Goal: Task Accomplishment & Management: Complete application form

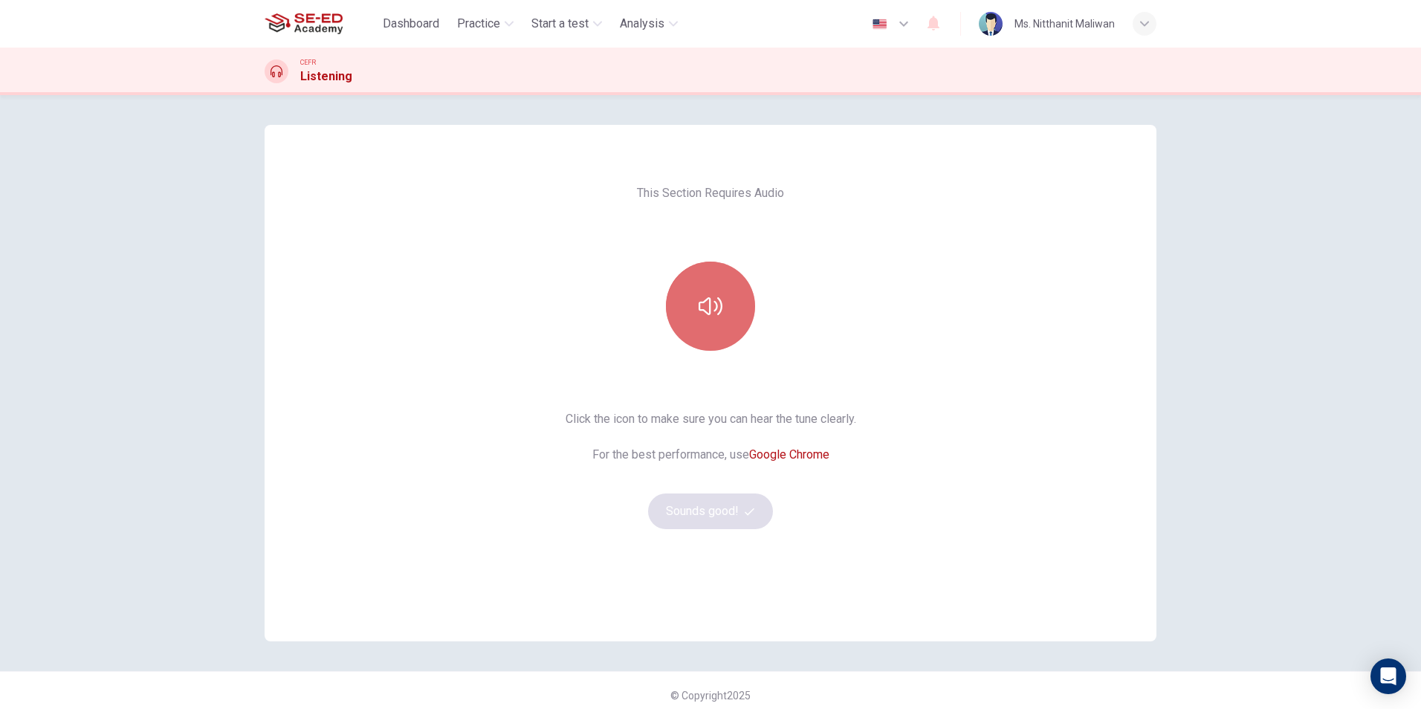
click at [705, 314] on icon "button" at bounding box center [710, 306] width 24 height 18
click at [707, 314] on icon "button" at bounding box center [710, 306] width 24 height 18
click at [710, 314] on icon "button" at bounding box center [710, 306] width 24 height 24
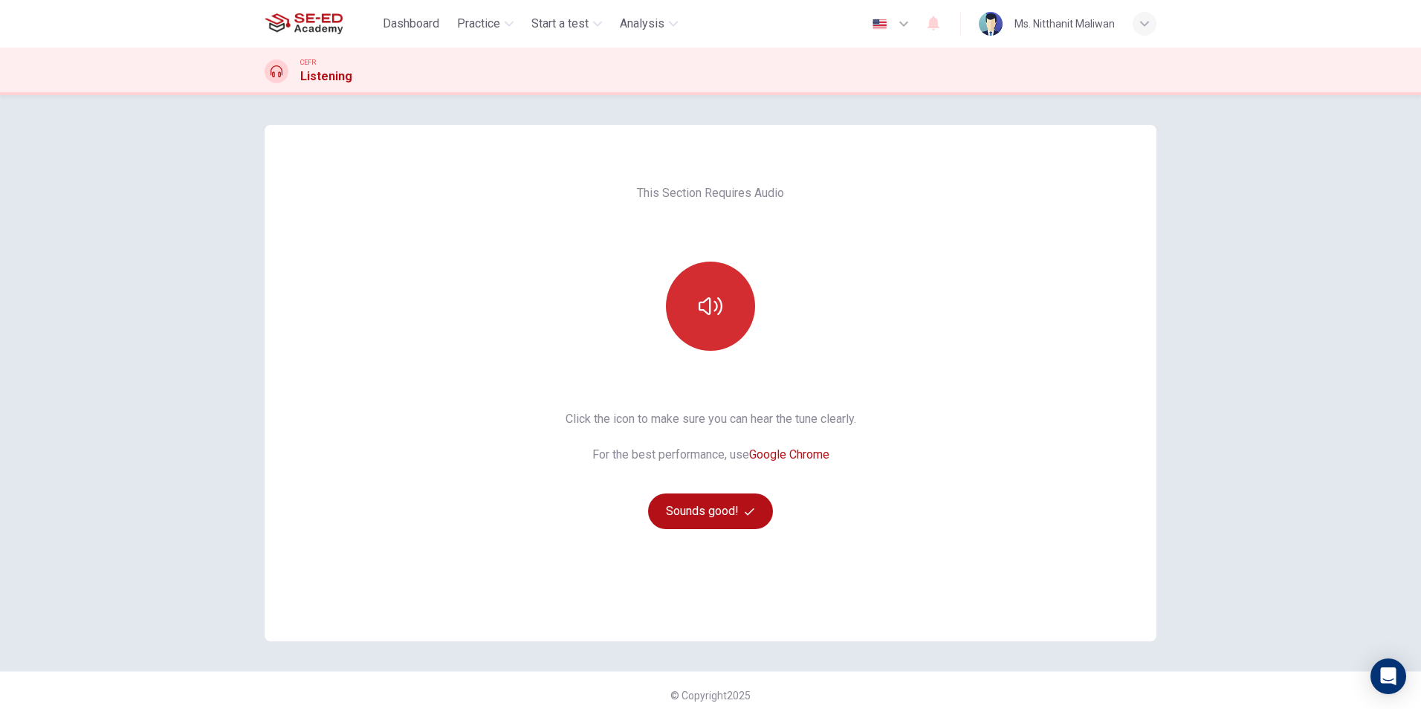
click at [710, 314] on icon "button" at bounding box center [710, 306] width 24 height 24
click at [718, 312] on icon "button" at bounding box center [710, 306] width 24 height 24
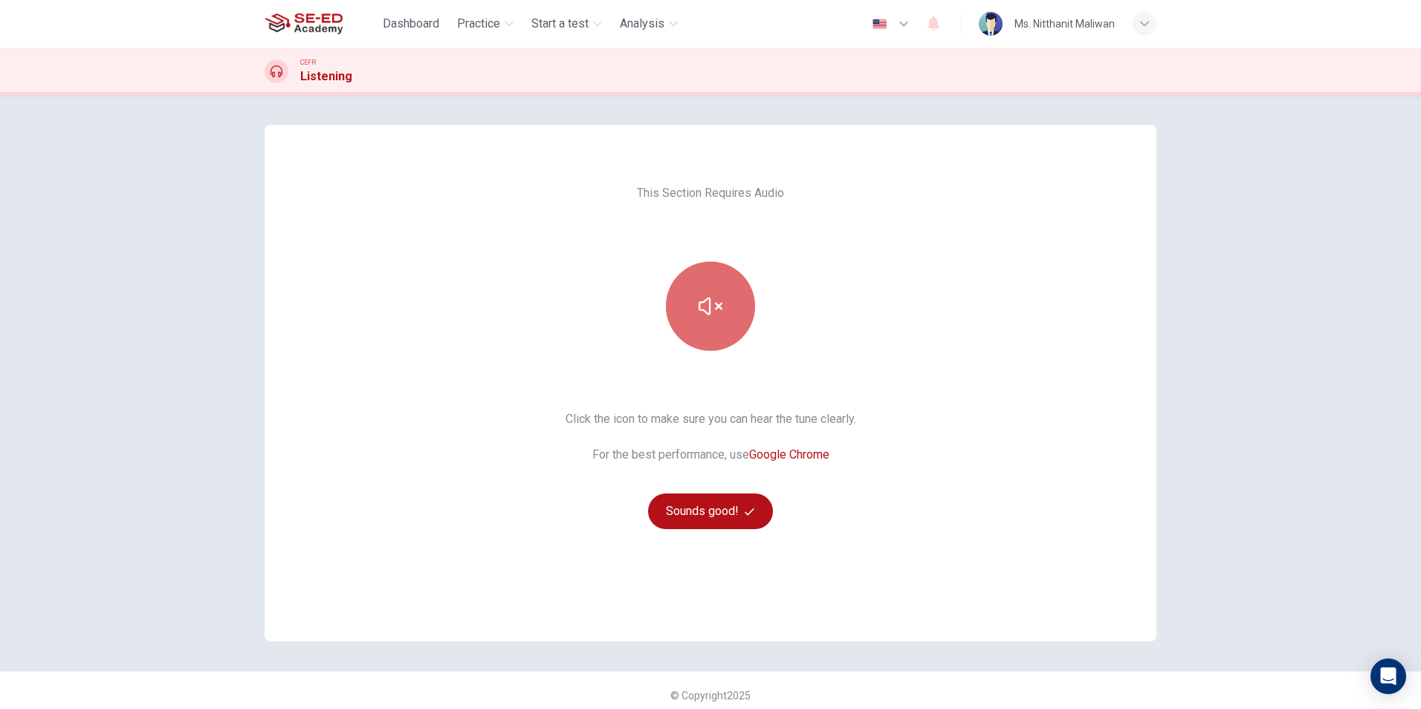
click at [718, 312] on icon "button" at bounding box center [710, 306] width 24 height 24
click at [739, 499] on button "Sounds good!" at bounding box center [710, 511] width 125 height 36
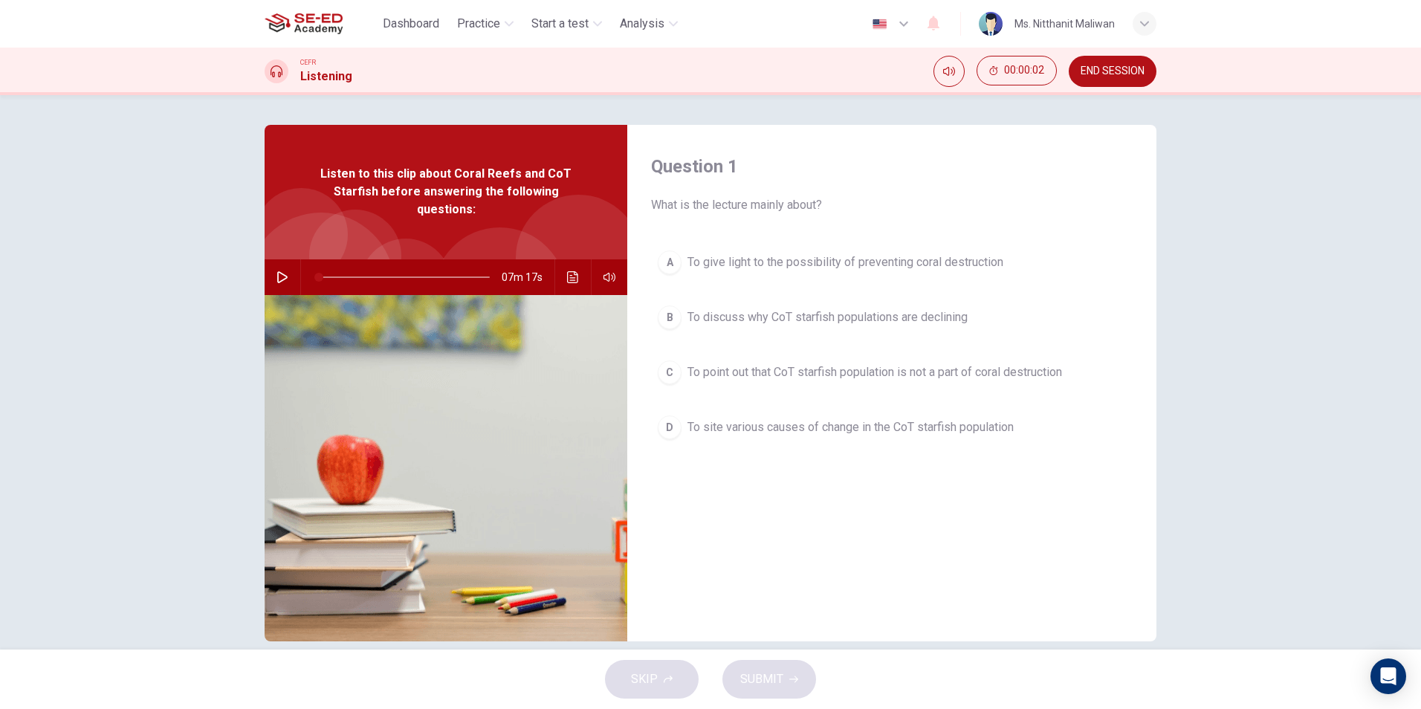
click at [270, 275] on button "button" at bounding box center [282, 277] width 24 height 36
type input "0"
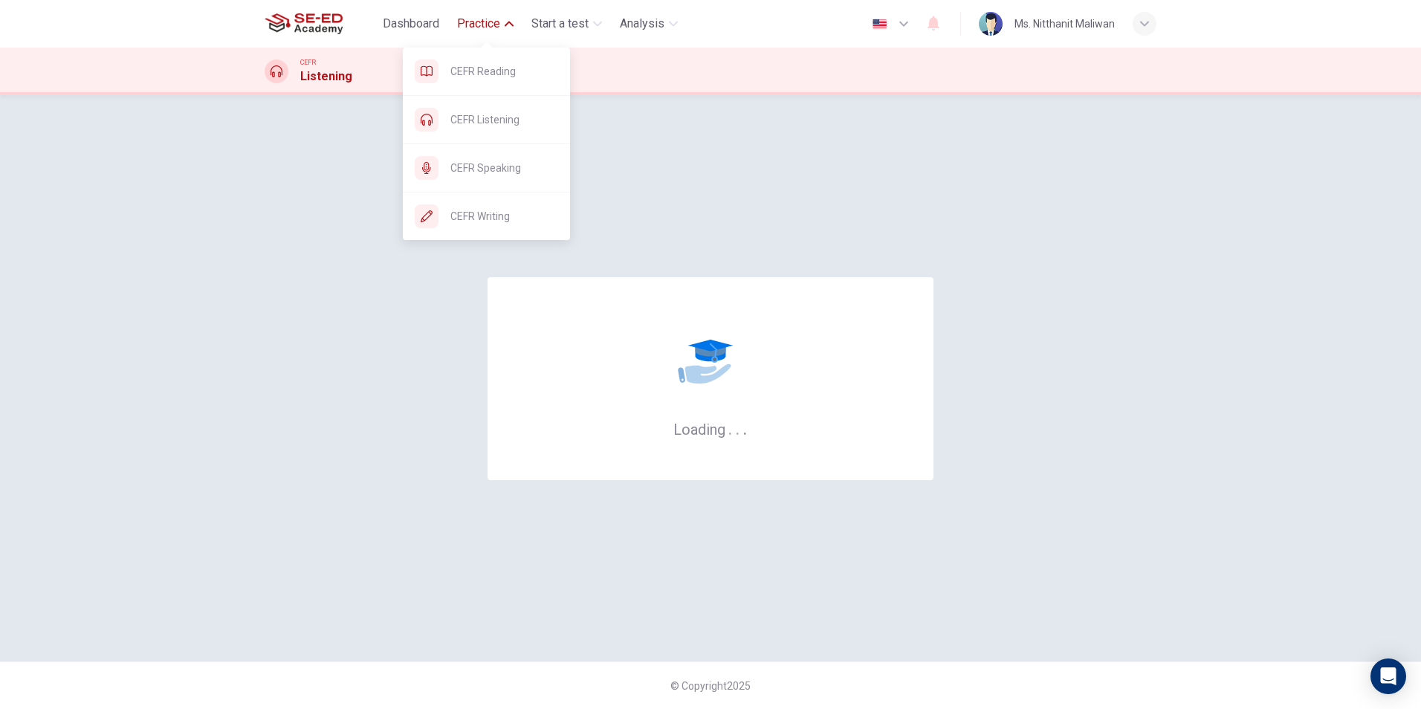
click at [487, 22] on span "Practice" at bounding box center [478, 24] width 43 height 18
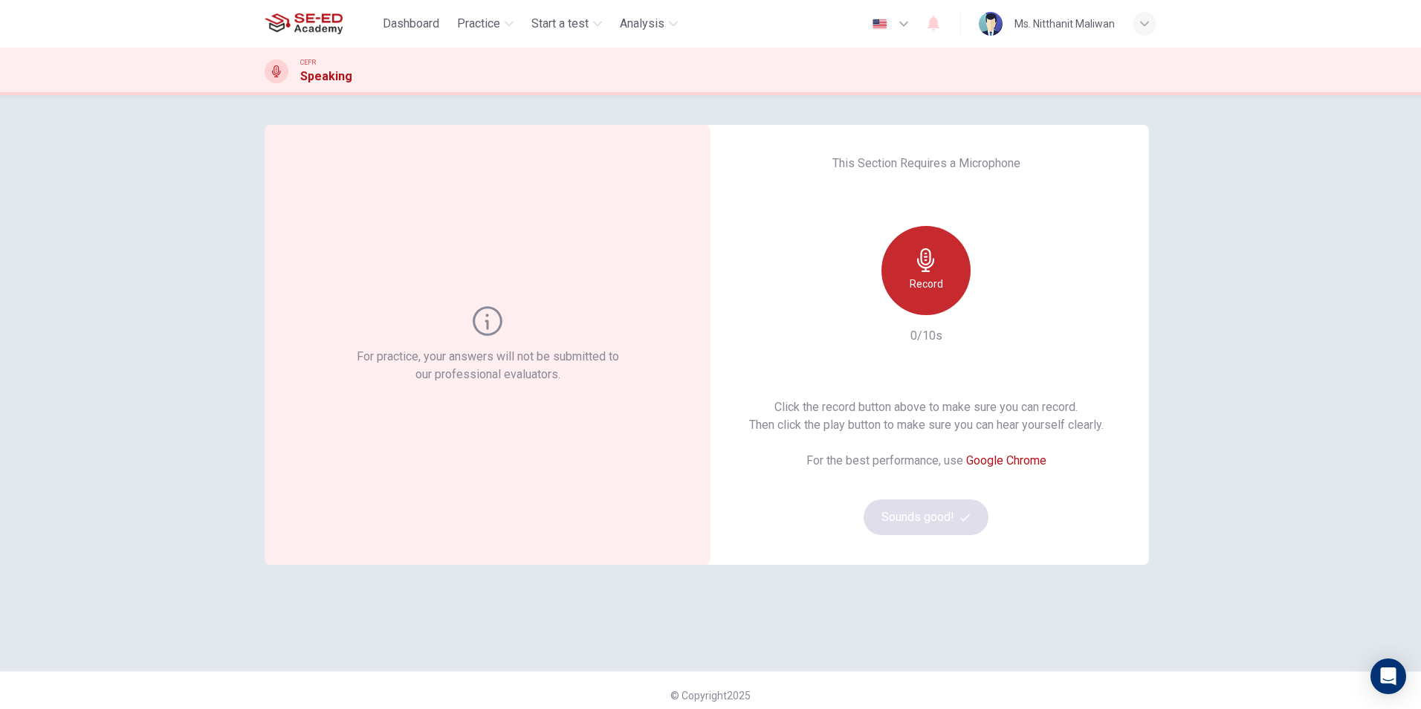
click at [938, 269] on div "Record" at bounding box center [925, 270] width 89 height 89
click at [941, 267] on div "Stop" at bounding box center [925, 270] width 89 height 89
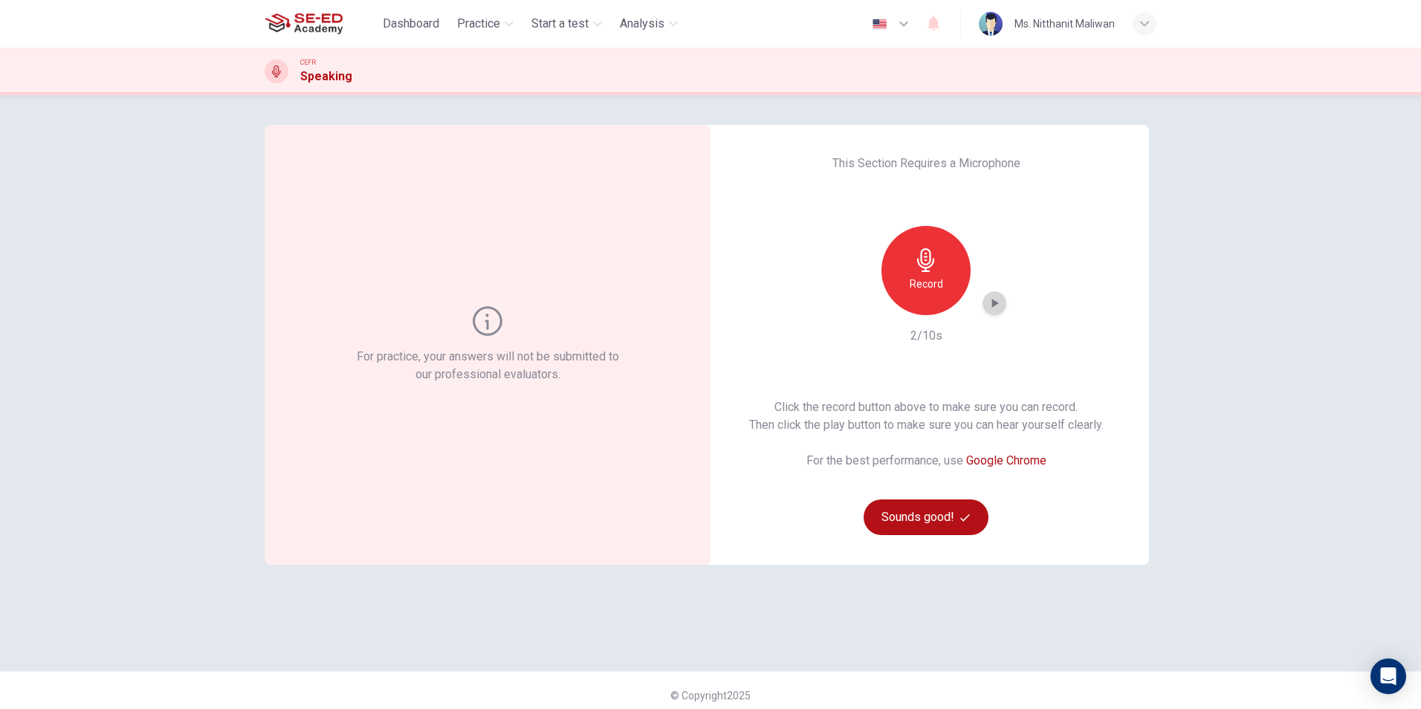
click at [994, 303] on icon "button" at bounding box center [995, 303] width 7 height 9
click at [993, 303] on icon "button" at bounding box center [994, 303] width 15 height 15
click at [992, 303] on icon "button" at bounding box center [995, 303] width 7 height 9
click at [992, 303] on icon "button" at bounding box center [994, 303] width 10 height 11
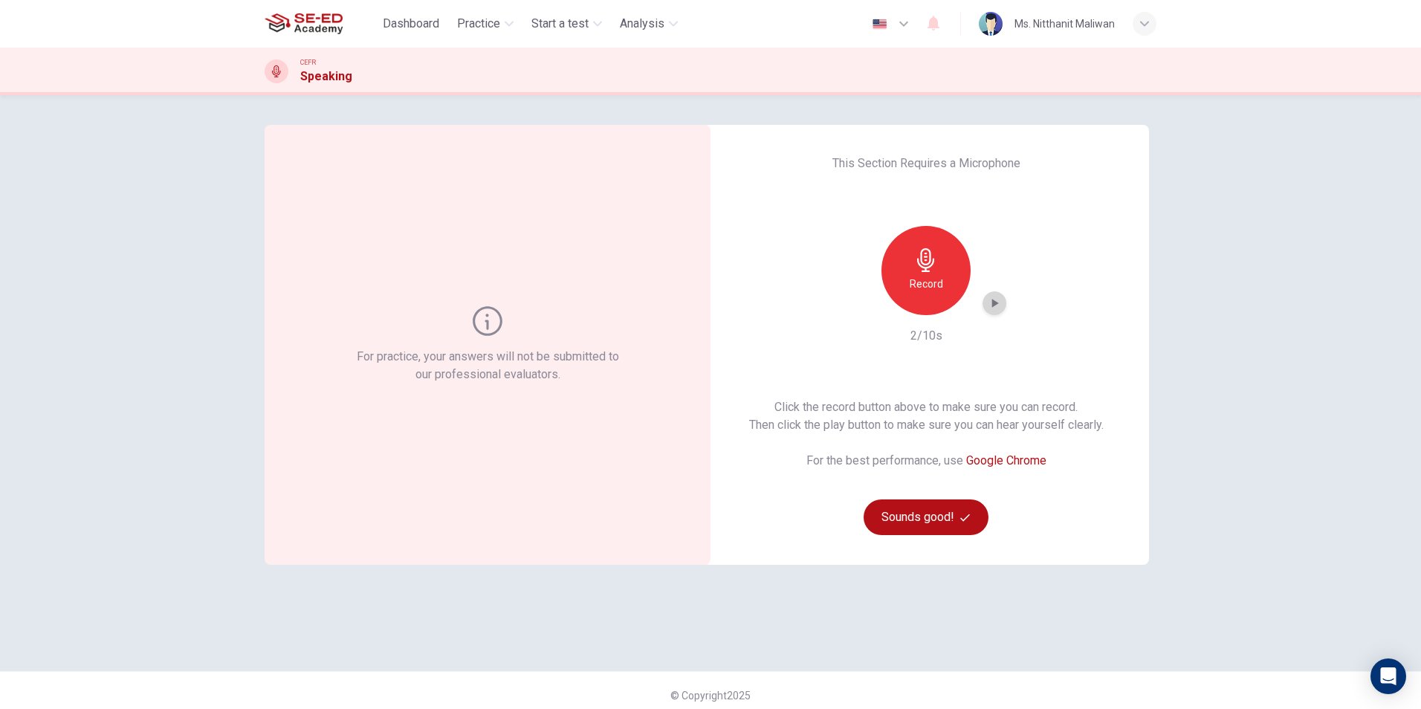
click at [993, 305] on icon "button" at bounding box center [994, 303] width 15 height 15
click at [993, 298] on icon "button" at bounding box center [994, 303] width 15 height 15
click at [993, 298] on icon "button" at bounding box center [994, 303] width 10 height 11
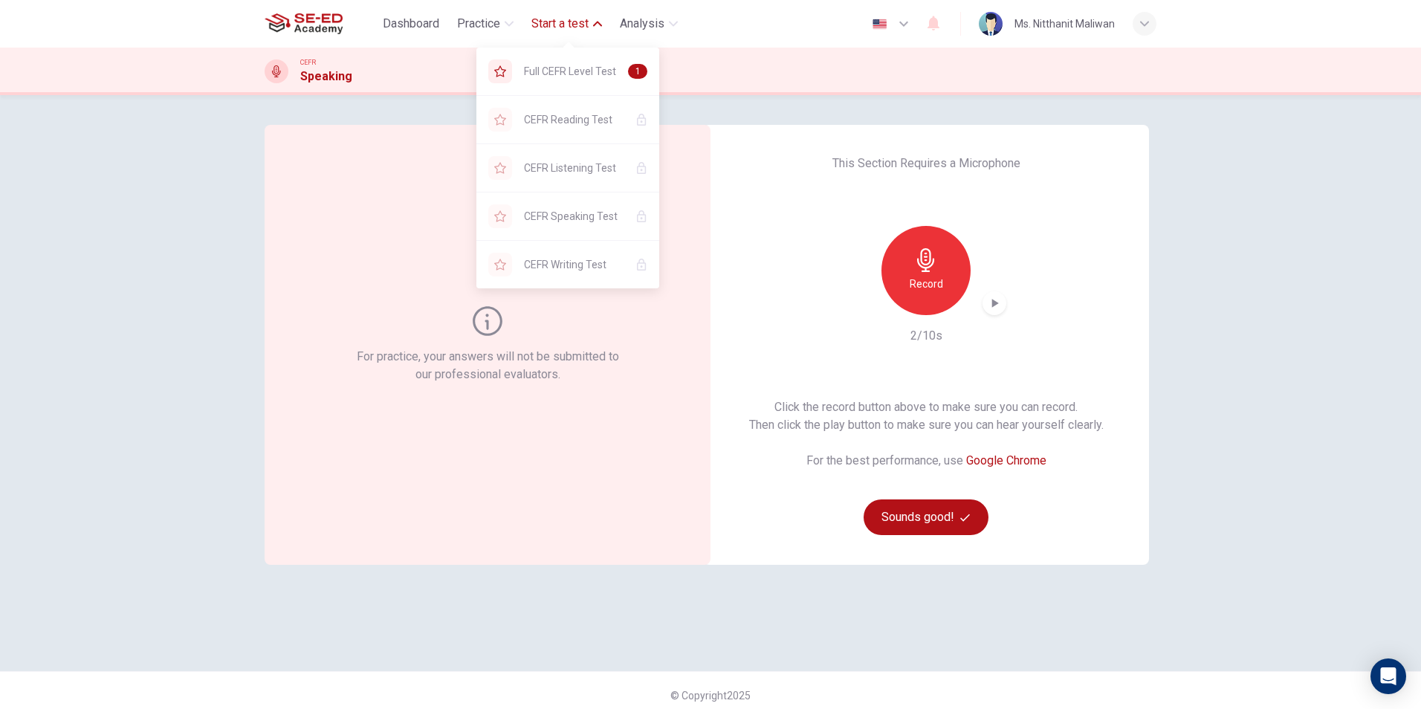
click at [571, 20] on span "Start a test" at bounding box center [559, 24] width 57 height 18
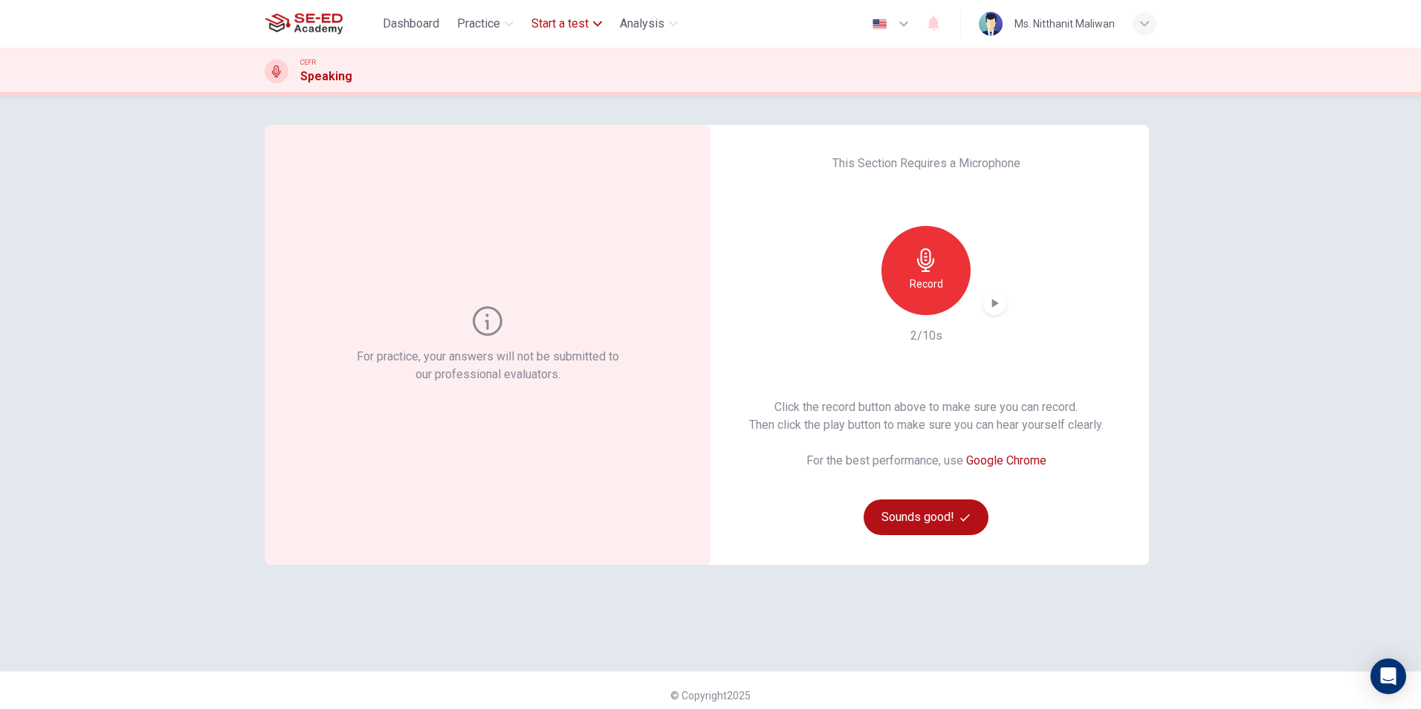
click at [571, 20] on span "Start a test" at bounding box center [559, 24] width 57 height 18
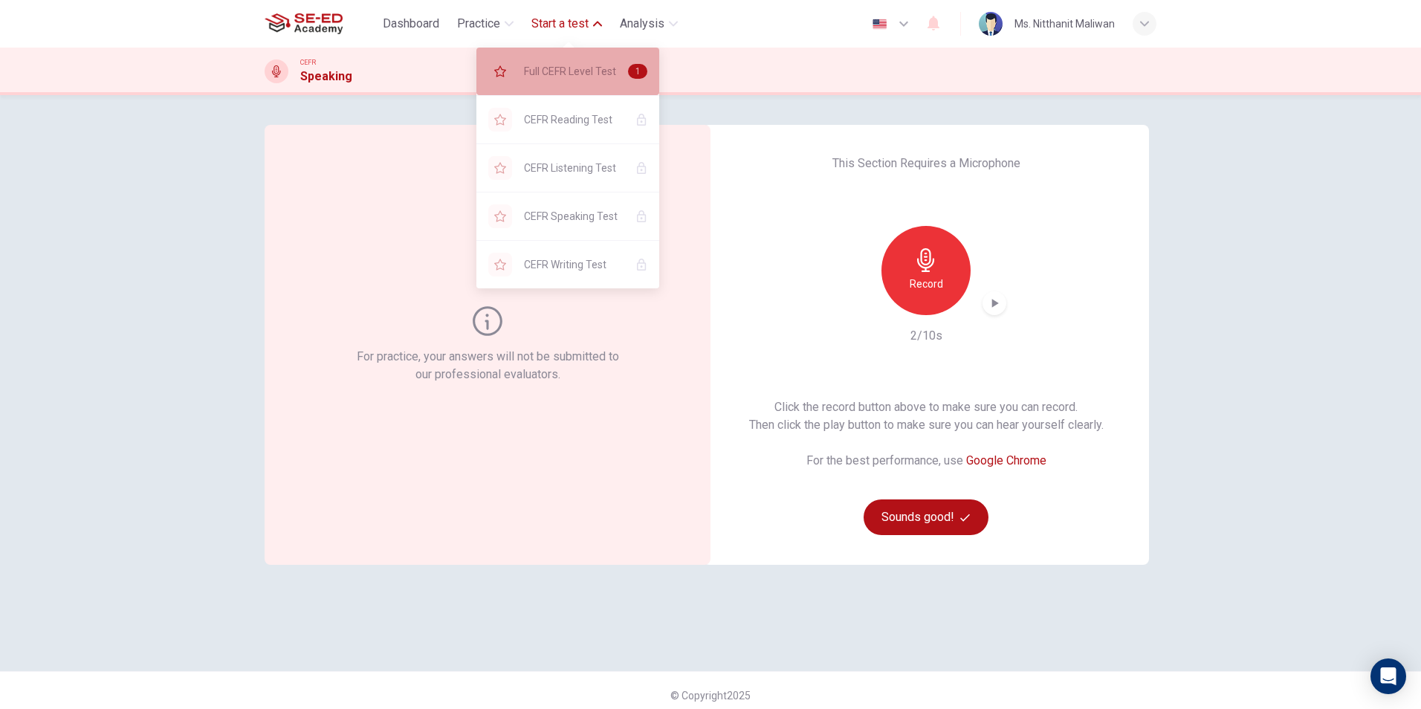
click at [582, 76] on span "Full CEFR Level Test" at bounding box center [570, 71] width 92 height 18
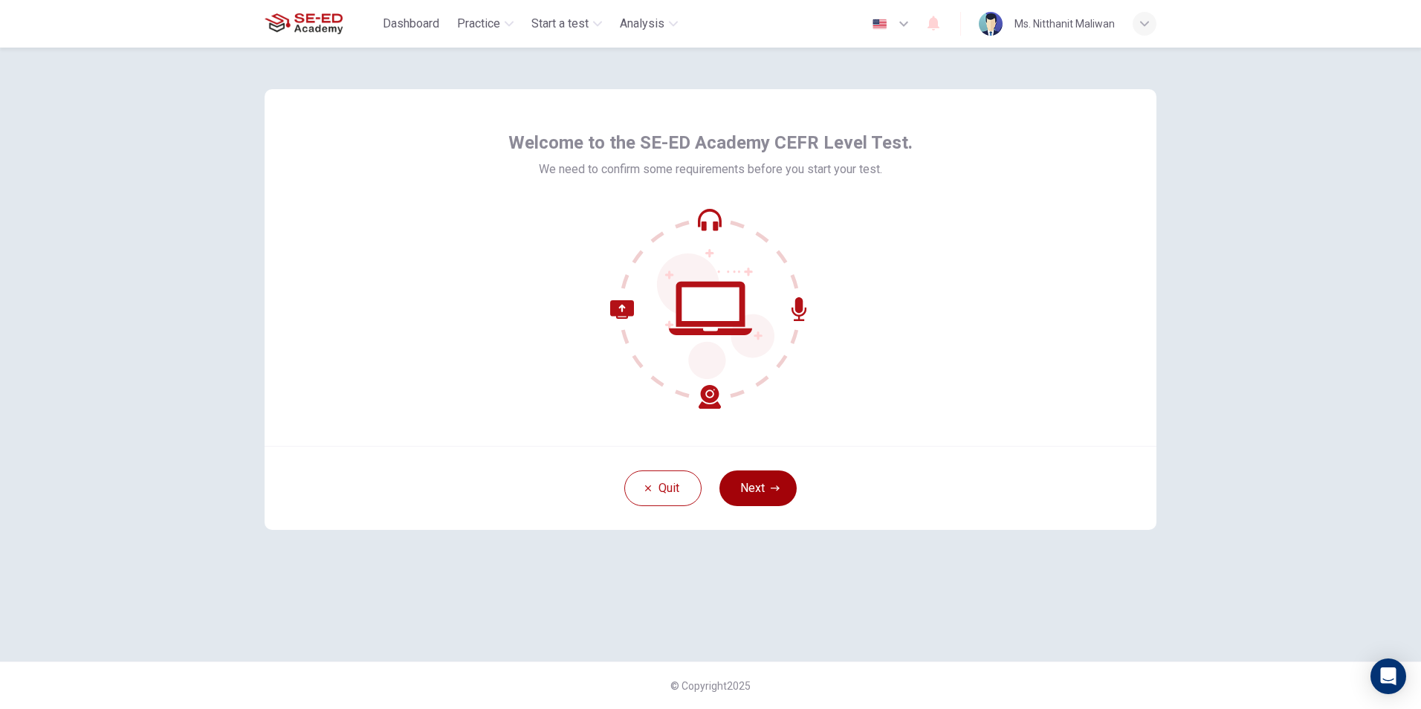
click at [759, 484] on button "Next" at bounding box center [757, 488] width 77 height 36
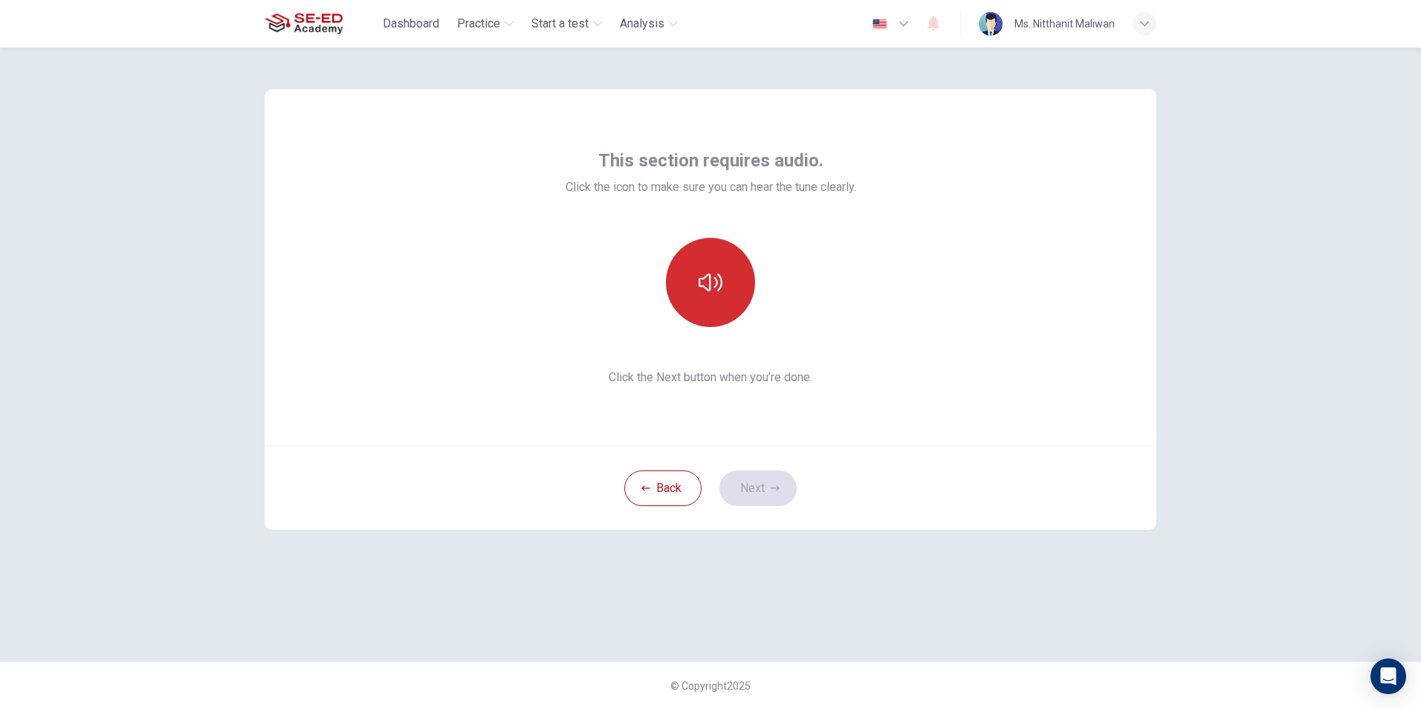
click at [702, 273] on icon "button" at bounding box center [710, 282] width 24 height 24
click at [764, 490] on button "Next" at bounding box center [757, 488] width 77 height 36
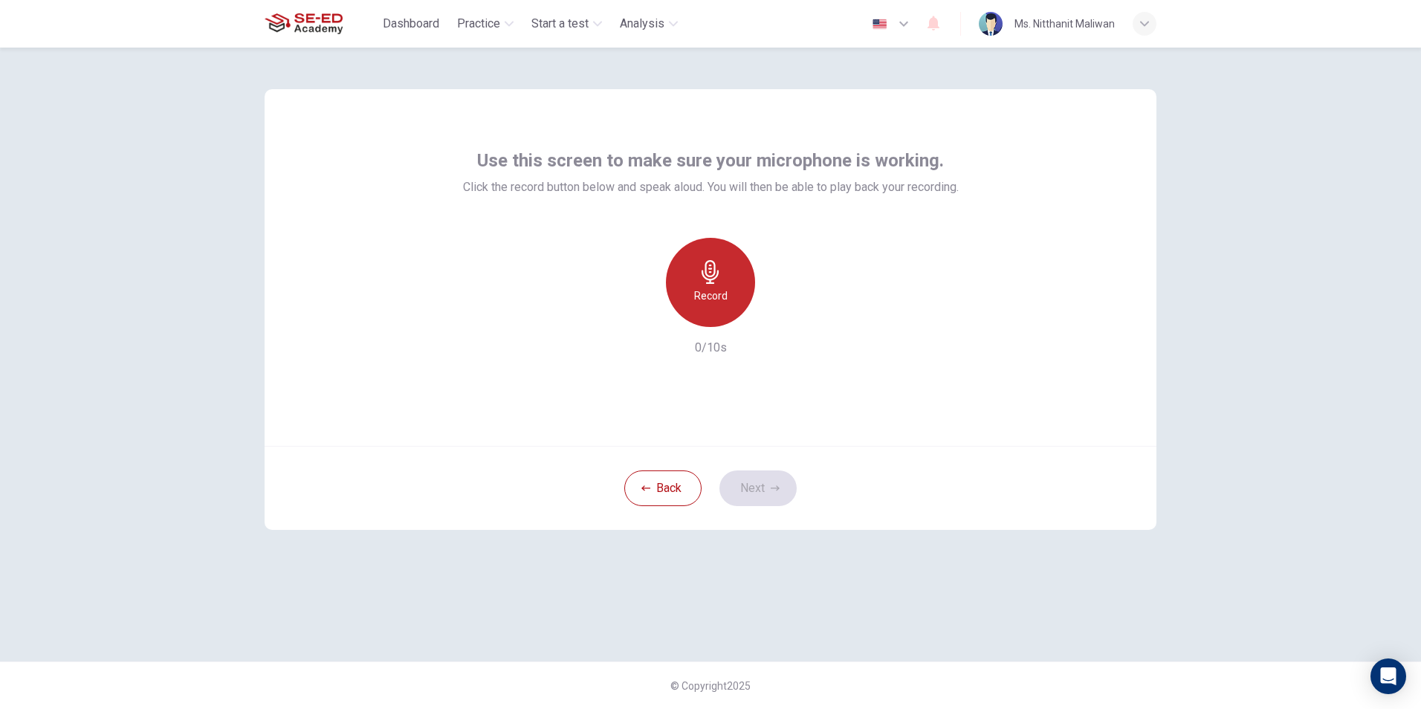
click at [711, 291] on h6 "Record" at bounding box center [710, 296] width 33 height 18
click at [729, 289] on div "Stop" at bounding box center [710, 282] width 89 height 89
click at [774, 310] on icon "button" at bounding box center [778, 315] width 15 height 15
click at [776, 310] on icon "button" at bounding box center [778, 315] width 15 height 15
click at [638, 319] on icon "button" at bounding box center [641, 314] width 13 height 13
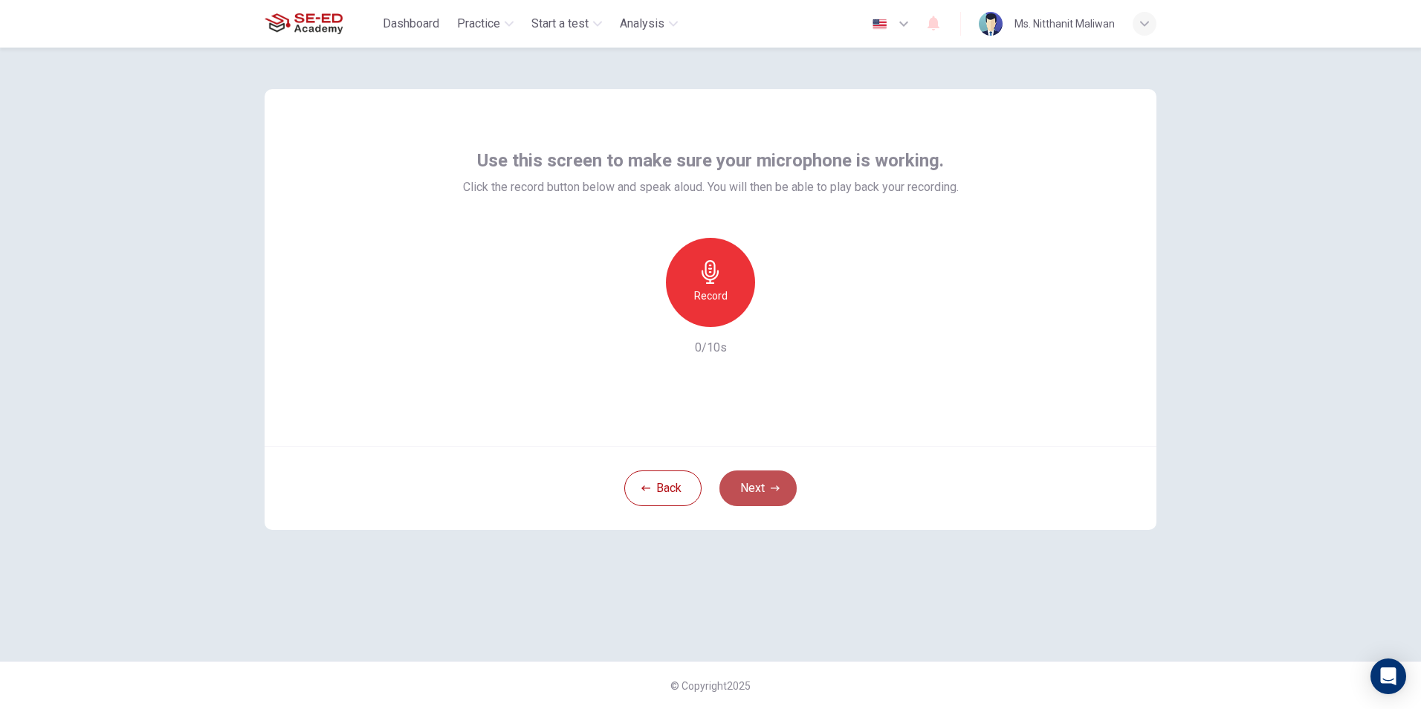
click at [783, 490] on button "Next" at bounding box center [757, 488] width 77 height 36
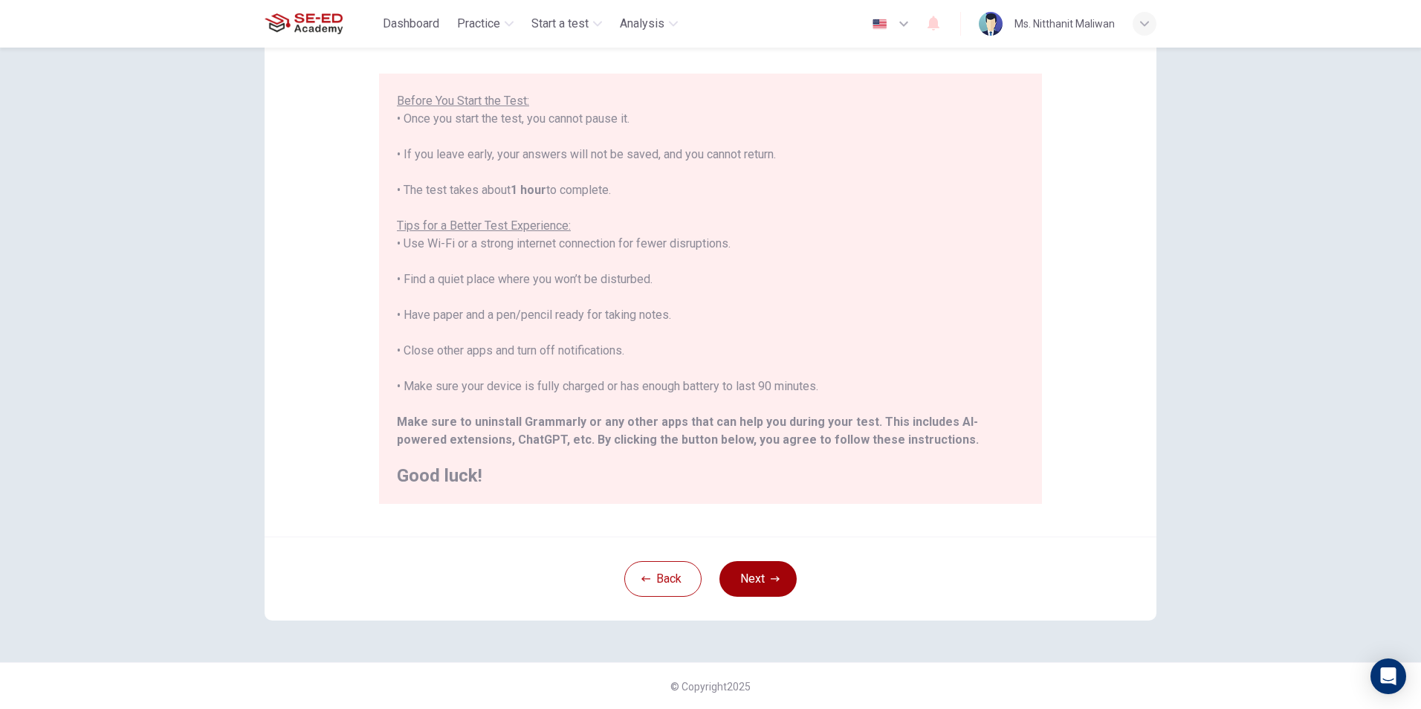
scroll to position [117, 0]
click at [750, 566] on button "Next" at bounding box center [757, 578] width 77 height 36
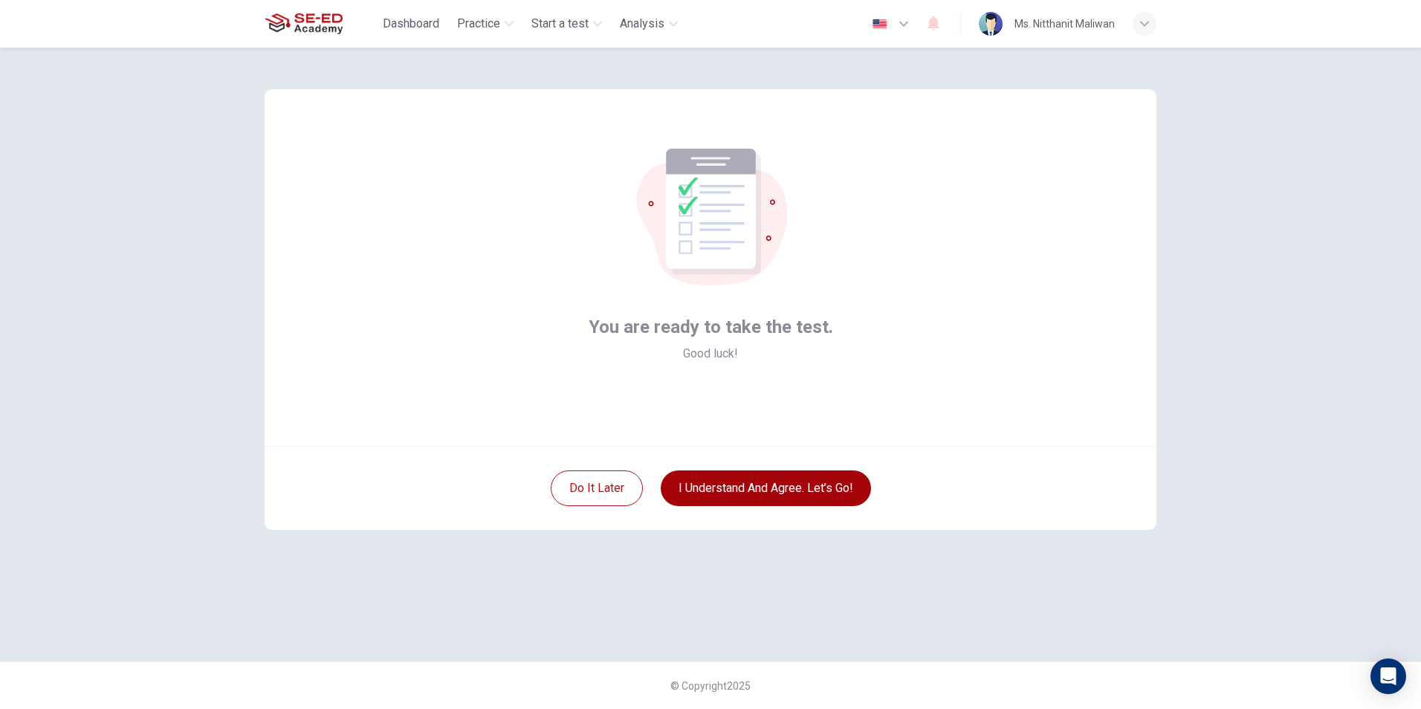
scroll to position [0, 0]
click at [817, 481] on button "I understand and agree. Let’s go!" at bounding box center [766, 488] width 210 height 36
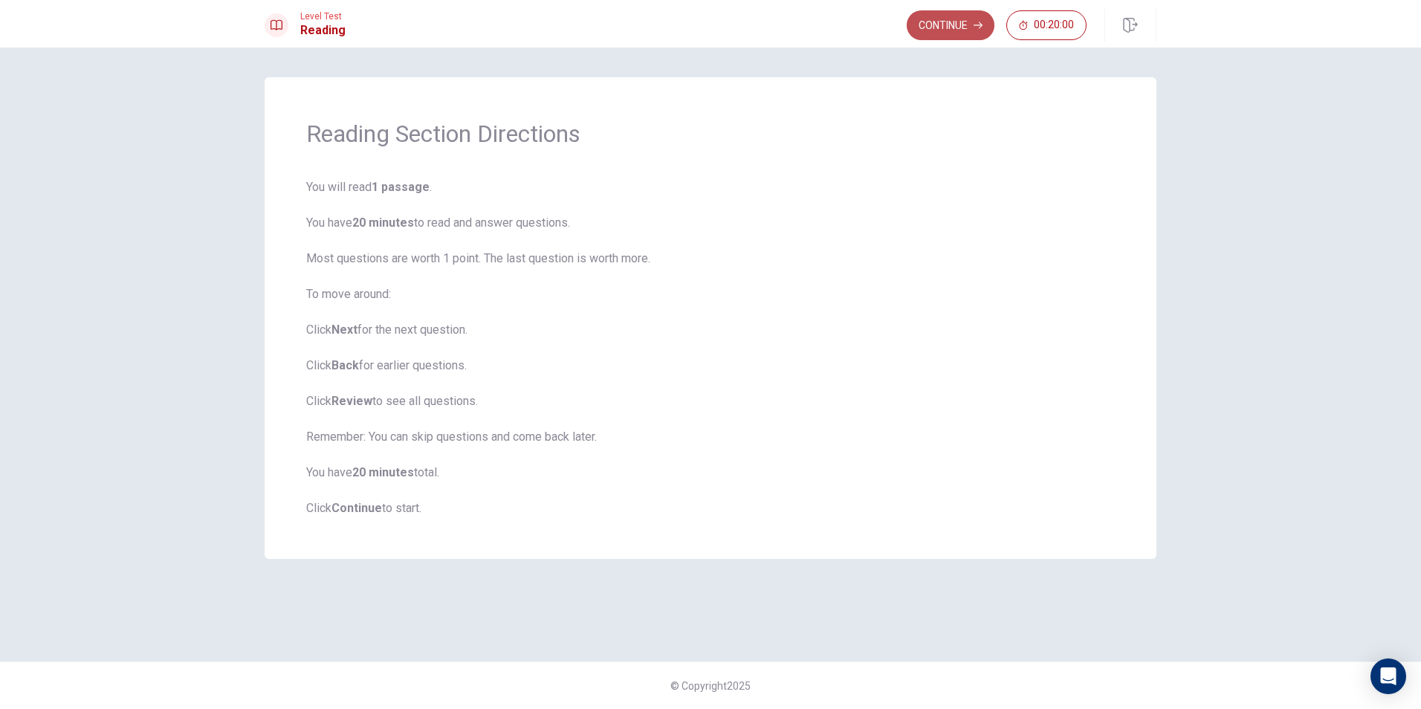
click at [948, 32] on button "Continue" at bounding box center [951, 25] width 88 height 30
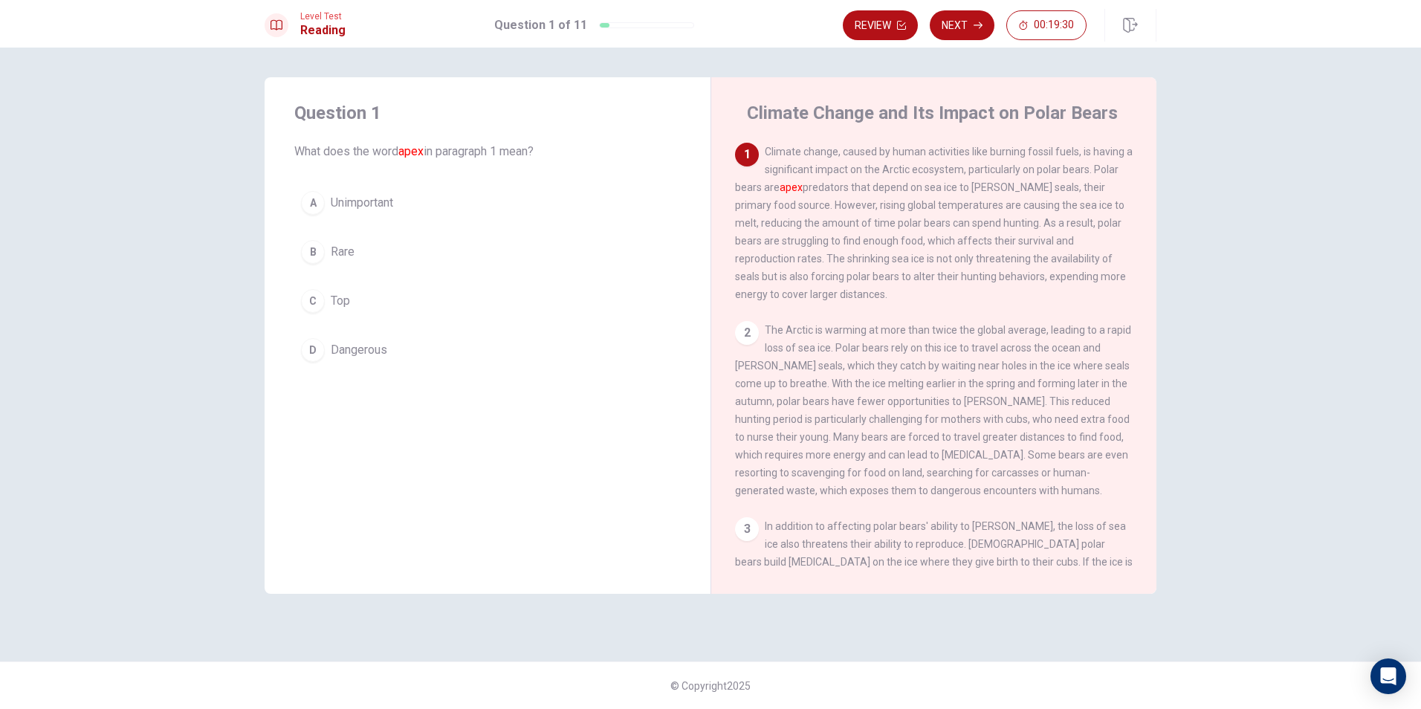
click at [314, 248] on div "B" at bounding box center [313, 252] width 24 height 24
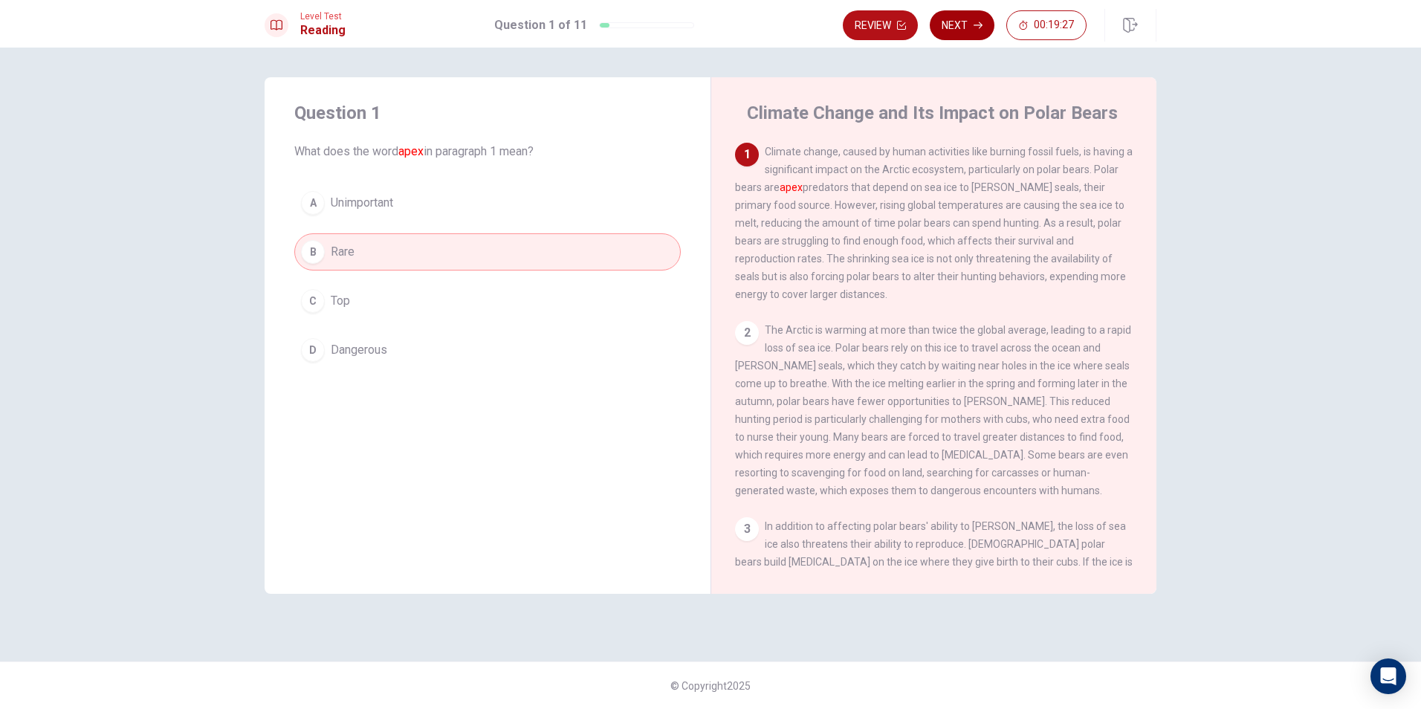
click at [958, 27] on button "Next" at bounding box center [962, 25] width 65 height 30
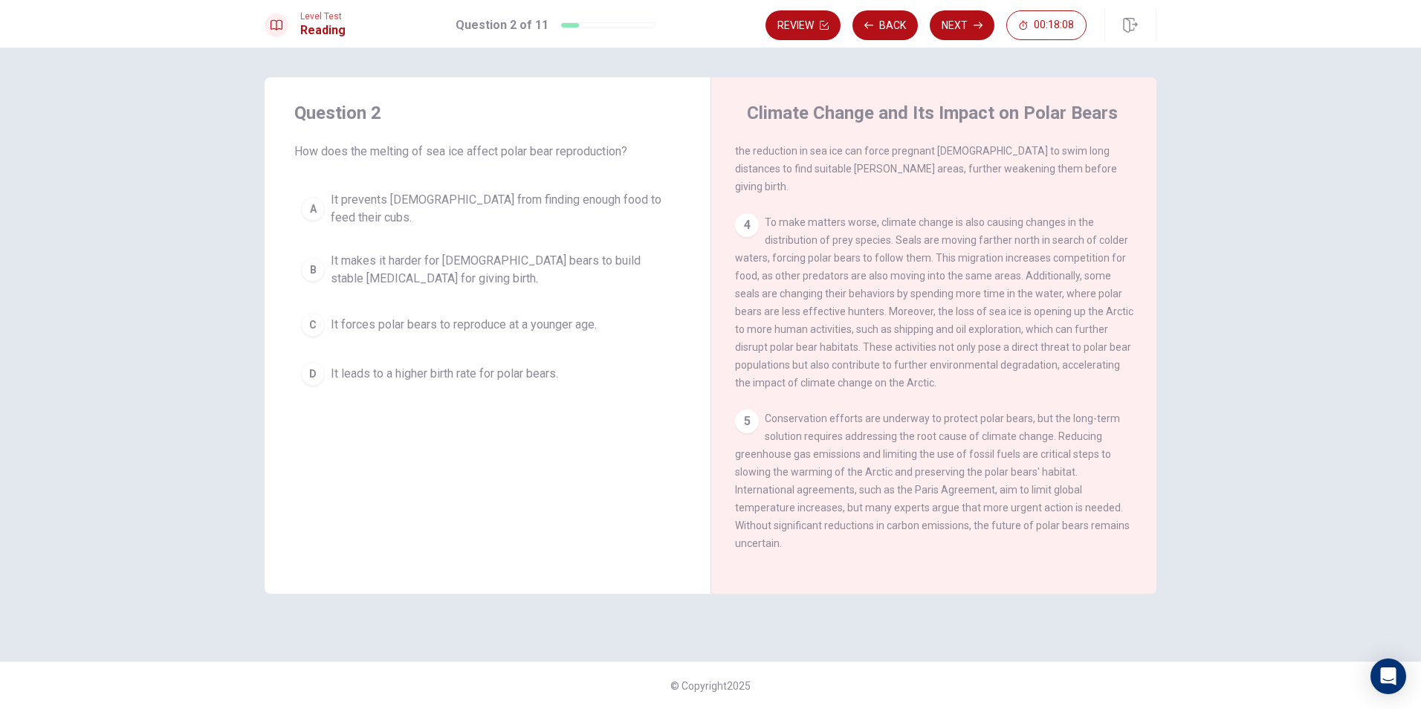
scroll to position [479, 0]
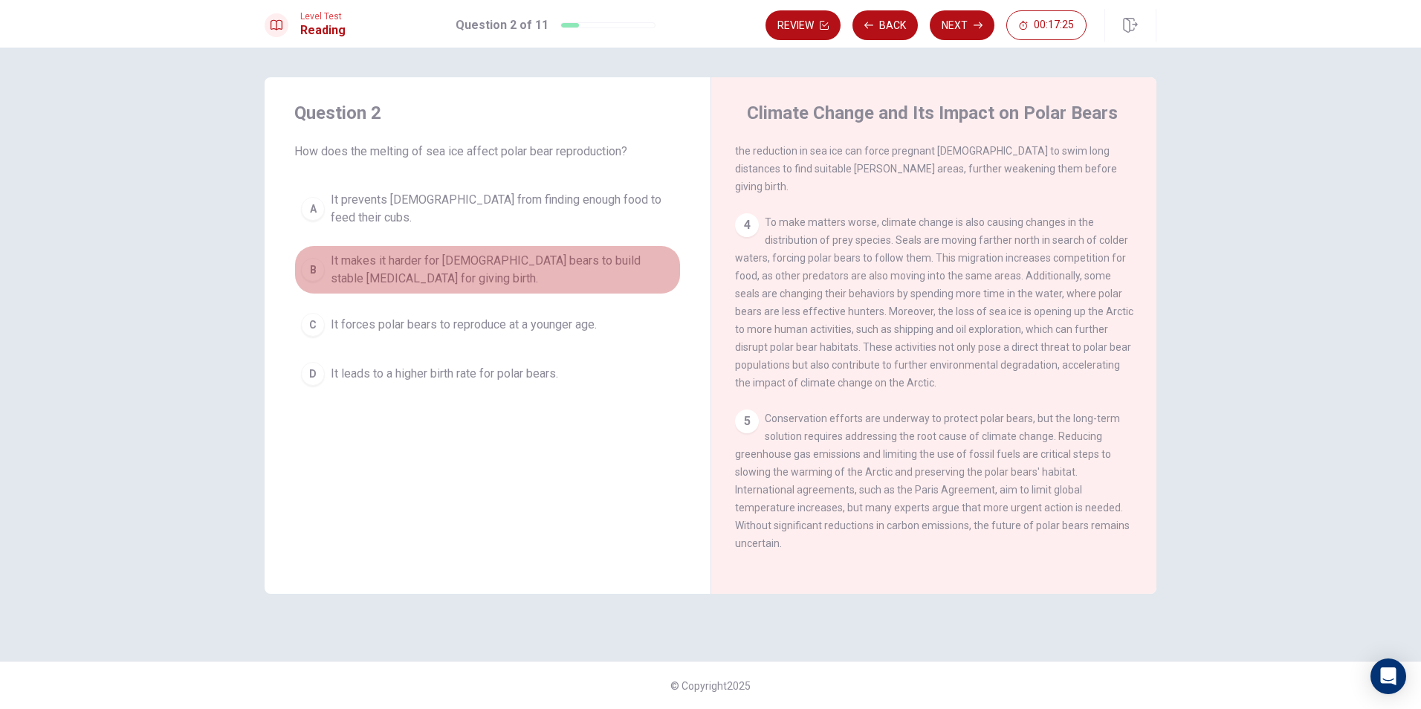
click at [557, 252] on span "It makes it harder for [DEMOGRAPHIC_DATA] bears to build stable [MEDICAL_DATA] …" at bounding box center [502, 270] width 343 height 36
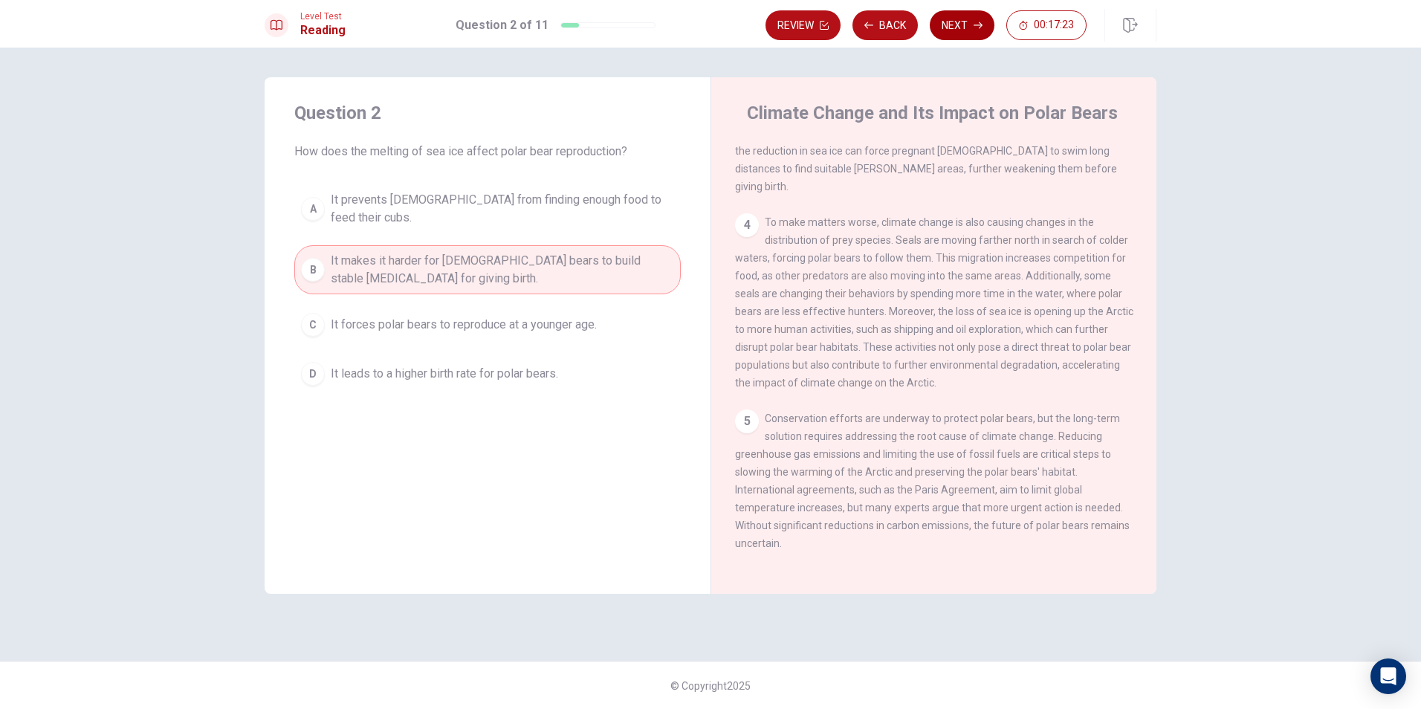
click at [964, 16] on button "Next" at bounding box center [962, 25] width 65 height 30
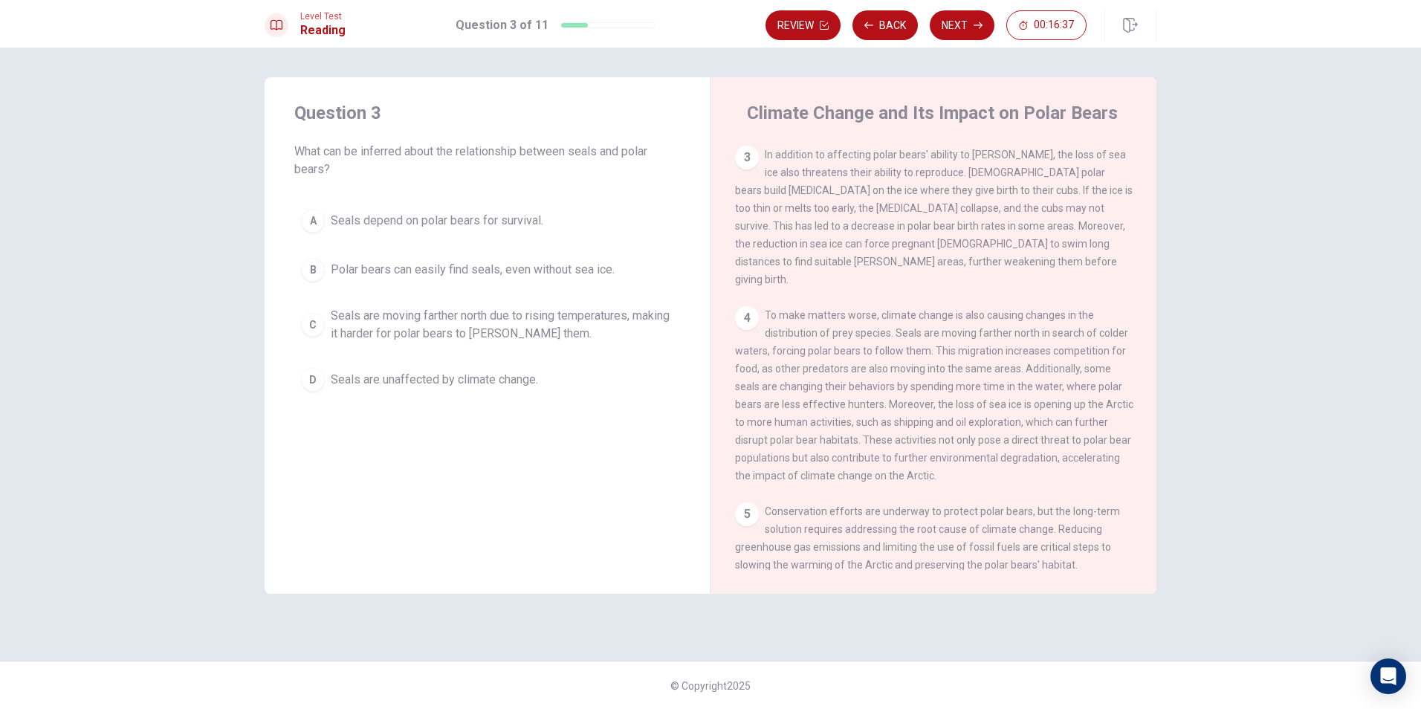
scroll to position [446, 0]
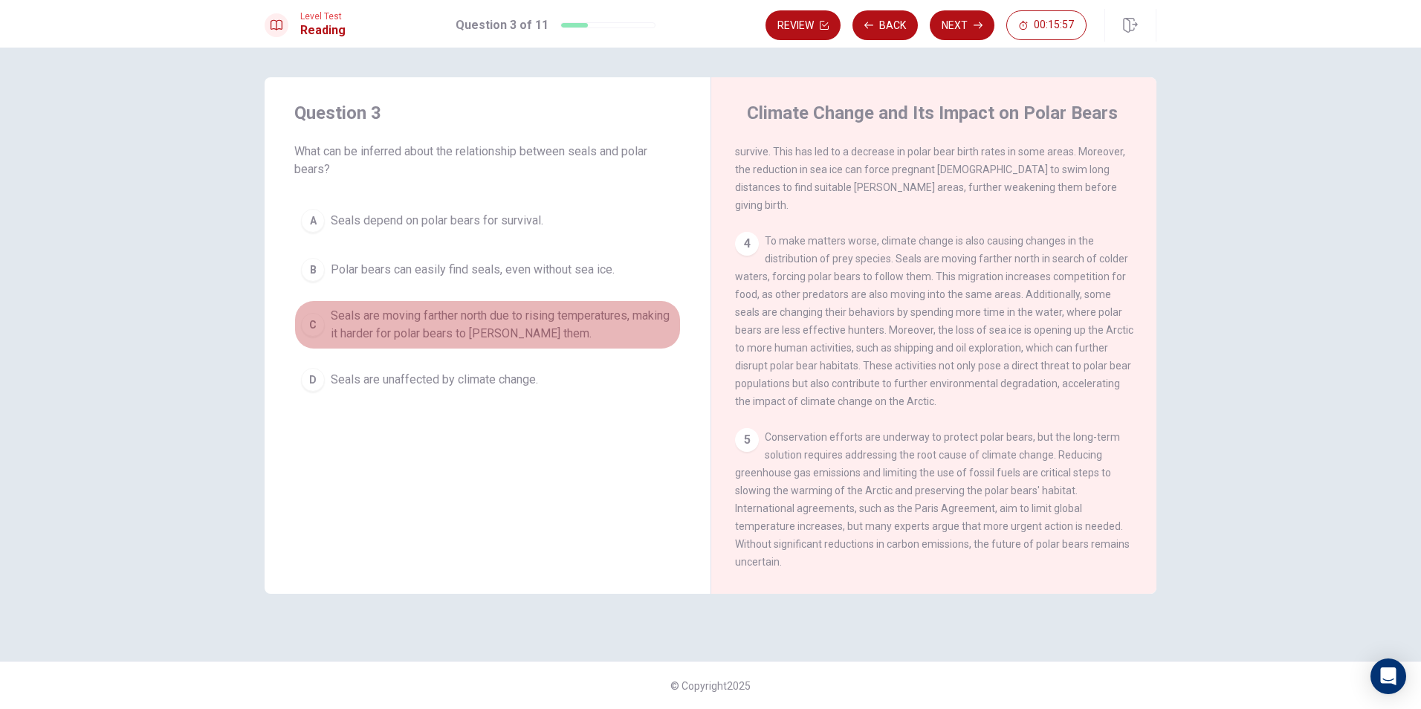
click at [536, 318] on span "Seals are moving farther north due to rising temperatures, making it harder for…" at bounding box center [502, 325] width 343 height 36
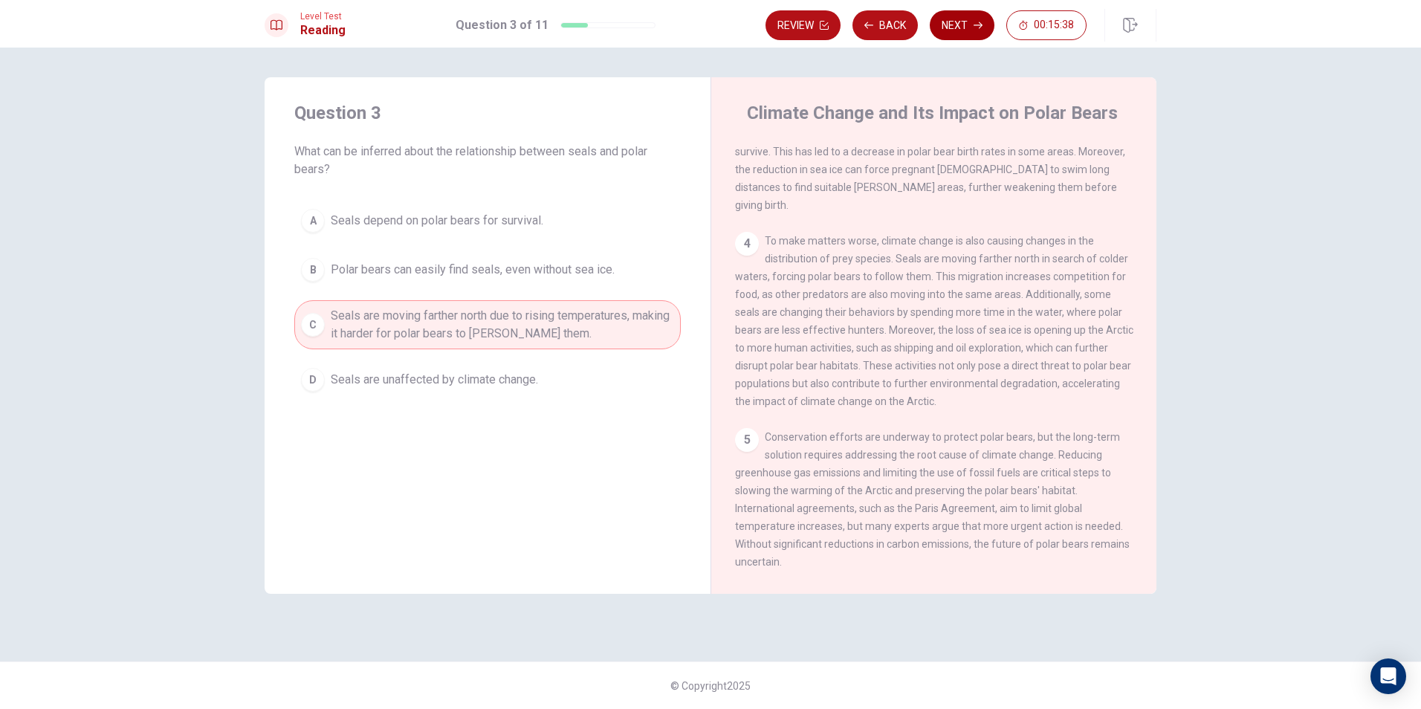
click at [965, 21] on button "Next" at bounding box center [962, 25] width 65 height 30
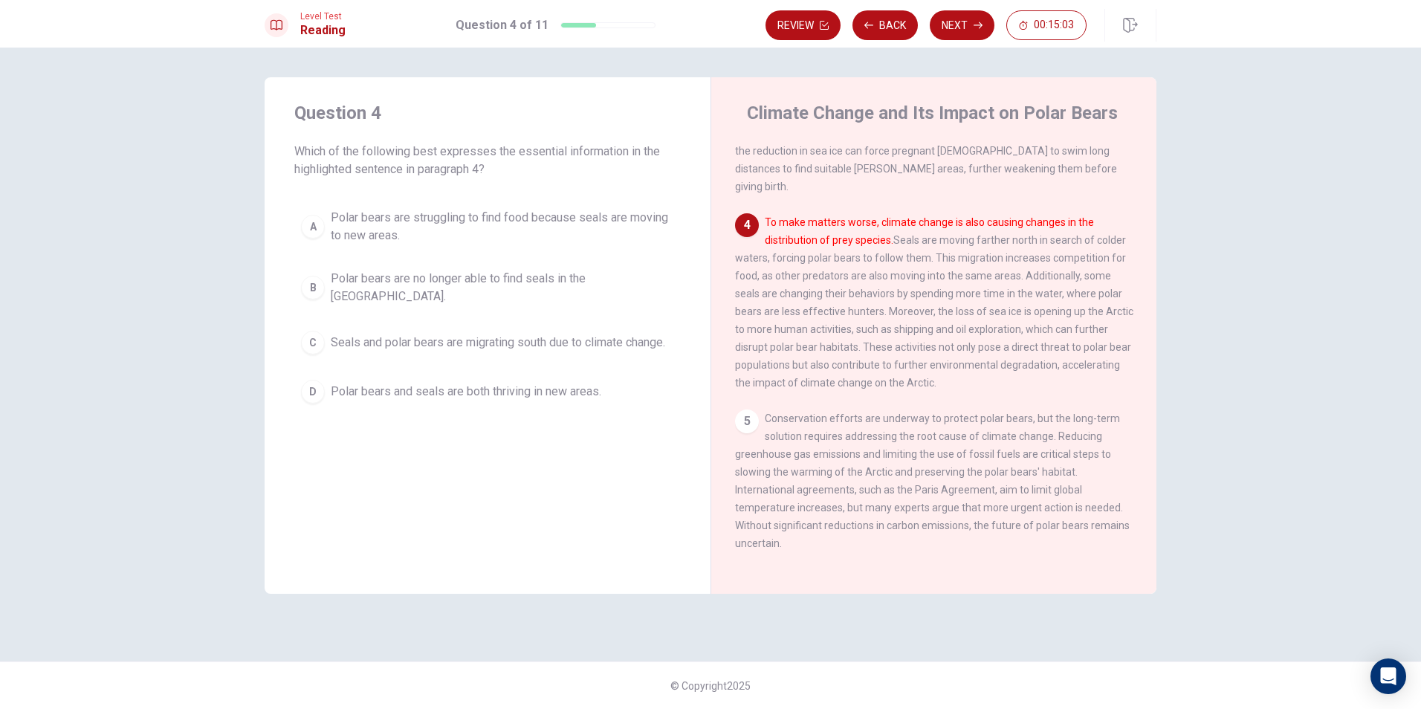
click at [473, 334] on span "Seals and polar bears are migrating south due to climate change." at bounding box center [498, 343] width 334 height 18
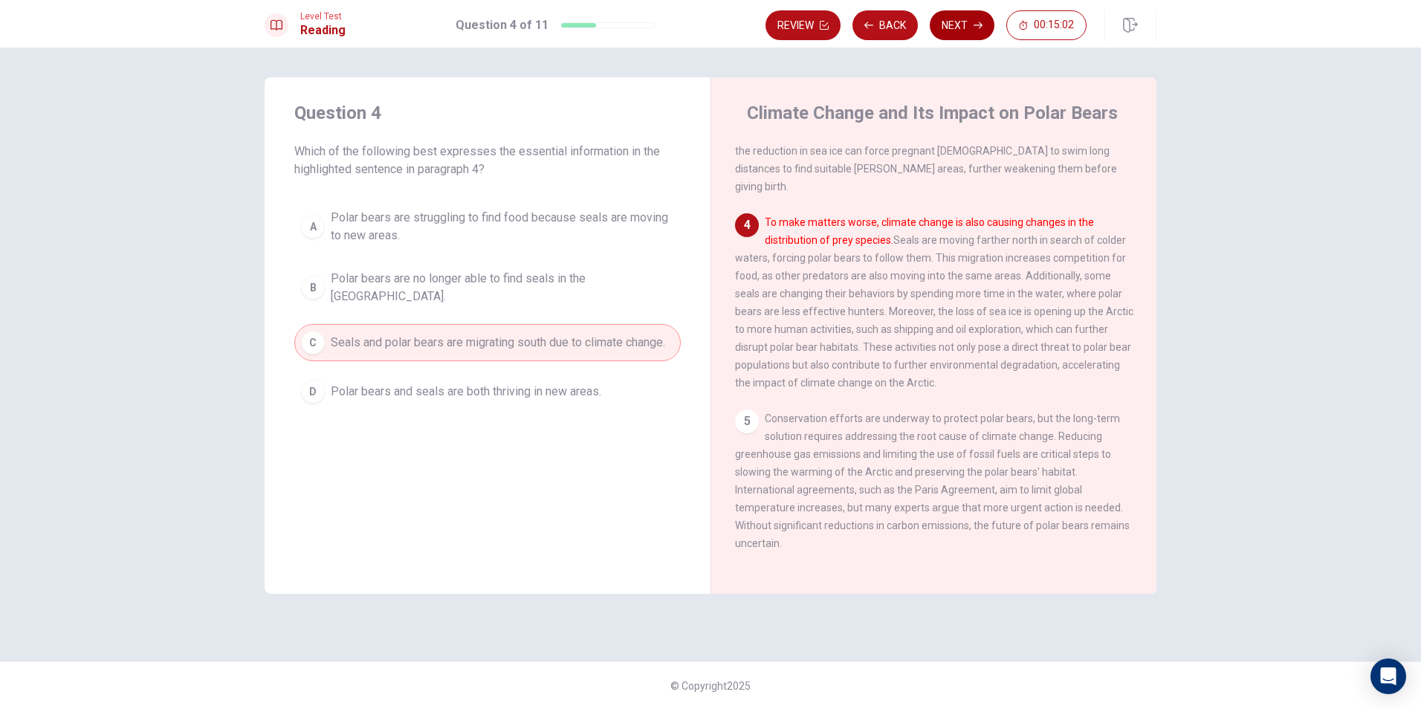
click at [977, 15] on button "Next" at bounding box center [962, 25] width 65 height 30
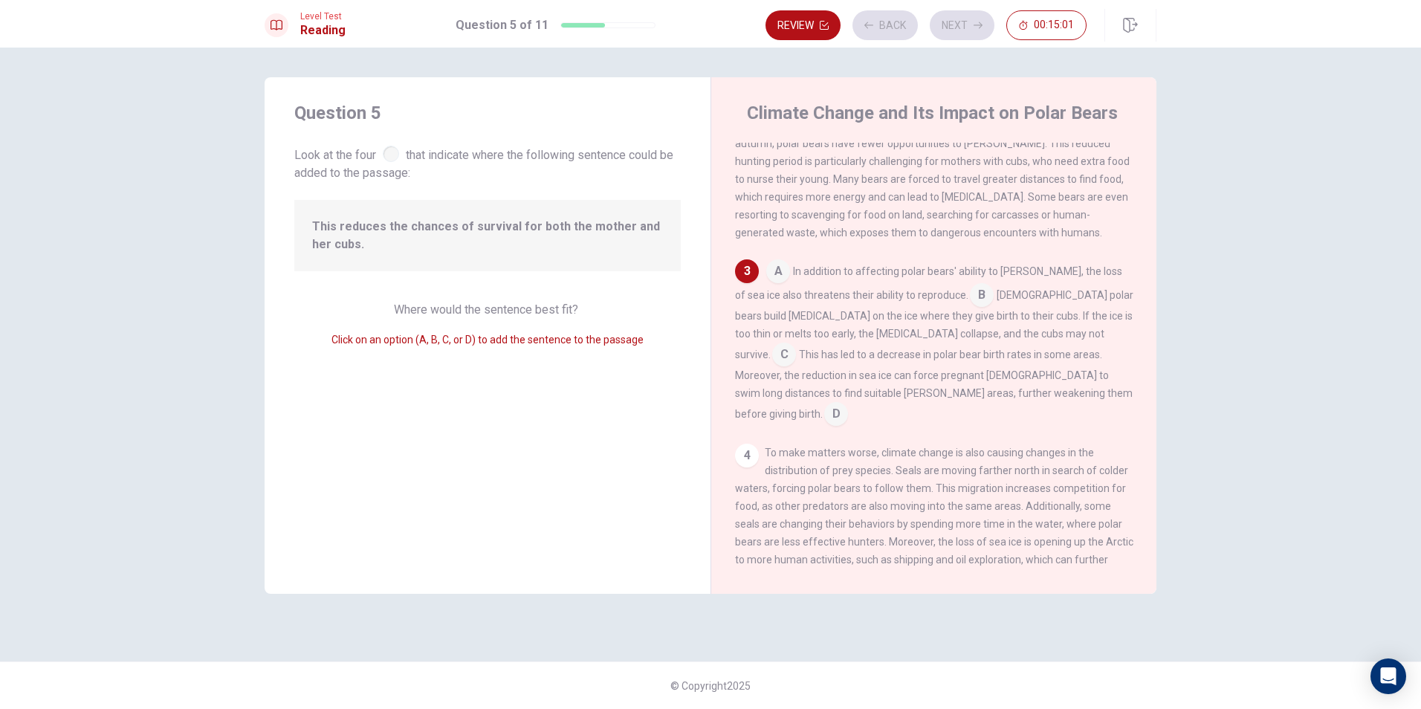
scroll to position [259, 0]
click at [779, 284] on input at bounding box center [778, 272] width 24 height 24
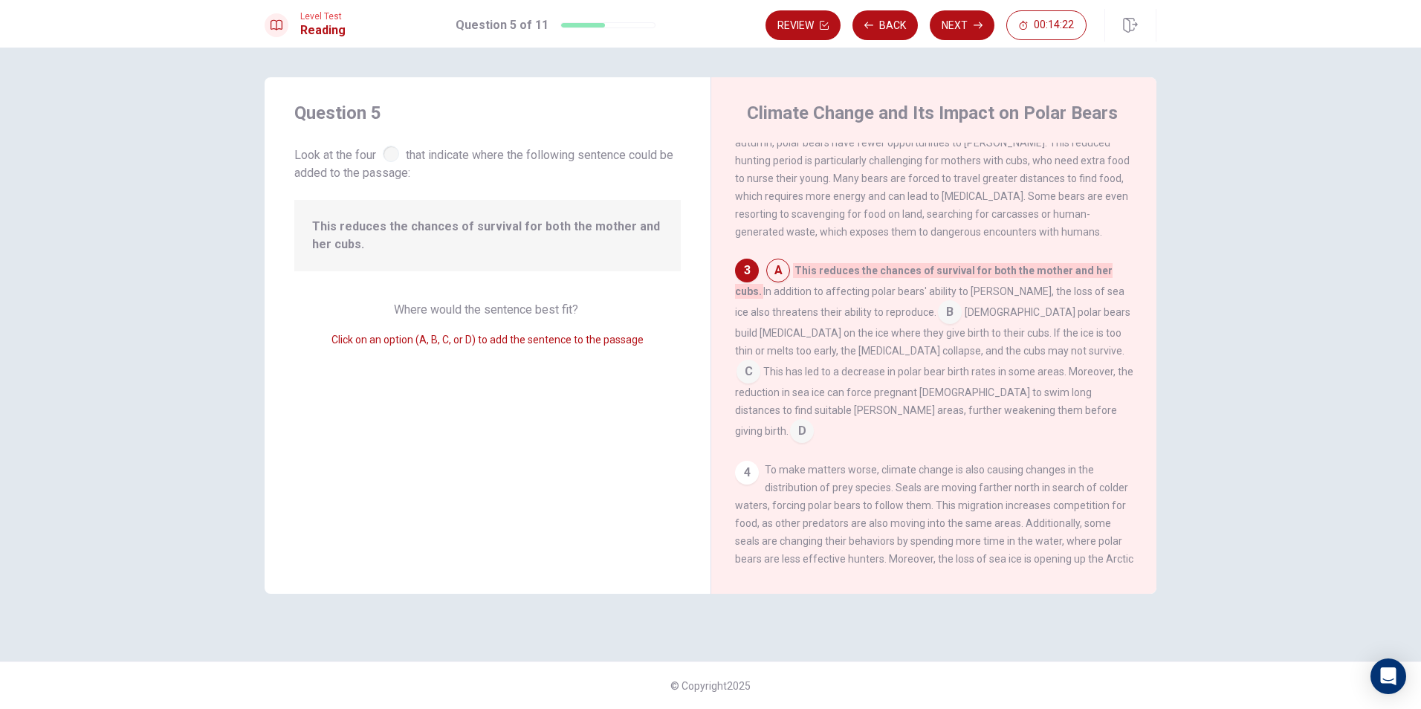
click at [779, 284] on input at bounding box center [778, 272] width 24 height 24
click at [765, 279] on div "A This reduces the chances of survival for both the mother and her cubs. In add…" at bounding box center [934, 351] width 398 height 184
click at [869, 282] on span "This reduces the chances of survival for both the mother and her cubs." at bounding box center [923, 281] width 377 height 36
click at [771, 283] on input at bounding box center [778, 272] width 24 height 24
click at [938, 320] on input at bounding box center [950, 314] width 24 height 24
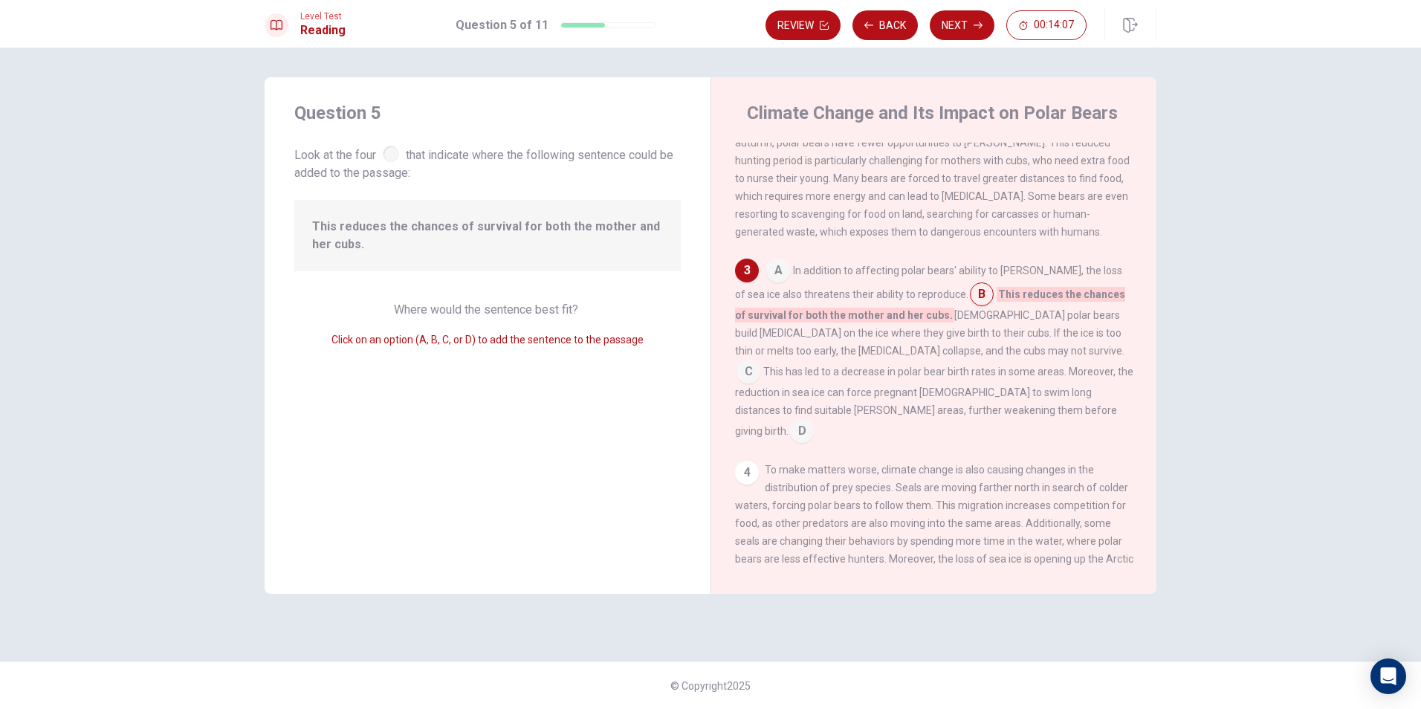
click at [760, 365] on input at bounding box center [748, 373] width 24 height 24
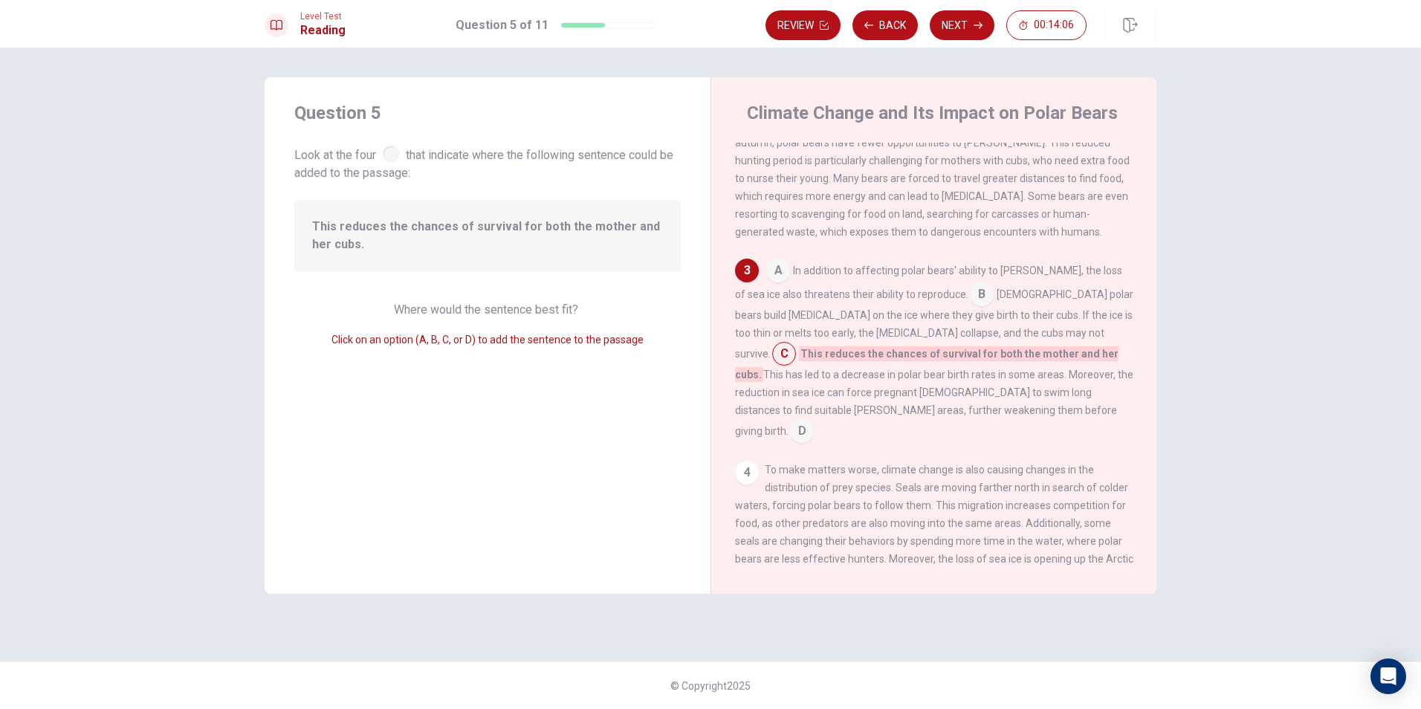
click at [814, 422] on input at bounding box center [802, 433] width 24 height 24
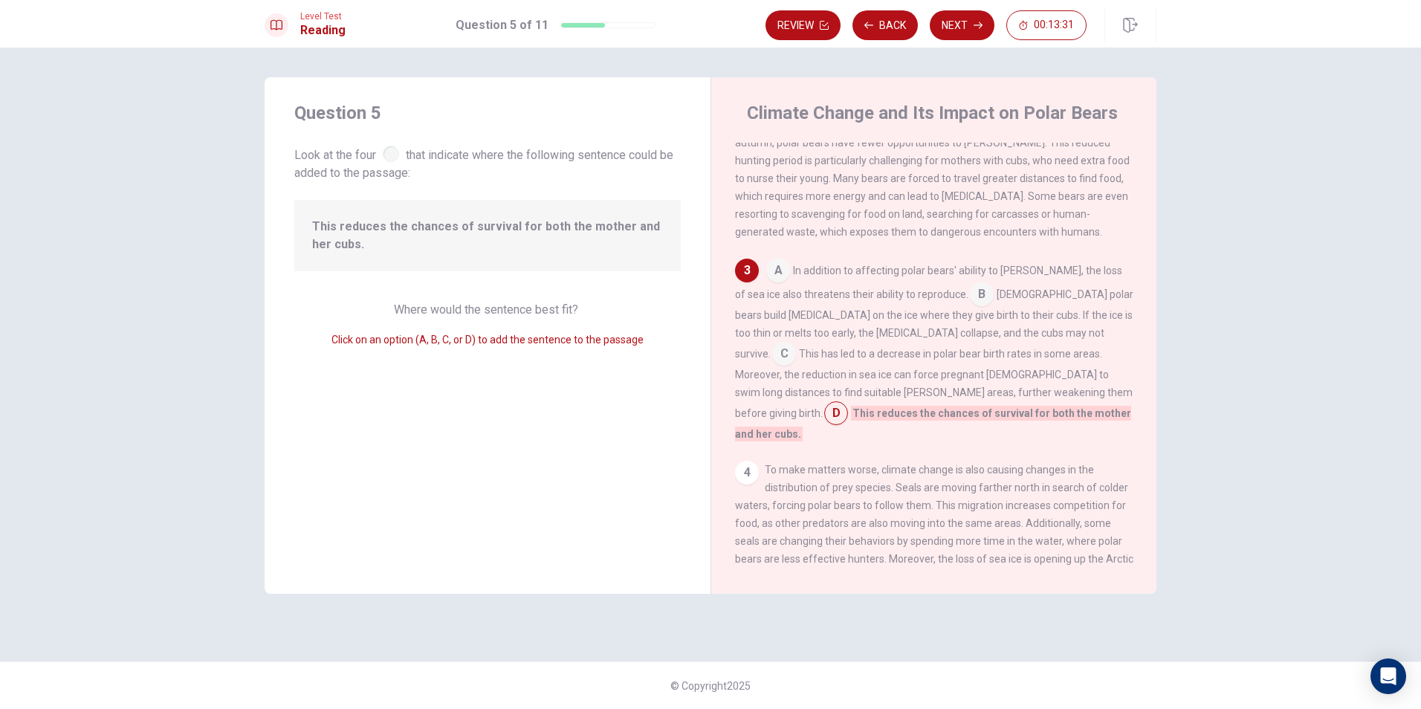
click at [796, 349] on input at bounding box center [784, 355] width 24 height 24
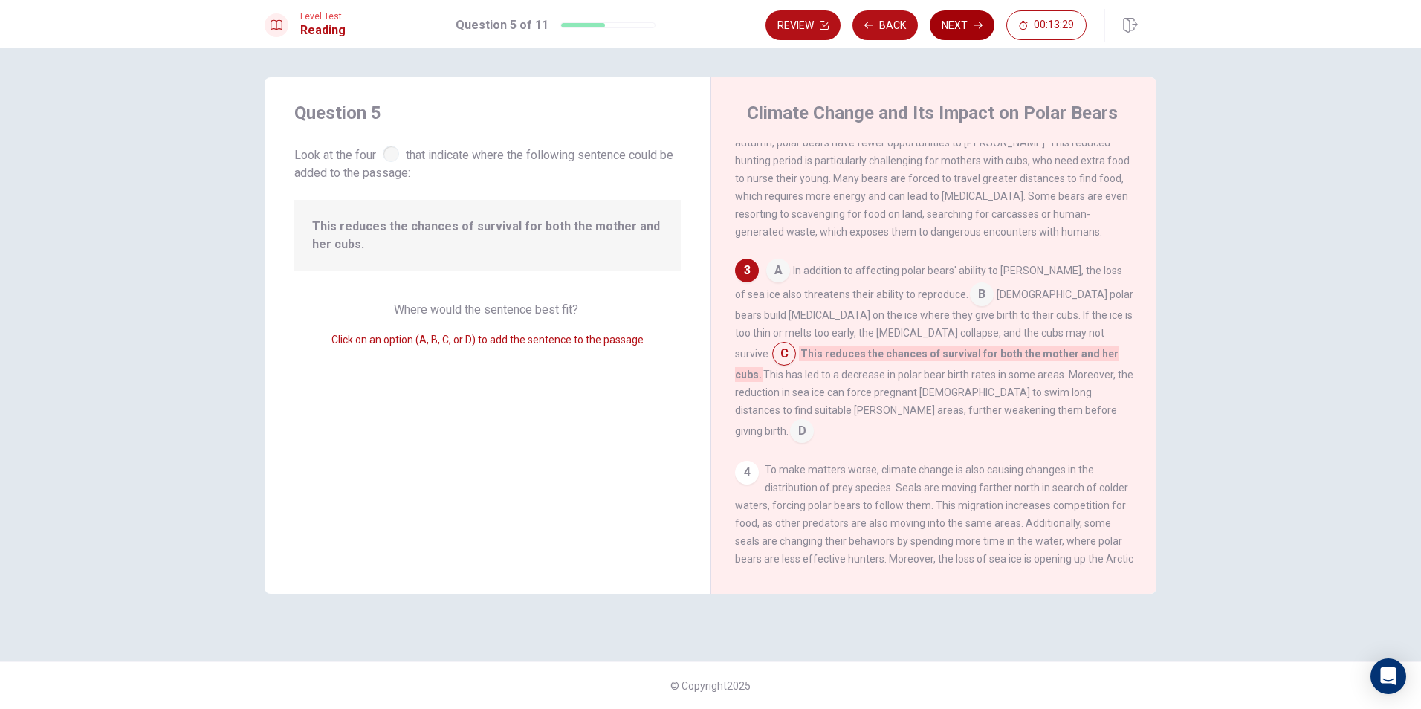
click at [962, 22] on button "Next" at bounding box center [962, 25] width 65 height 30
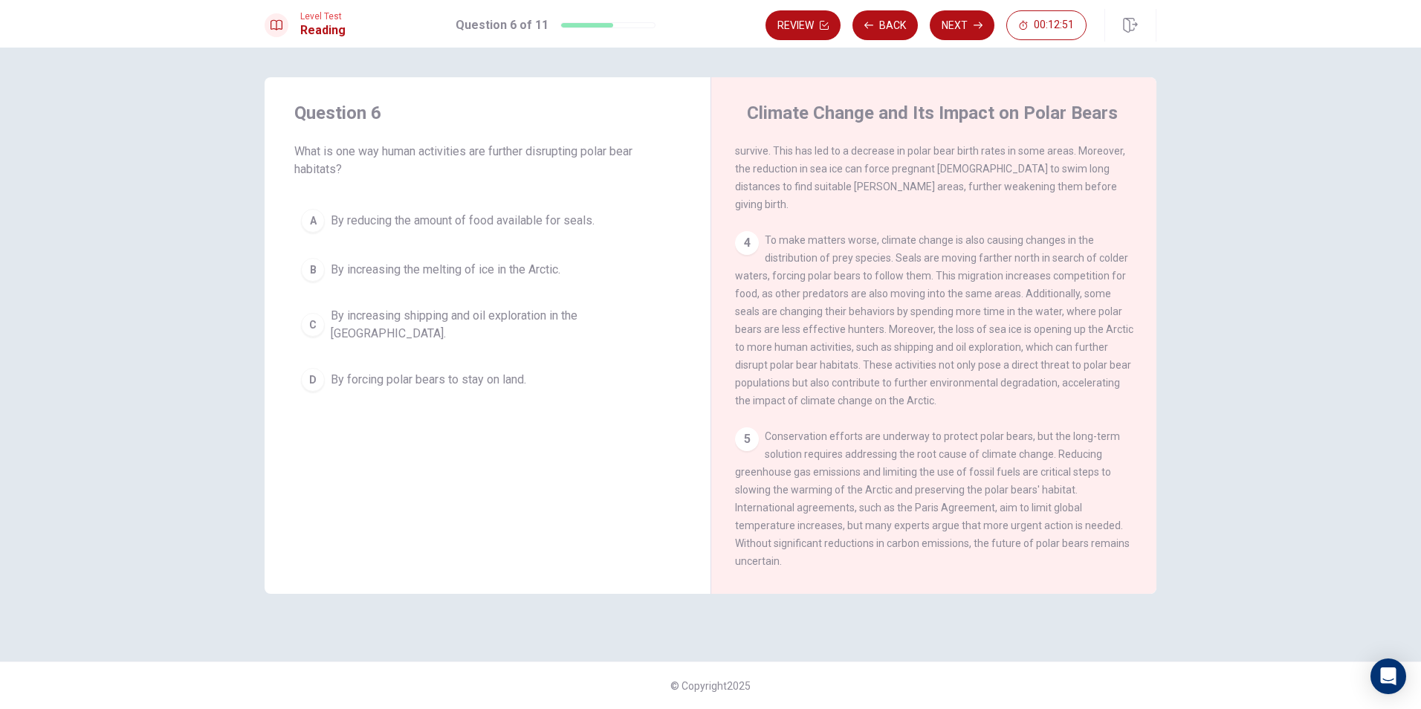
scroll to position [479, 0]
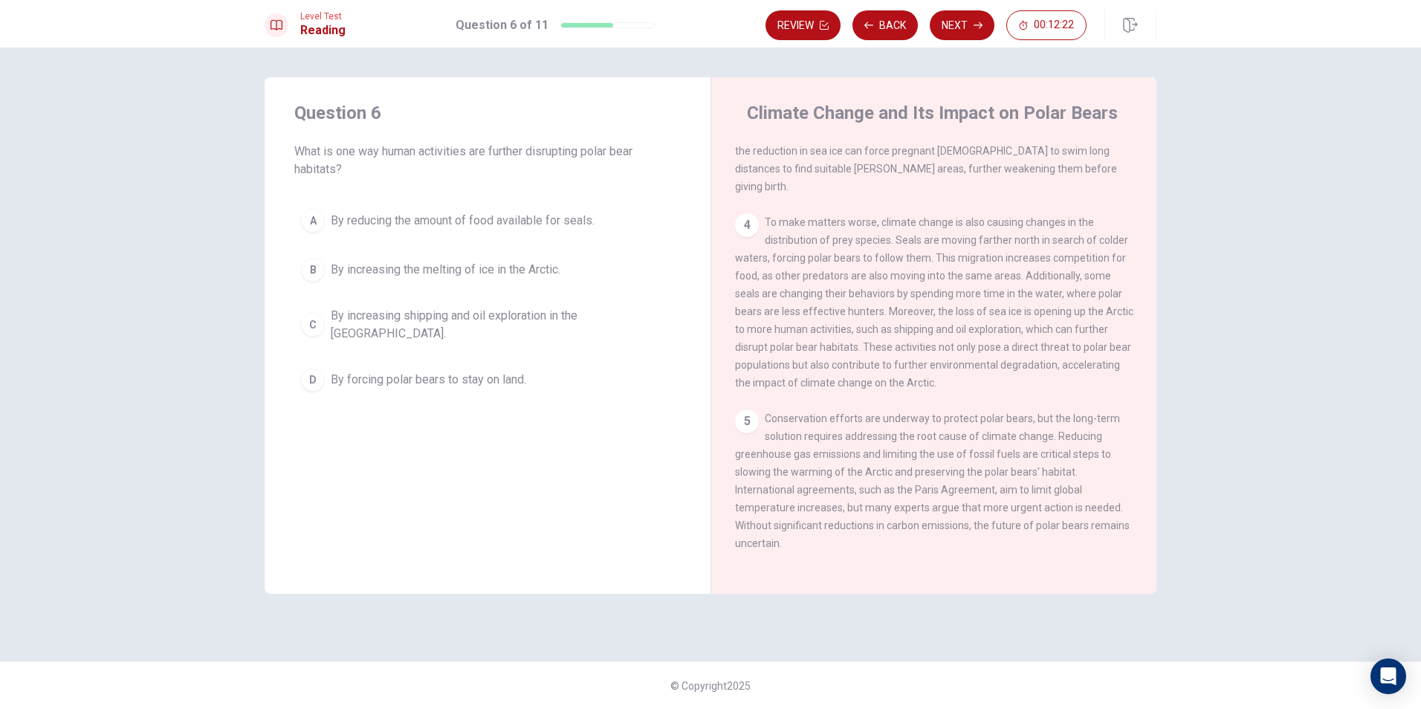
click at [586, 322] on span "By increasing shipping and oil exploration in the [GEOGRAPHIC_DATA]." at bounding box center [502, 325] width 343 height 36
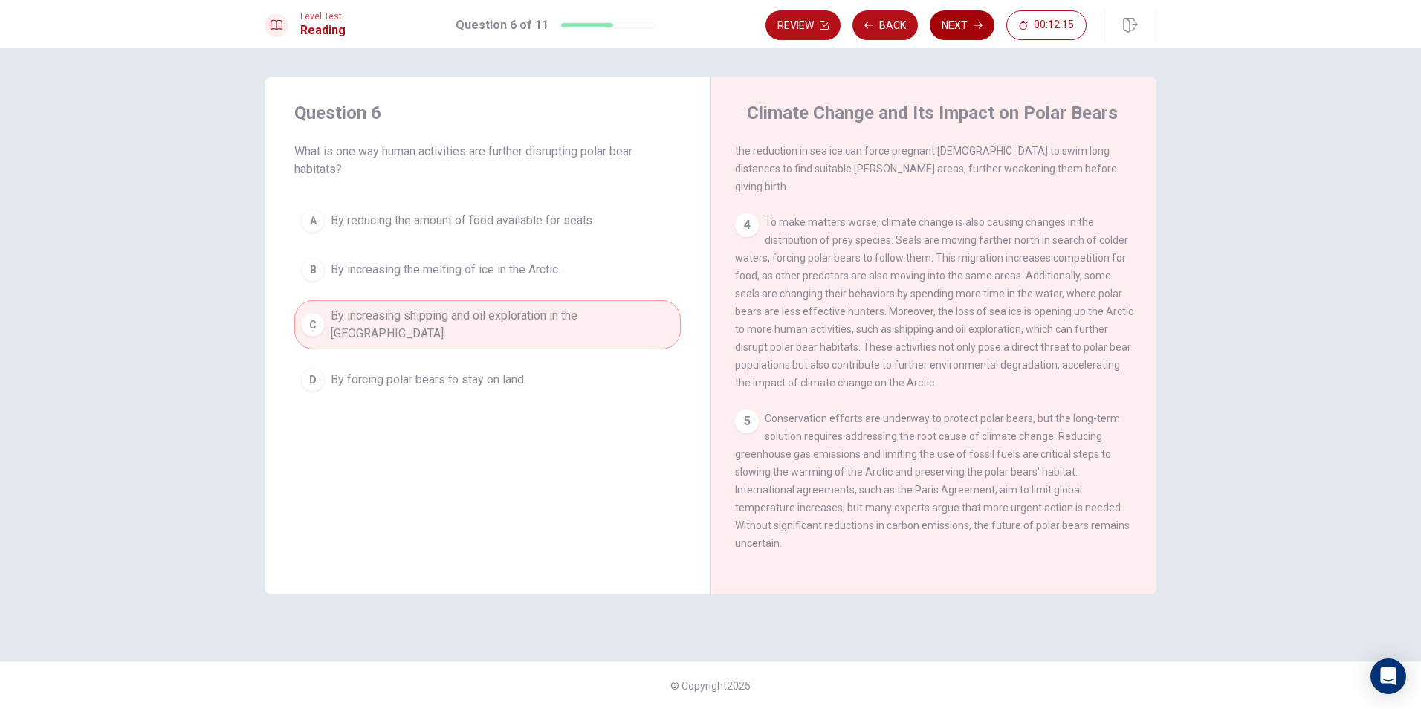
click at [941, 21] on button "Next" at bounding box center [962, 25] width 65 height 30
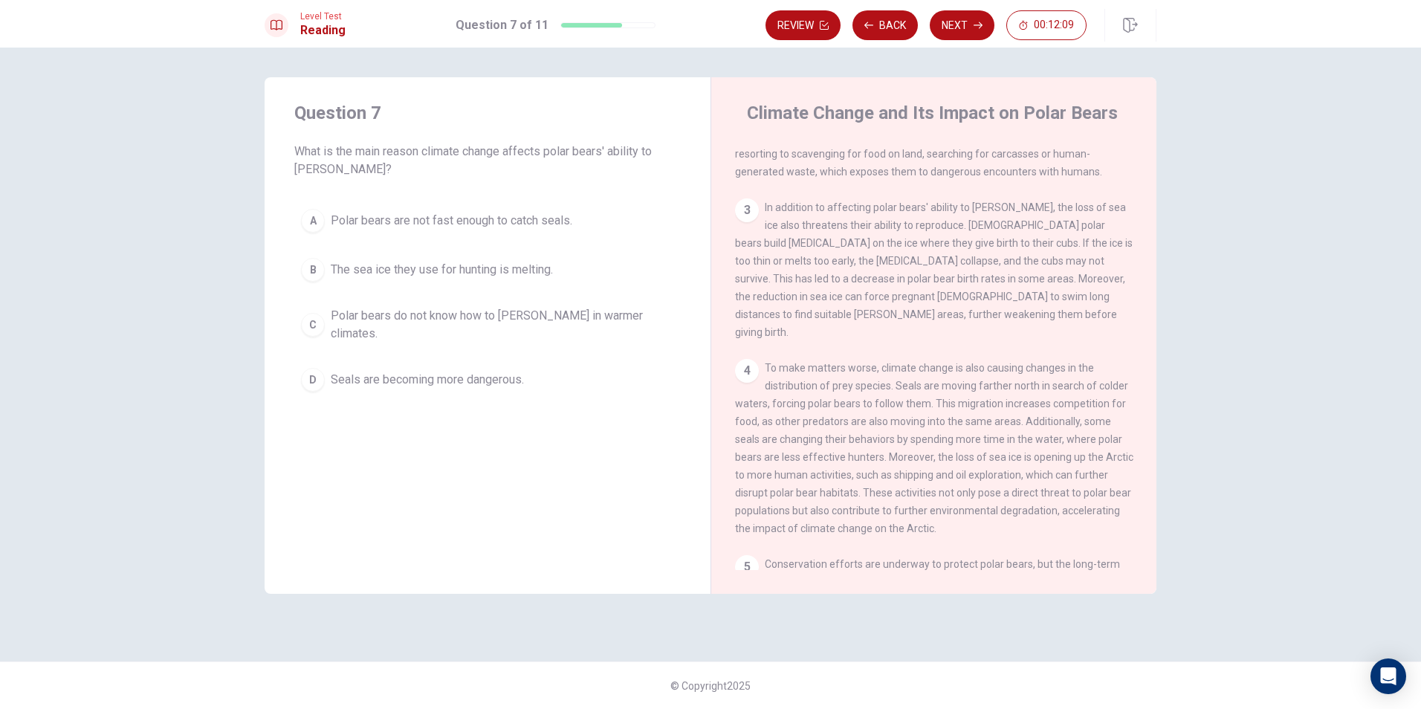
scroll to position [331, 0]
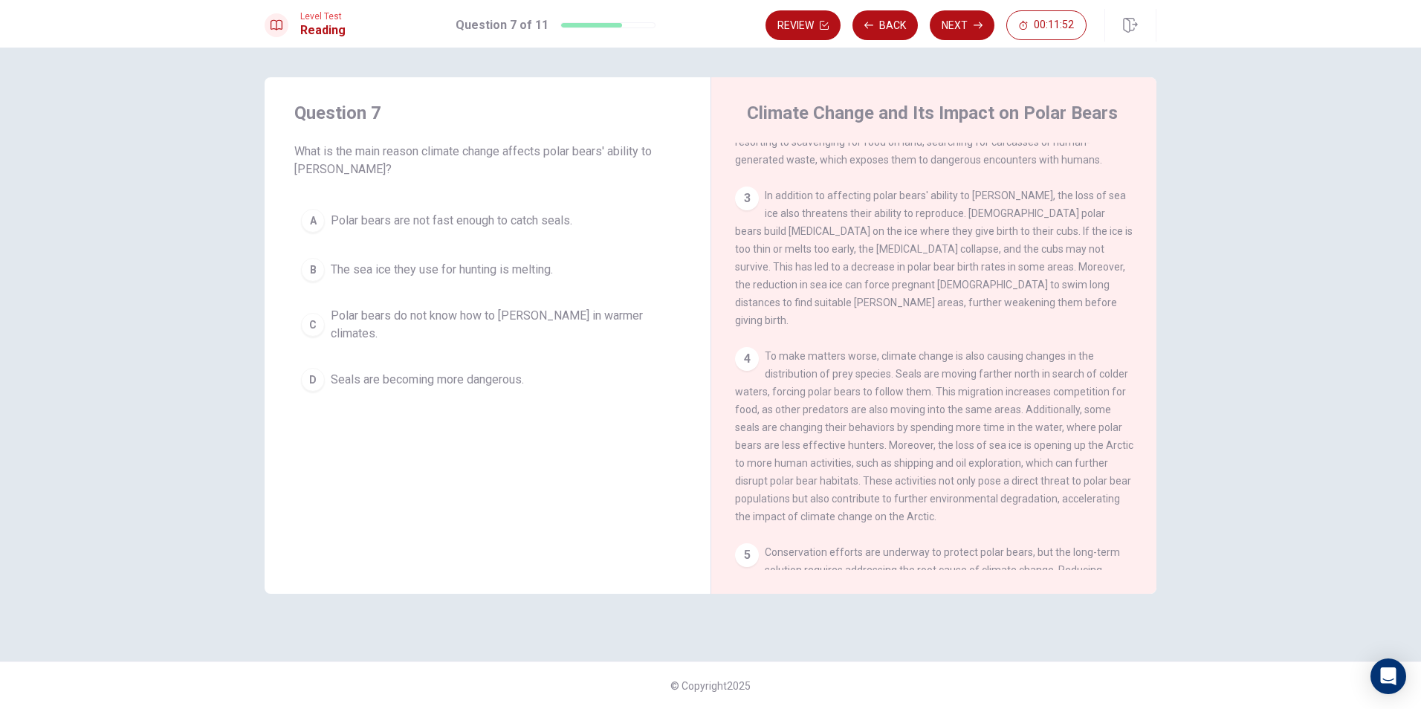
click at [481, 268] on span "The sea ice they use for hunting is melting." at bounding box center [442, 270] width 222 height 18
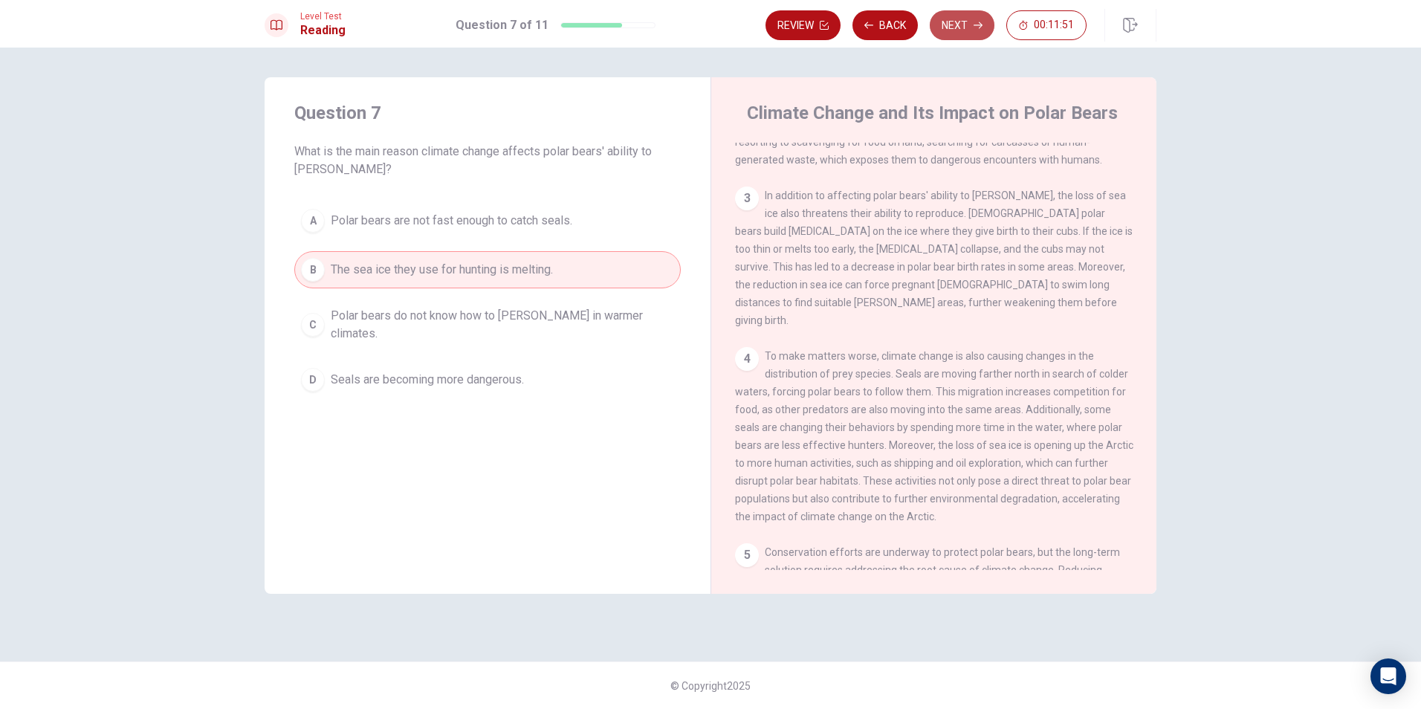
click at [967, 26] on button "Next" at bounding box center [962, 25] width 65 height 30
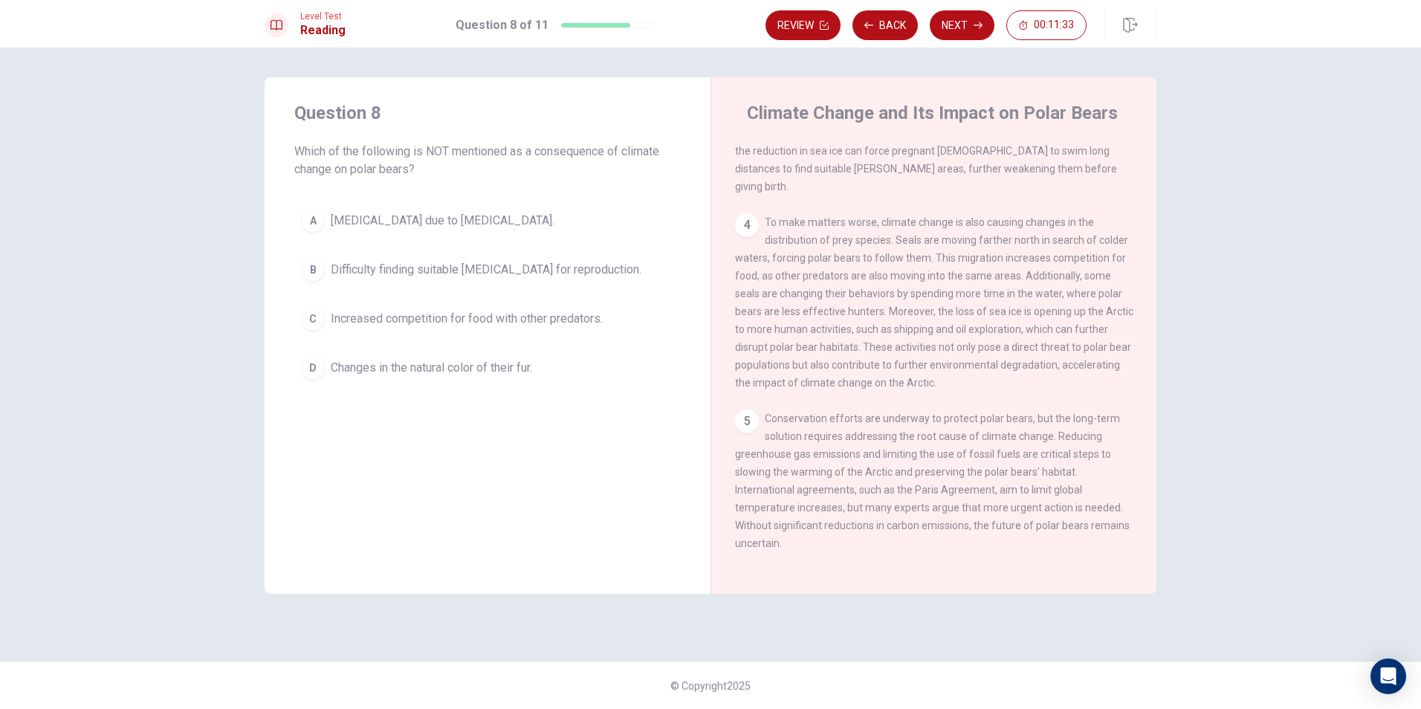
scroll to position [479, 0]
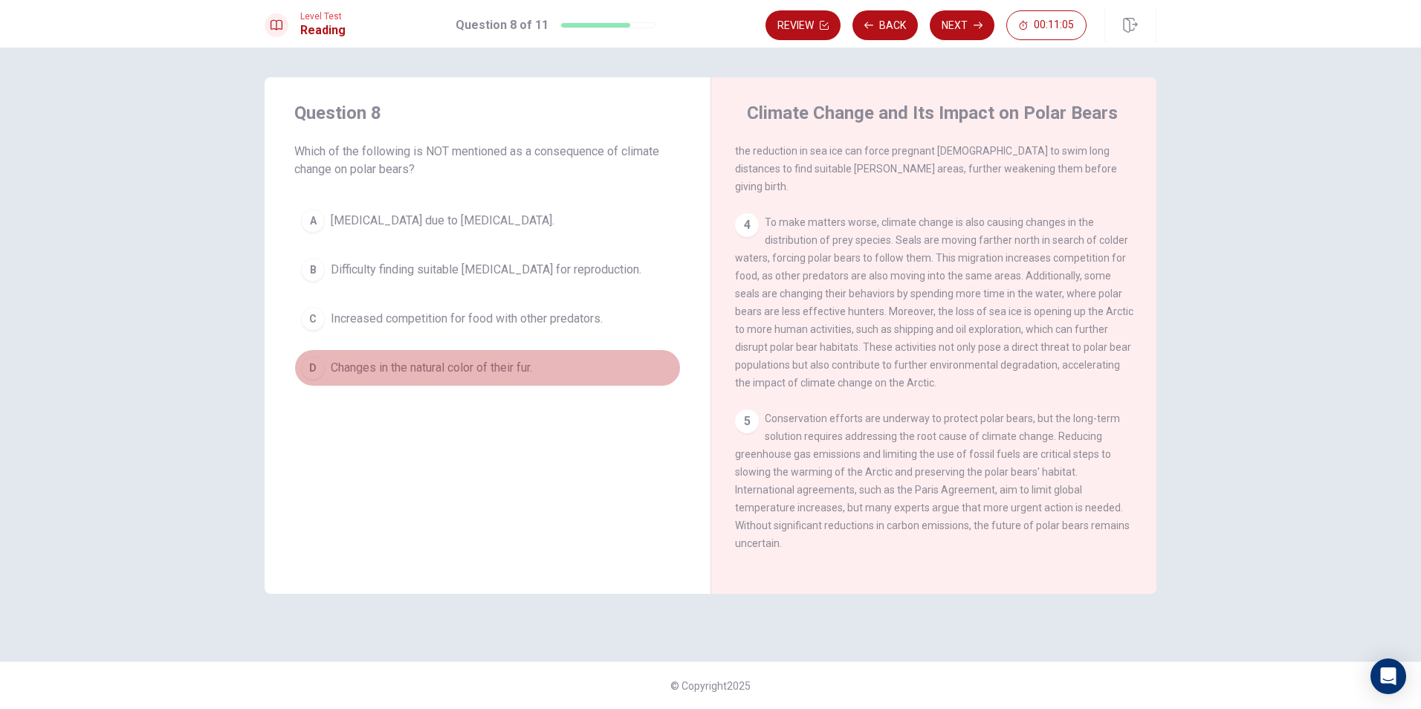
click at [415, 361] on span "Changes in the natural color of their fur." at bounding box center [431, 368] width 201 height 18
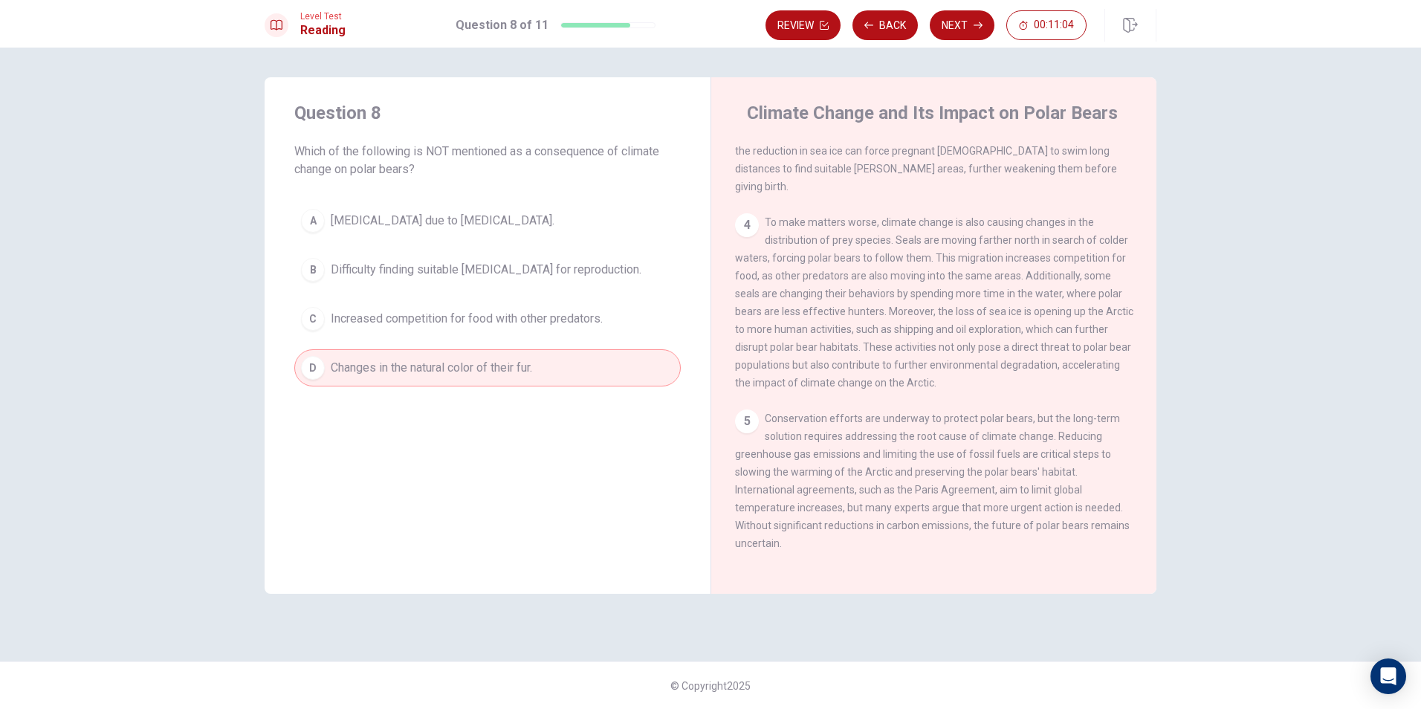
click at [947, 16] on button "Next" at bounding box center [962, 25] width 65 height 30
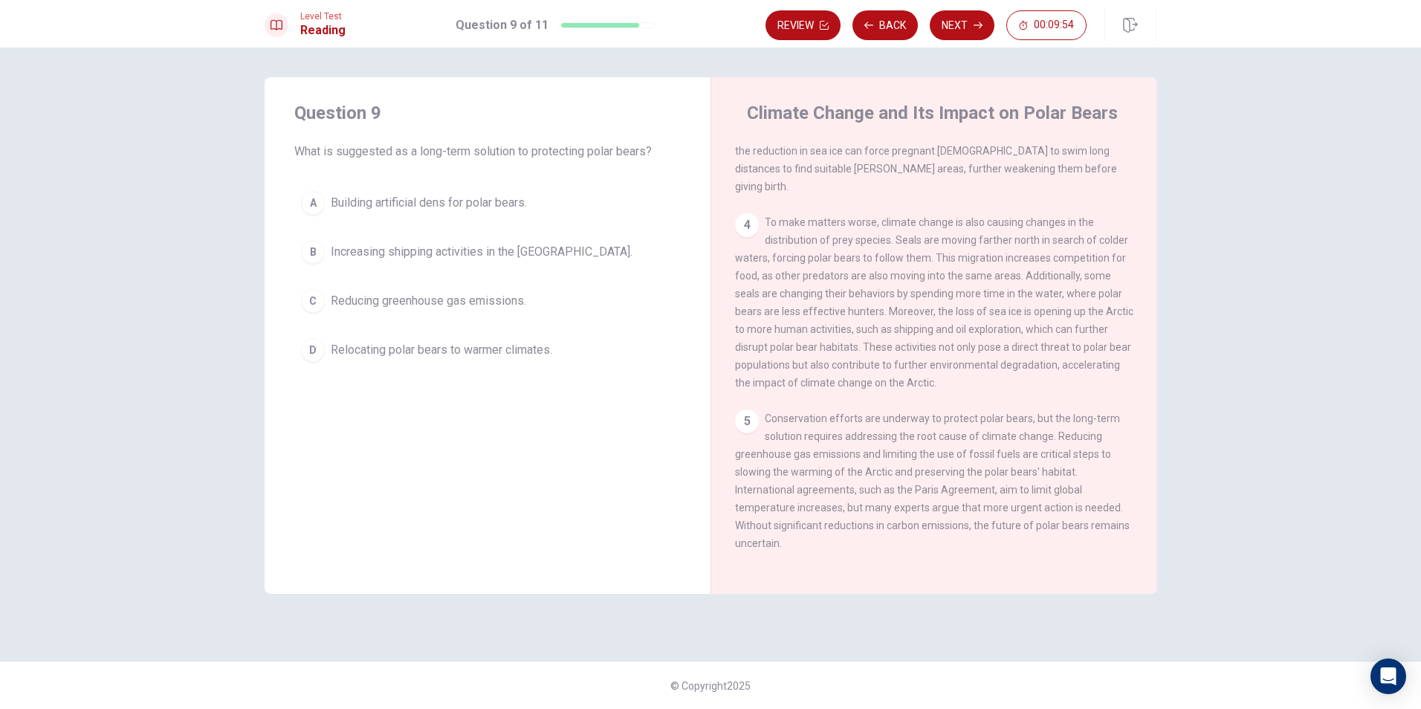
scroll to position [405, 0]
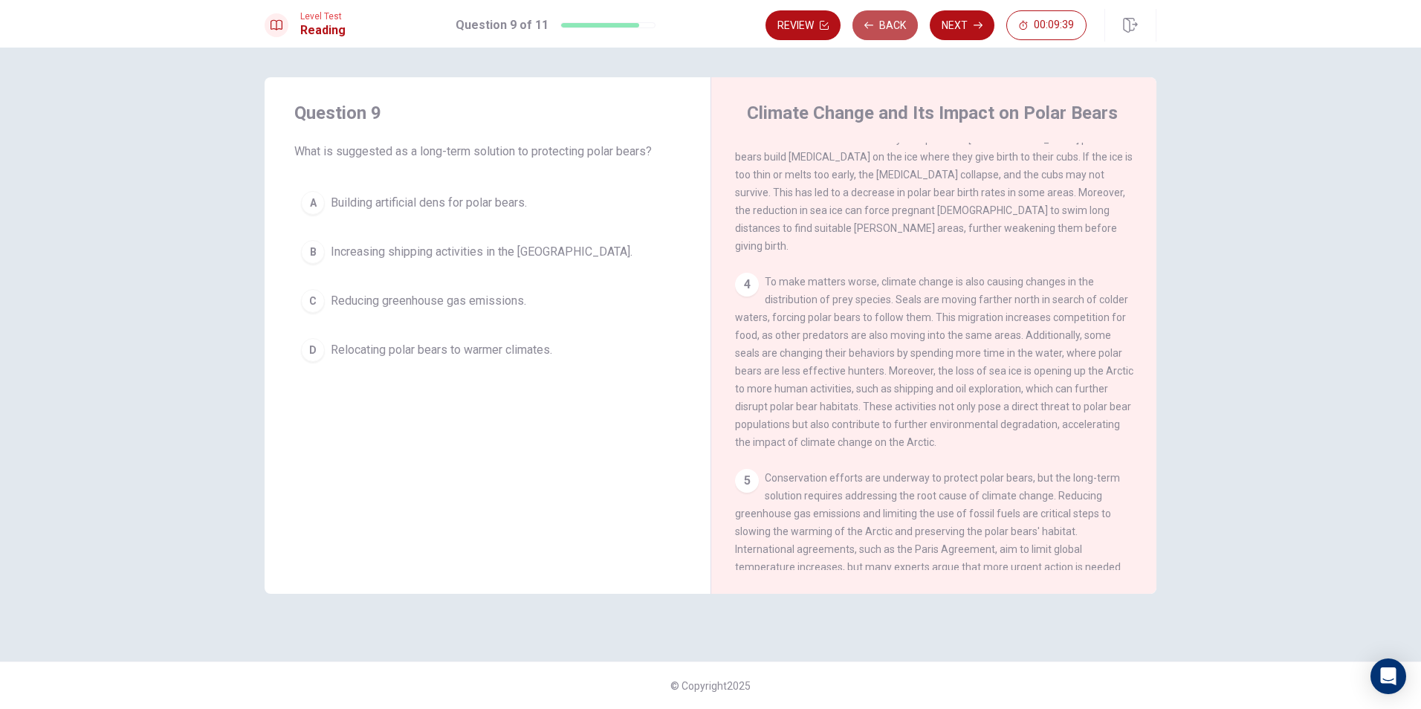
click at [888, 23] on button "Back" at bounding box center [884, 25] width 65 height 30
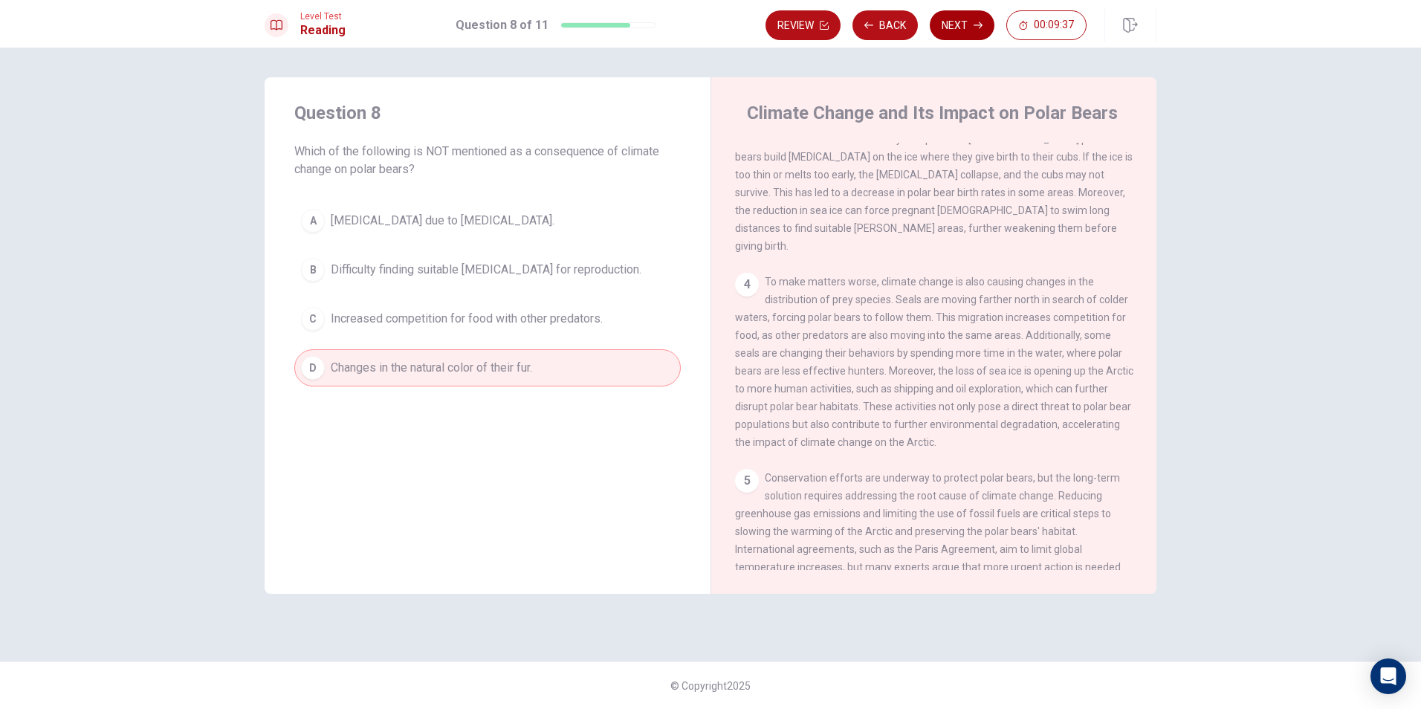
click at [969, 33] on button "Next" at bounding box center [962, 25] width 65 height 30
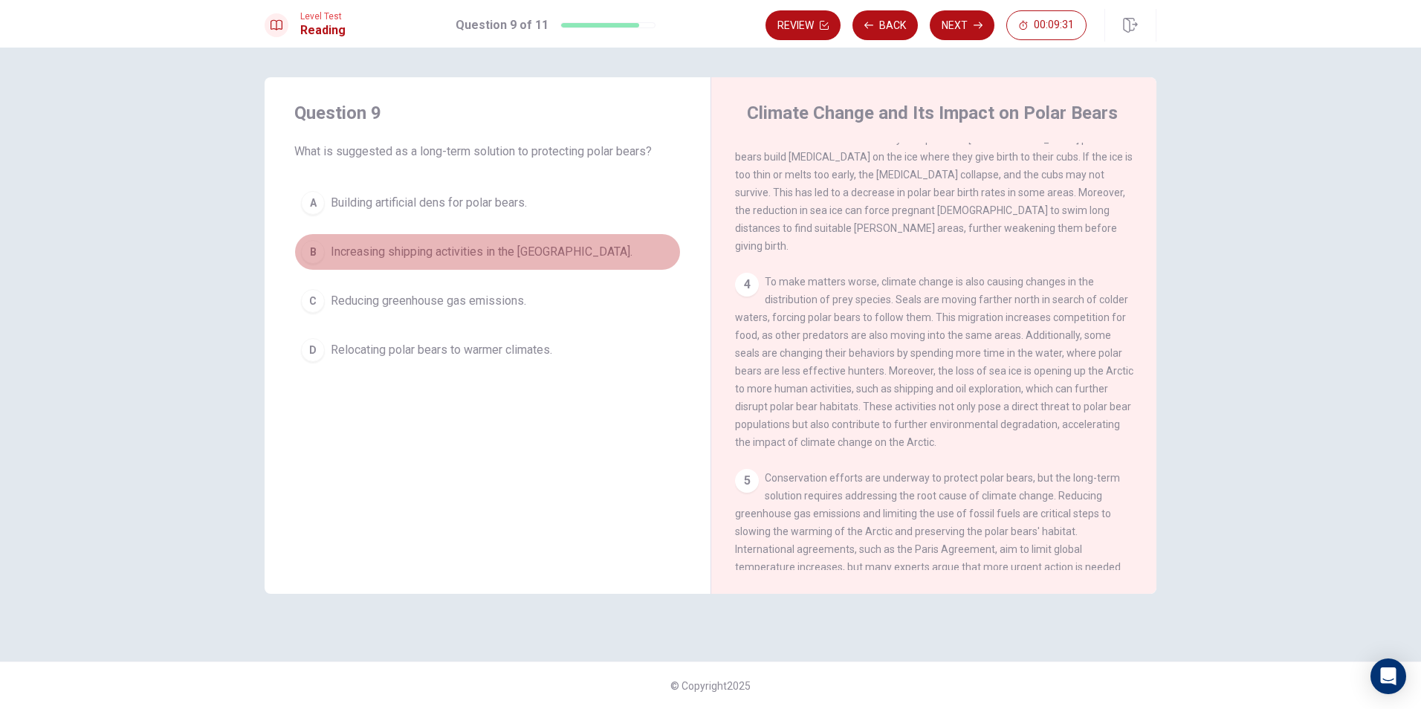
click at [519, 242] on button "B Increasing shipping activities in the [GEOGRAPHIC_DATA]." at bounding box center [487, 251] width 386 height 37
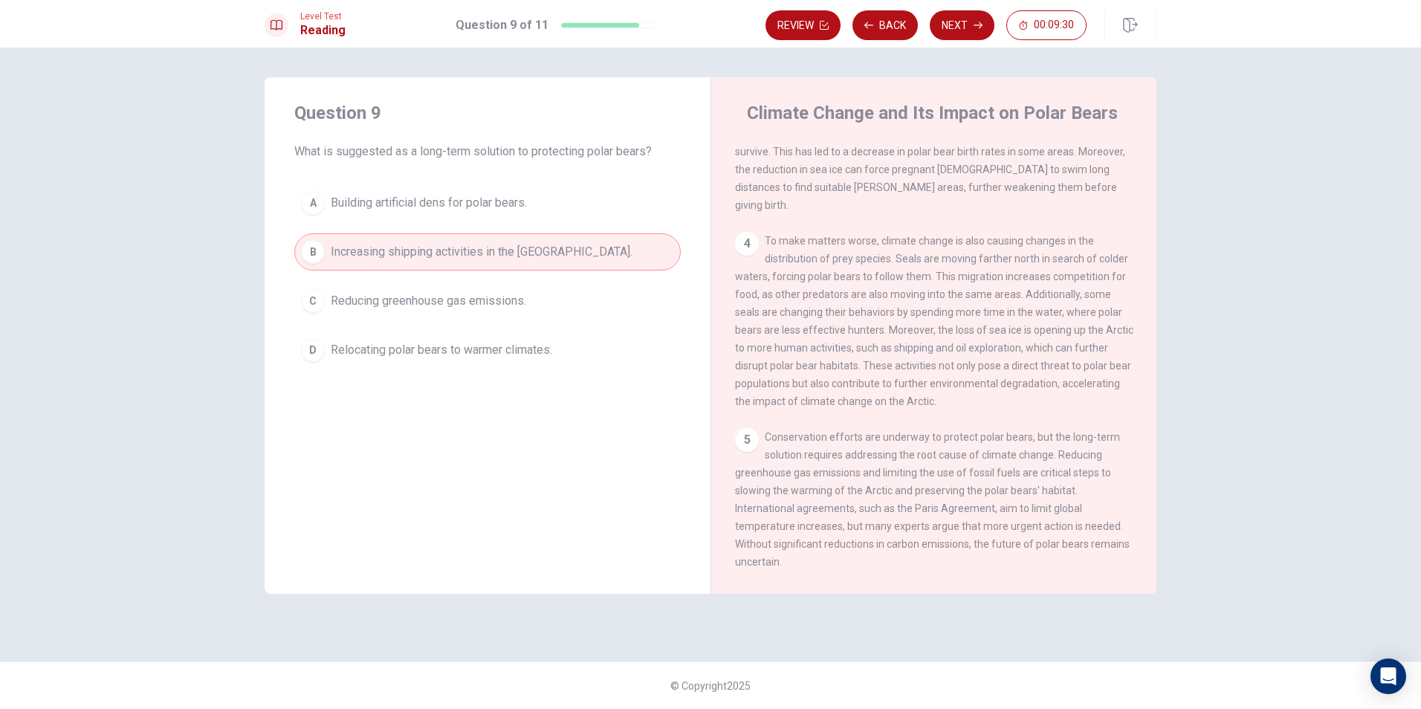
scroll to position [479, 0]
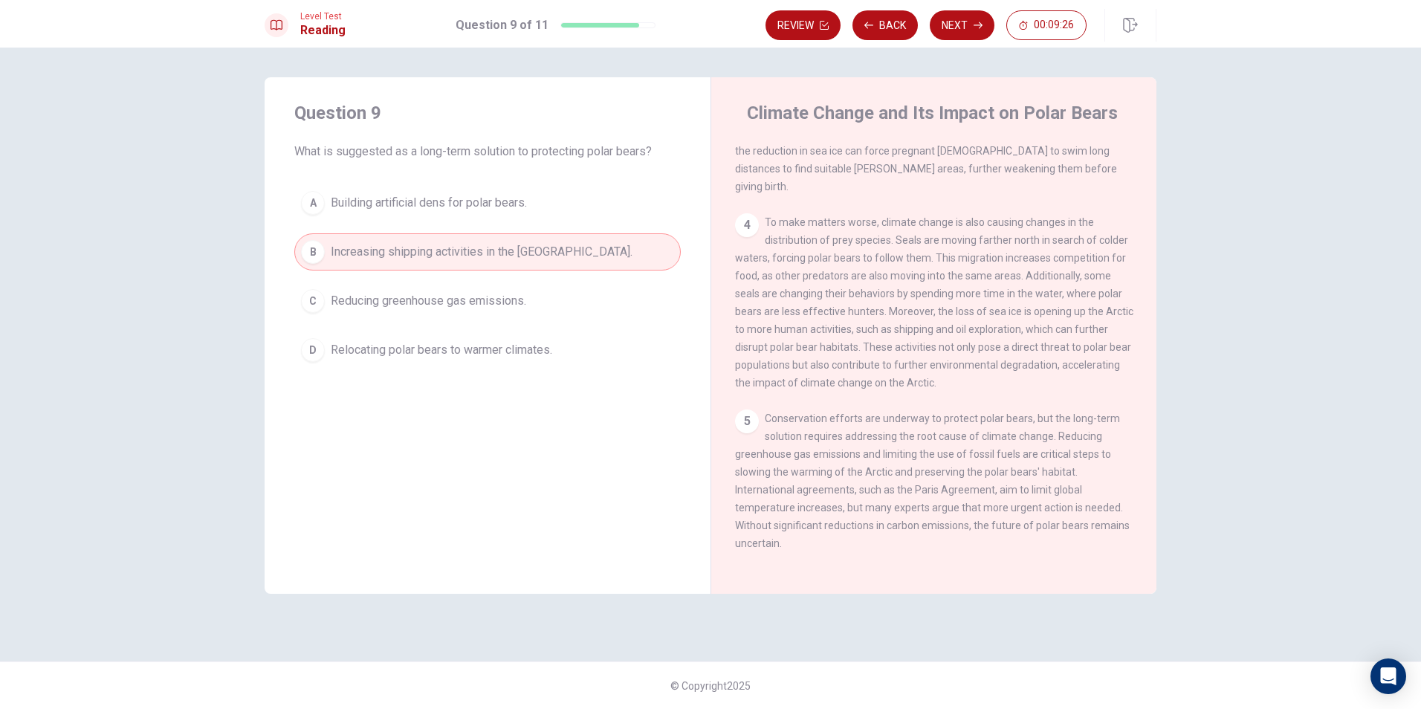
click at [584, 276] on div "A Building artificial [MEDICAL_DATA] for polar bears. B Increasing shipping act…" at bounding box center [487, 276] width 386 height 184
click at [485, 294] on span "Reducing greenhouse gas emissions." at bounding box center [428, 301] width 195 height 18
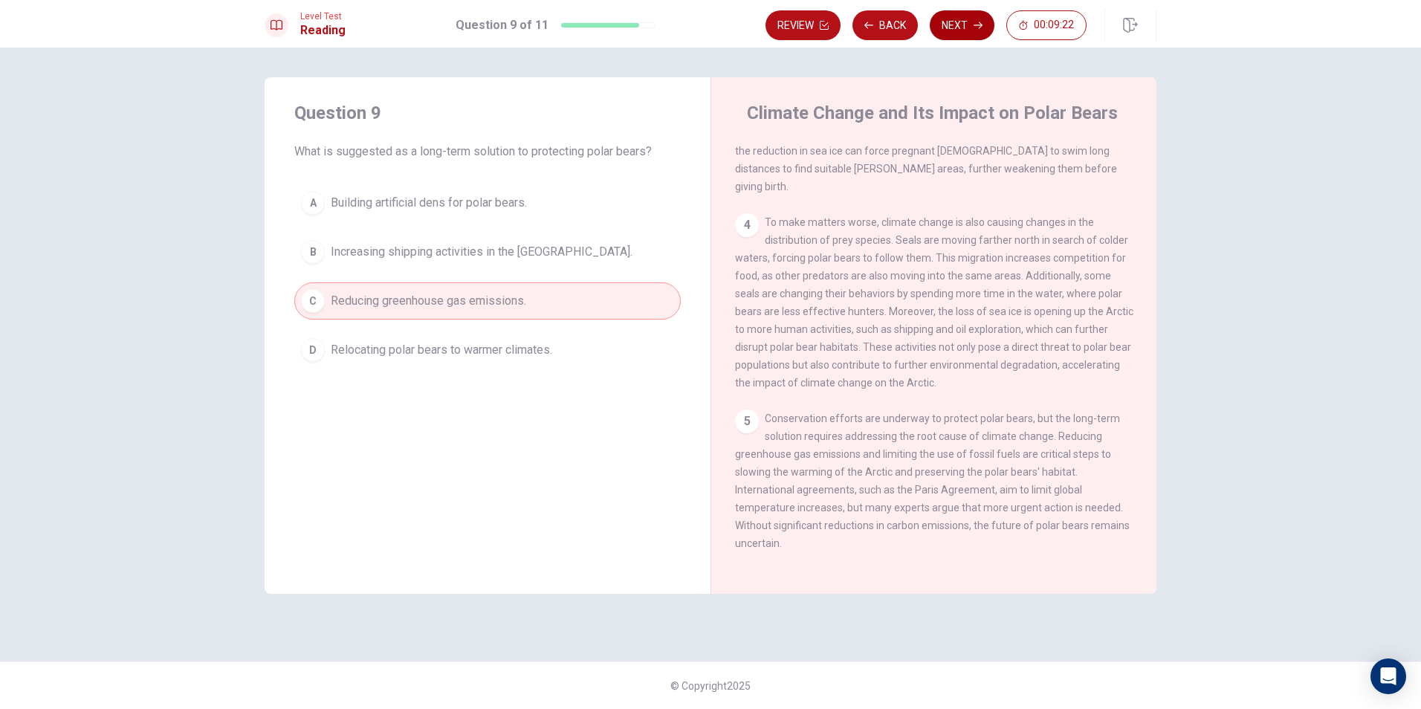
click at [966, 26] on button "Next" at bounding box center [962, 25] width 65 height 30
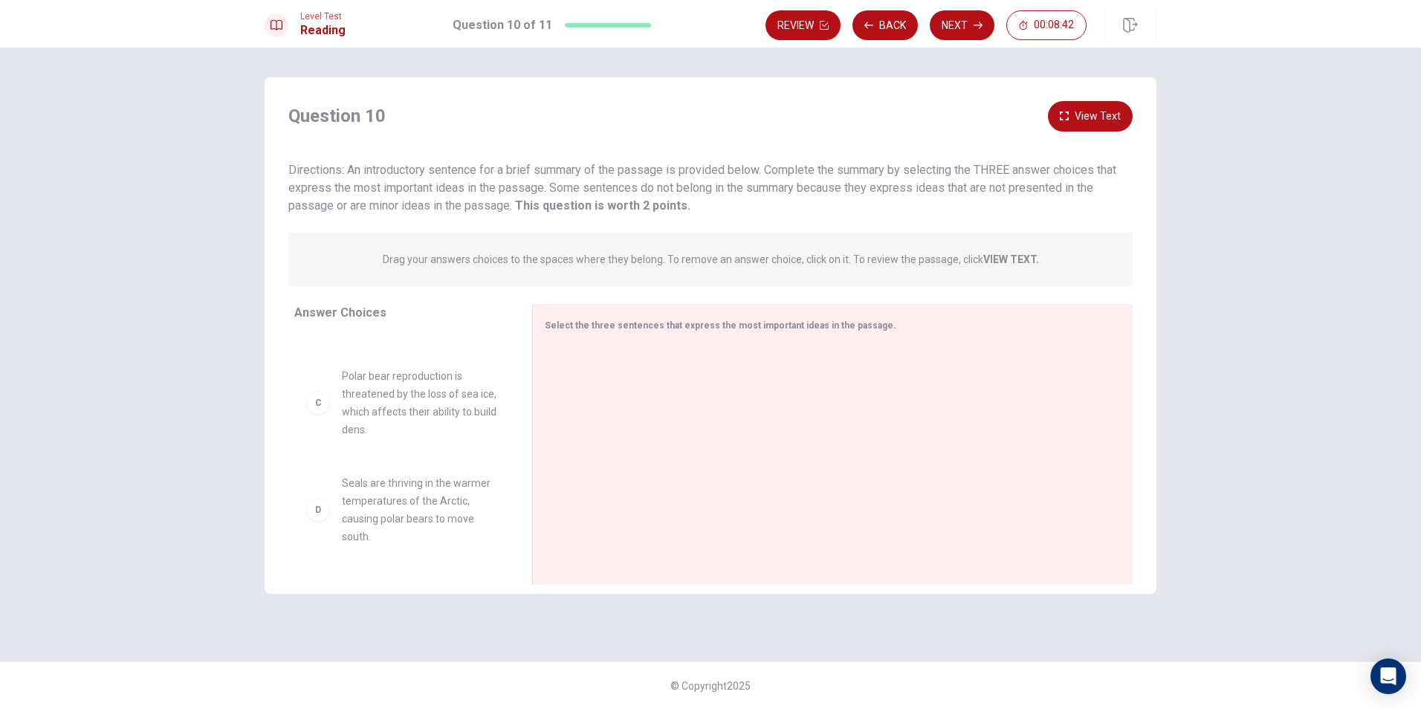
scroll to position [0, 0]
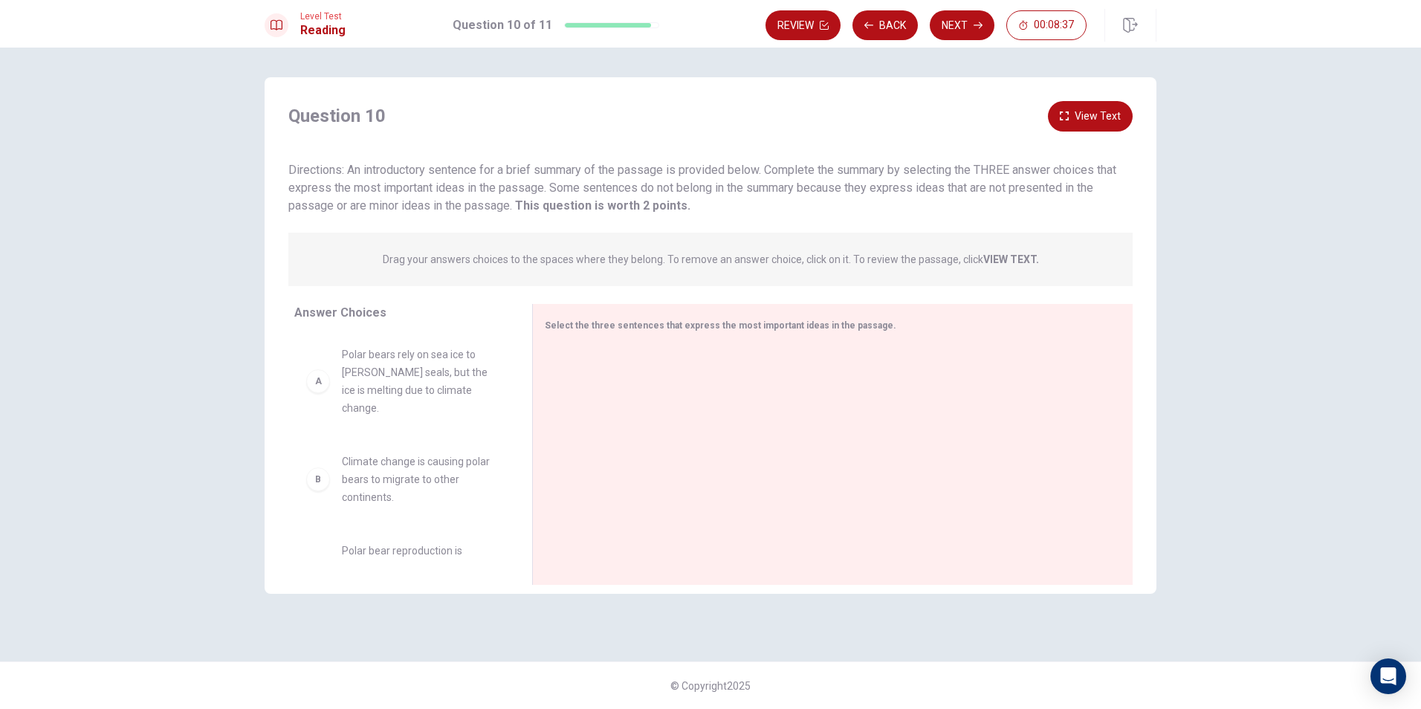
drag, startPoint x: 511, startPoint y: 378, endPoint x: 520, endPoint y: 415, distance: 38.2
click at [520, 415] on div "Answer Choices A Polar bears rely on sea ice to [PERSON_NAME] seals, but the ic…" at bounding box center [398, 448] width 267 height 288
click at [393, 476] on span "Climate change is causing polar bears to migrate to other continents." at bounding box center [419, 479] width 155 height 53
click at [314, 470] on div "B" at bounding box center [318, 479] width 24 height 24
click at [333, 467] on div "B Climate change is causing polar bears to migrate to other continents." at bounding box center [401, 479] width 190 height 53
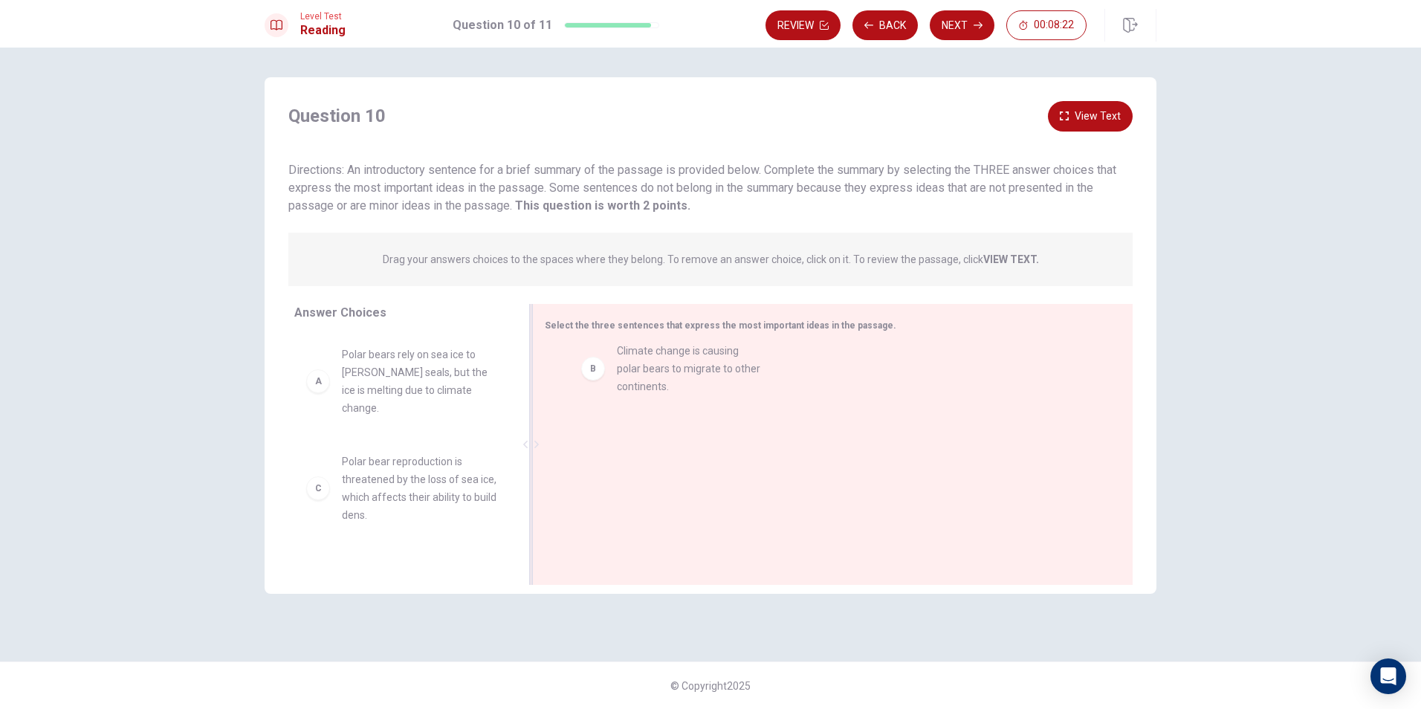
drag, startPoint x: 347, startPoint y: 479, endPoint x: 610, endPoint y: 384, distance: 279.5
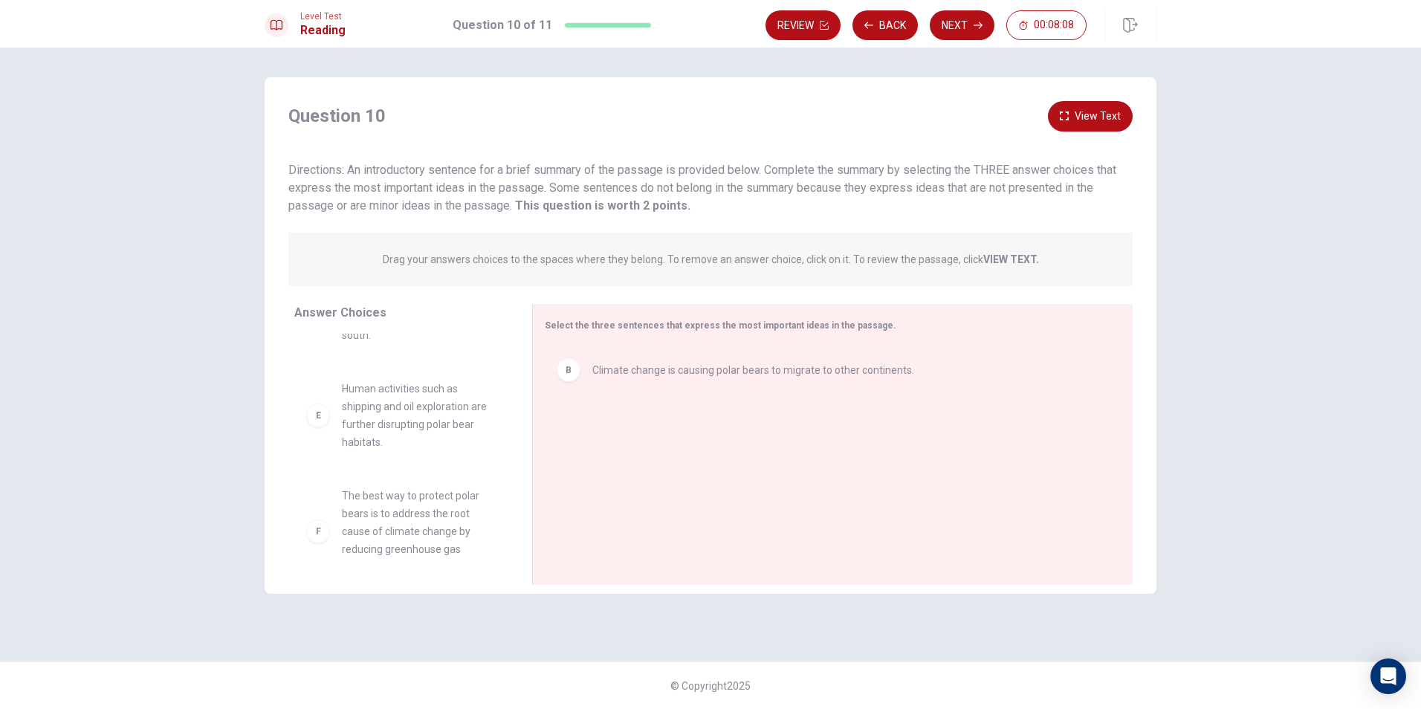
scroll to position [294, 0]
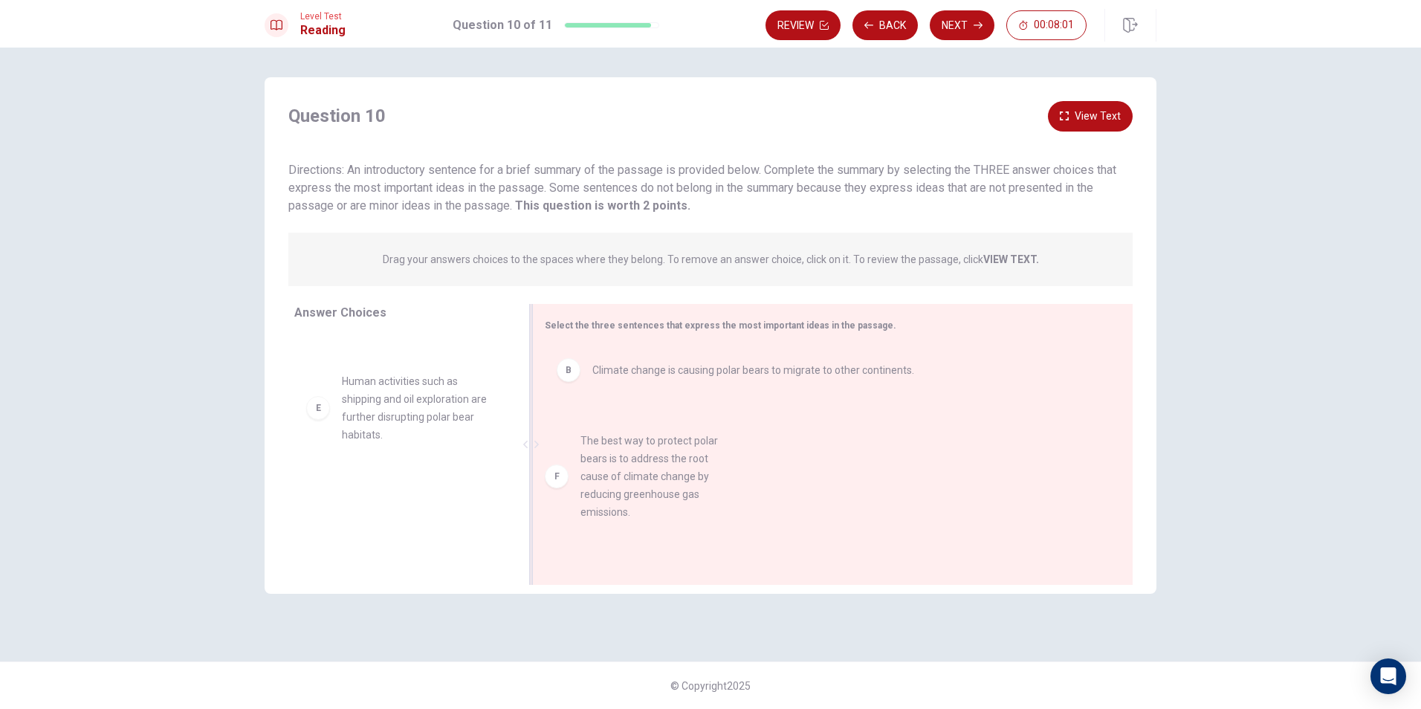
drag, startPoint x: 324, startPoint y: 508, endPoint x: 583, endPoint y: 465, distance: 262.9
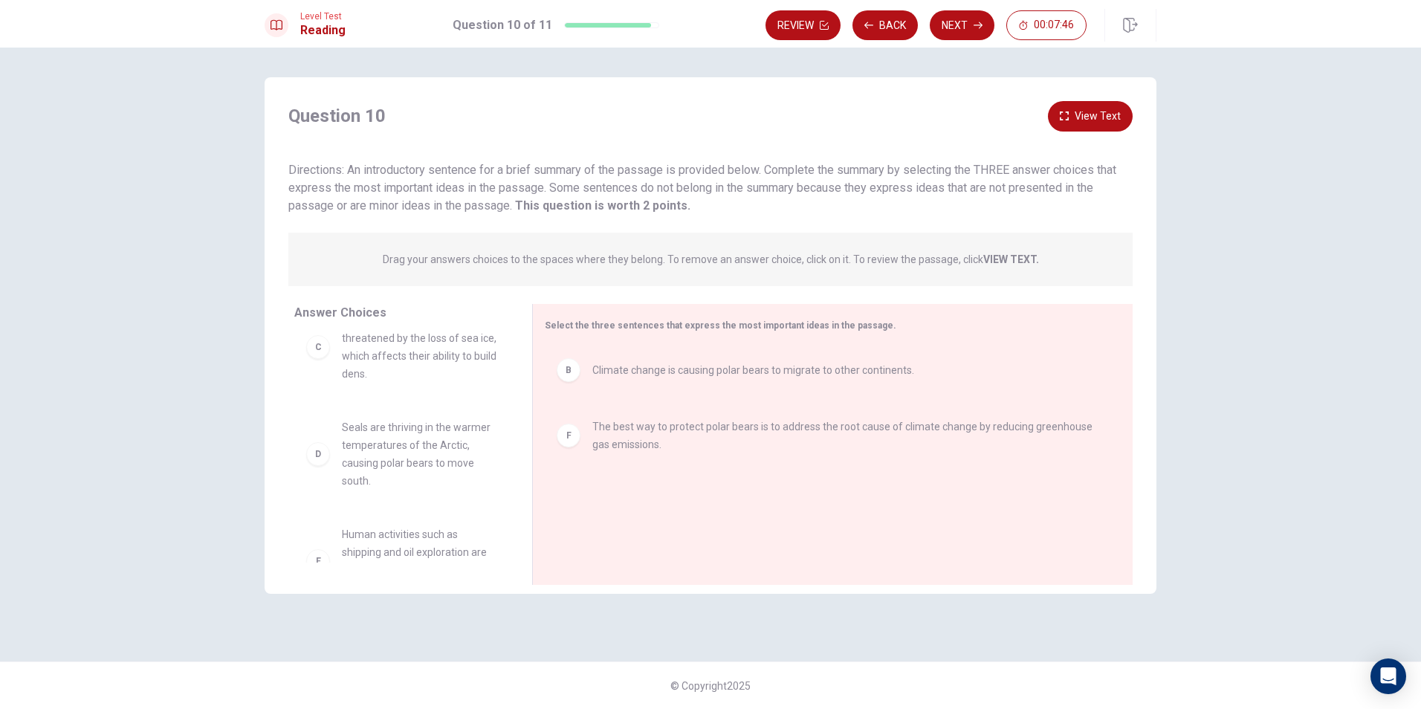
scroll to position [169, 0]
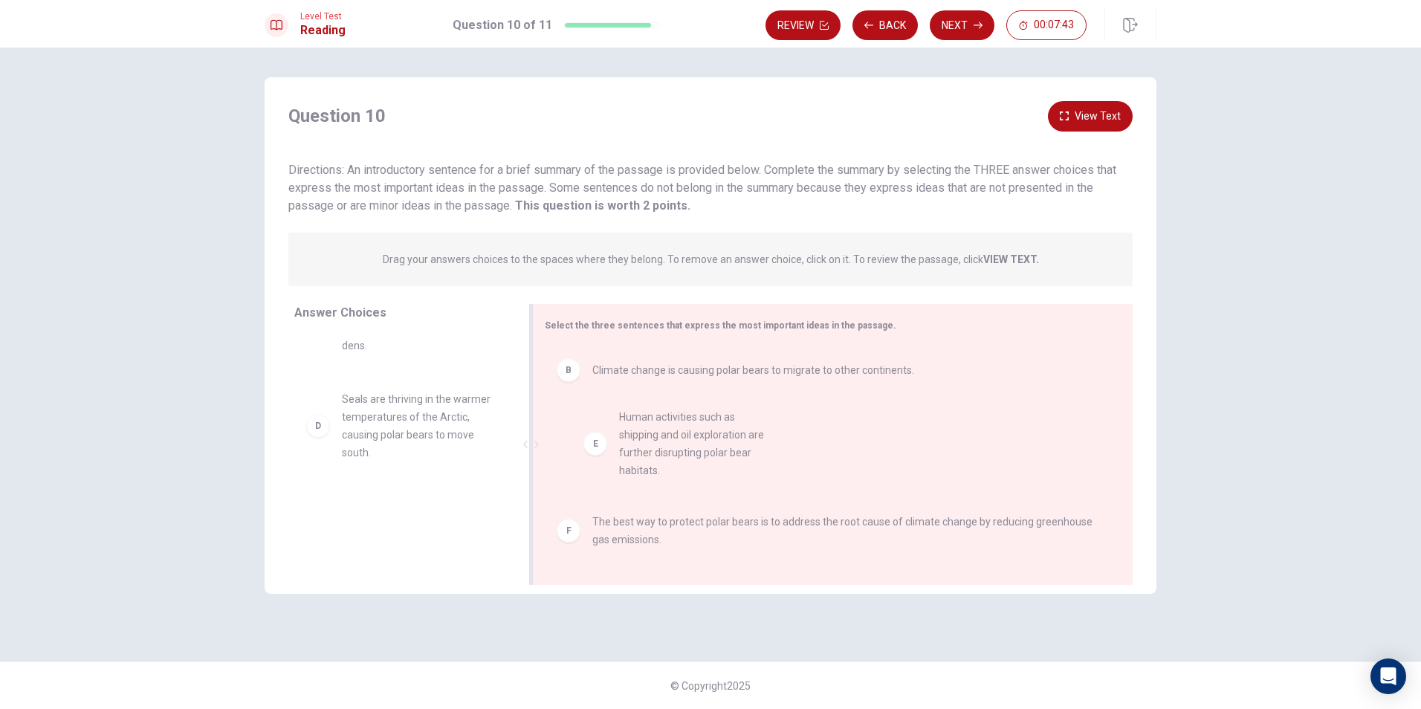
drag, startPoint x: 319, startPoint y: 519, endPoint x: 604, endPoint y: 445, distance: 294.8
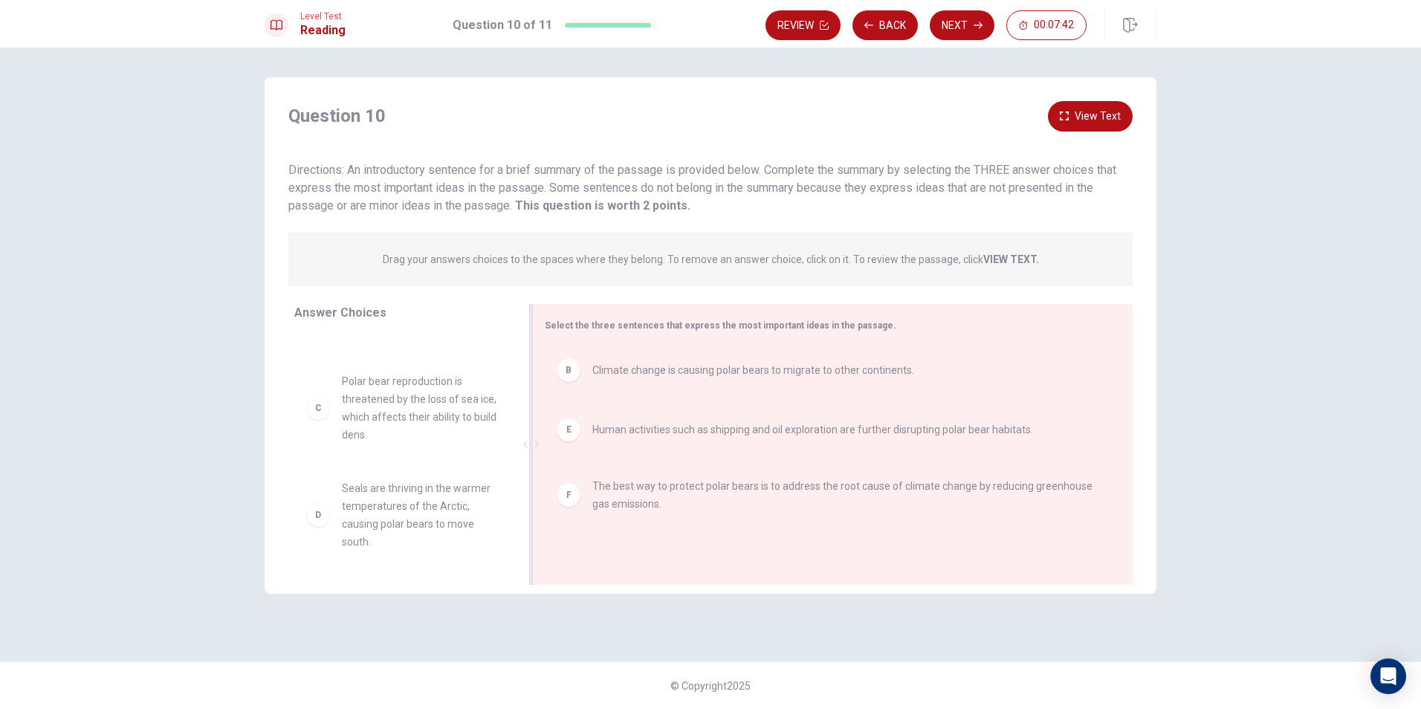
scroll to position [62, 0]
click at [969, 18] on button "Next" at bounding box center [962, 25] width 65 height 30
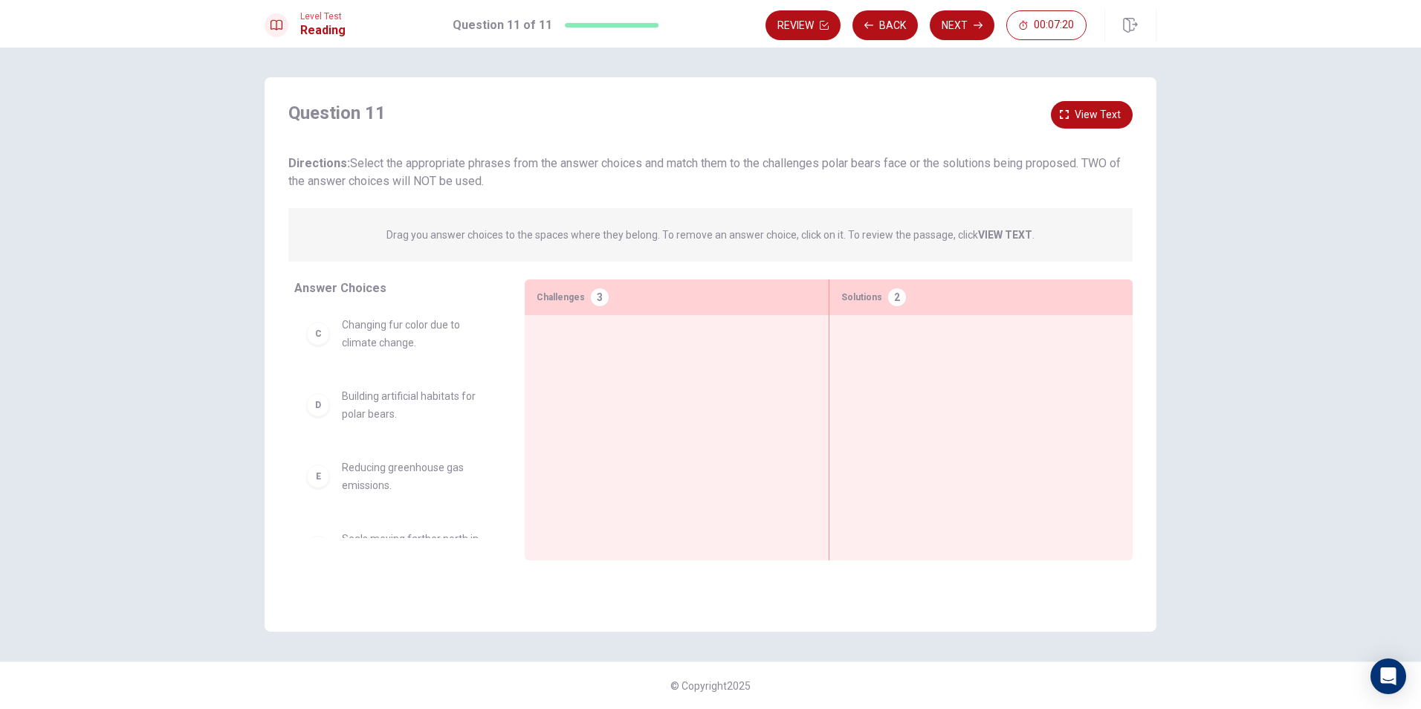
scroll to position [247, 0]
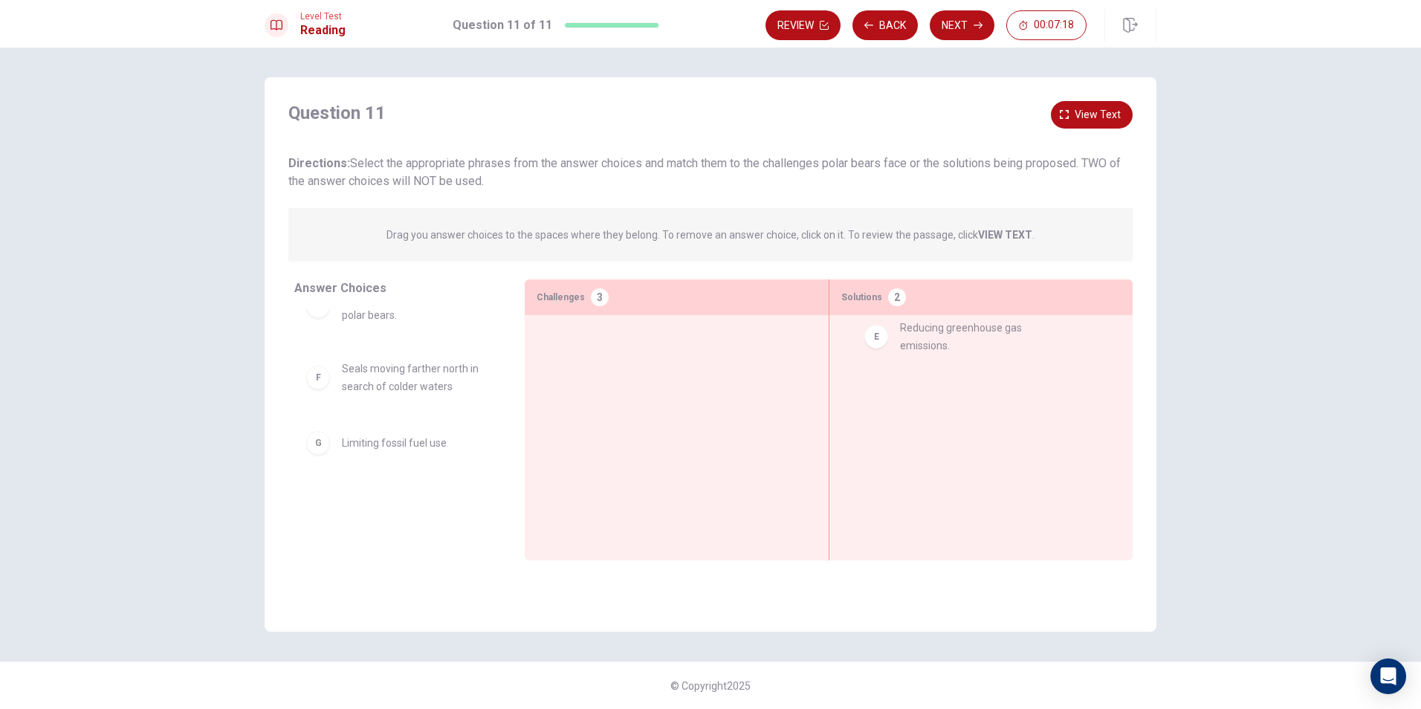
drag, startPoint x: 368, startPoint y: 382, endPoint x: 931, endPoint y: 350, distance: 564.1
drag, startPoint x: 357, startPoint y: 526, endPoint x: 907, endPoint y: 430, distance: 558.9
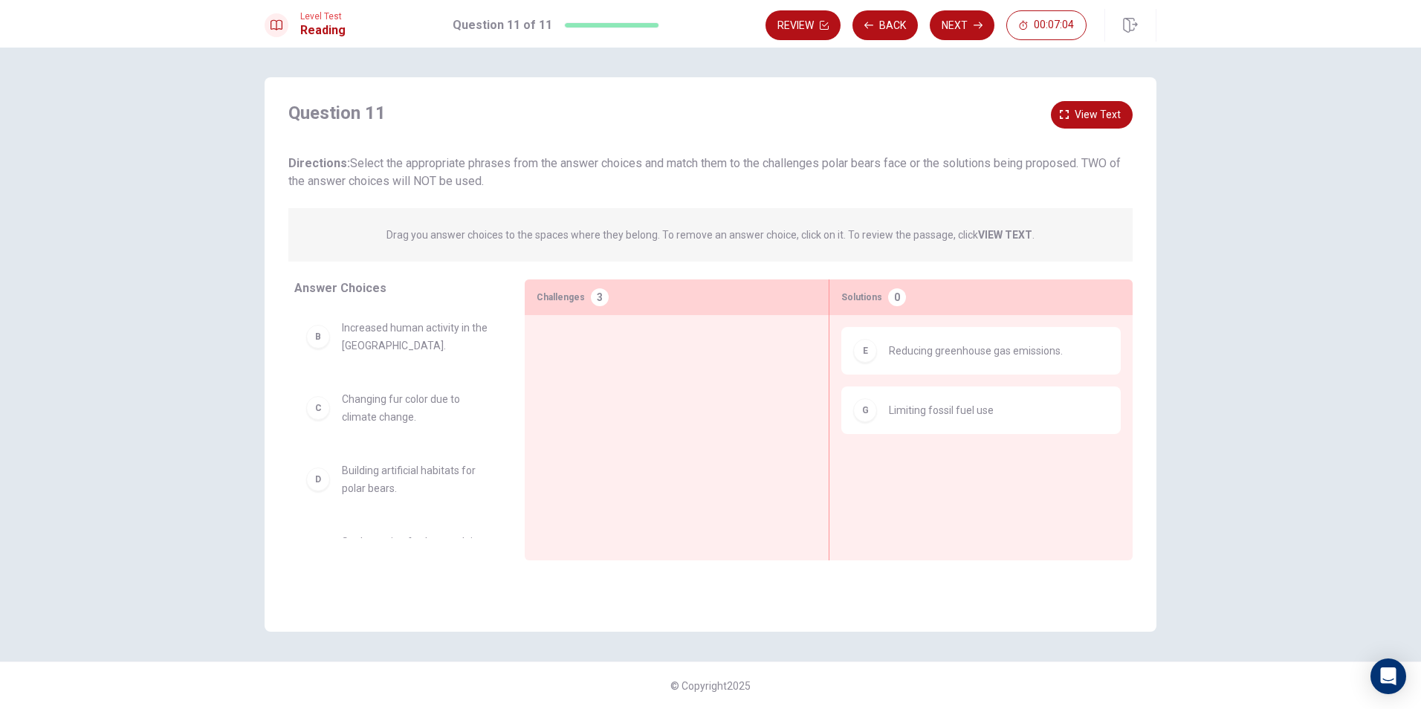
scroll to position [0, 0]
drag, startPoint x: 493, startPoint y: 389, endPoint x: 406, endPoint y: 397, distance: 87.3
drag, startPoint x: 380, startPoint y: 412, endPoint x: 640, endPoint y: 348, distance: 267.8
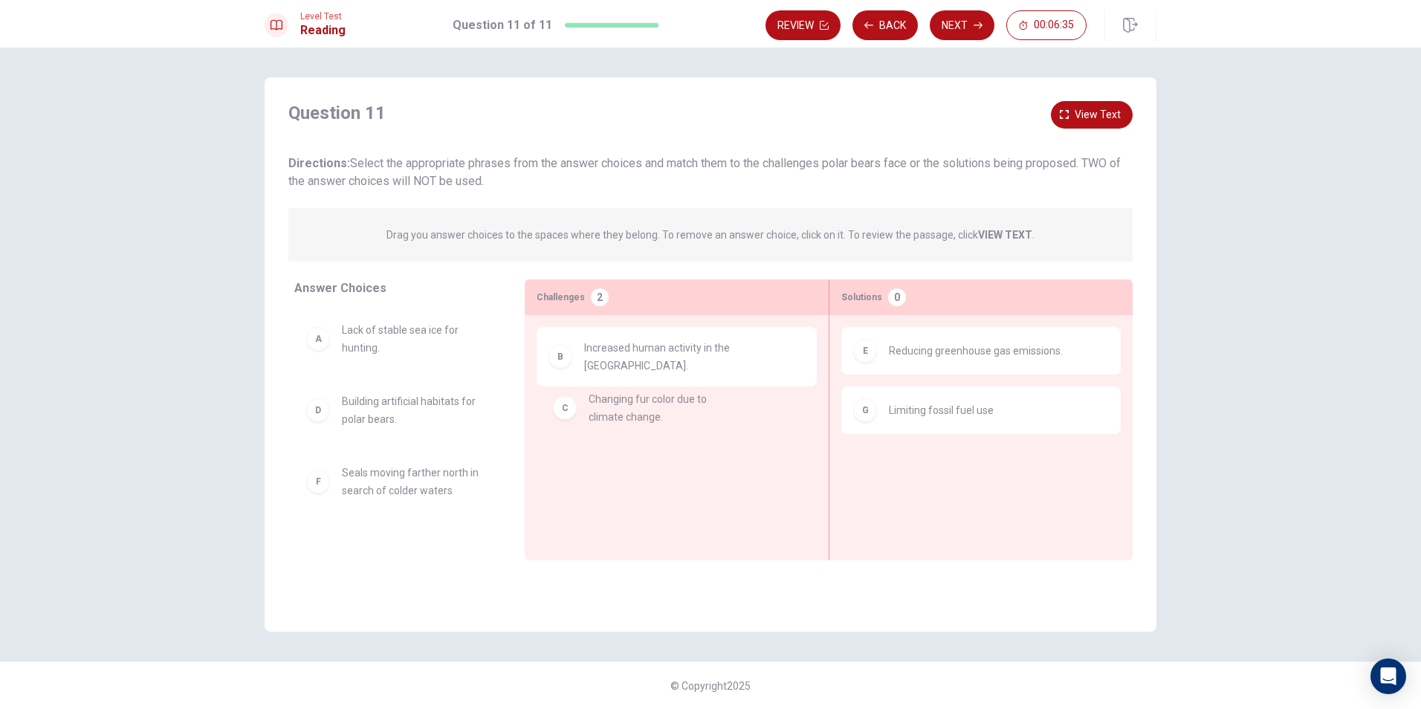
drag, startPoint x: 390, startPoint y: 406, endPoint x: 670, endPoint y: 401, distance: 280.2
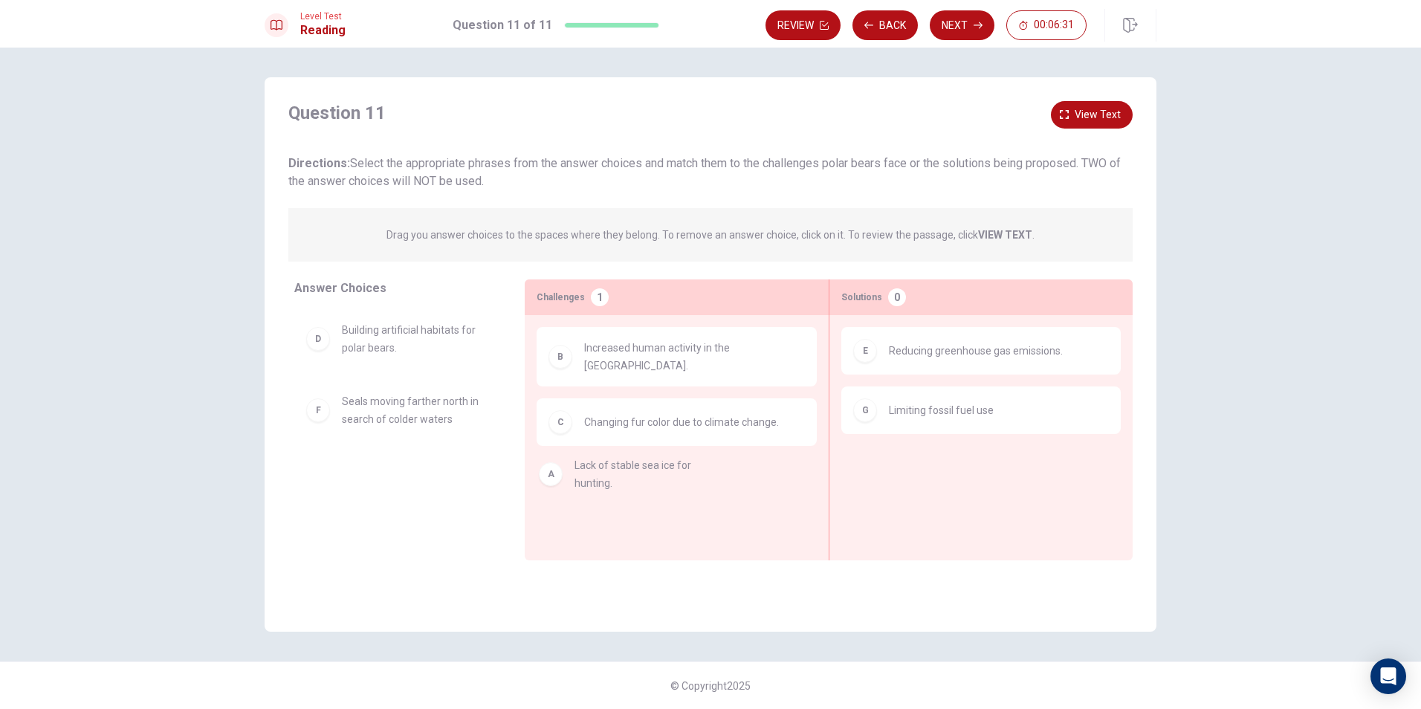
drag, startPoint x: 372, startPoint y: 338, endPoint x: 608, endPoint y: 476, distance: 273.4
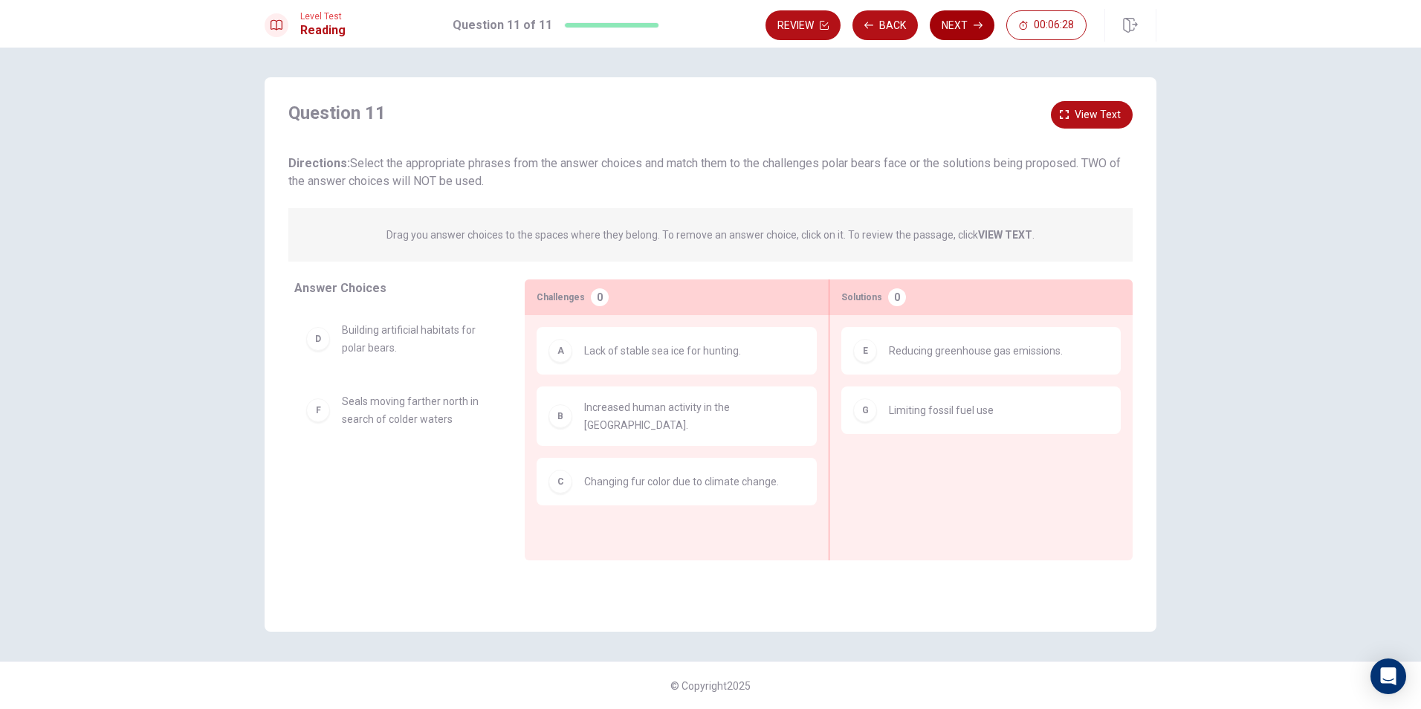
click at [955, 22] on button "Next" at bounding box center [962, 25] width 65 height 30
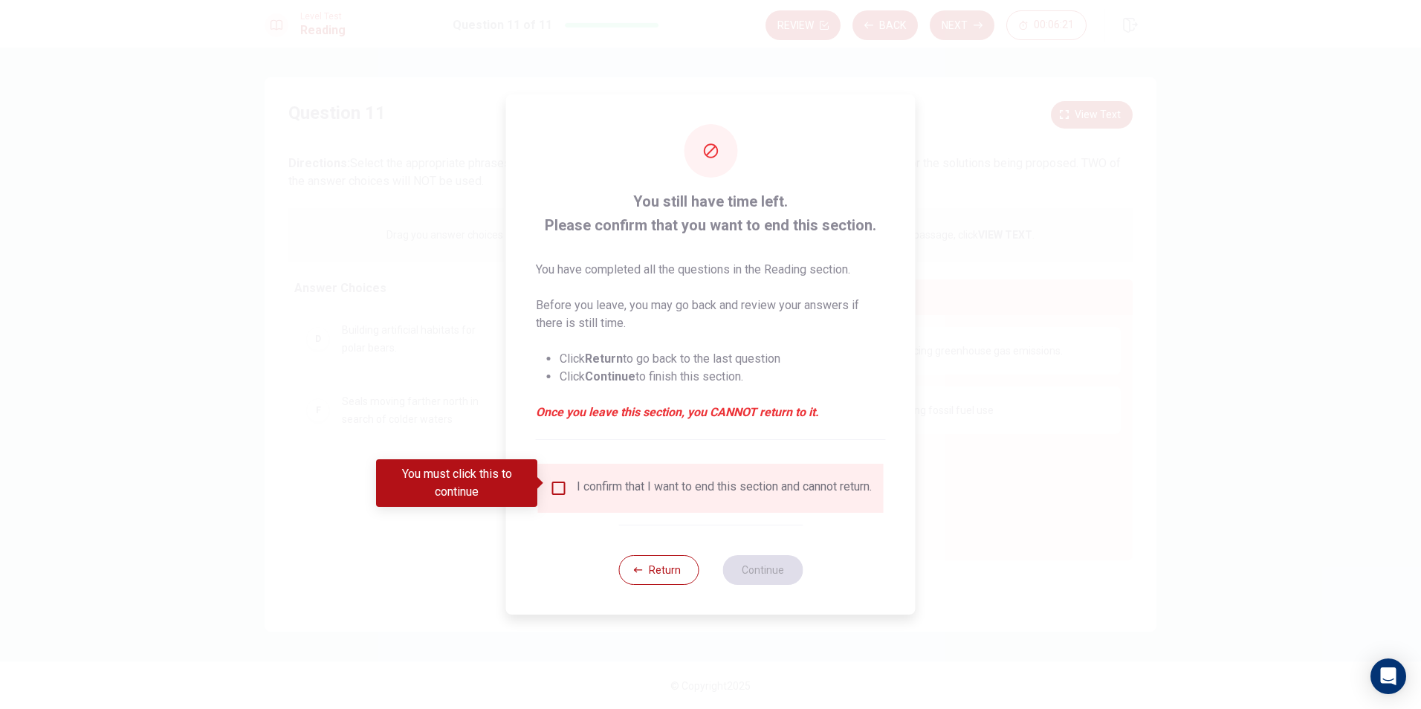
click at [557, 479] on input "You must click this to continue" at bounding box center [559, 488] width 18 height 18
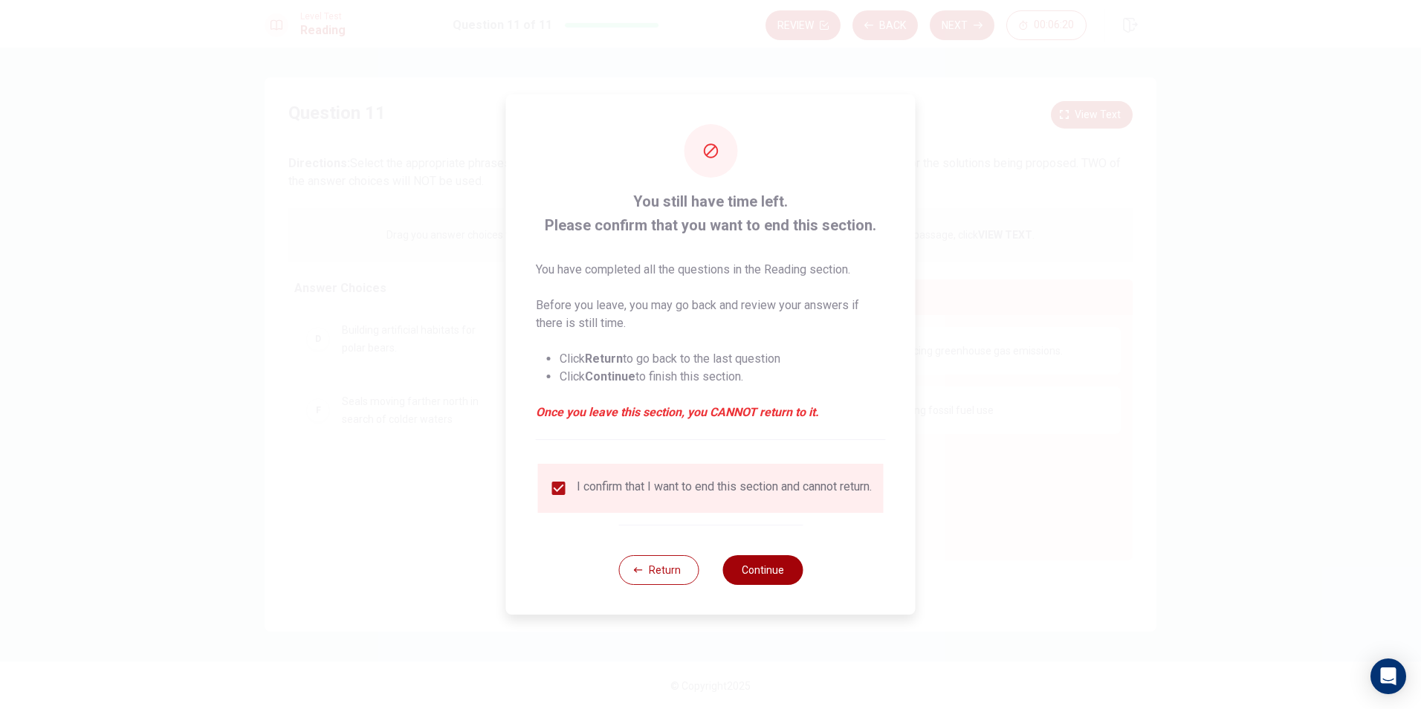
click at [760, 572] on button "Continue" at bounding box center [762, 570] width 80 height 30
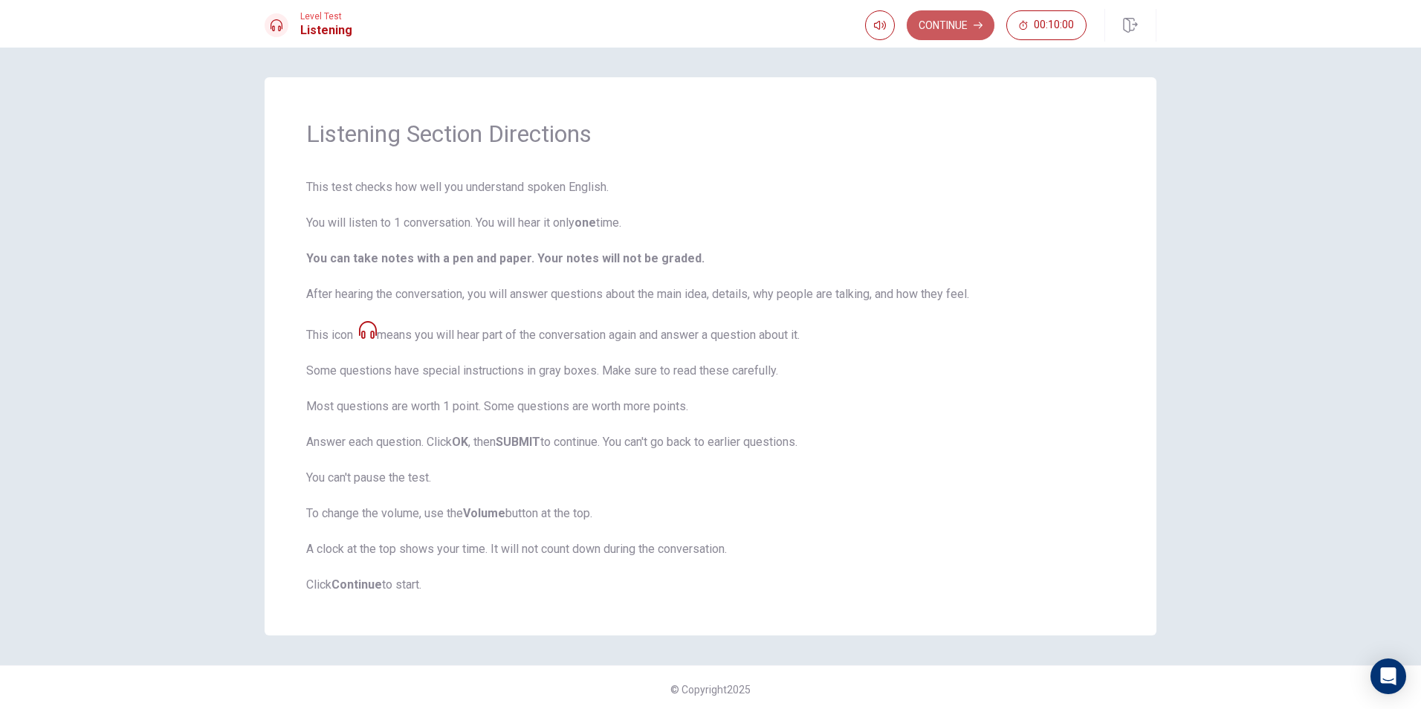
drag, startPoint x: 962, startPoint y: 19, endPoint x: 962, endPoint y: 48, distance: 29.7
click at [961, 19] on button "Continue" at bounding box center [951, 25] width 88 height 30
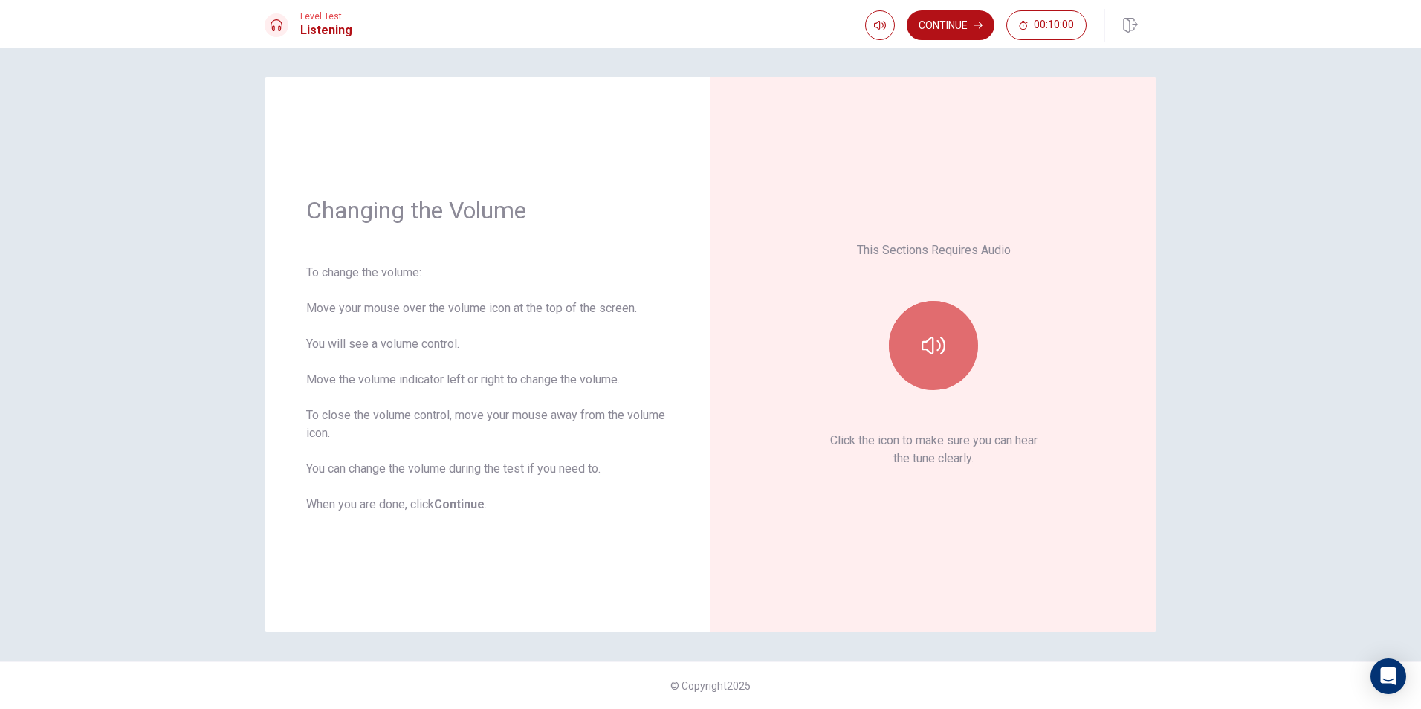
click at [935, 339] on icon "button" at bounding box center [933, 346] width 24 height 24
click at [950, 21] on button "Continue" at bounding box center [951, 25] width 88 height 30
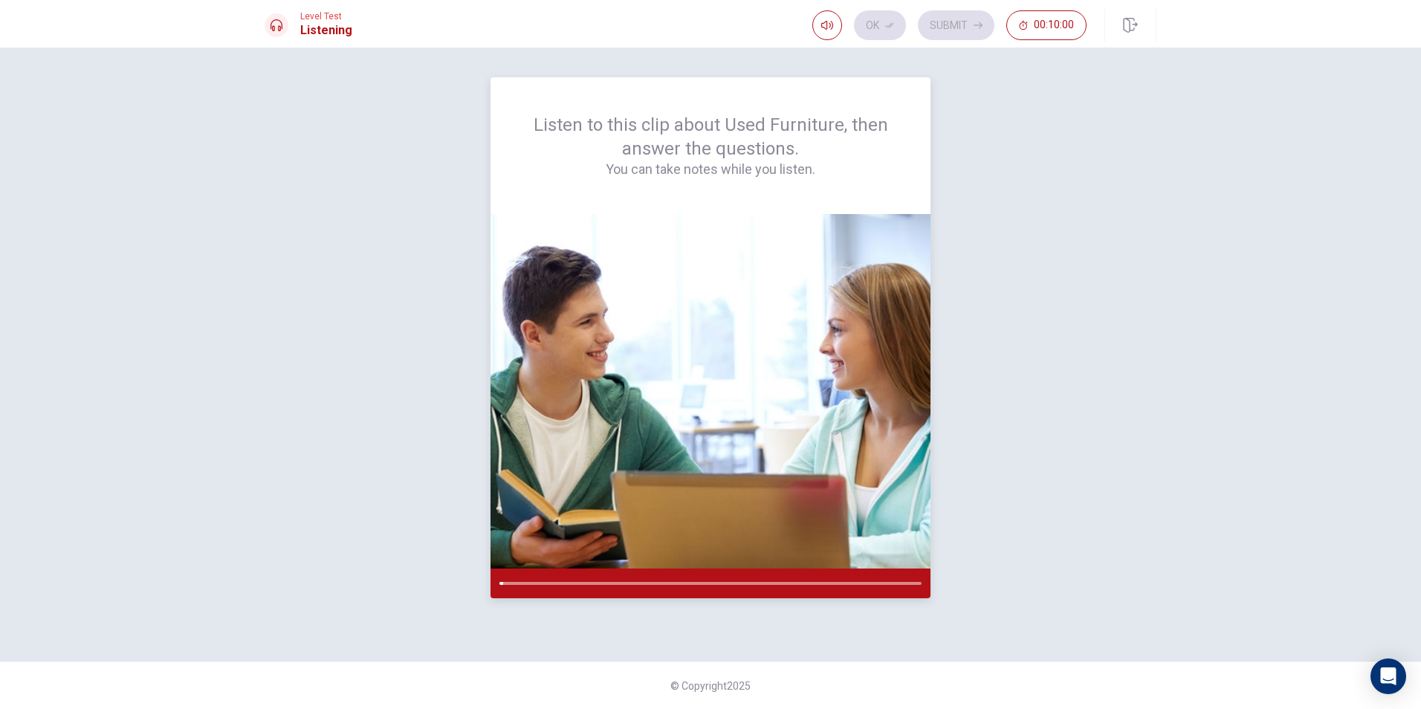
click at [900, 392] on img at bounding box center [710, 391] width 440 height 354
click at [820, 305] on img at bounding box center [710, 391] width 440 height 354
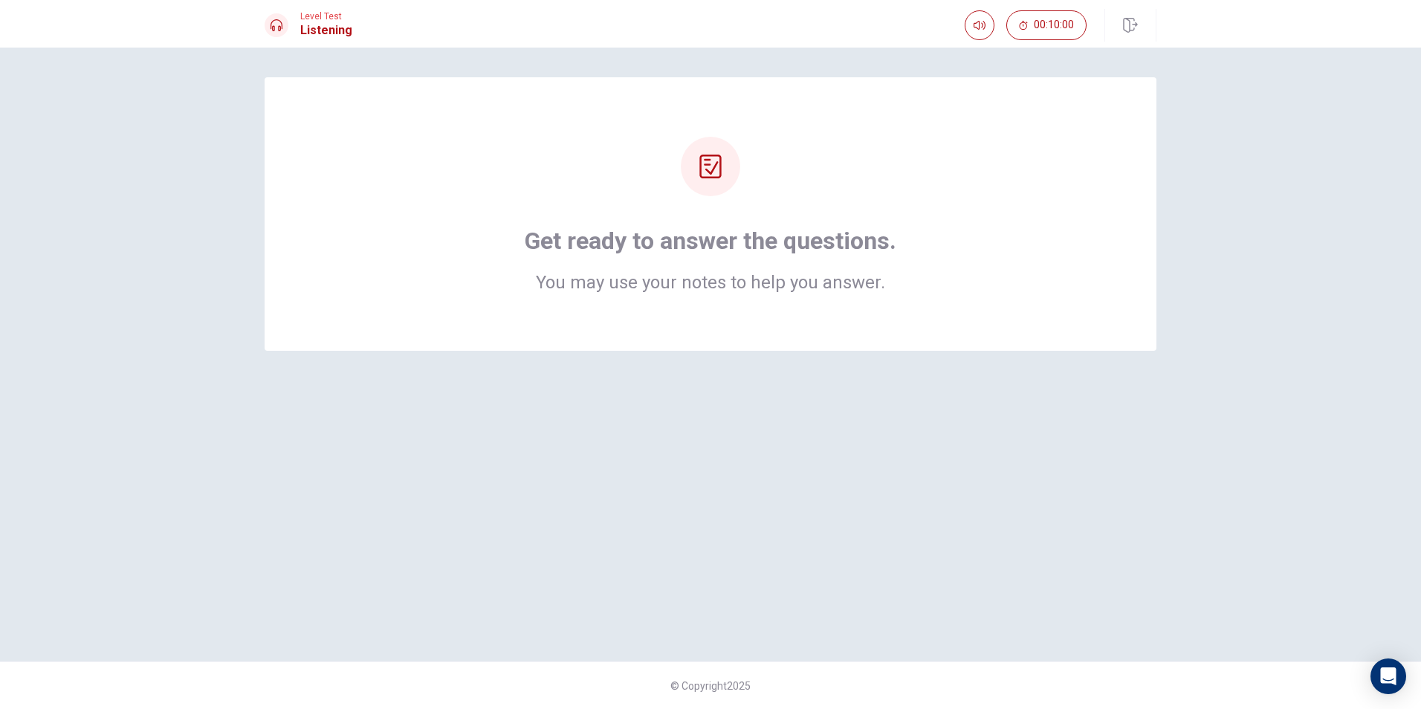
click at [716, 184] on div at bounding box center [710, 166] width 59 height 59
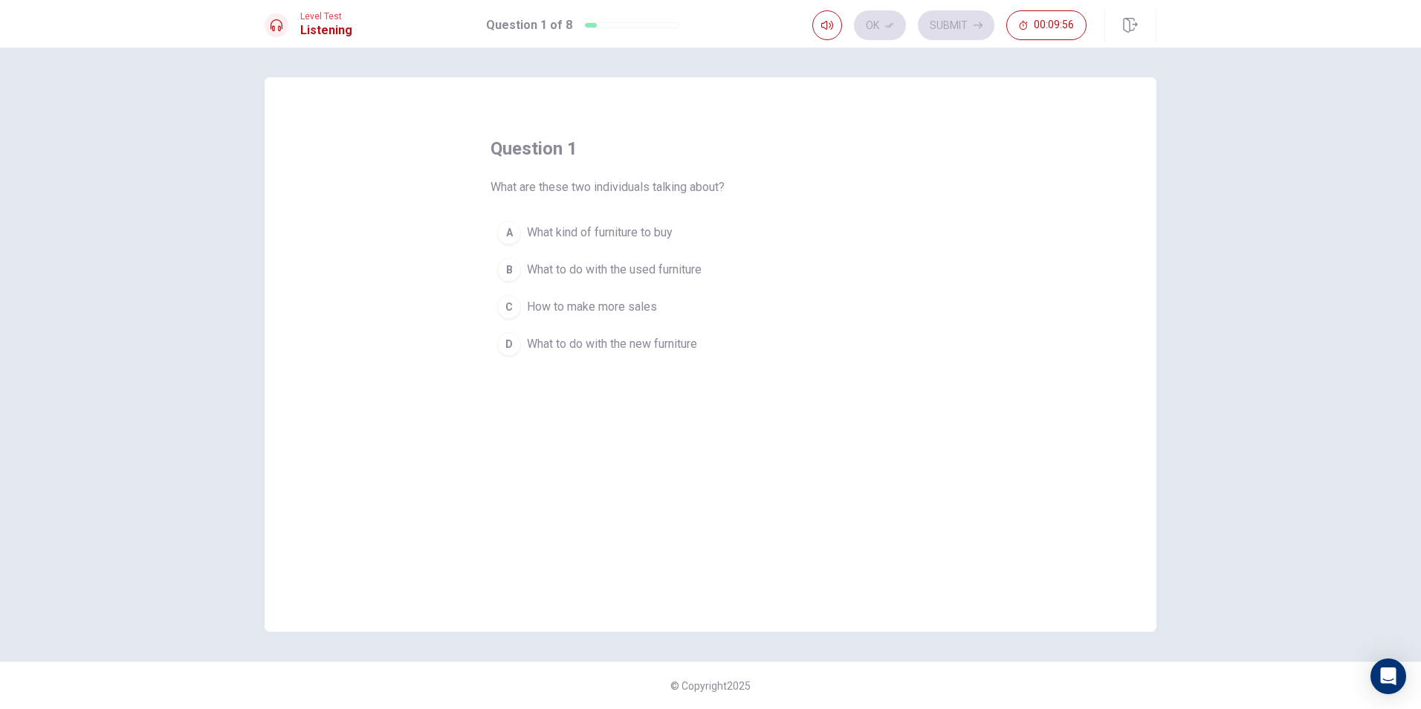
click at [640, 265] on span "What to do with the used furniture" at bounding box center [614, 270] width 175 height 18
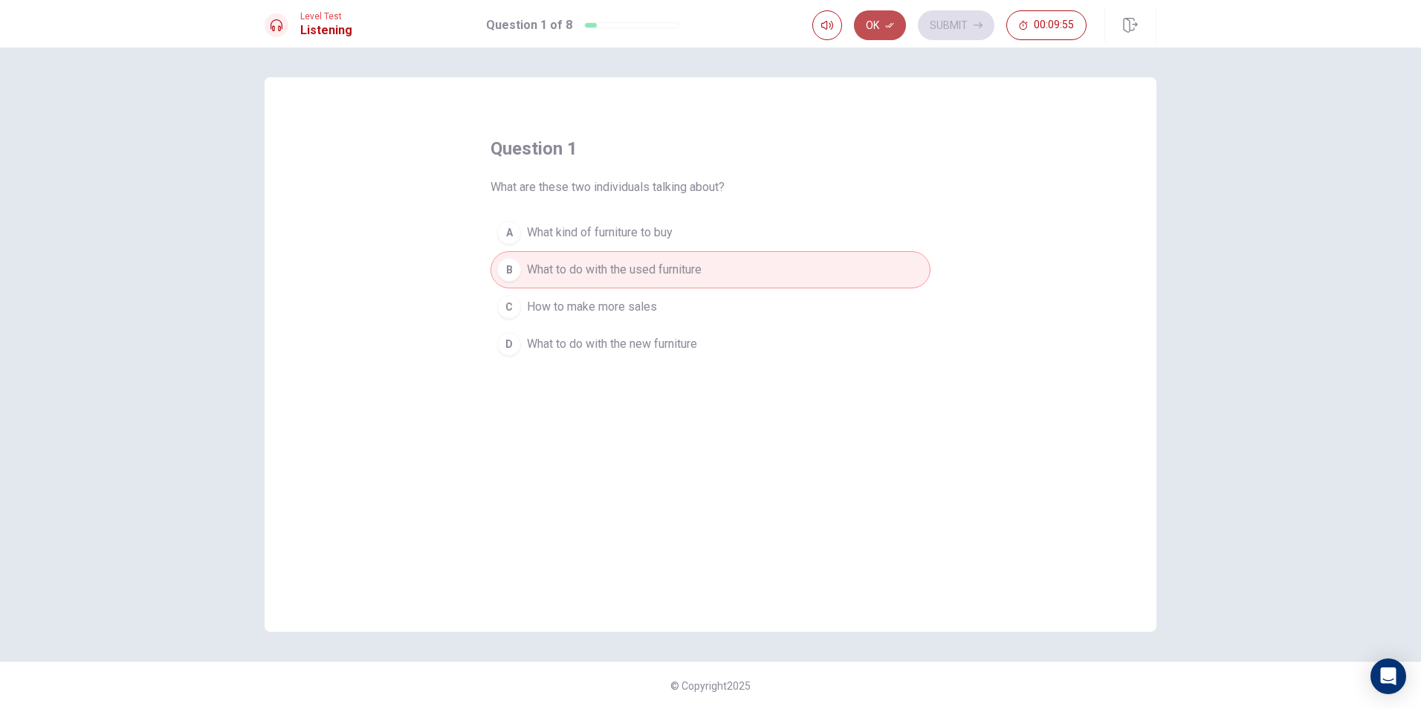
click at [870, 20] on button "Ok" at bounding box center [880, 25] width 52 height 30
click at [954, 24] on button "Submit" at bounding box center [956, 25] width 77 height 30
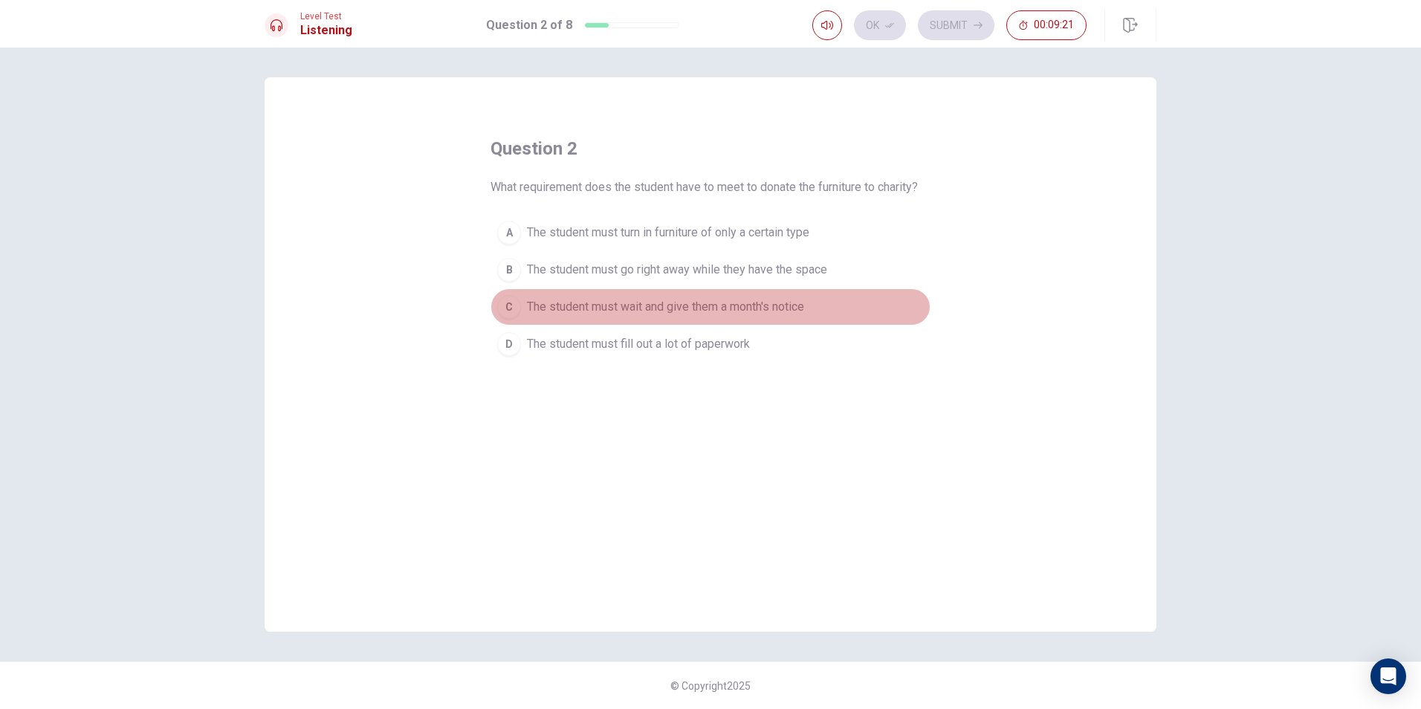
click at [687, 296] on button "C The student must wait and give them a month's notice" at bounding box center [710, 306] width 440 height 37
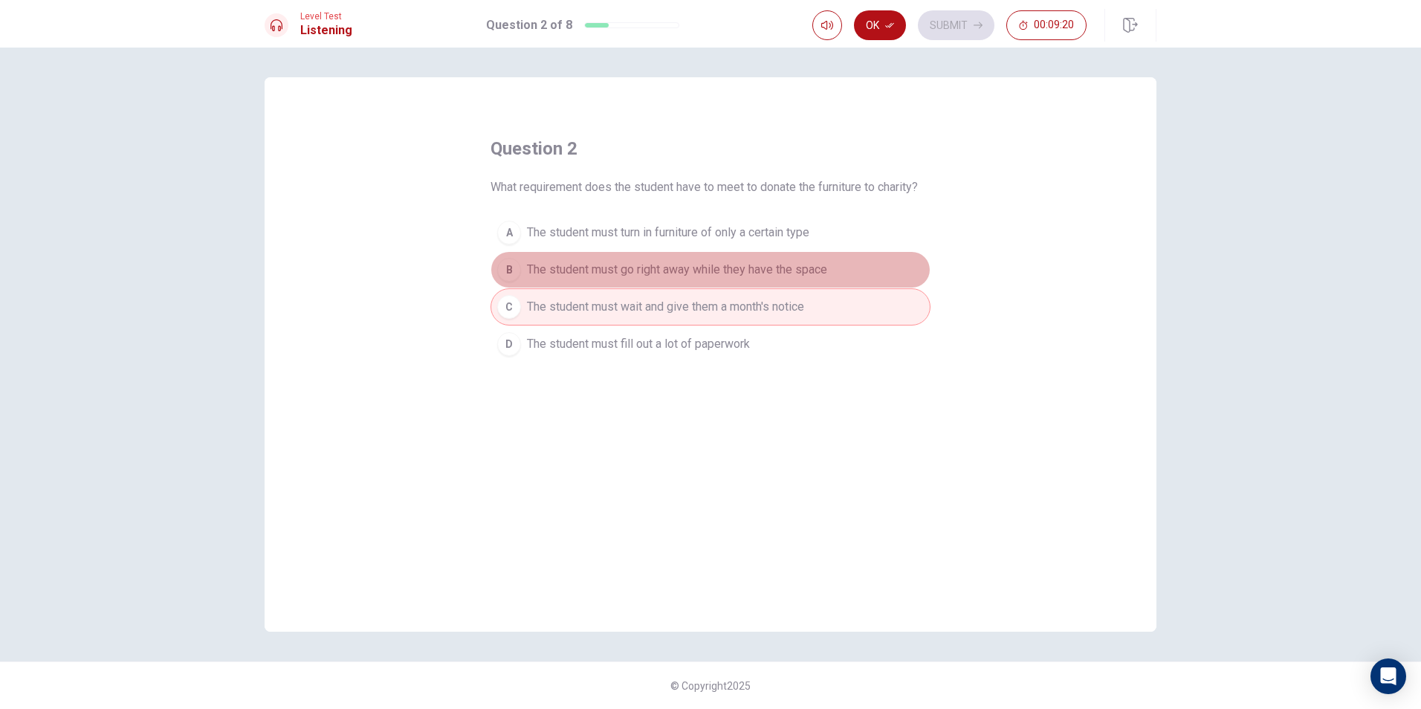
click at [709, 268] on span "The student must go right away while they have the space" at bounding box center [677, 270] width 300 height 18
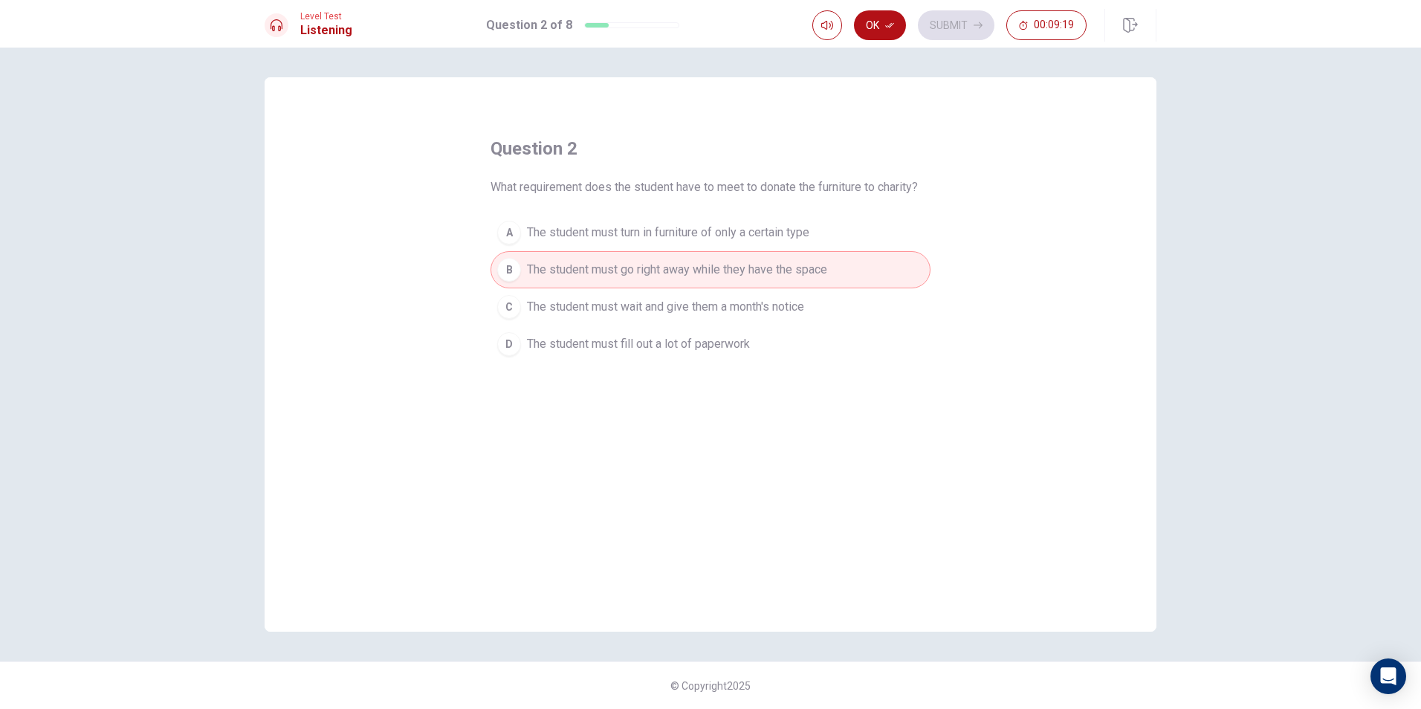
click at [716, 305] on span "The student must wait and give them a month's notice" at bounding box center [665, 307] width 277 height 18
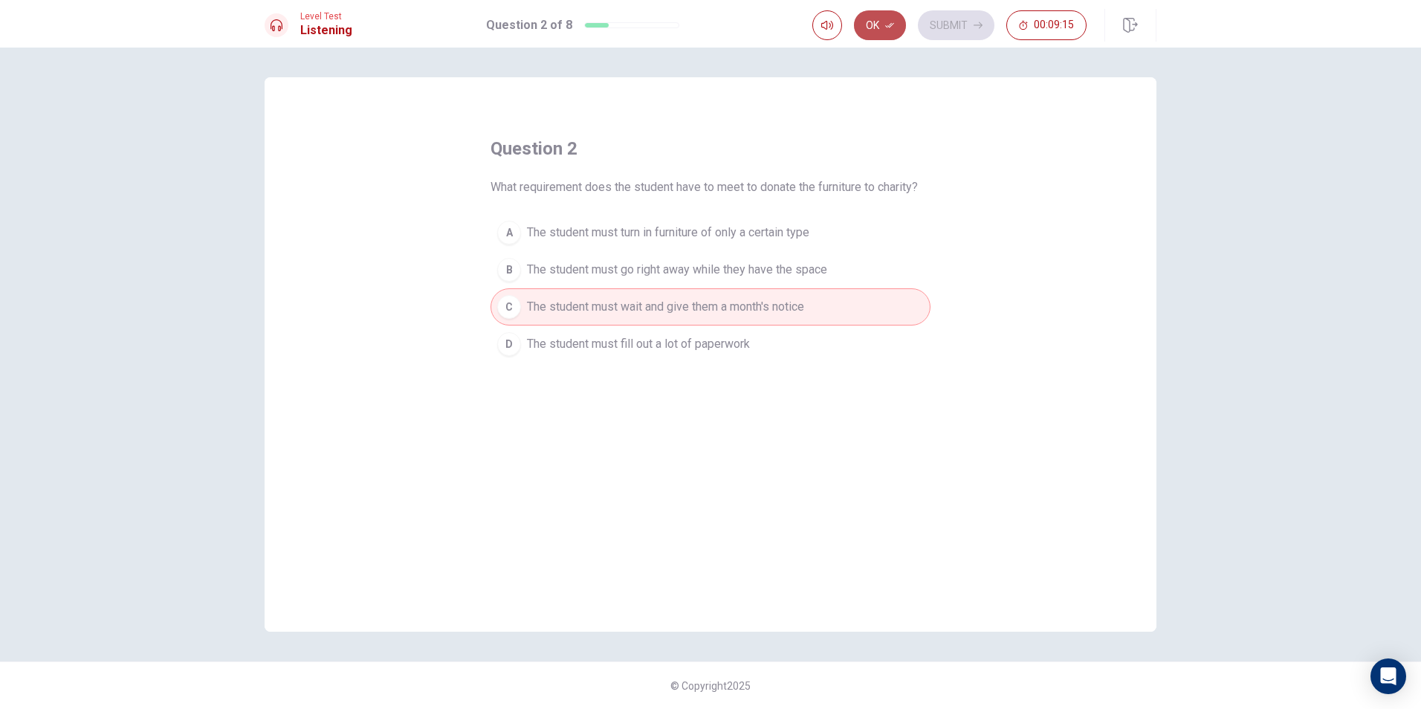
click at [889, 18] on button "Ok" at bounding box center [880, 25] width 52 height 30
click at [964, 19] on button "Submit" at bounding box center [956, 25] width 77 height 30
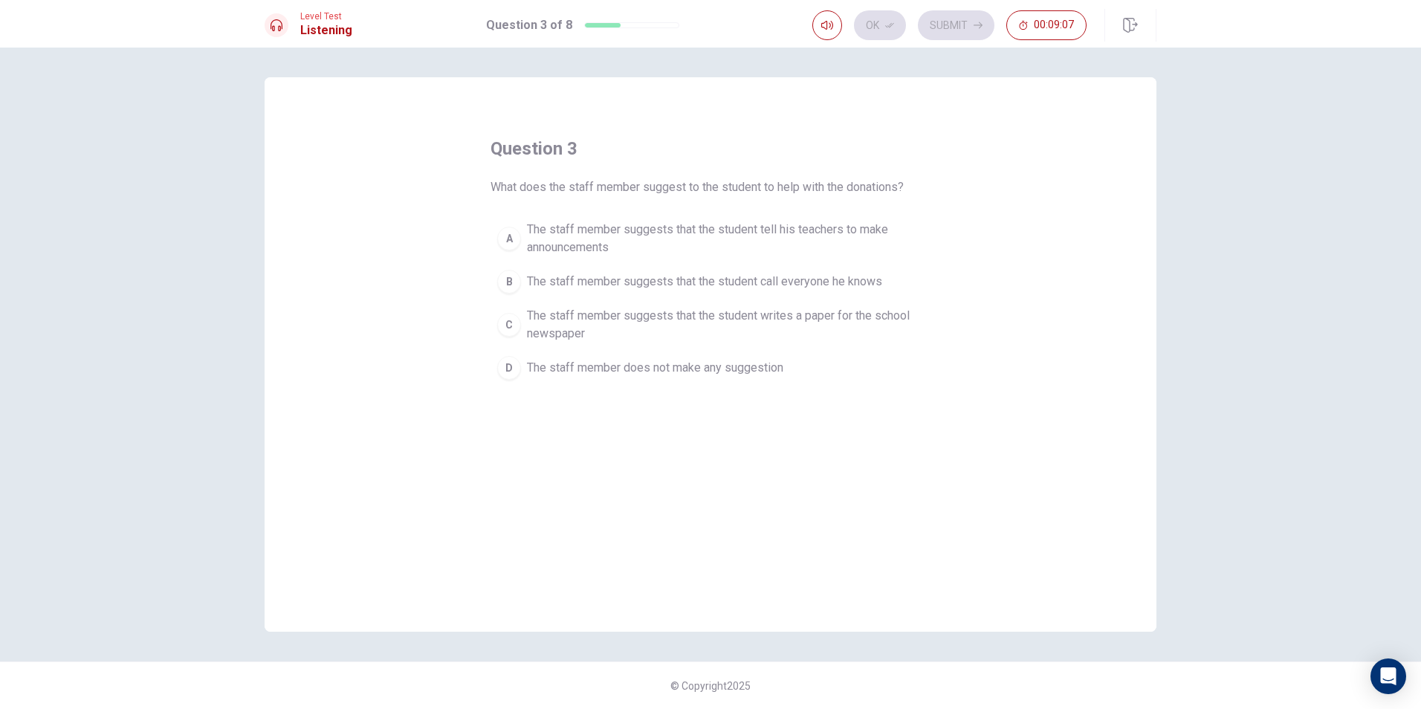
click at [707, 323] on span "The staff member suggests that the student writes a paper for the school newspa…" at bounding box center [725, 325] width 397 height 36
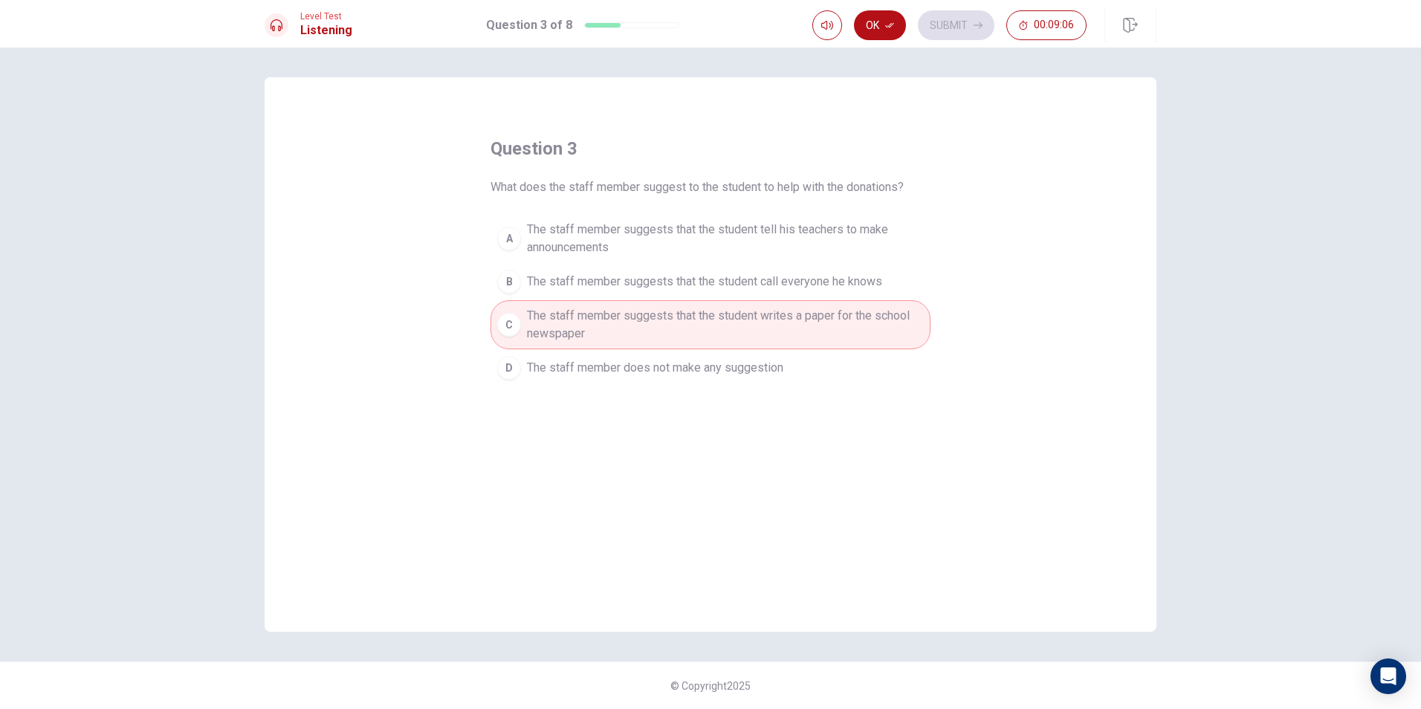
click at [877, 6] on div "Level Test Listening Question 3 of 8 Ok Submit 00:09:06" at bounding box center [710, 24] width 1421 height 48
click at [879, 17] on button "Ok" at bounding box center [880, 25] width 52 height 30
click at [955, 21] on button "Submit" at bounding box center [956, 25] width 77 height 30
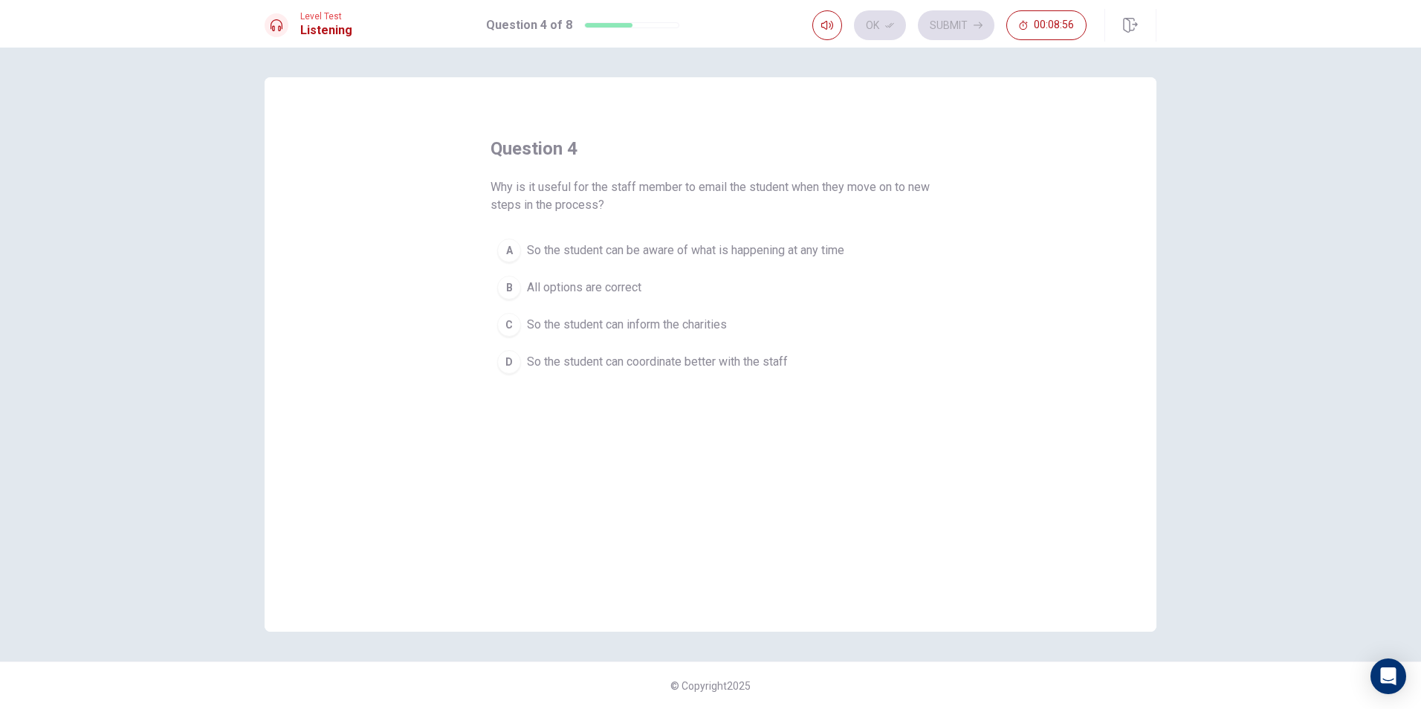
click at [594, 325] on span "So the student can inform the charities" at bounding box center [627, 325] width 200 height 18
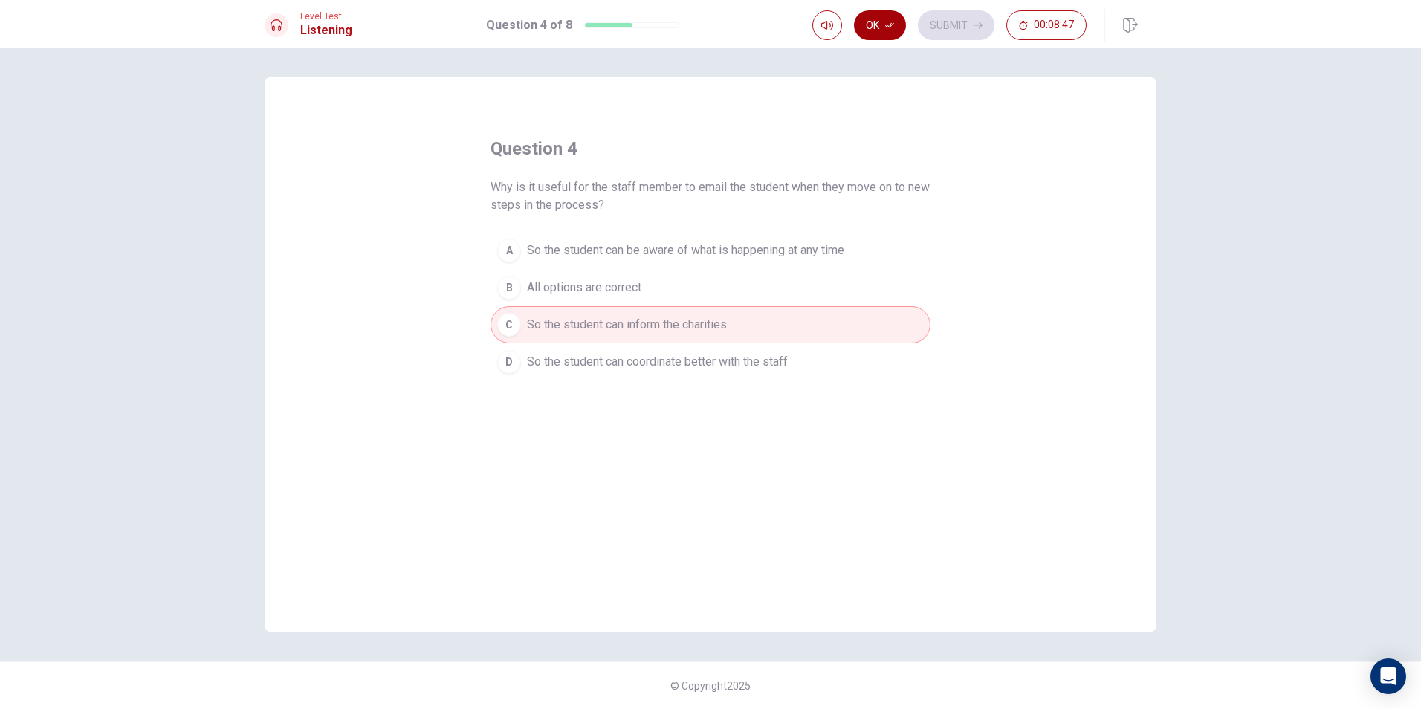
click at [891, 20] on button "Ok" at bounding box center [880, 25] width 52 height 30
click at [950, 14] on button "Submit" at bounding box center [956, 25] width 77 height 30
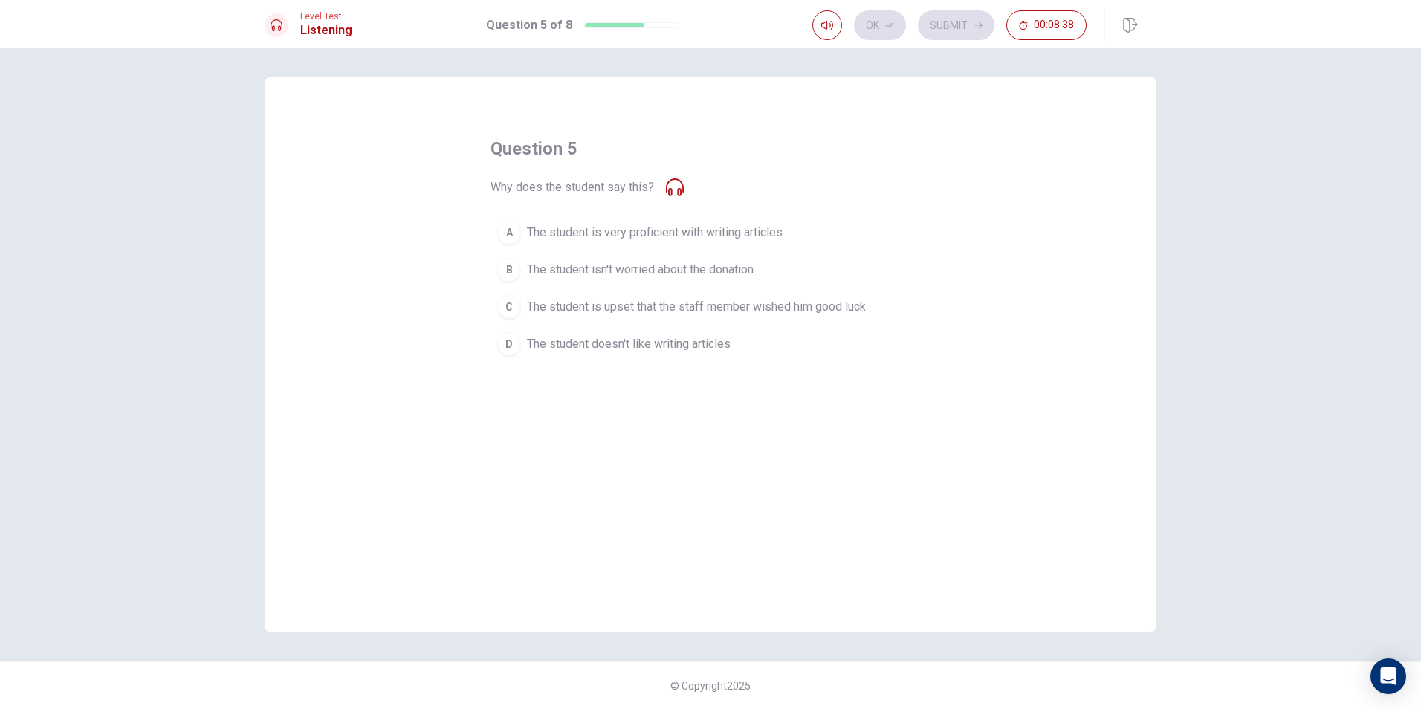
click at [583, 351] on span "The student doesn't like writing articles" at bounding box center [629, 344] width 204 height 18
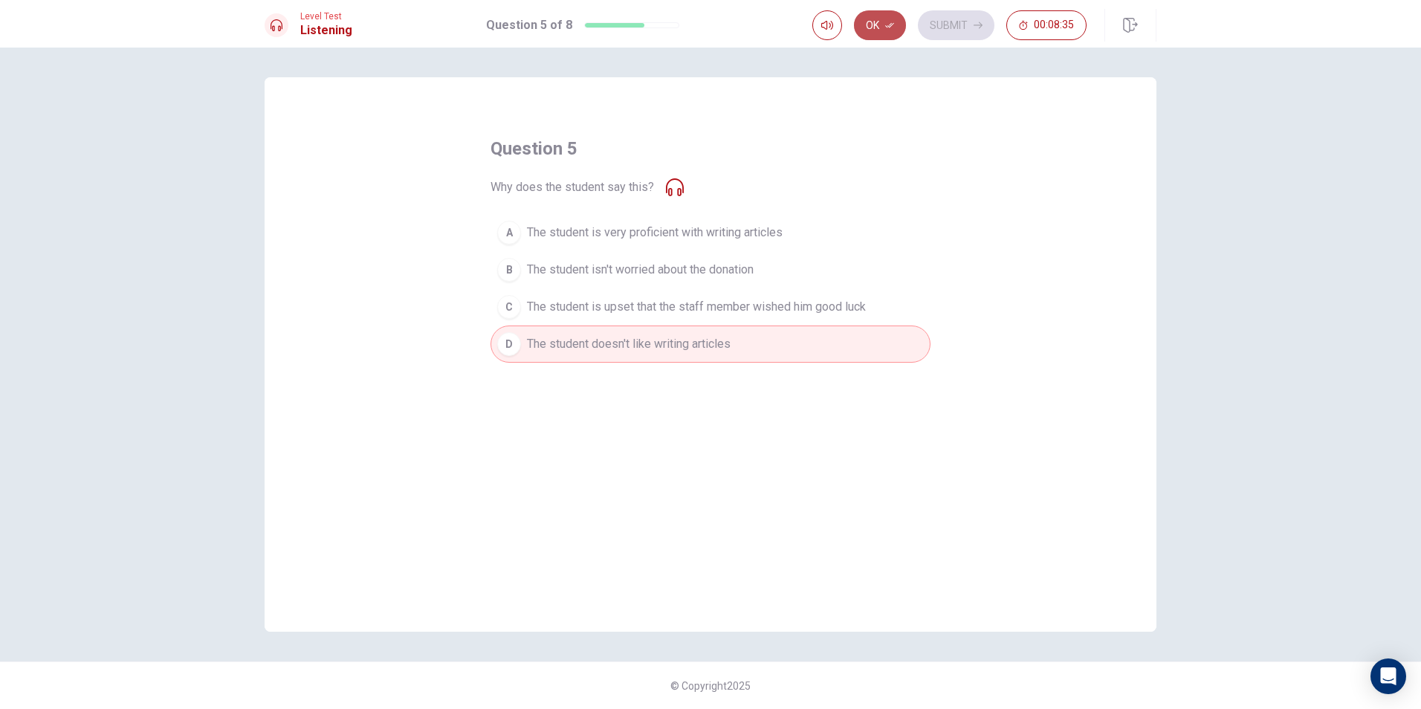
click at [889, 31] on button "Ok" at bounding box center [880, 25] width 52 height 30
click at [962, 14] on button "Submit" at bounding box center [956, 25] width 77 height 30
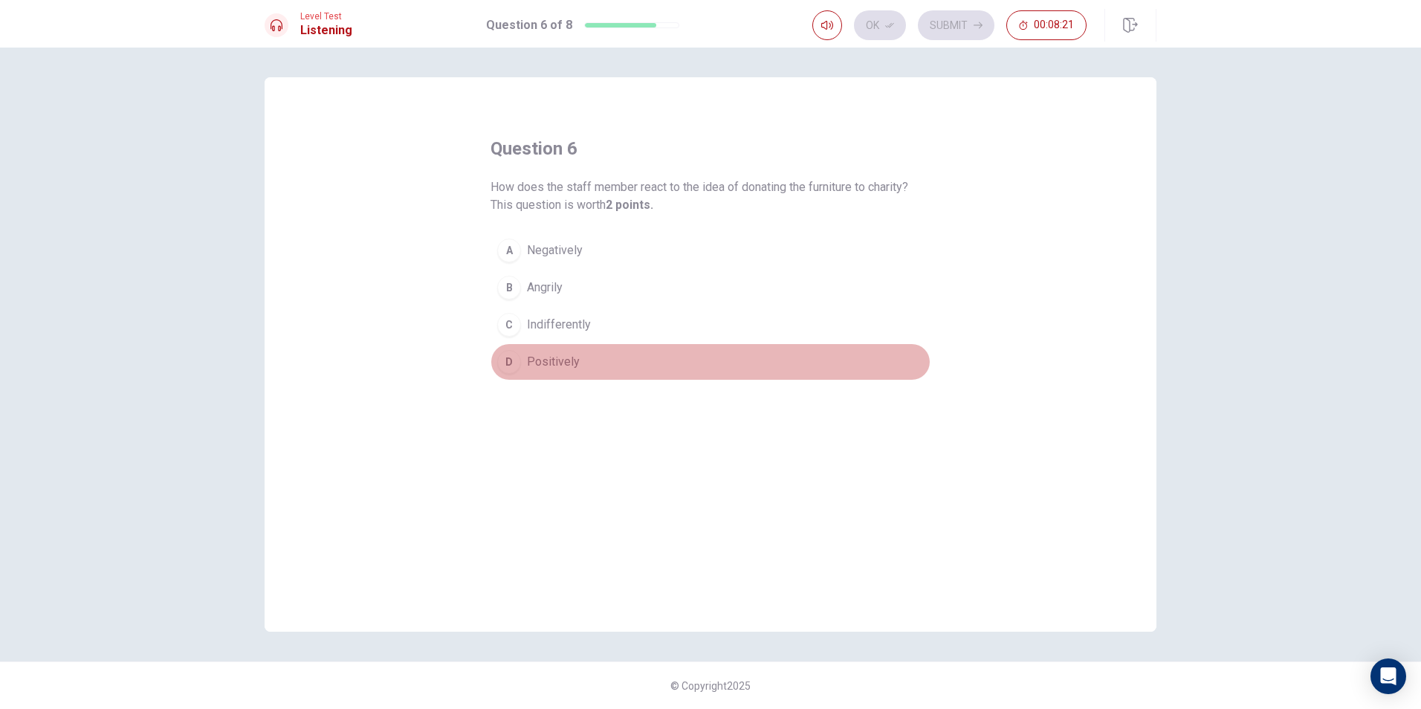
click at [555, 369] on span "Positively" at bounding box center [553, 362] width 53 height 18
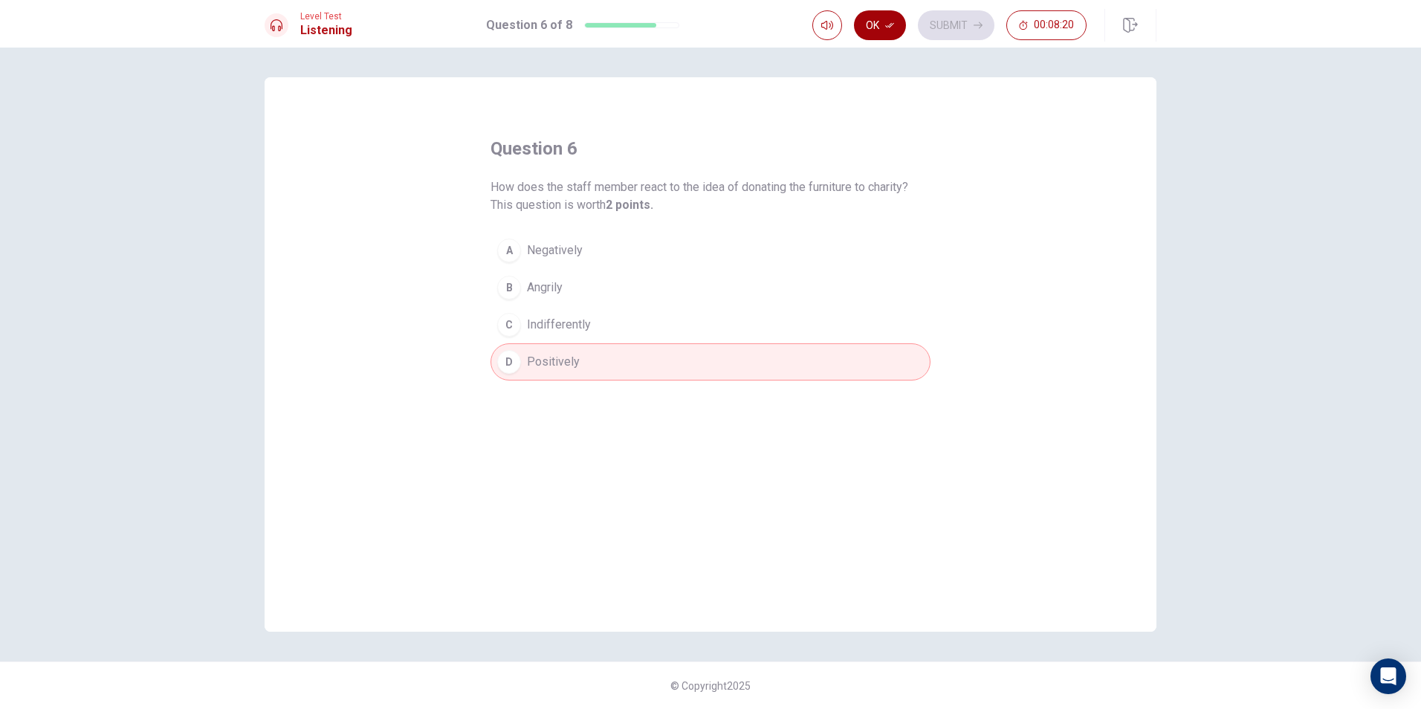
click at [888, 27] on icon "button" at bounding box center [889, 25] width 9 height 9
click at [944, 25] on button "Submit" at bounding box center [956, 25] width 77 height 30
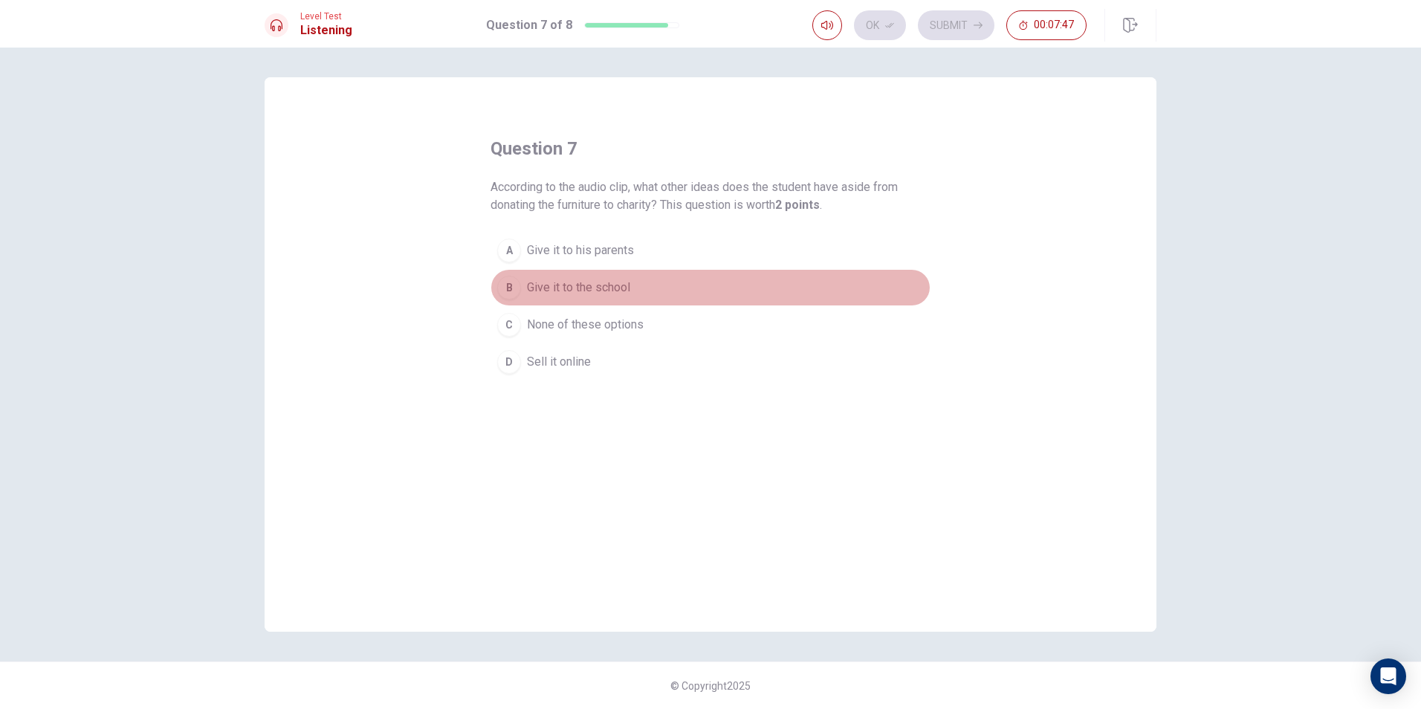
click at [609, 286] on span "Give it to the school" at bounding box center [578, 288] width 103 height 18
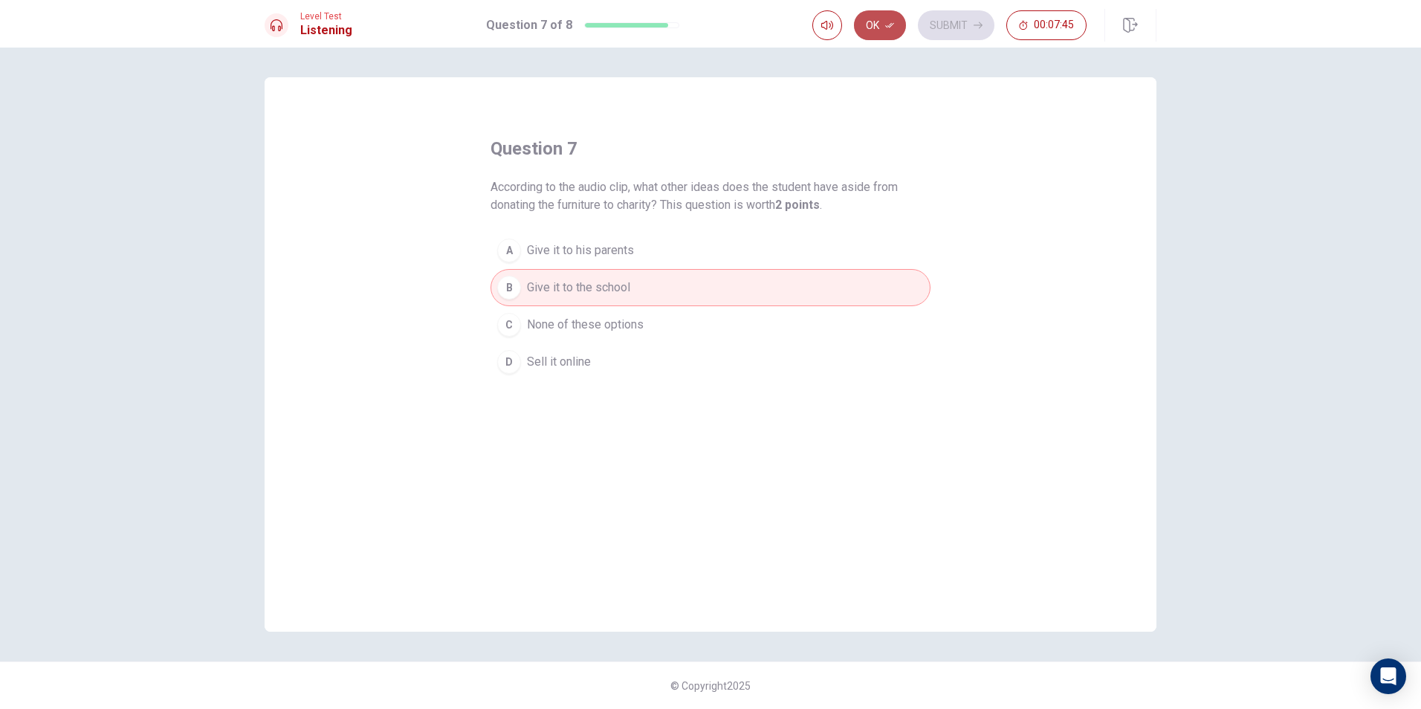
click at [889, 23] on icon "button" at bounding box center [889, 25] width 9 height 9
click at [943, 13] on button "Submit" at bounding box center [956, 25] width 77 height 30
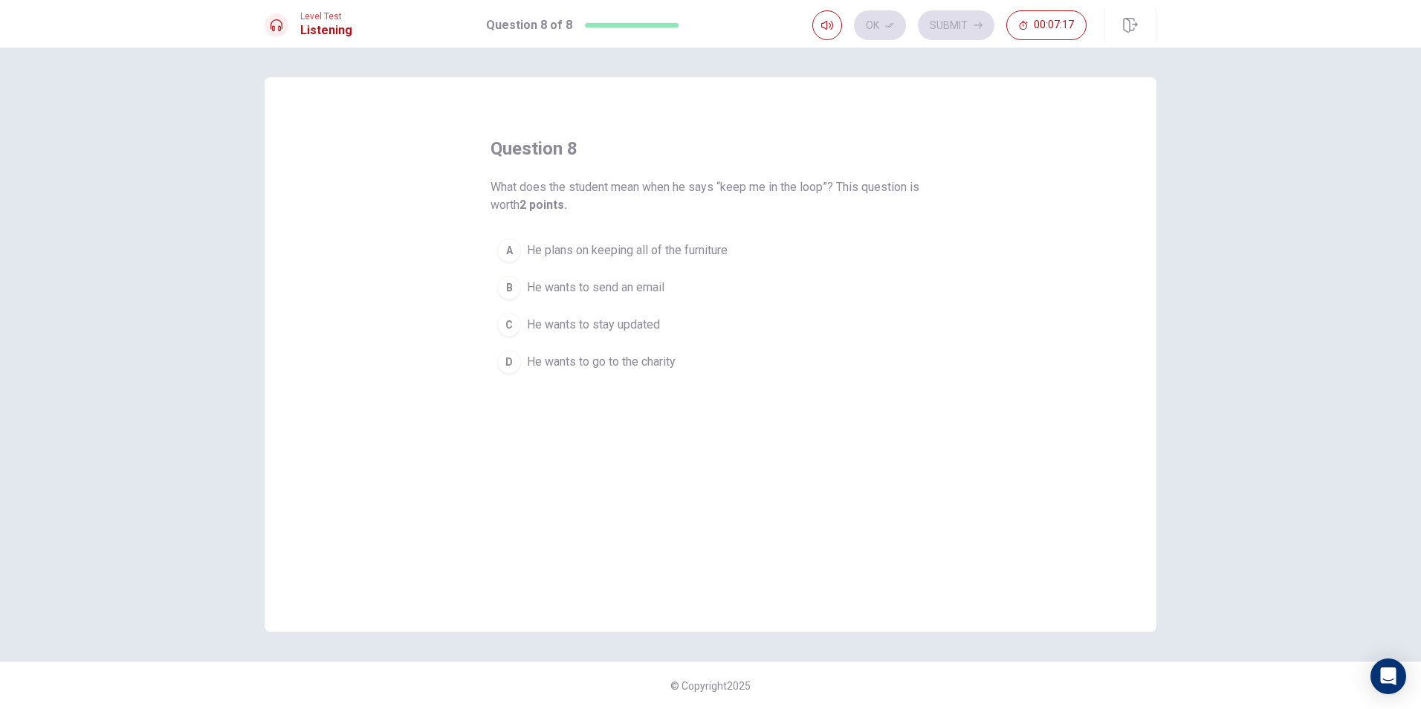
click at [618, 324] on span "He wants to stay updated" at bounding box center [593, 325] width 133 height 18
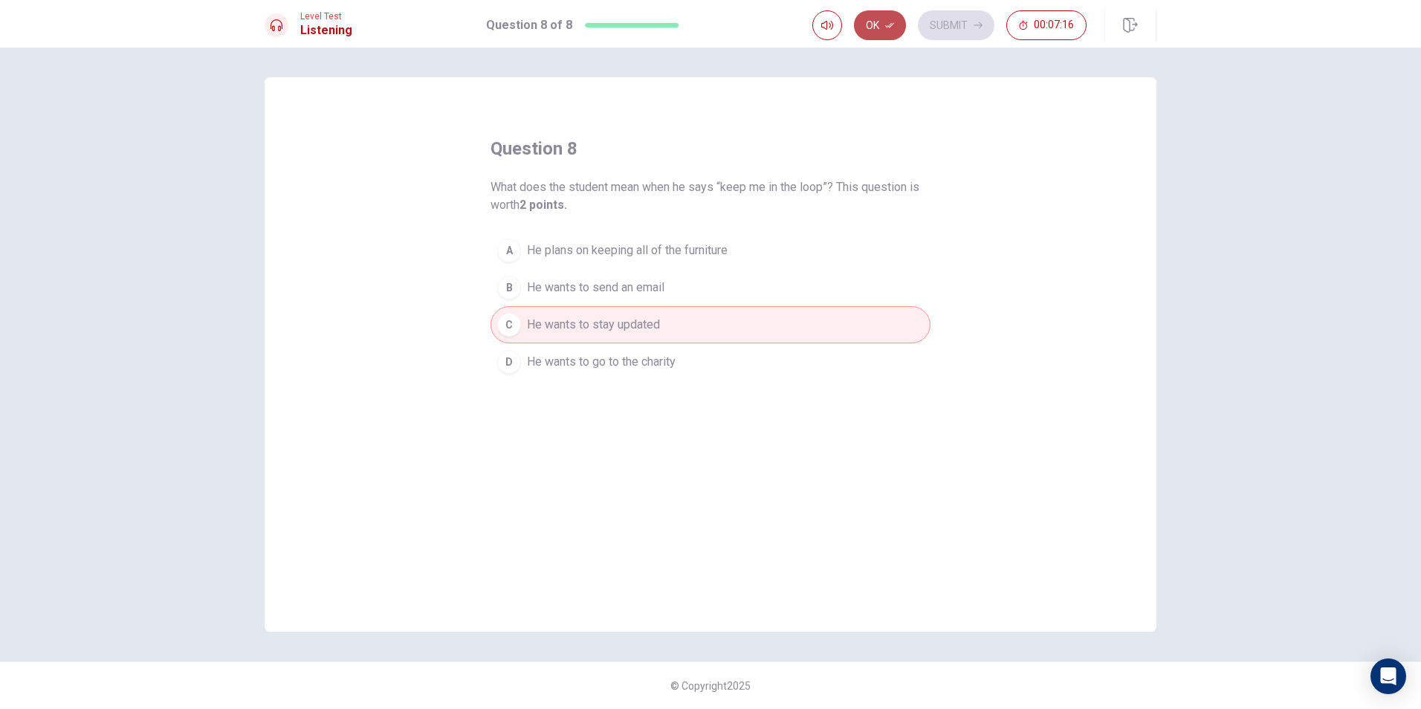
click at [881, 22] on button "Ok" at bounding box center [880, 25] width 52 height 30
click at [947, 13] on button "Submit" at bounding box center [956, 25] width 77 height 30
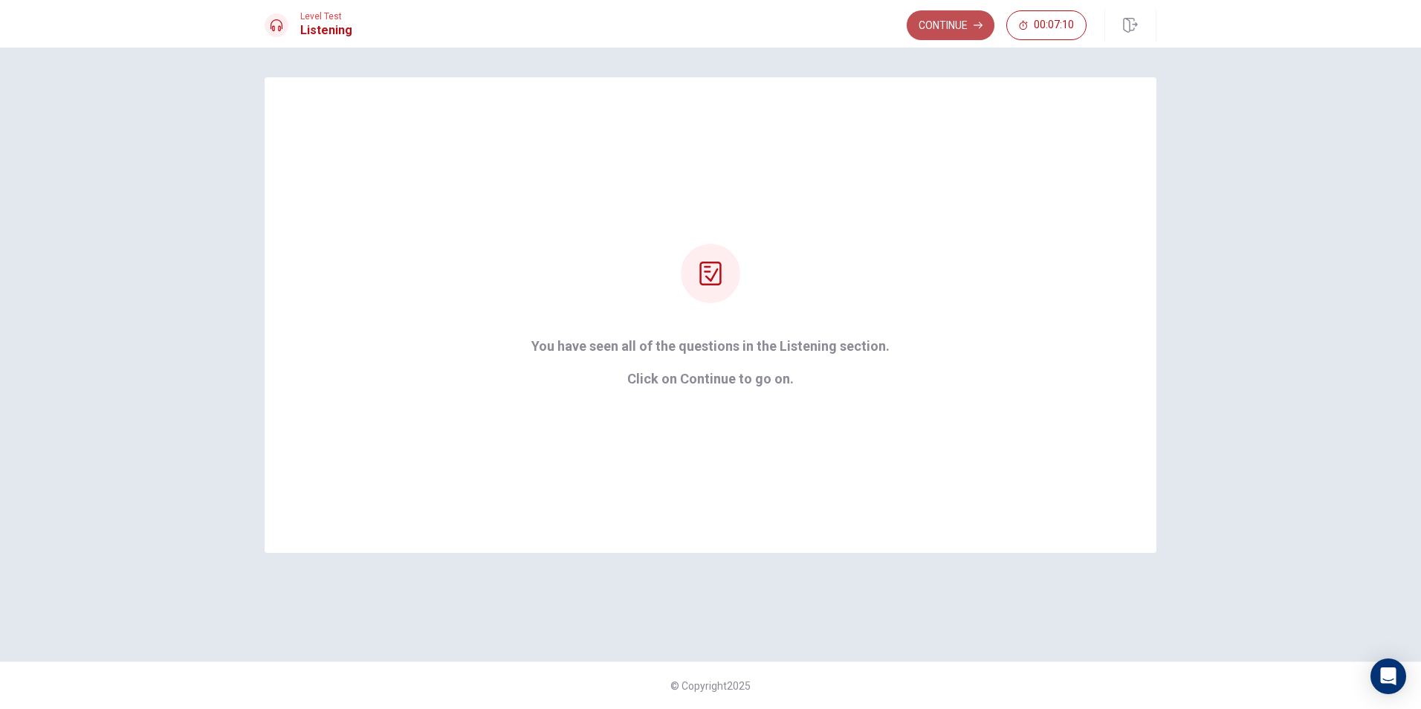
click at [976, 22] on icon "button" at bounding box center [977, 25] width 9 height 9
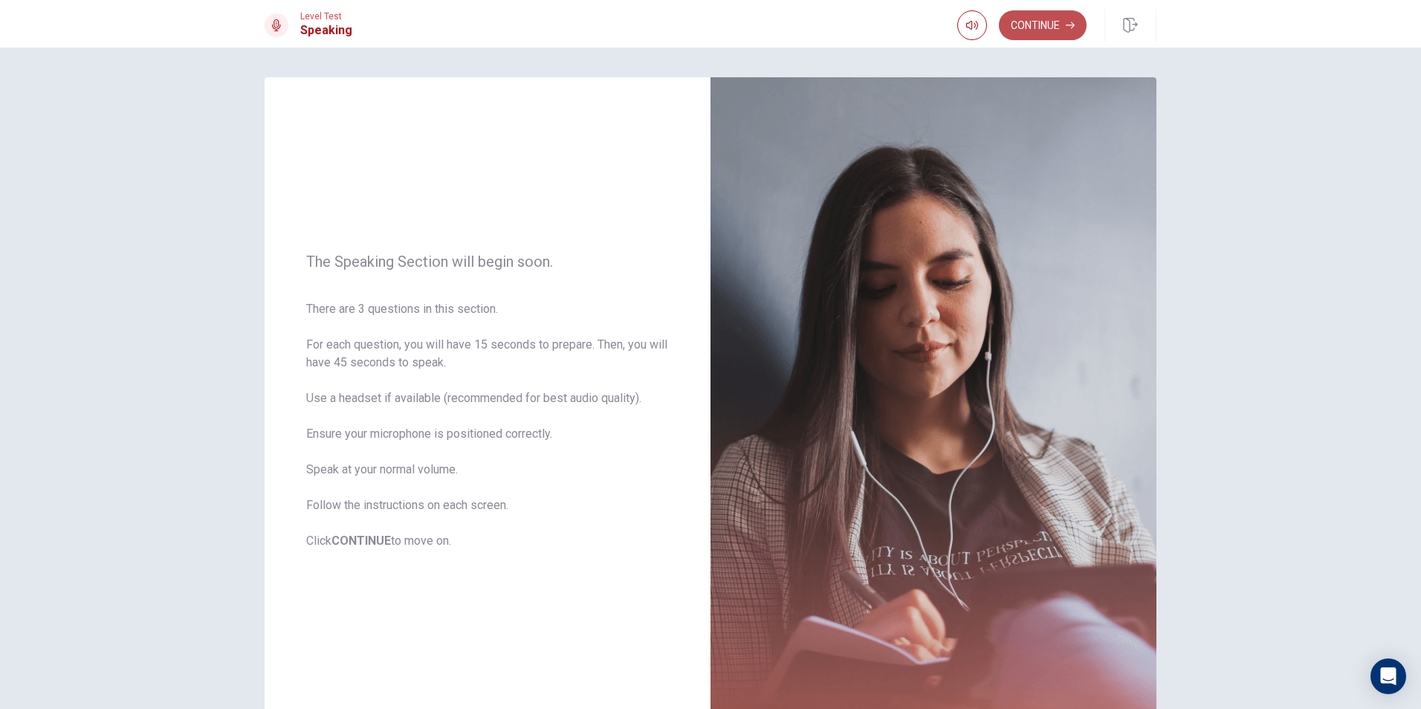
click at [1072, 25] on icon "button" at bounding box center [1070, 25] width 9 height 9
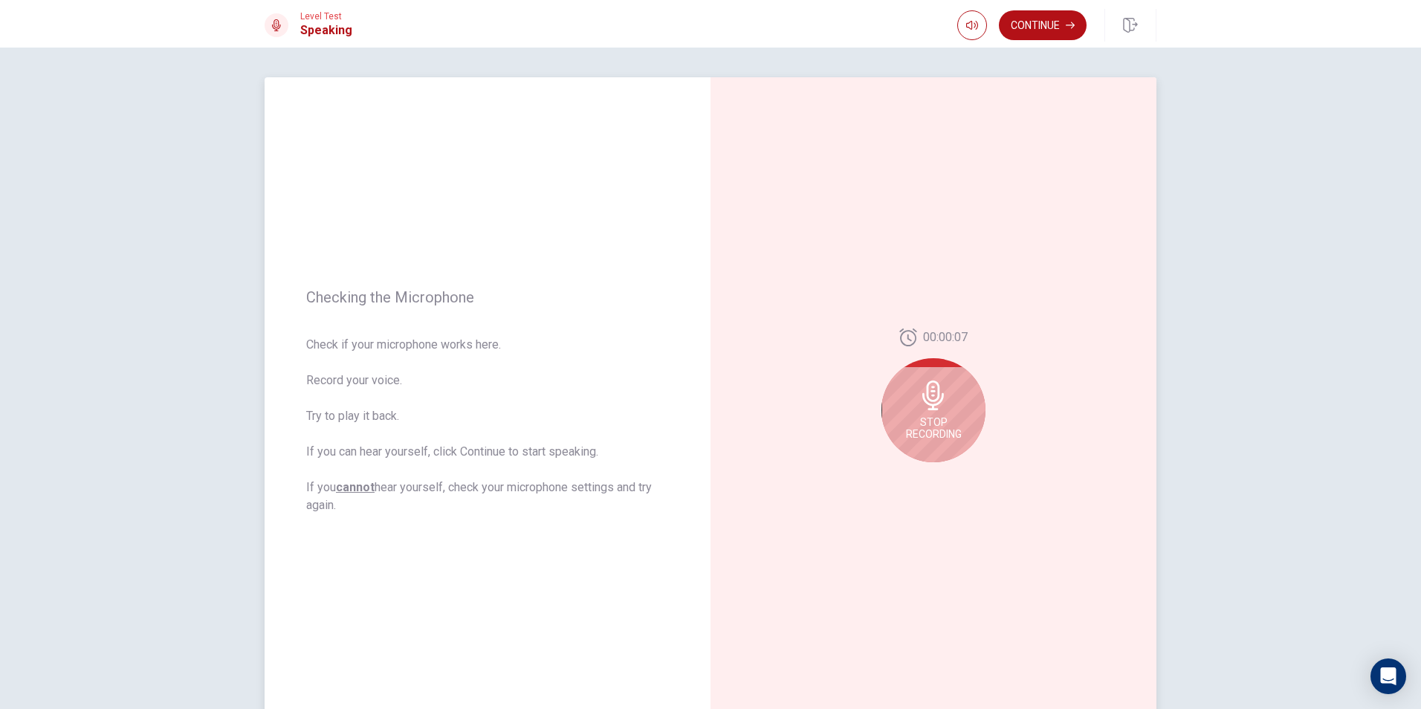
click at [928, 396] on icon at bounding box center [933, 395] width 22 height 30
click at [946, 471] on icon "Play Audio" at bounding box center [949, 474] width 9 height 9
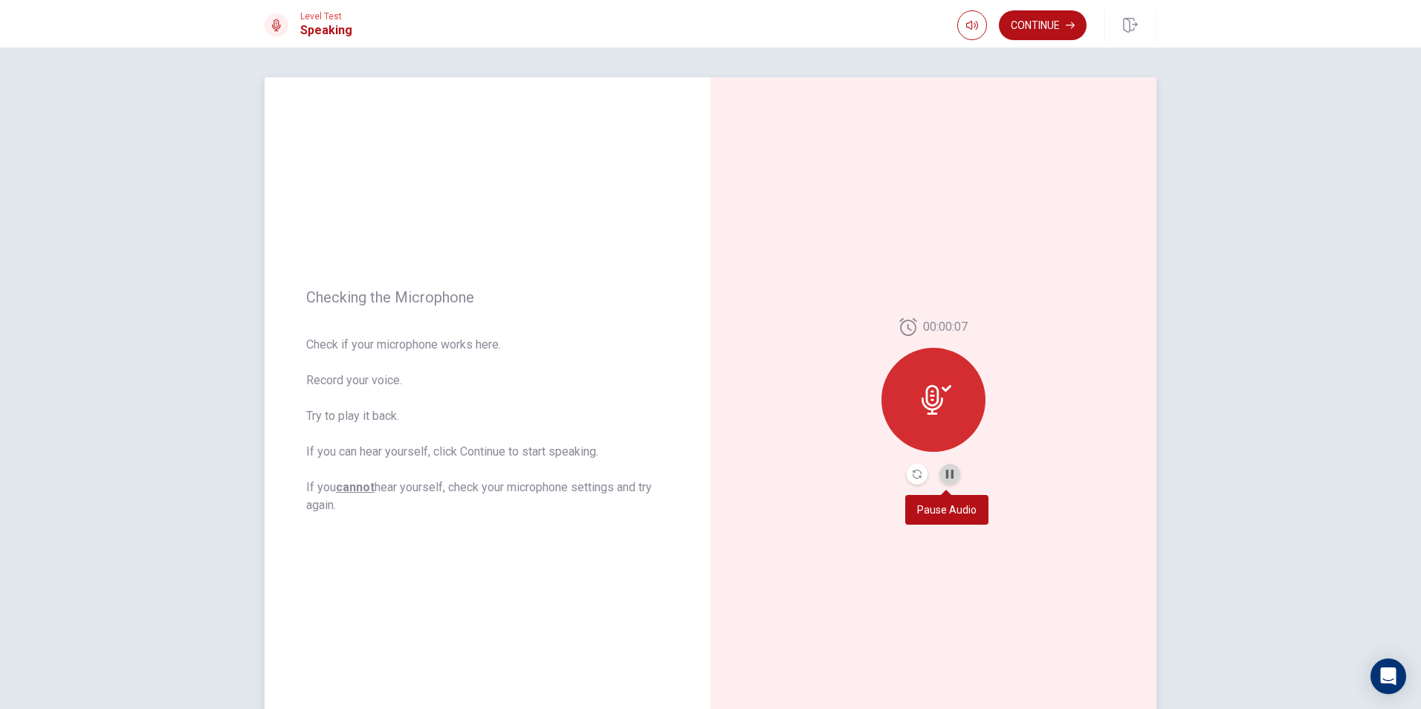
click at [944, 469] on button "Pause Audio" at bounding box center [949, 474] width 21 height 21
click at [1040, 28] on button "Continue" at bounding box center [1043, 25] width 88 height 30
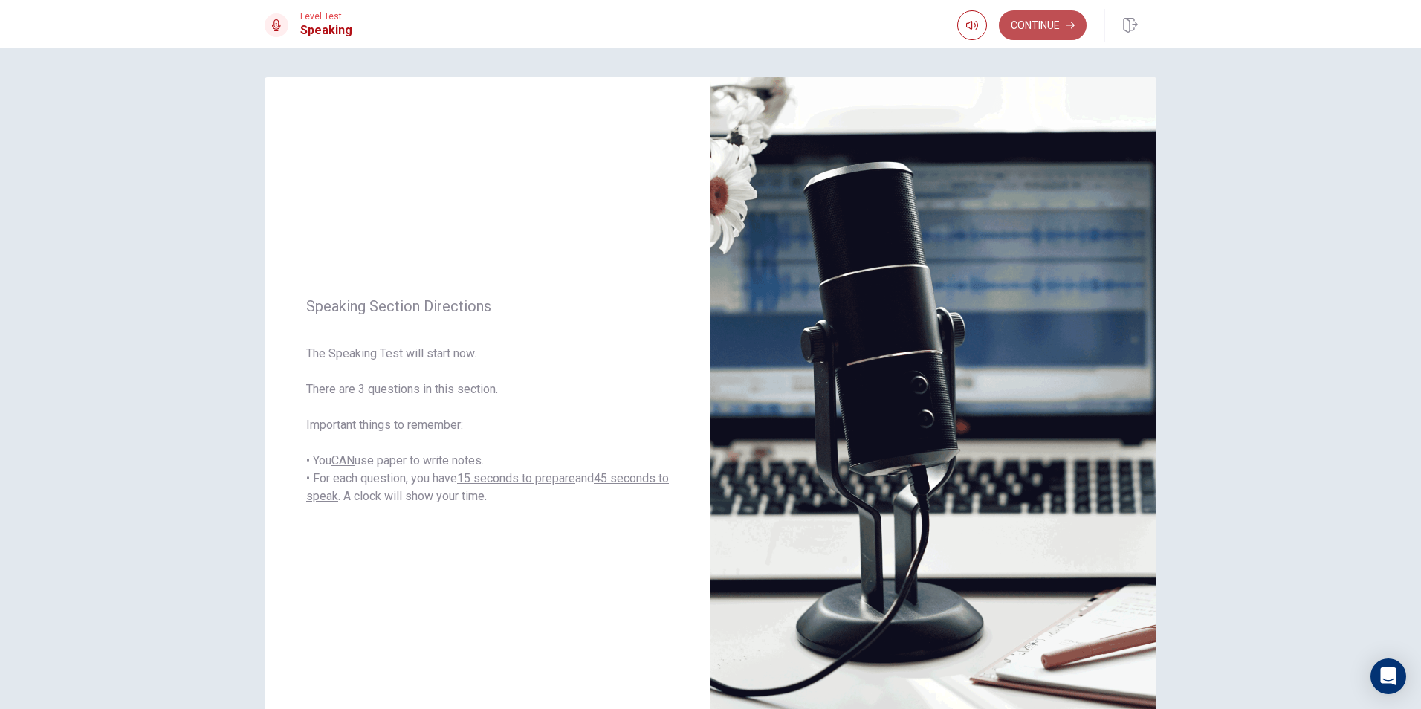
click at [1048, 22] on button "Continue" at bounding box center [1043, 25] width 88 height 30
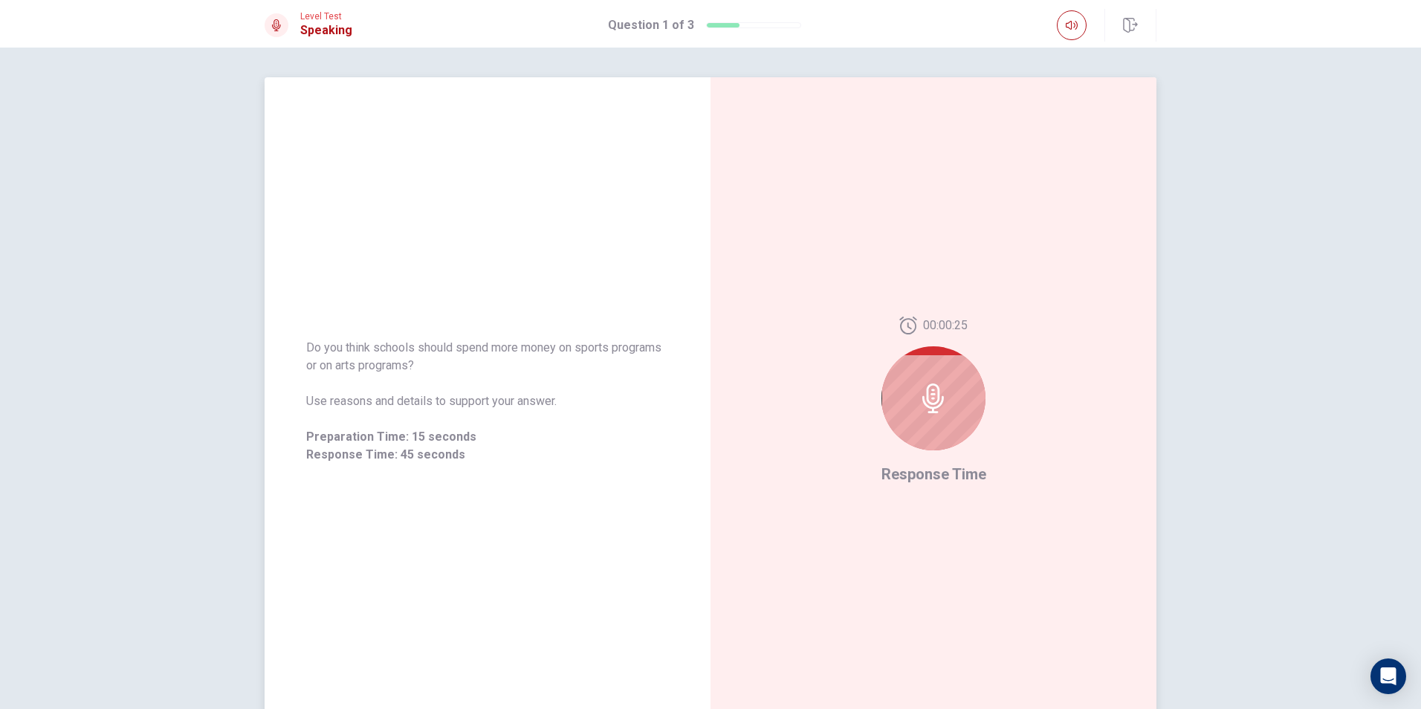
click at [914, 404] on div at bounding box center [933, 398] width 104 height 104
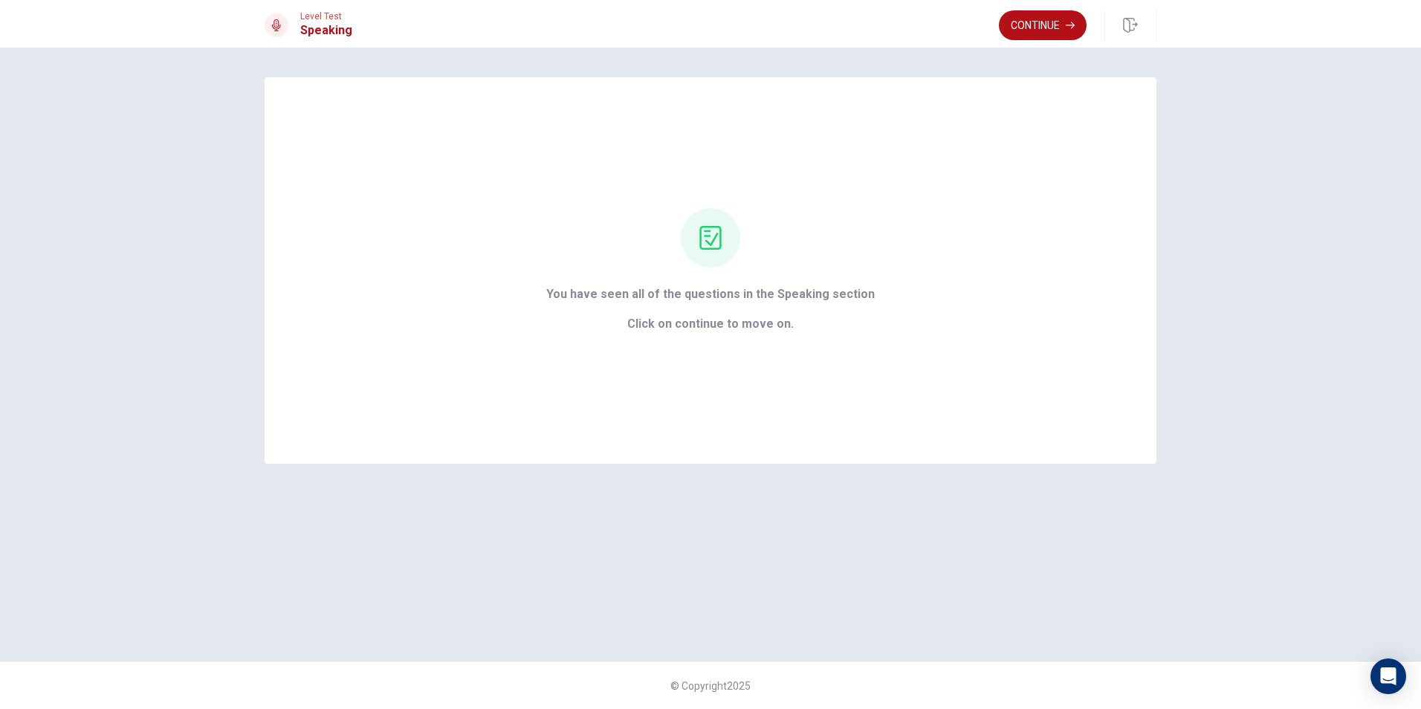
click at [1031, 16] on button "Continue" at bounding box center [1043, 25] width 88 height 30
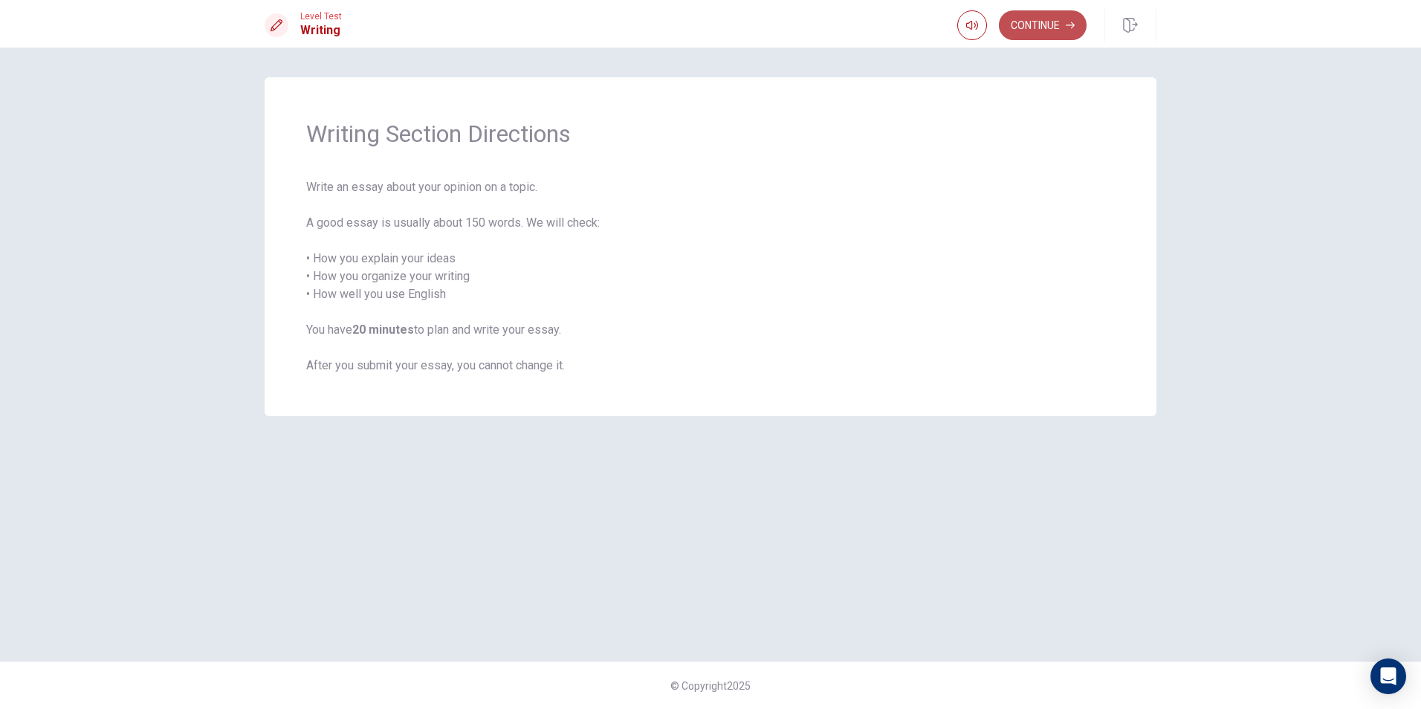
click at [1064, 25] on button "Continue" at bounding box center [1043, 25] width 88 height 30
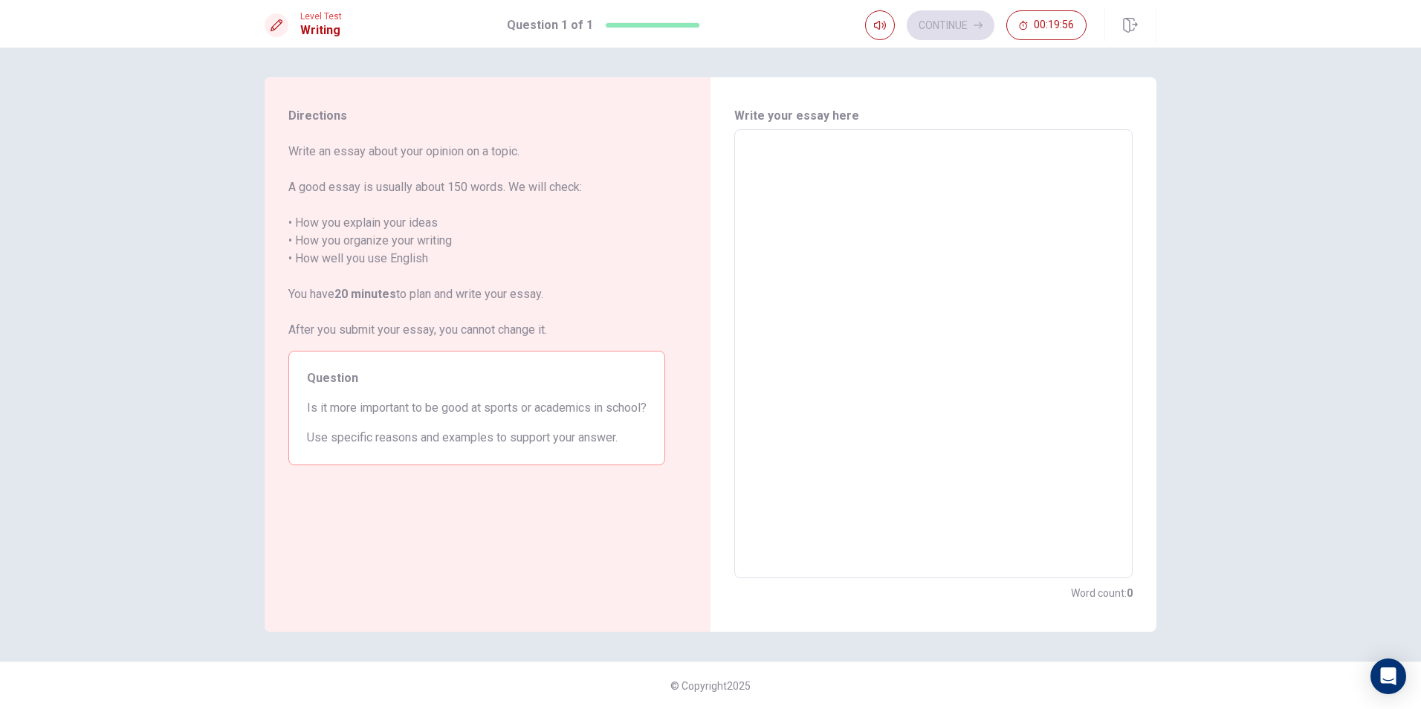
click at [929, 174] on textarea at bounding box center [933, 354] width 377 height 424
type textarea "f"
type textarea "x"
type textarea "fi"
type textarea "x"
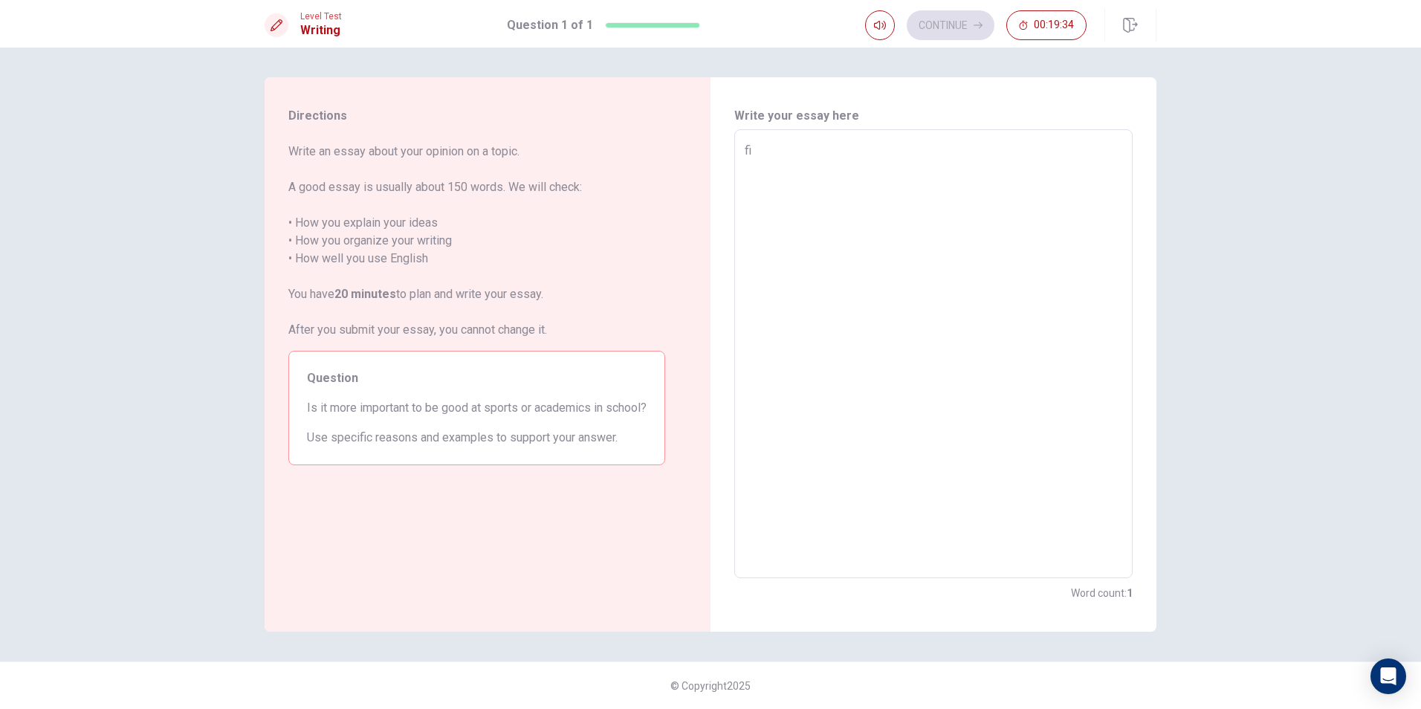
type textarea "f"
type textarea "x"
type textarea "F"
type textarea "x"
type textarea "Fi"
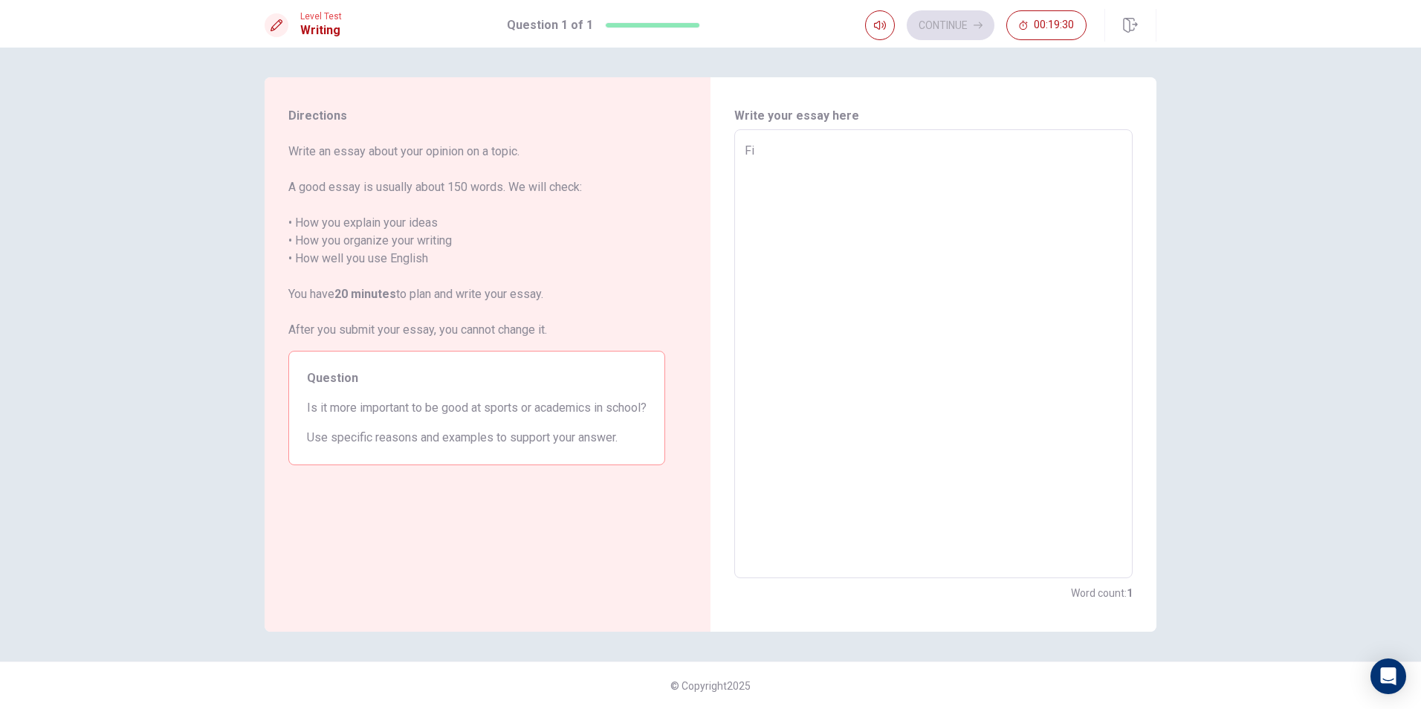
type textarea "x"
type textarea "Fir"
type textarea "x"
type textarea "Firs"
type textarea "x"
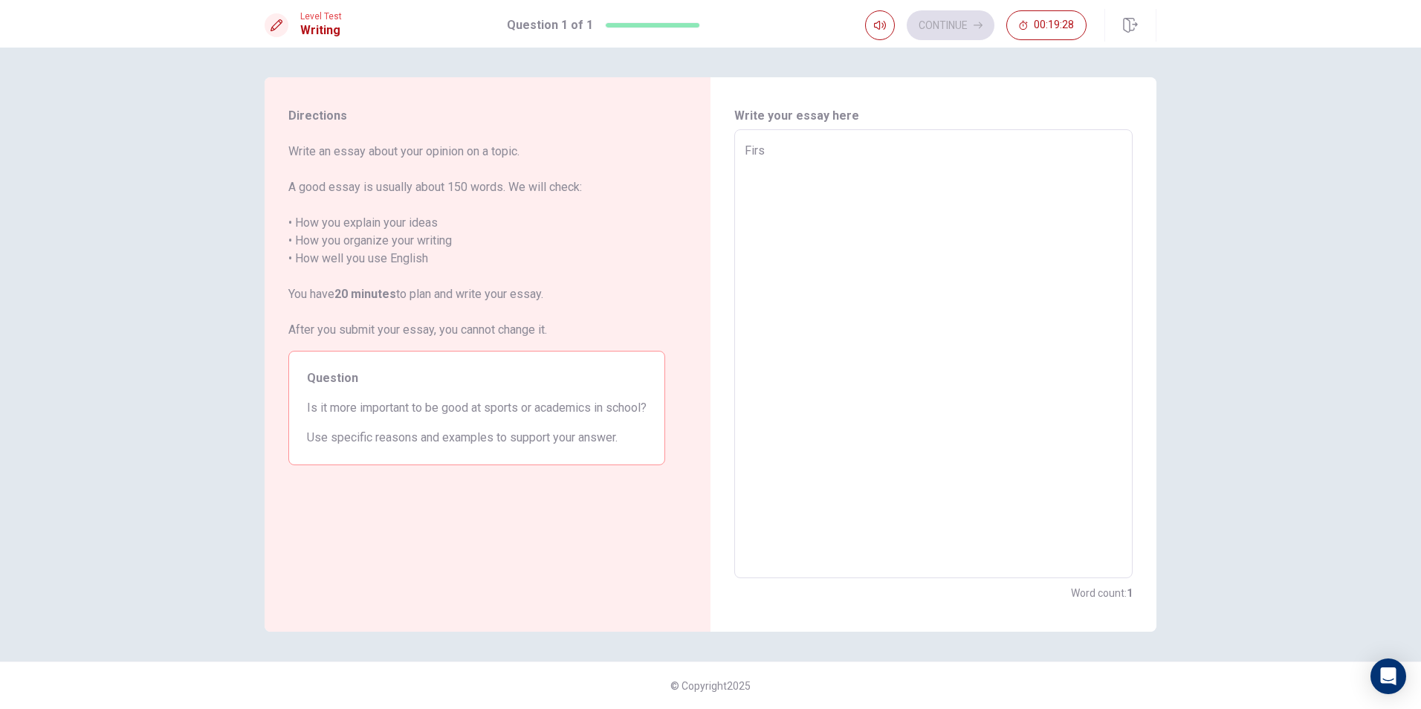
type textarea "First"
type textarea "x"
type textarea "Firstl"
type textarea "x"
type textarea "Firstly"
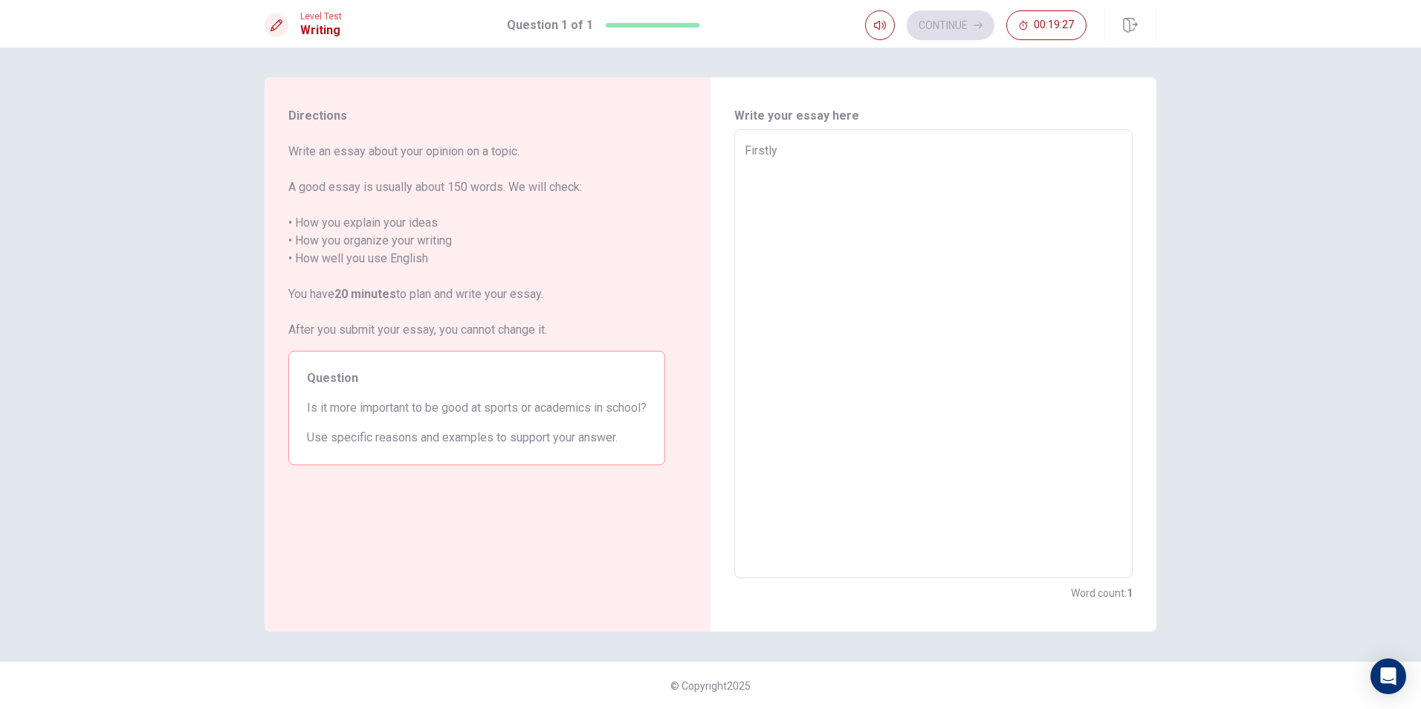
type textarea "x"
type textarea "Firstly"
type textarea "x"
type textarea "Firstly i"
type textarea "x"
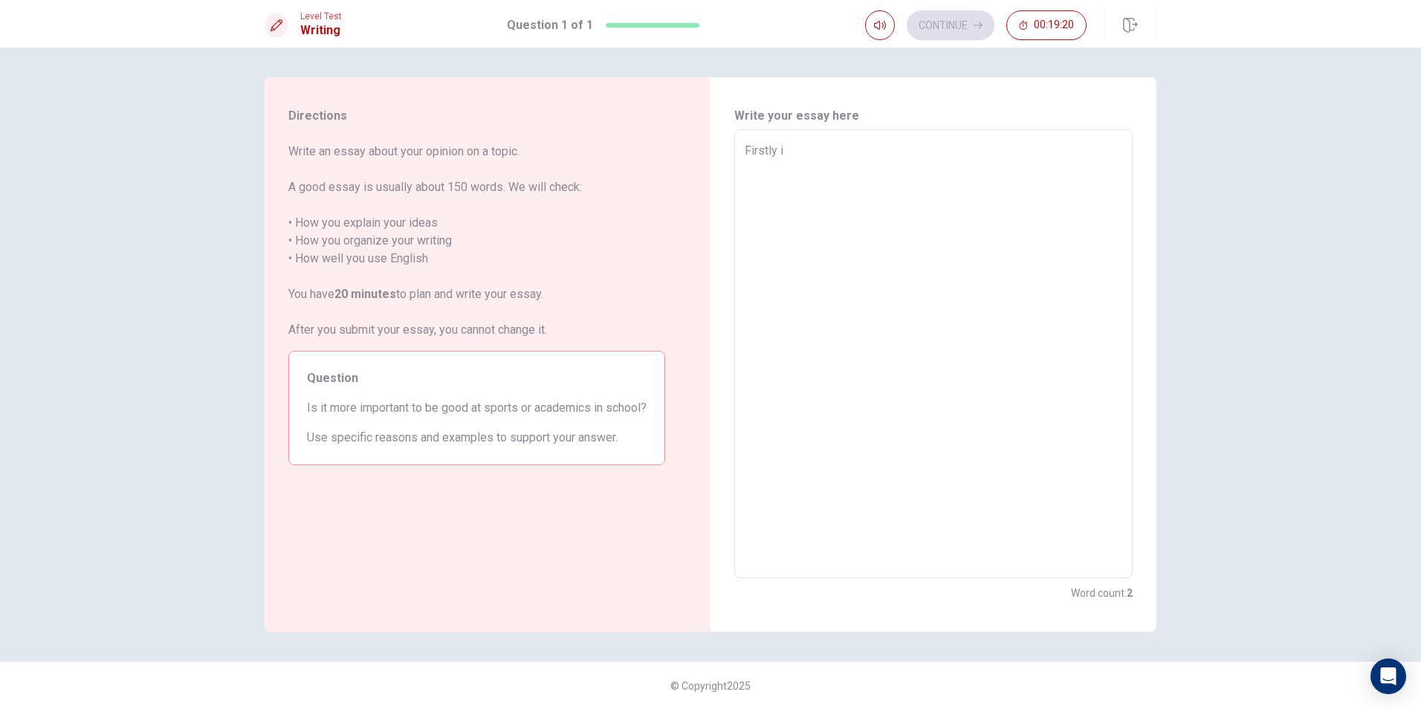
type textarea "Firstly it"
type textarea "x"
type textarea "Firstly it"
type textarea "x"
type textarea "Firstly it i"
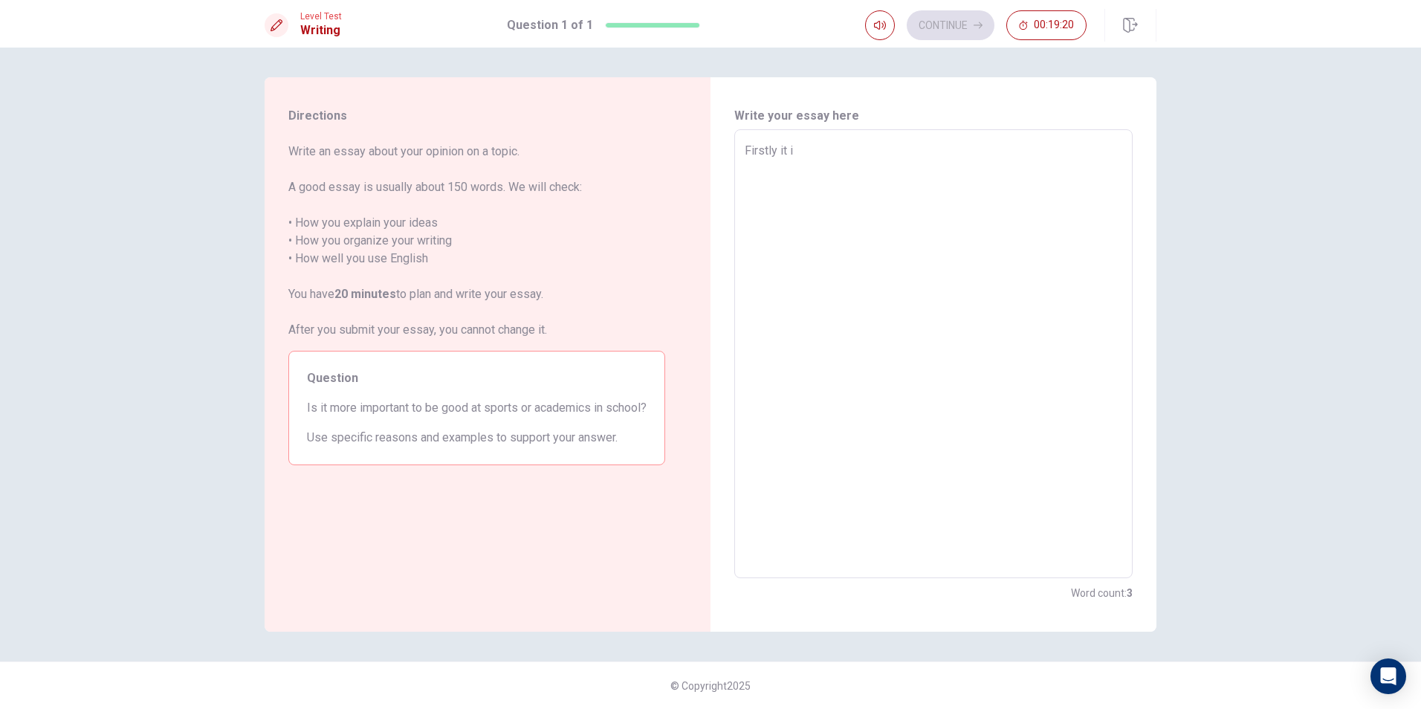
type textarea "x"
type textarea "Firstly it is"
type textarea "x"
type textarea "Firstly it is"
type textarea "x"
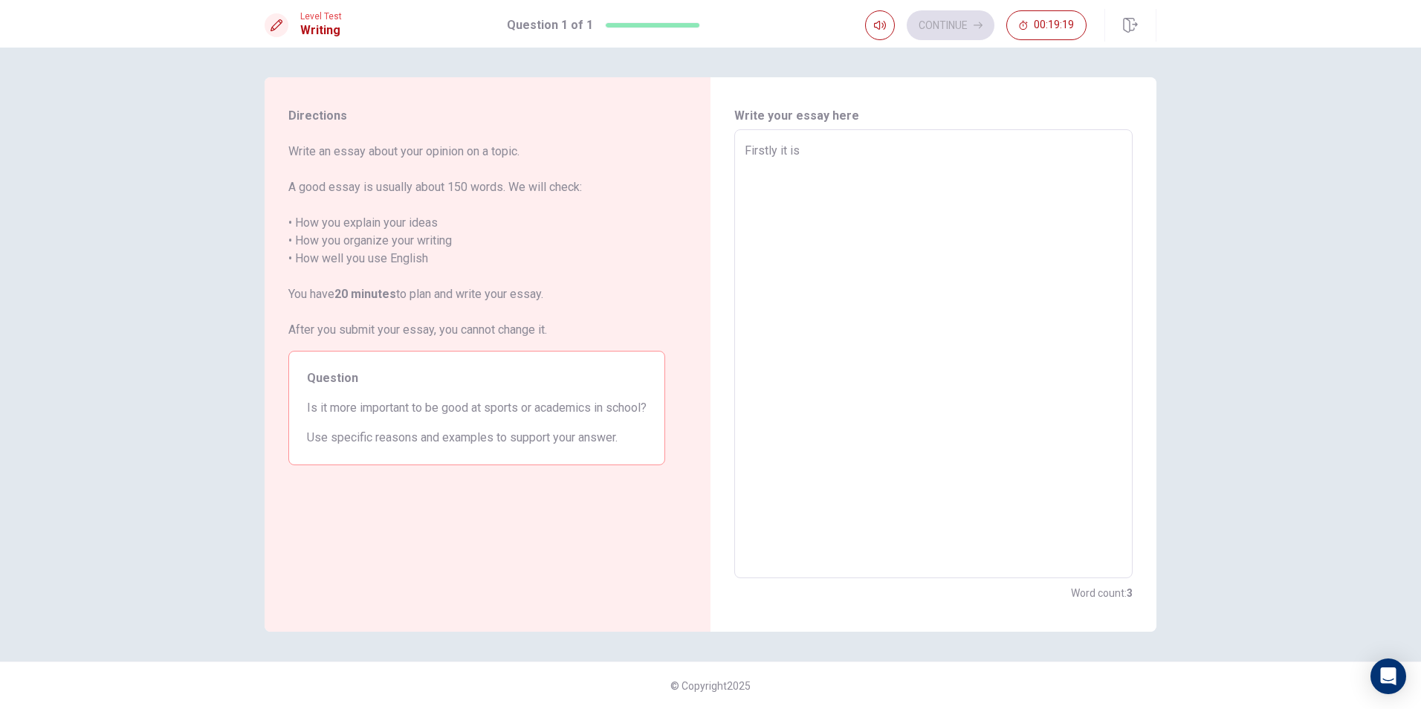
type textarea "Firstly it is i"
type textarea "x"
type textarea "Firstly it is im"
type textarea "x"
type textarea "Firstly it is imp"
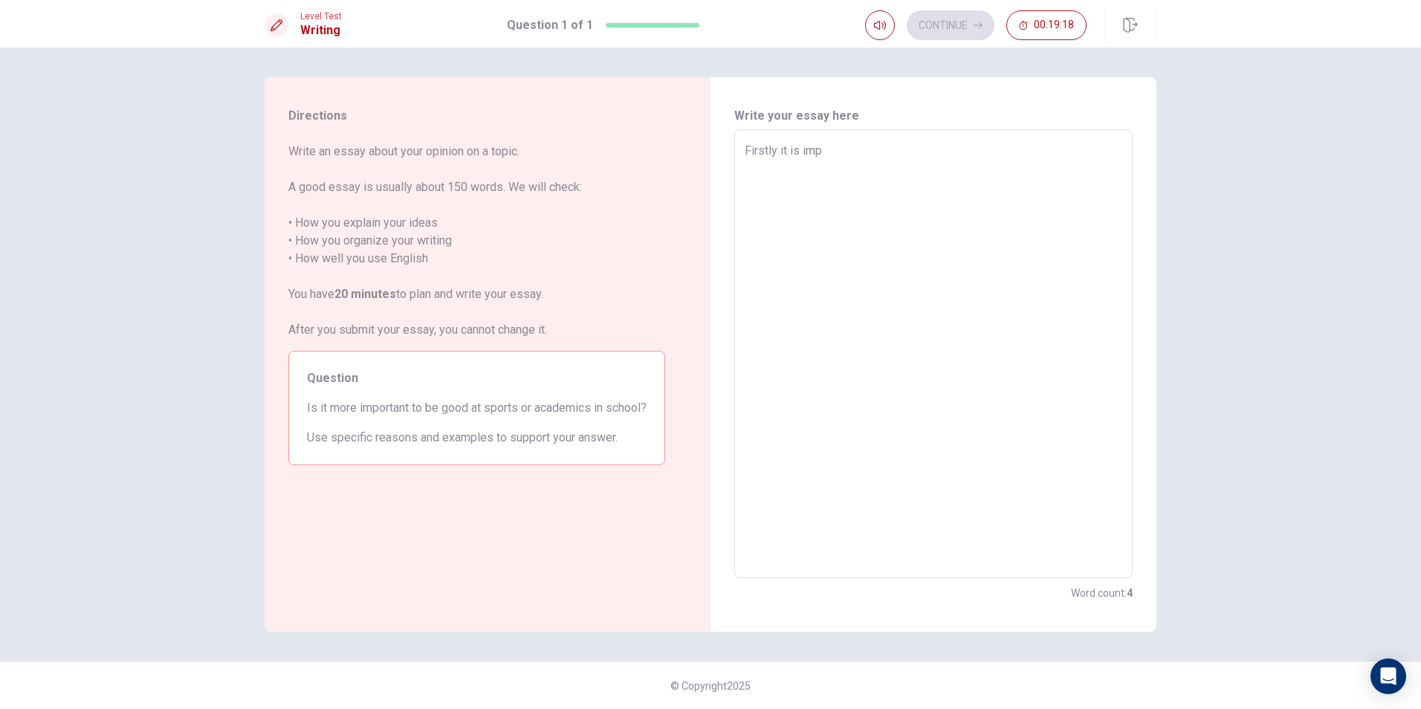
type textarea "x"
type textarea "Firstly it is impo"
type textarea "x"
type textarea "Firstly it is impor"
type textarea "x"
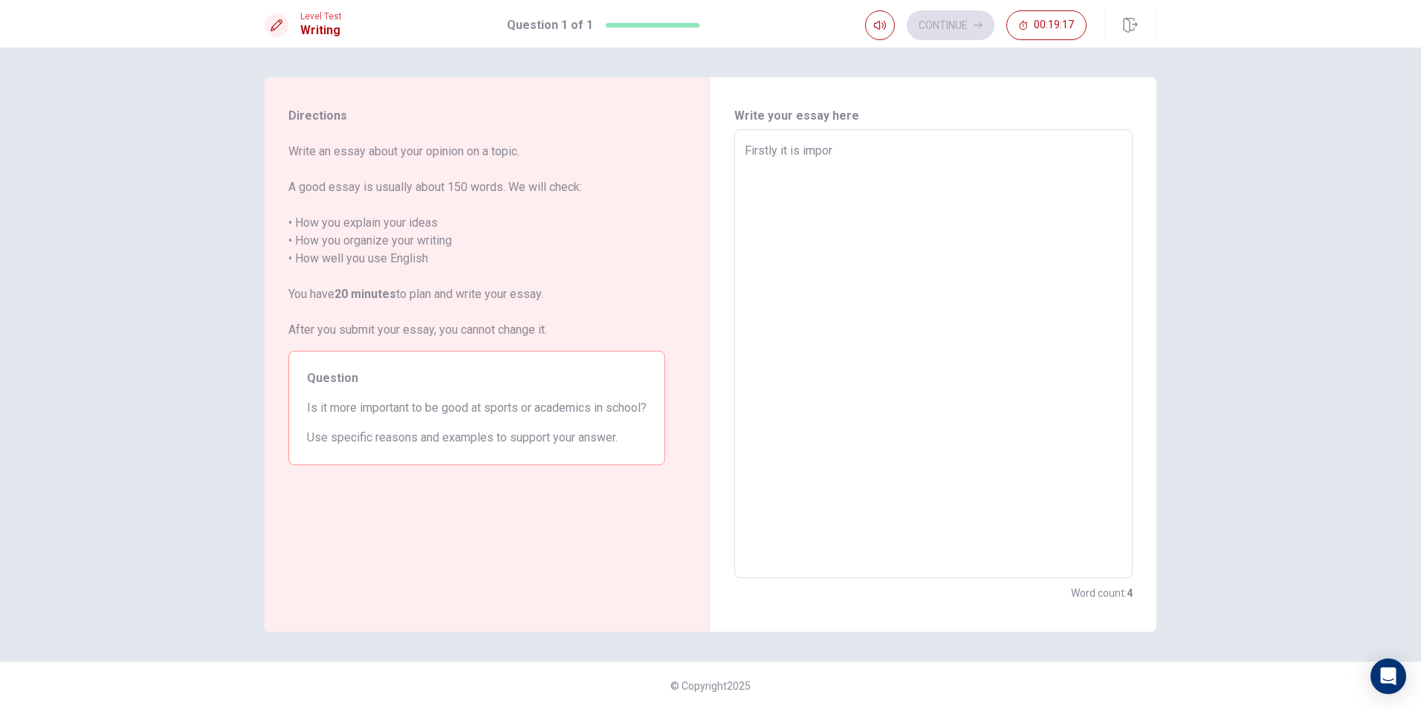
type textarea "Firstly it is import"
type textarea "x"
type textarea "Firstly it is importa"
type textarea "x"
type textarea "Firstly it is importan"
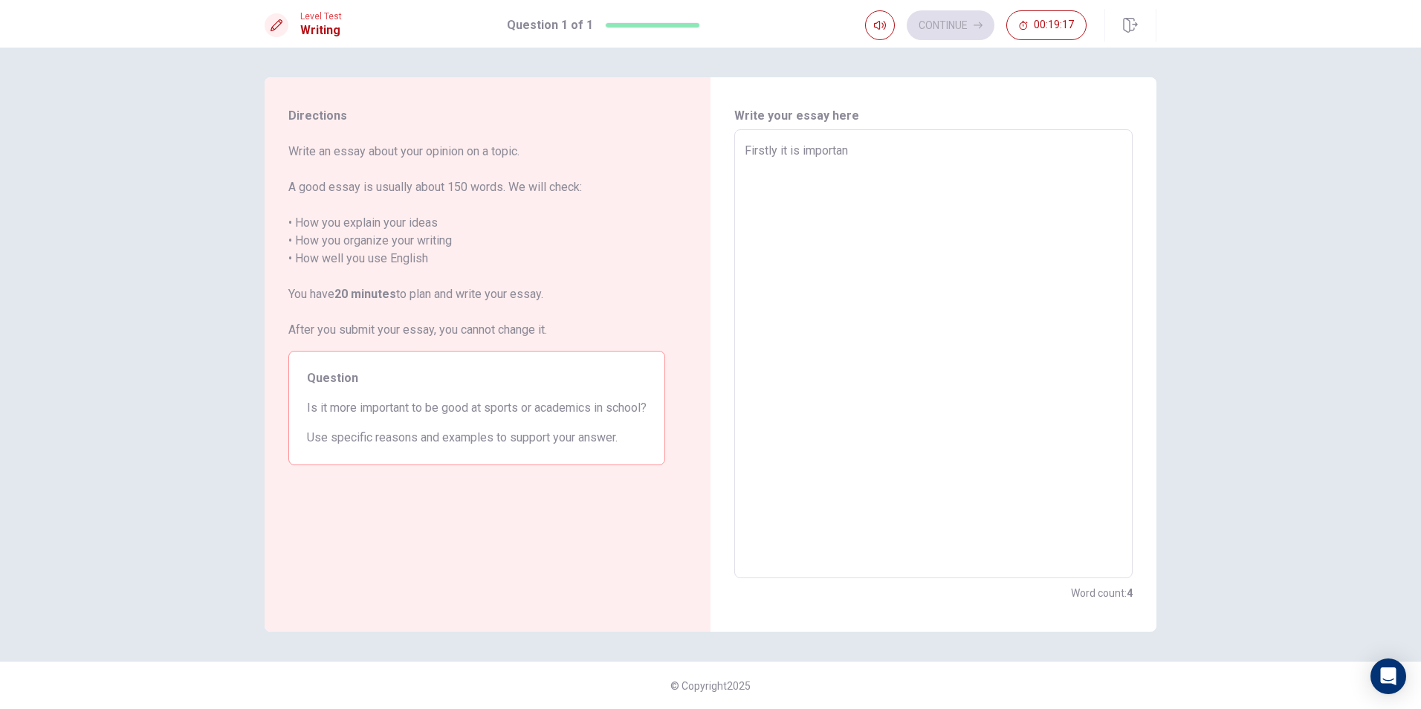
type textarea "x"
type textarea "Firstly it is important"
type textarea "x"
type textarea "Firstly it is important"
type textarea "x"
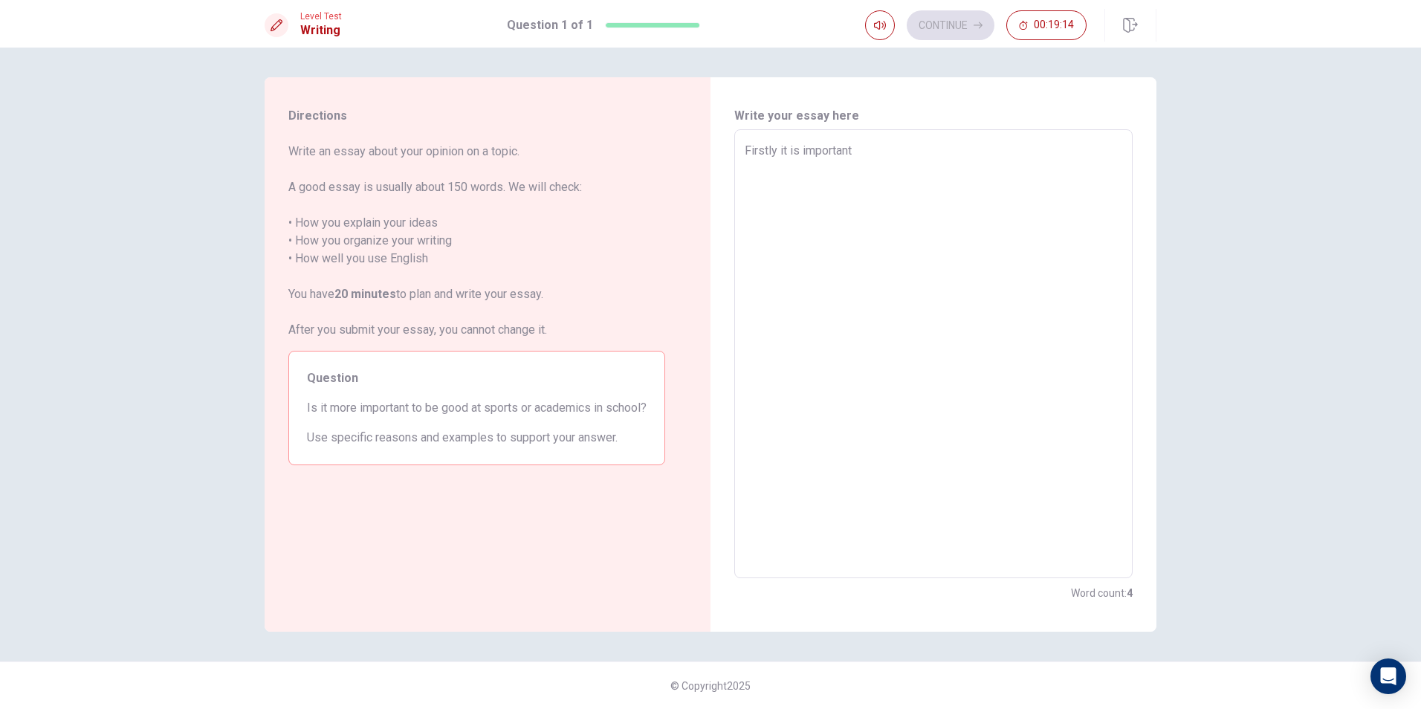
type textarea "Firstly it is important t"
type textarea "x"
type textarea "Firstly it is important to"
type textarea "x"
type textarea "Firstly it is important to"
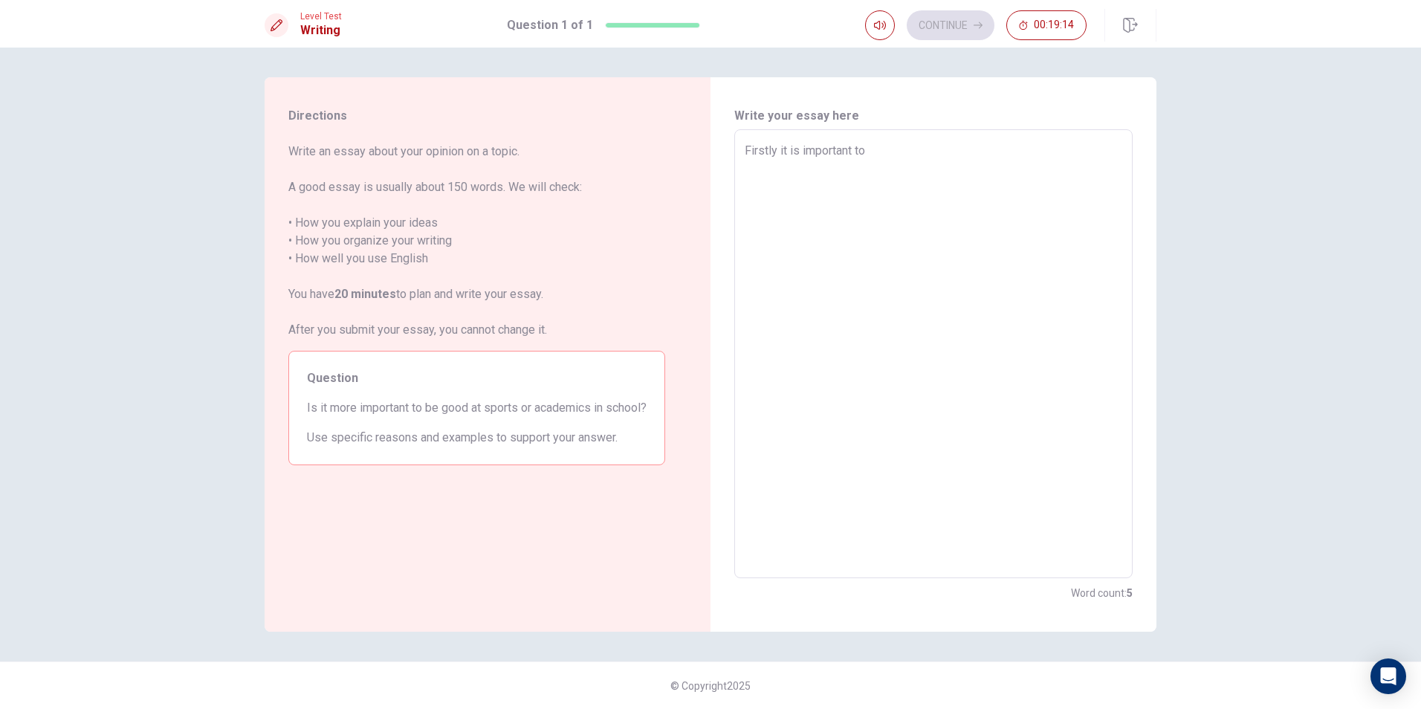
type textarea "x"
type textarea "Firstly it is important to b"
type textarea "x"
type textarea "Firstly it is important to be"
type textarea "x"
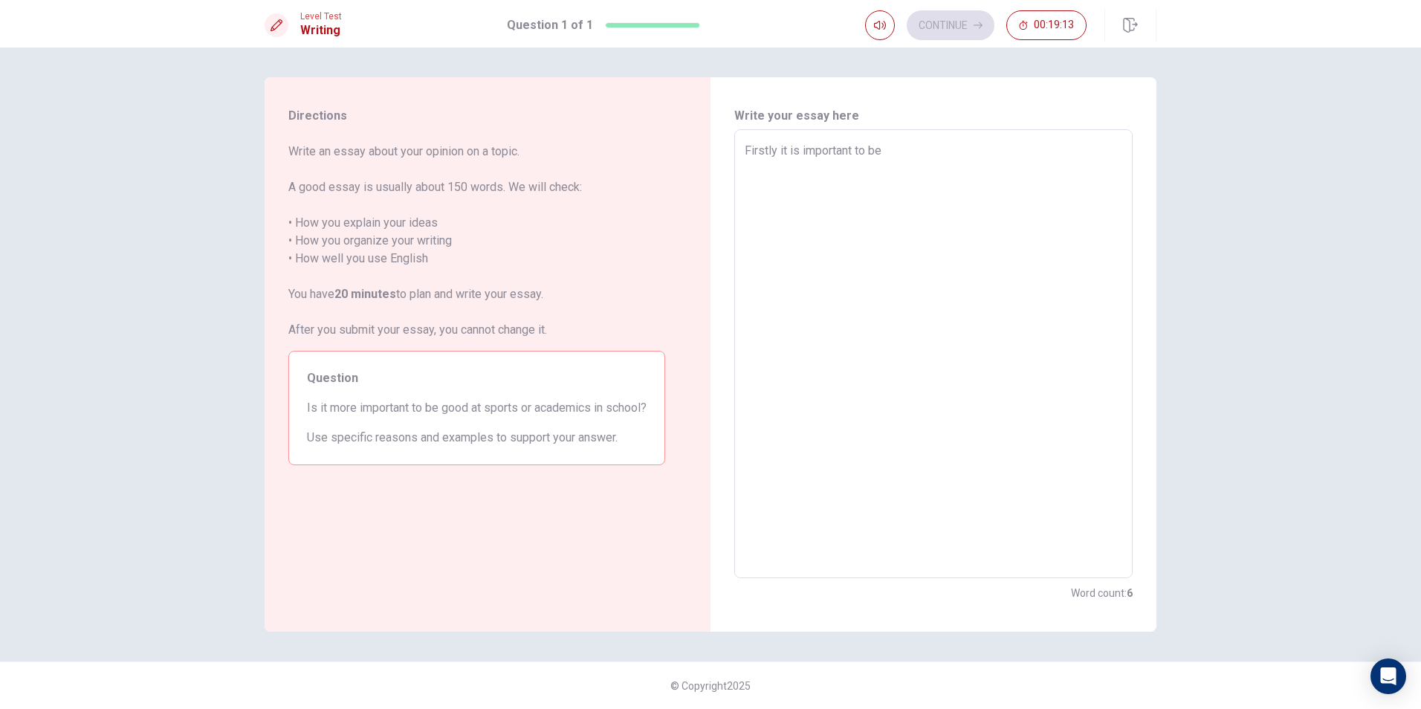
type textarea "Firstly it is important to be"
type textarea "x"
type textarea "Firstly it is important to be g"
type textarea "x"
type textarea "Firstly it is important to be go"
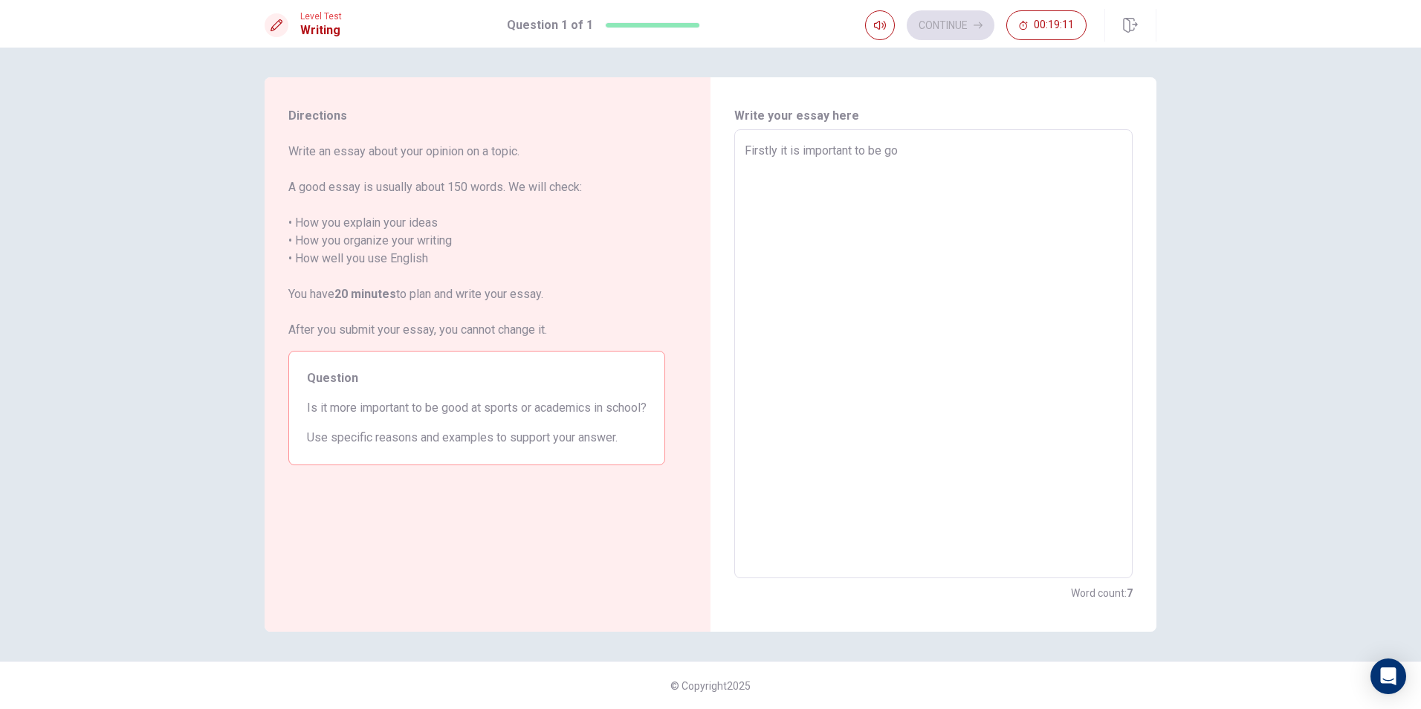
type textarea "x"
type textarea "Firstly it is important to be goo"
type textarea "x"
type textarea "Firstly it is important to be good"
type textarea "x"
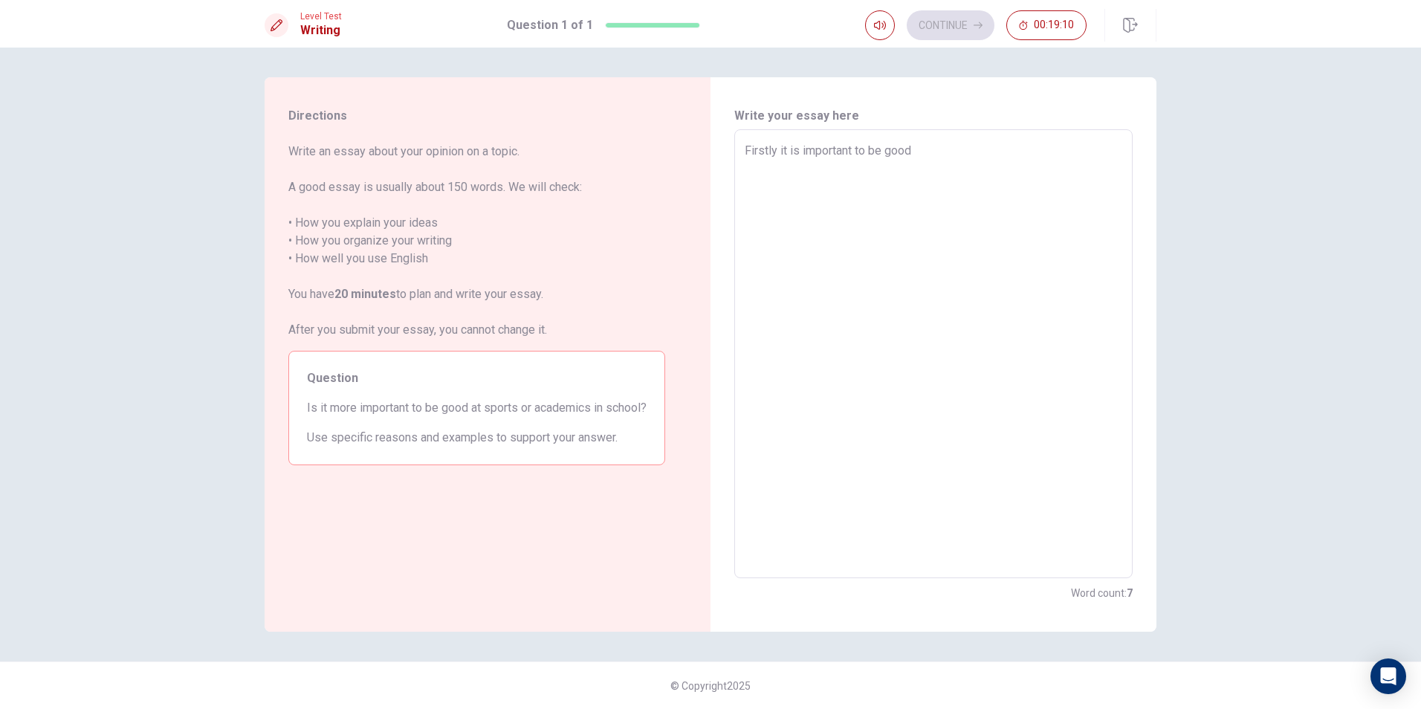
type textarea "Firstly it is important to be good"
type textarea "x"
type textarea "Firstly it is important to be good a"
type textarea "x"
type textarea "Firstly it is important to be good at"
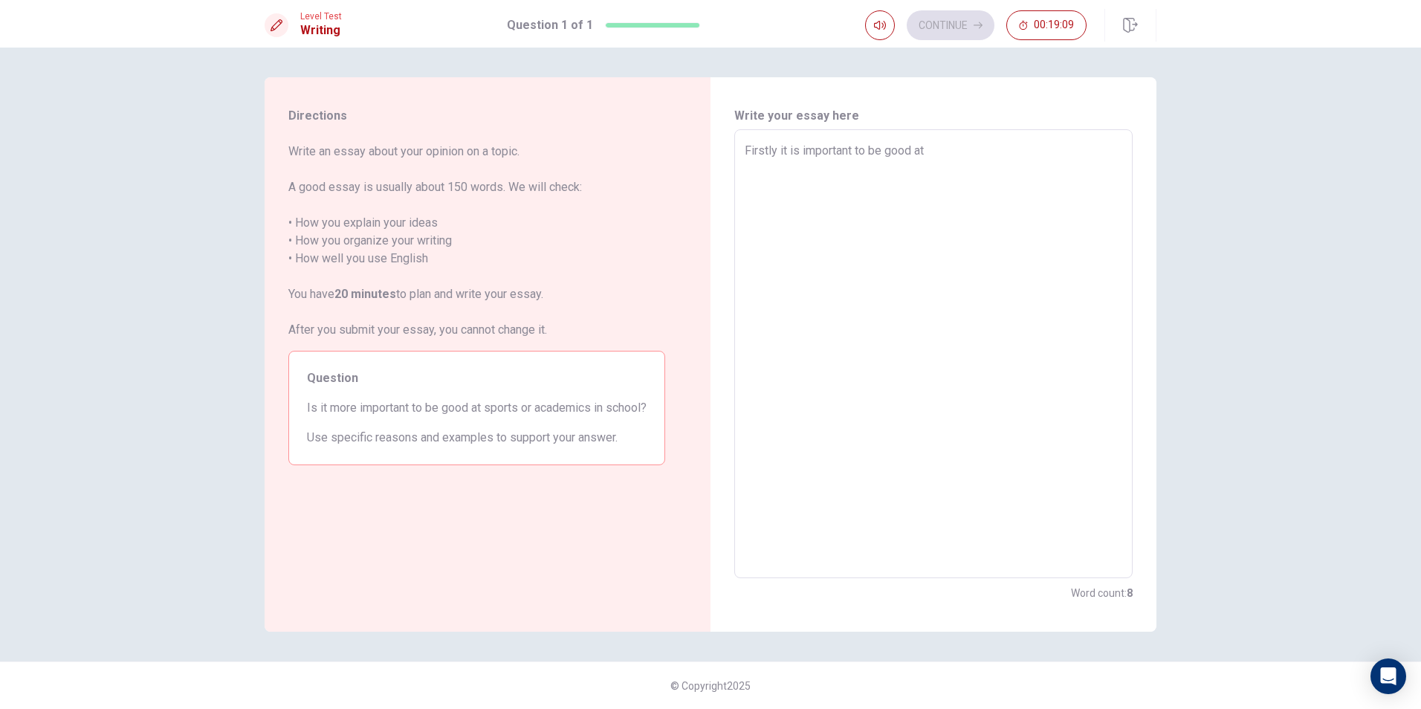
type textarea "x"
type textarea "Firstly it is important to be good at"
type textarea "x"
type textarea "Firstly it is important to be good at e"
type textarea "x"
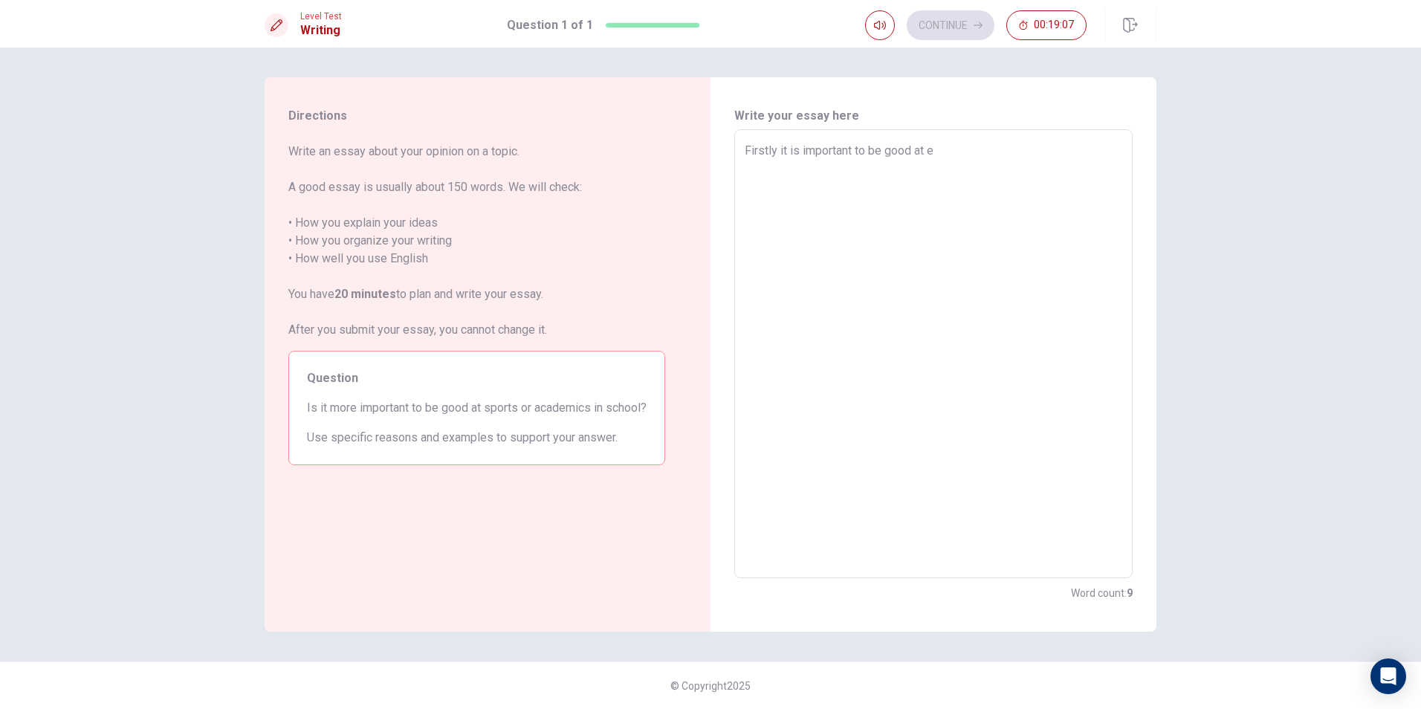
type textarea "Firstly it is important to be good at ev"
type textarea "x"
type textarea "Firstly it is important to be good at eve"
type textarea "x"
type textarea "Firstly it is important to be good at ever"
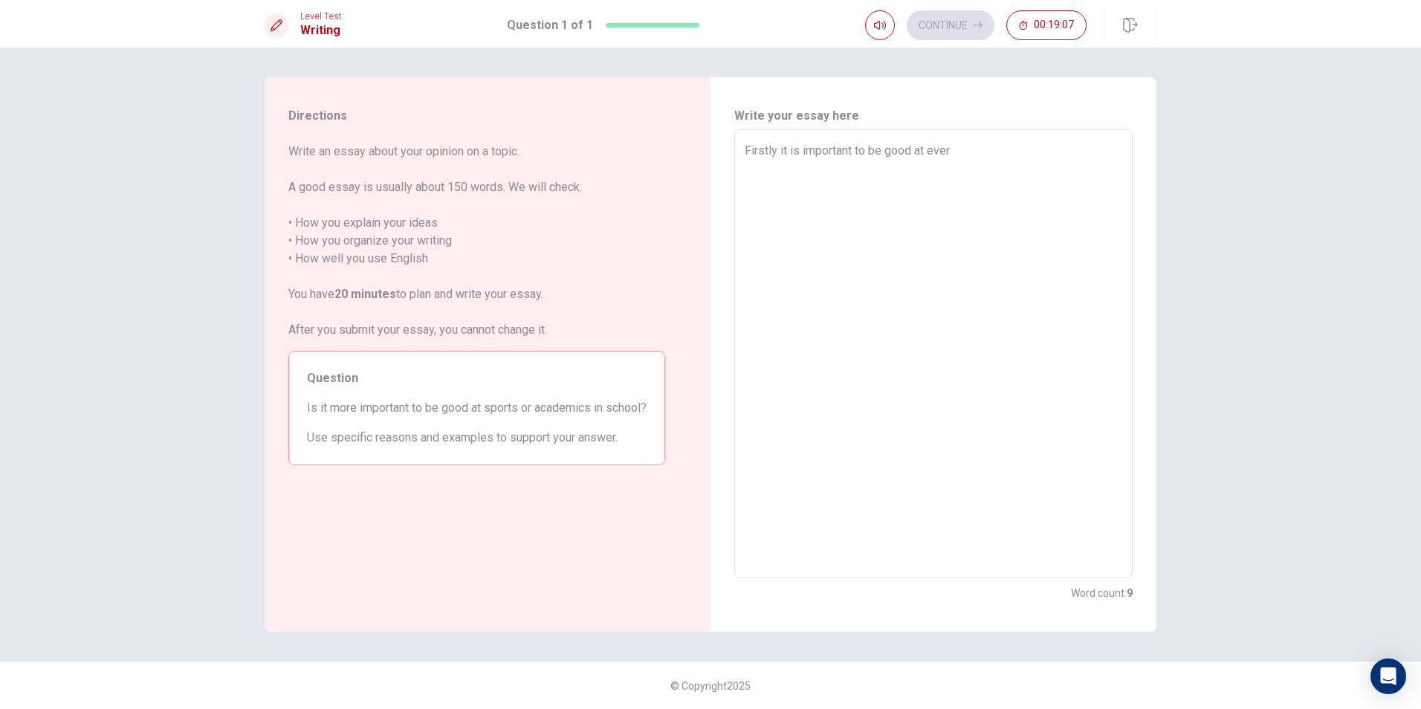
type textarea "x"
type textarea "Firstly it is important to be good at every"
type textarea "x"
type textarea "Firstly it is important to be good at every"
type textarea "x"
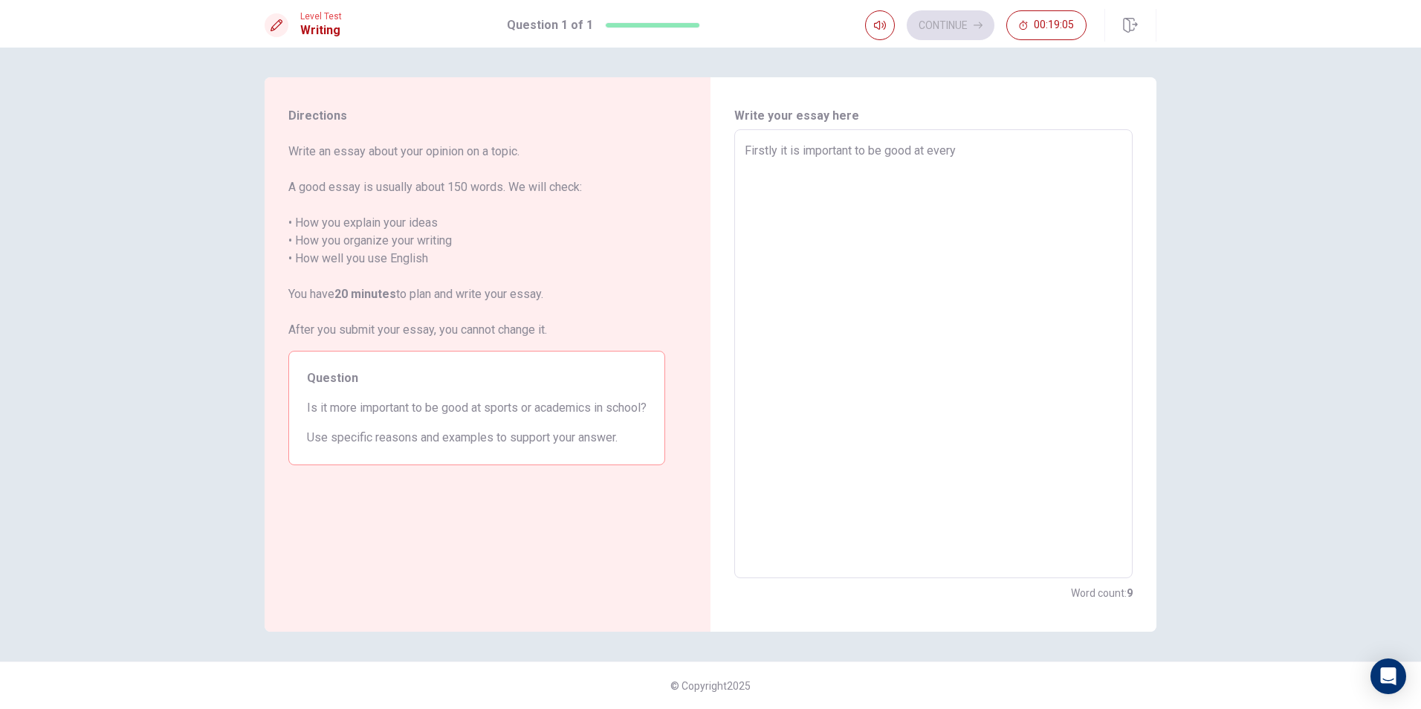
type textarea "Firstly it is important to be good at every t"
type textarea "x"
type textarea "Firstly it is important to be good at every th"
type textarea "x"
type textarea "Firstly it is important to be good at every t"
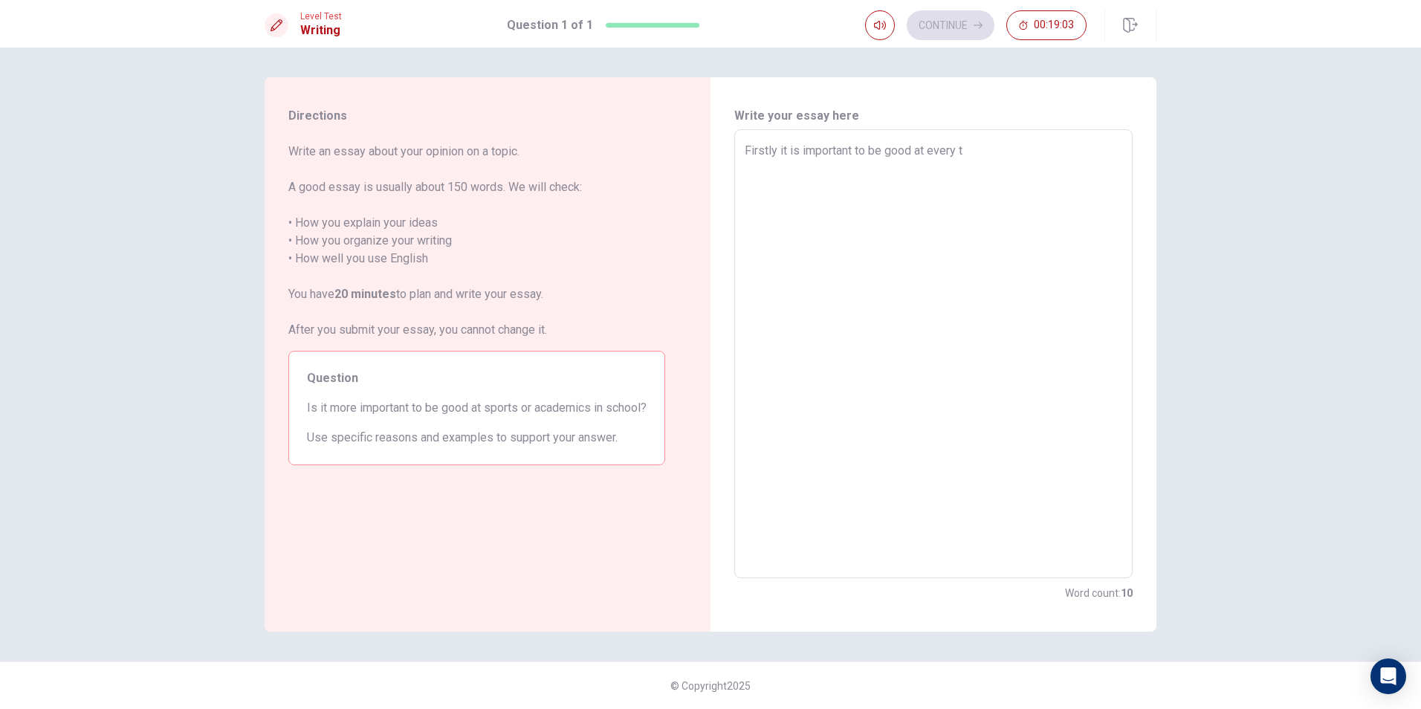
type textarea "x"
type textarea "Firstly it is important to be good at every"
type textarea "x"
type textarea "Firstly it is important to be good at every"
type textarea "x"
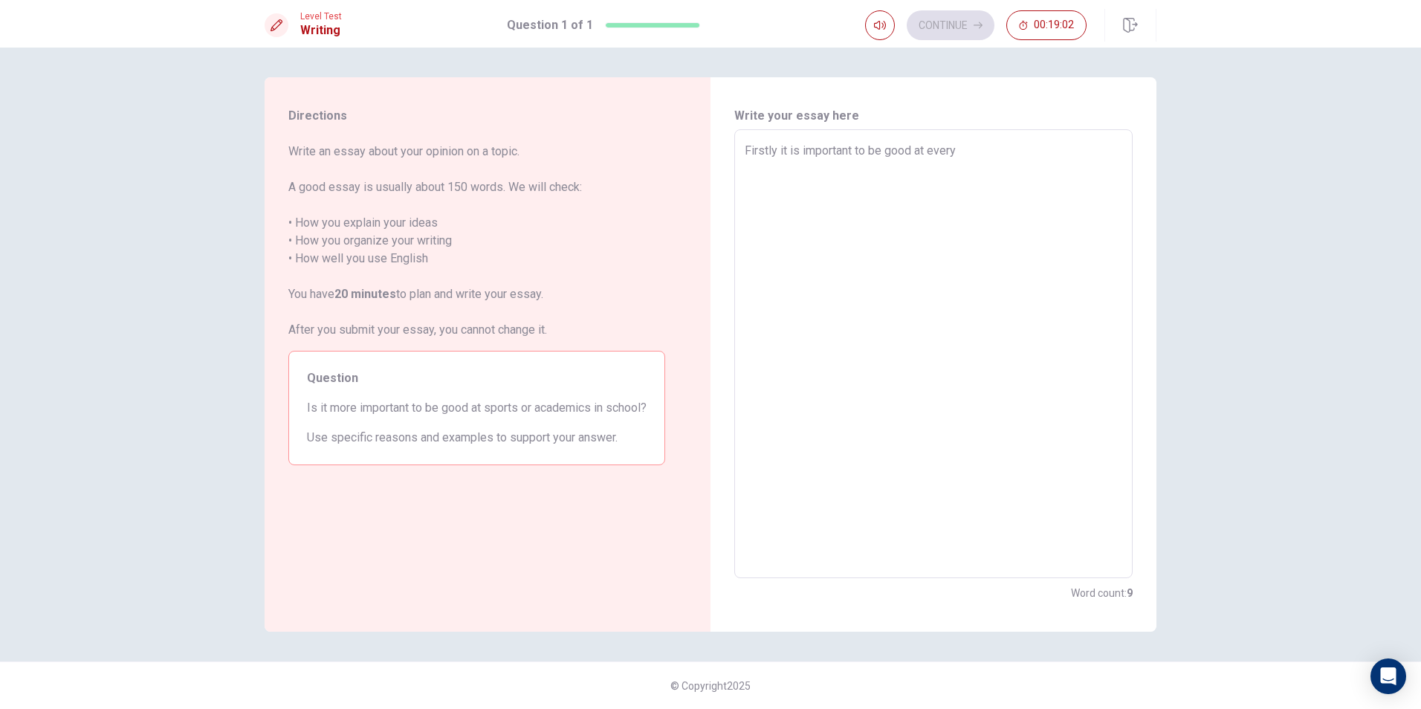
type textarea "Firstly it is important to be good at everyt"
type textarea "x"
type textarea "Firstly it is important to be good at everyth"
type textarea "x"
type textarea "Firstly it is important to be good at everythi"
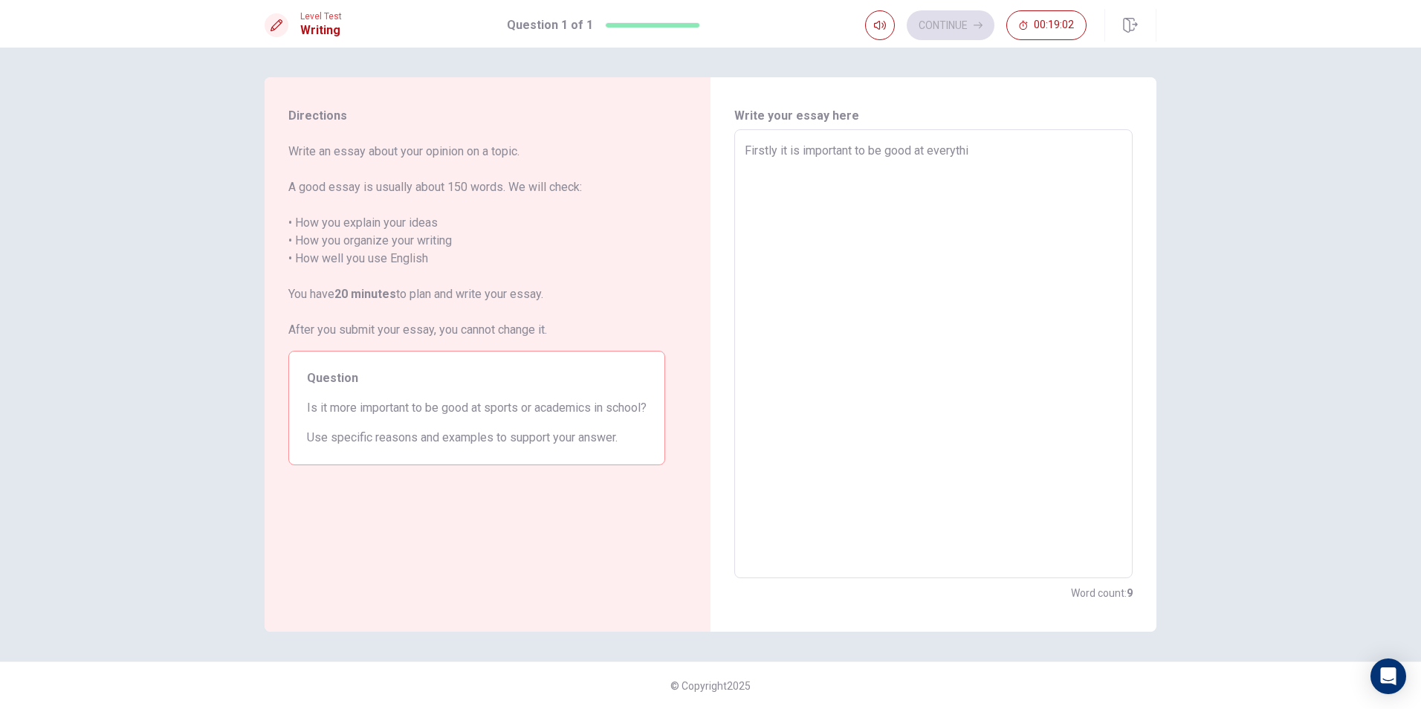
type textarea "x"
type textarea "Firstly it is important to be good at everythin"
type textarea "x"
type textarea "Firstly it is important to be good at everything"
type textarea "x"
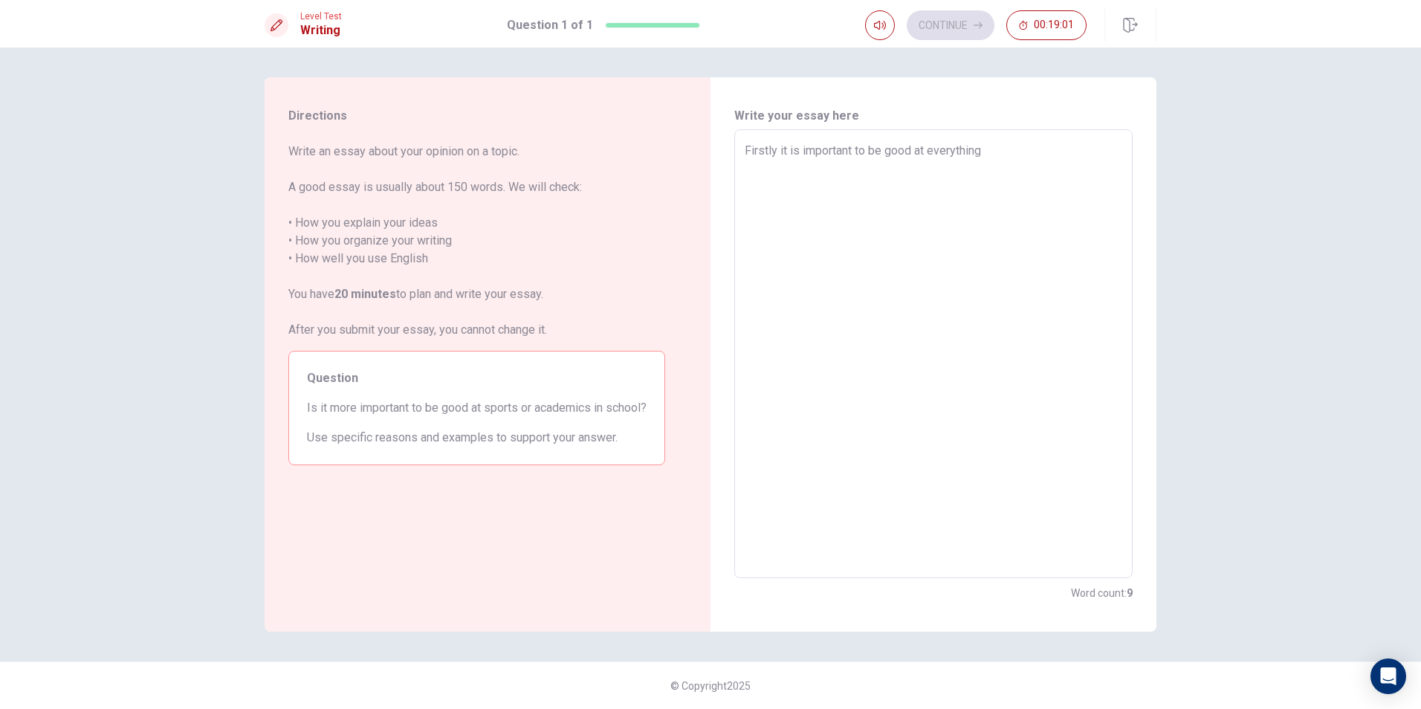
type textarea "Firstly it is important to be good at everything"
type textarea "x"
type textarea "Firstly it is important to be good at everything b"
type textarea "x"
type textarea "Firstly it is important to be good at everything bu"
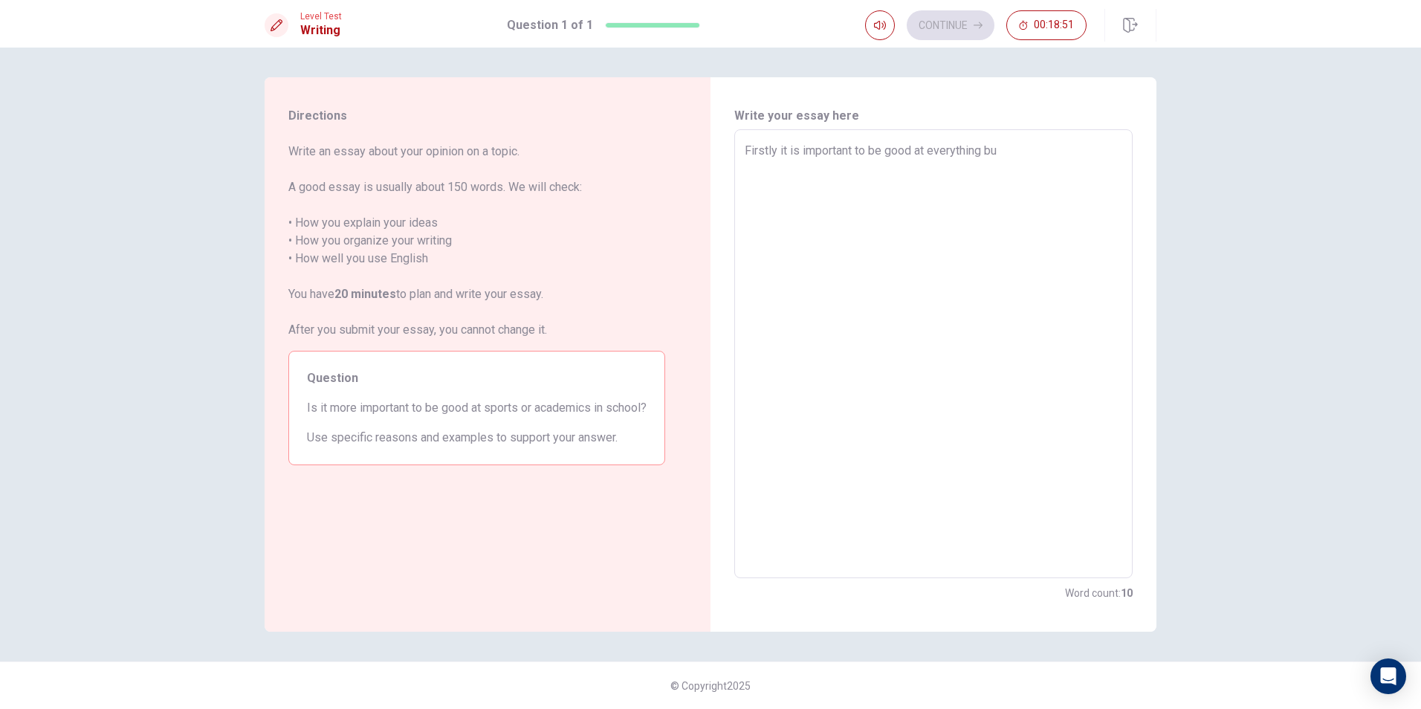
type textarea "x"
type textarea "Firstly it is important to be good at everything but"
type textarea "x"
type textarea "Firstly it is important to be good at everything but"
type textarea "x"
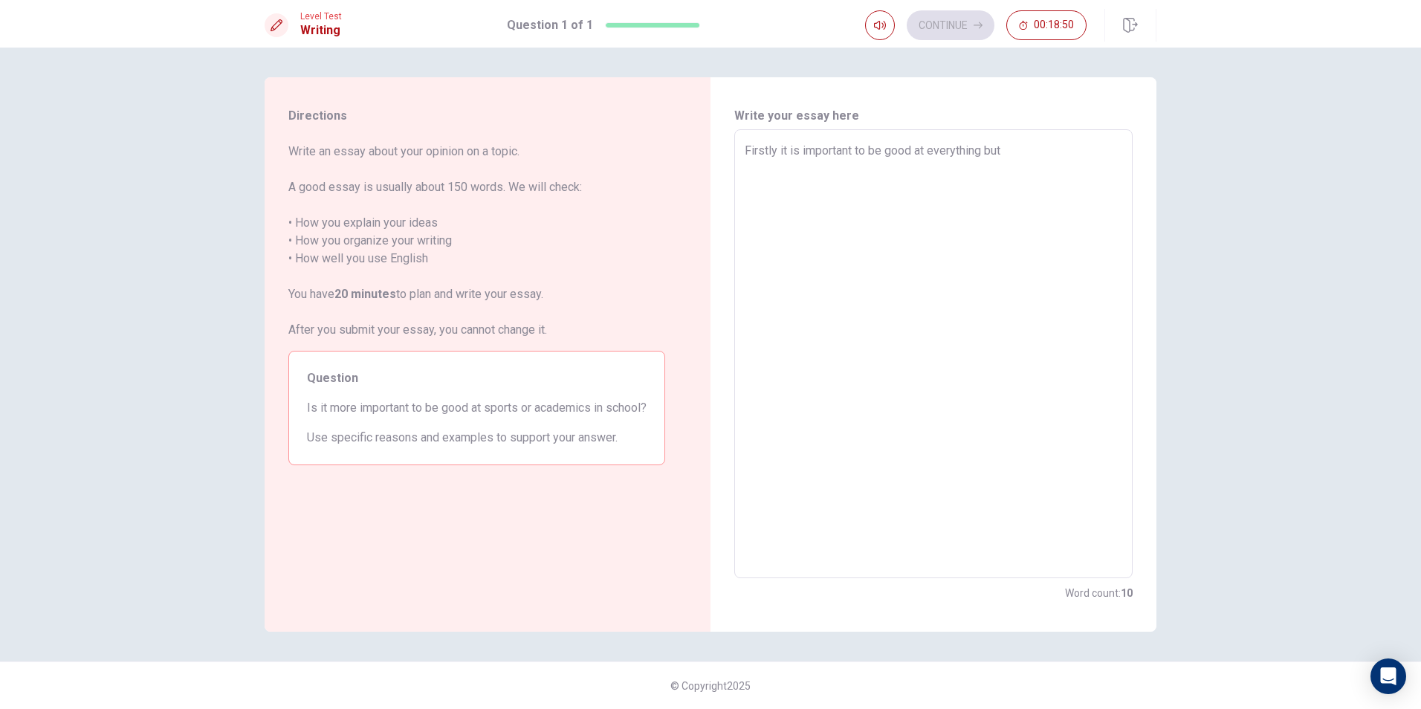
type textarea "Firstly it is important to be good at everything but u"
type textarea "x"
type textarea "Firstly it is important to be good at everything but"
type textarea "x"
type textarea "Firstly it is important to be good at everything but y"
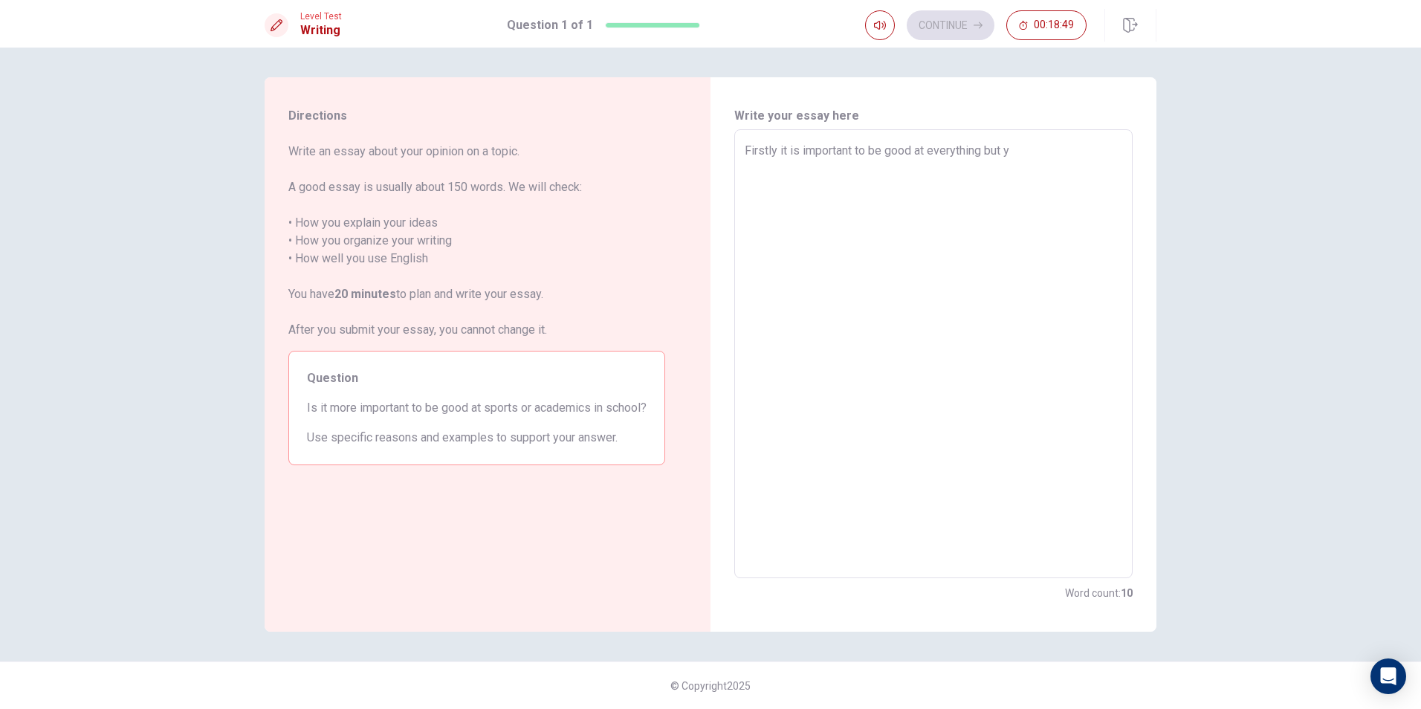
type textarea "x"
type textarea "Firstly it is important to be good at everything but yo"
type textarea "x"
type textarea "Firstly it is important to be good at everything but you"
type textarea "x"
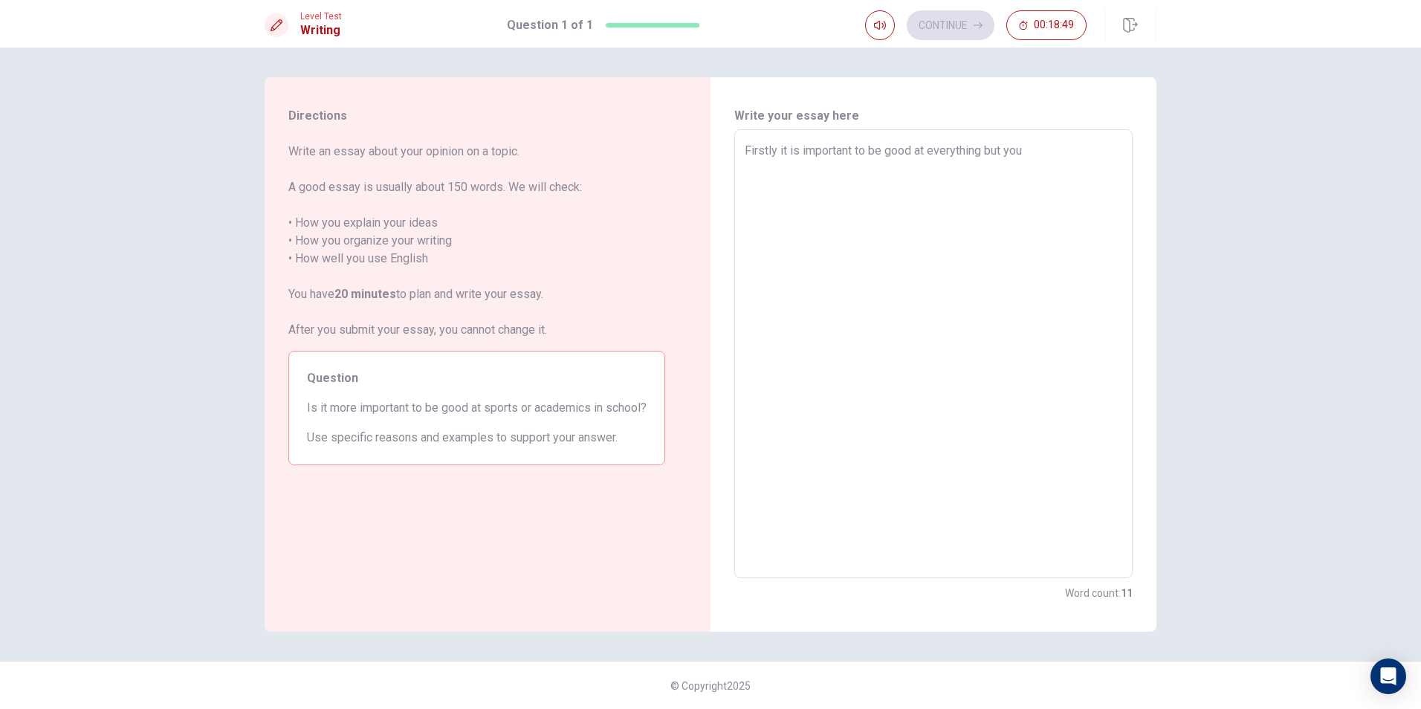
type textarea "Firstly it is important to be good at everything but you"
type textarea "x"
type textarea "Firstly it is important to be good at everything but you c"
type textarea "x"
type textarea "Firstly it is important to be good at everything but you ca"
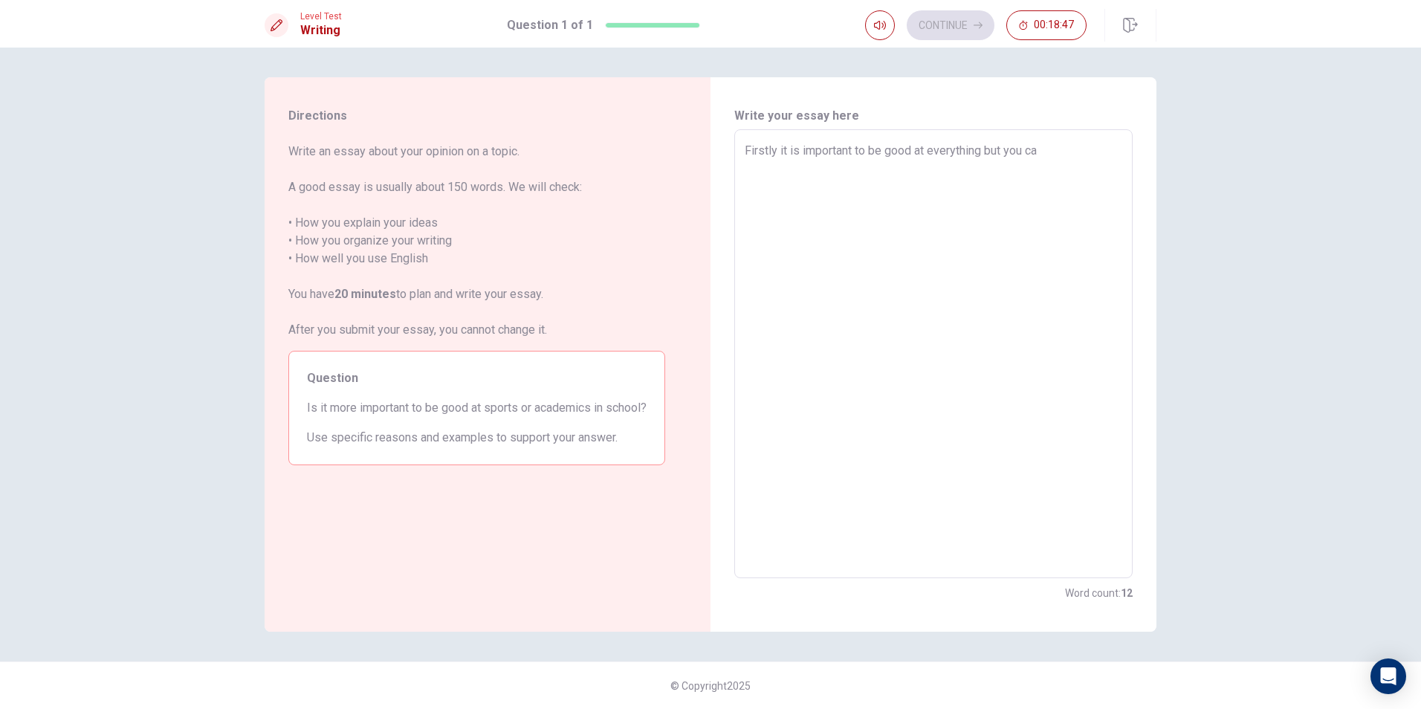
type textarea "x"
type textarea "Firstly it is important to be good at everything but you can"
type textarea "x"
type textarea "Firstly it is important to be good at everything but you ca"
type textarea "x"
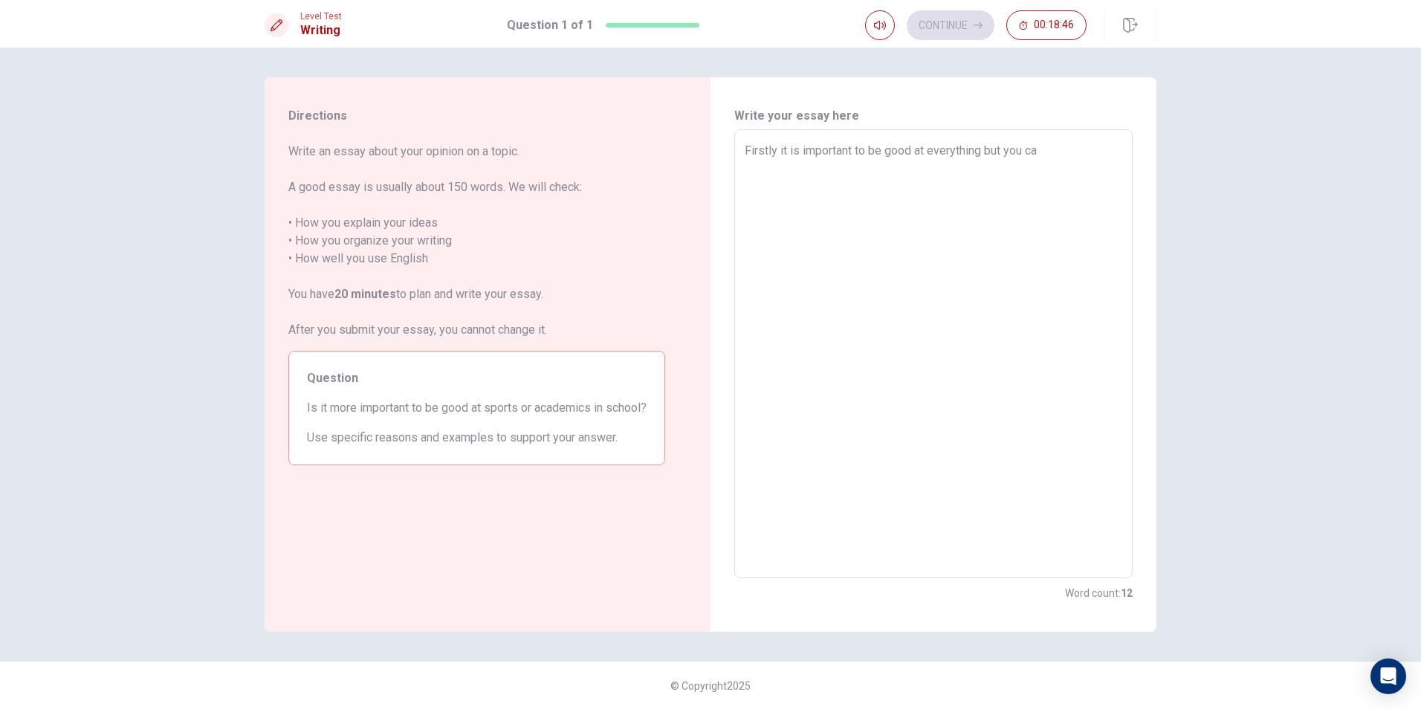
type textarea "Firstly it is important to be good at everything but you can"
type textarea "x"
type textarea "Firstly it is important to be good at everything but you can"
type textarea "x"
type textarea "Firstly it is important to be good at everything but you can g"
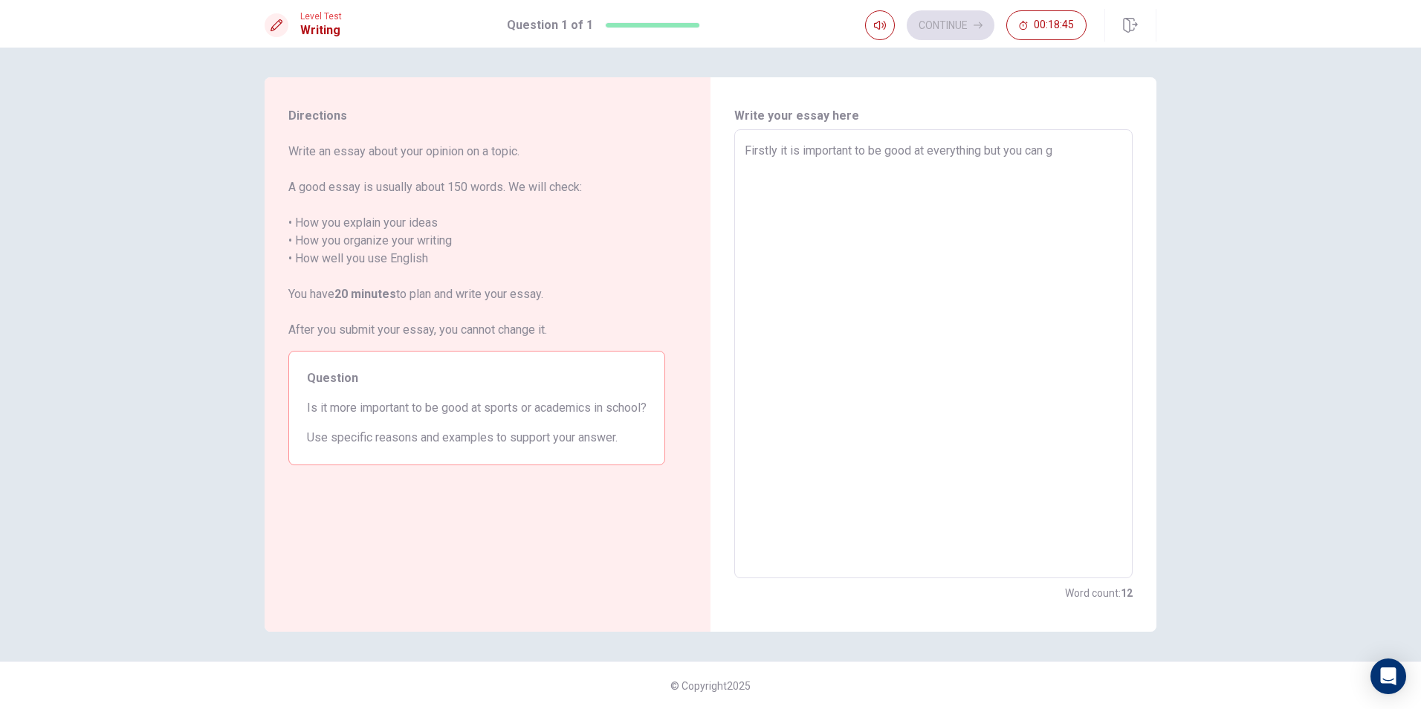
type textarea "x"
type textarea "Firstly it is important to be good at everything but you can go"
type textarea "x"
type textarea "Firstly it is important to be good at everything but you can goo"
type textarea "x"
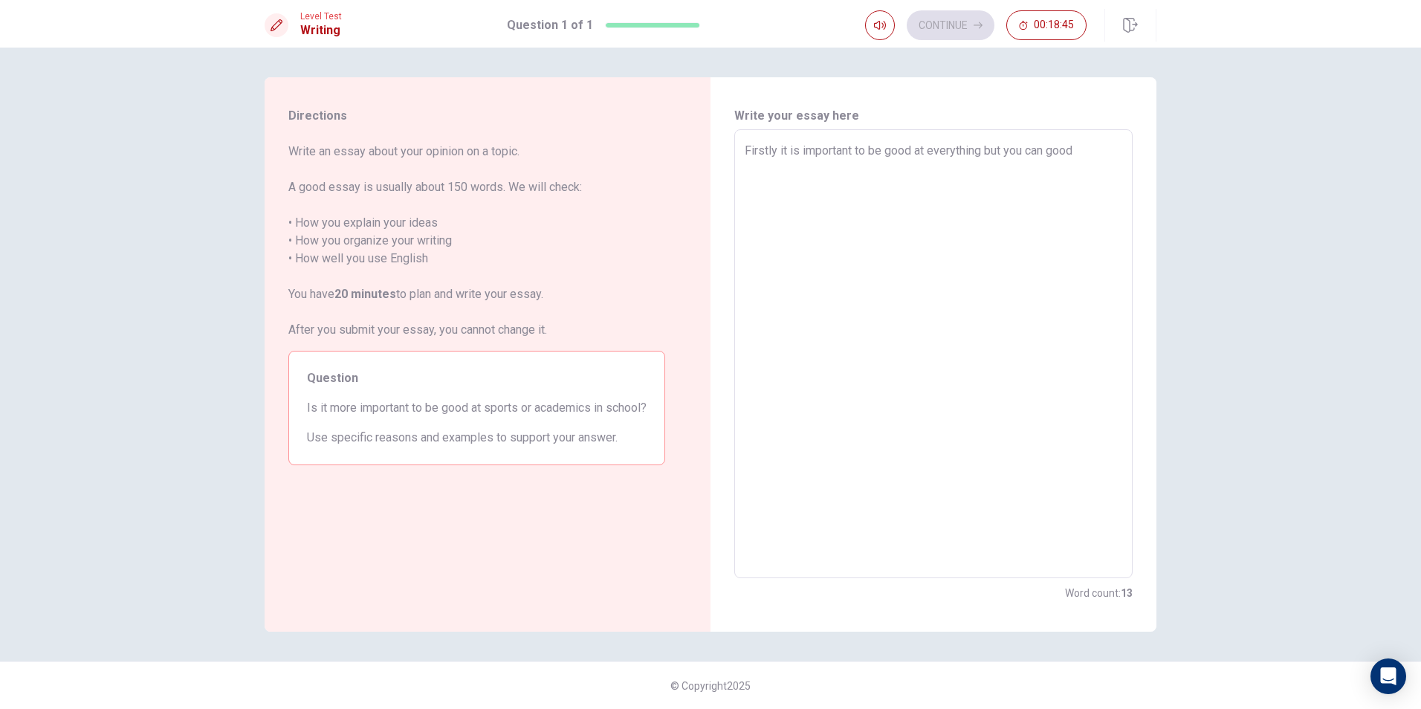
type textarea "Firstly it is important to be good at everything but you can good"
type textarea "x"
type textarea "Firstly it is important to be good at everything but you can good a"
type textarea "x"
type textarea "Firstly it is important to be good at everything but you can good at"
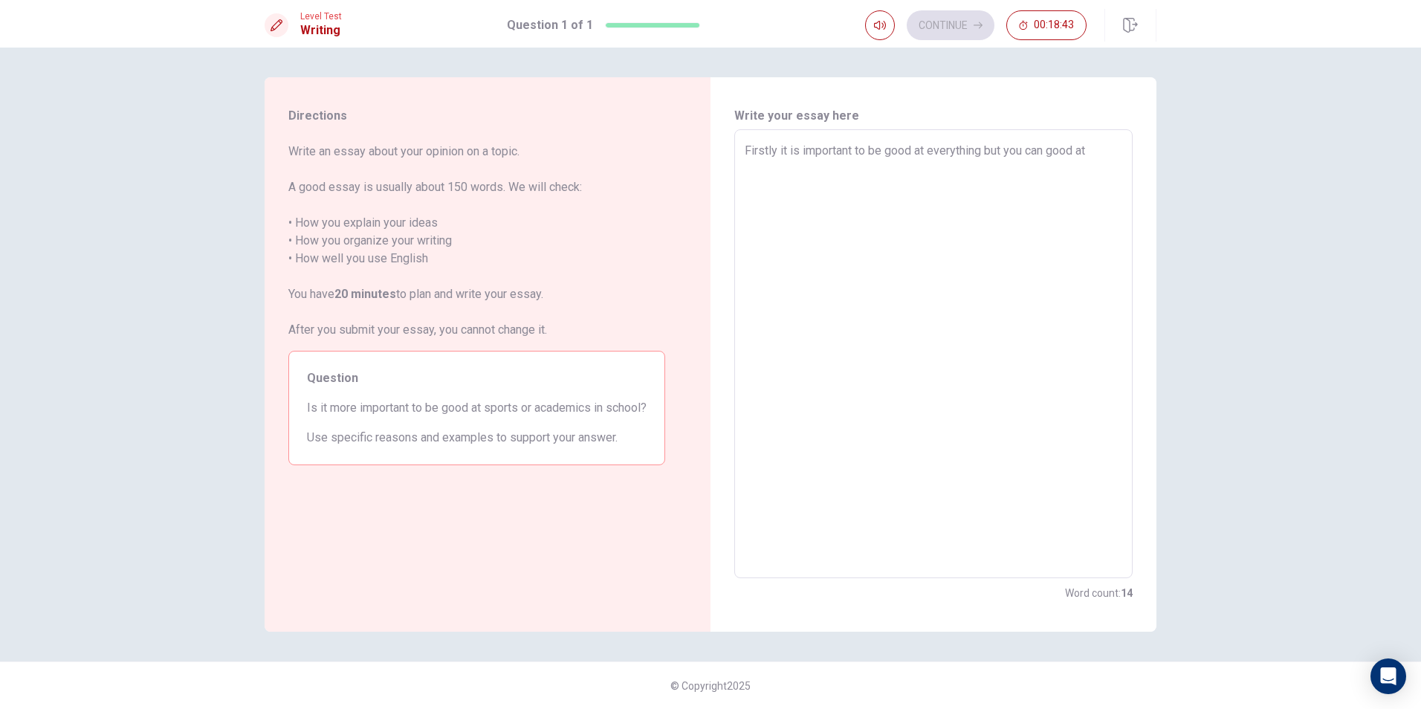
type textarea "x"
type textarea "Firstly it is important to be good at everything but you can good at"
type textarea "x"
type textarea "Firstly it is important to be good at everything but you can good at s"
type textarea "x"
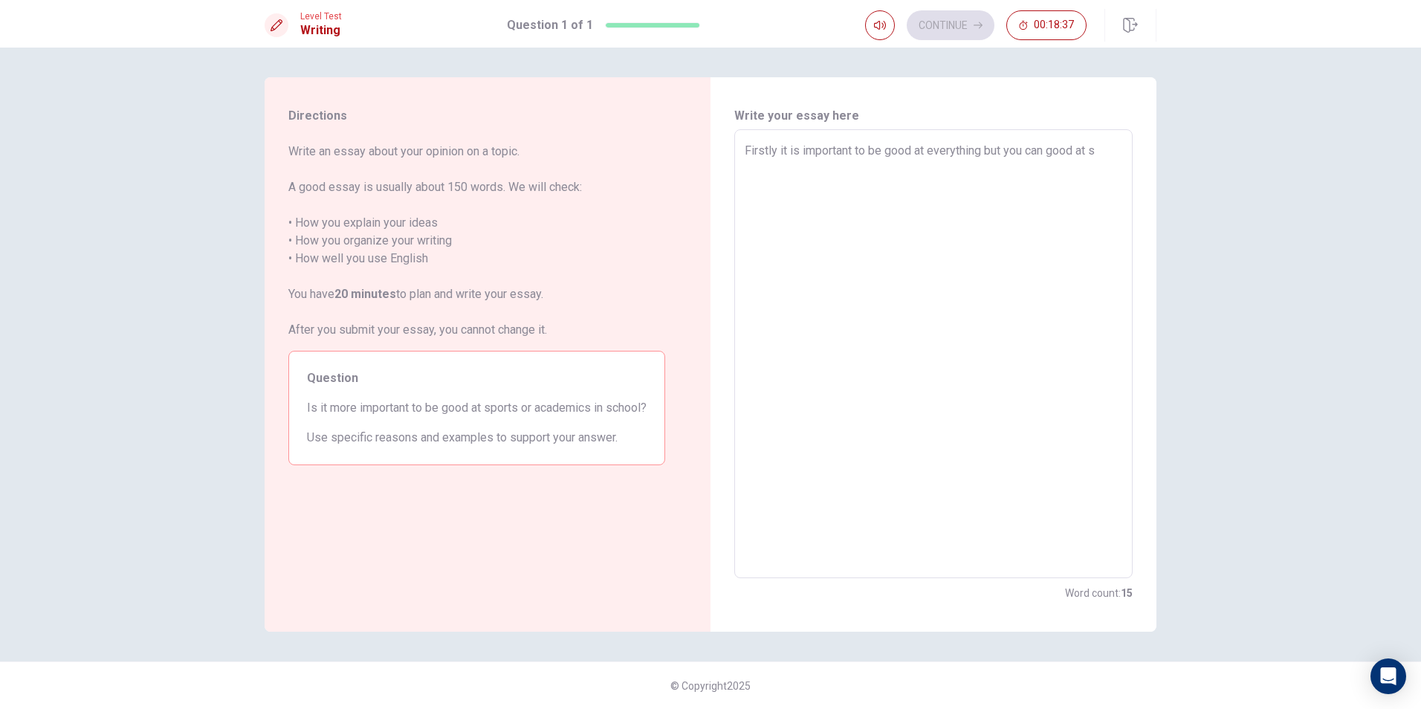
type textarea "Firstly it is important to be good at everything but you can good at sp"
type textarea "x"
type textarea "Firstly it is important to be good at everything but you can good at spo"
type textarea "x"
type textarea "Firstly it is important to be good at everything but you can good at spor"
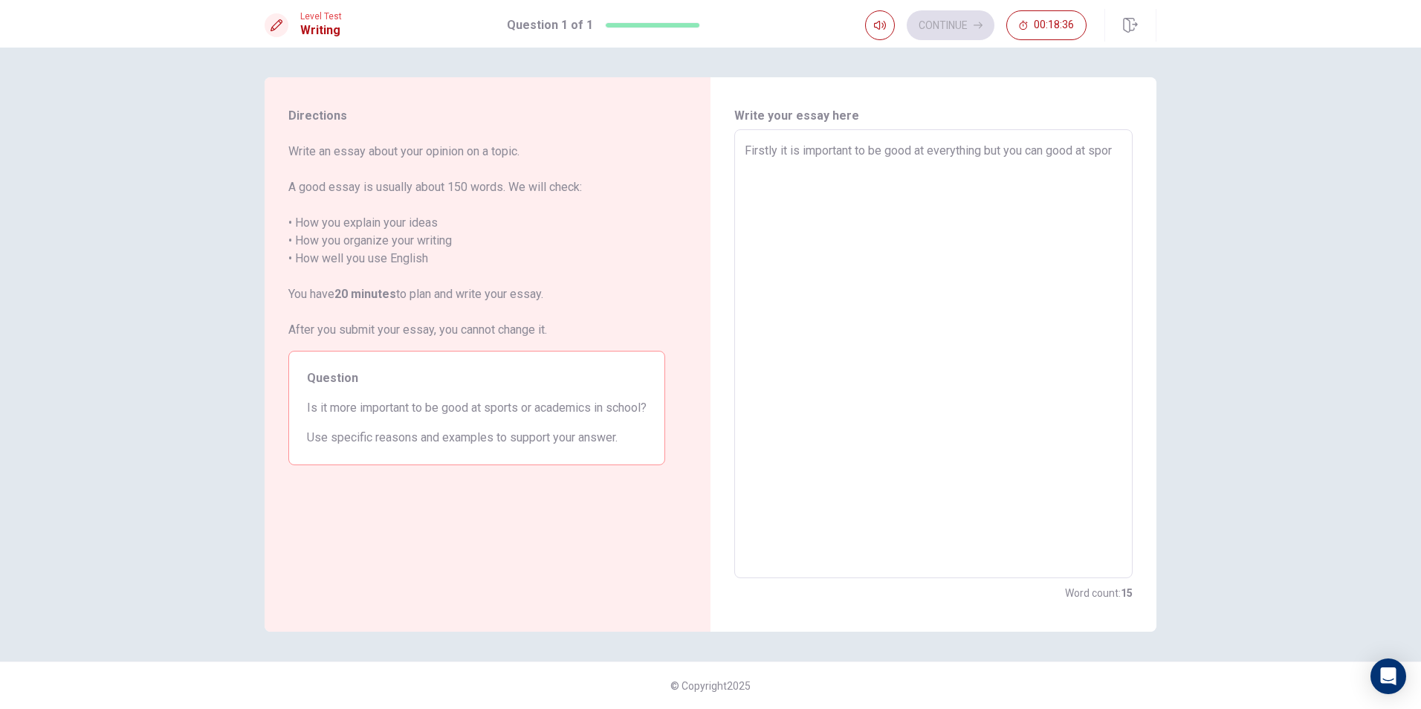
type textarea "x"
type textarea "Firstly it is important to be good at everything but you can good at sport"
type textarea "x"
type textarea "Firstly it is important to be good at everything but you can good at sports"
type textarea "x"
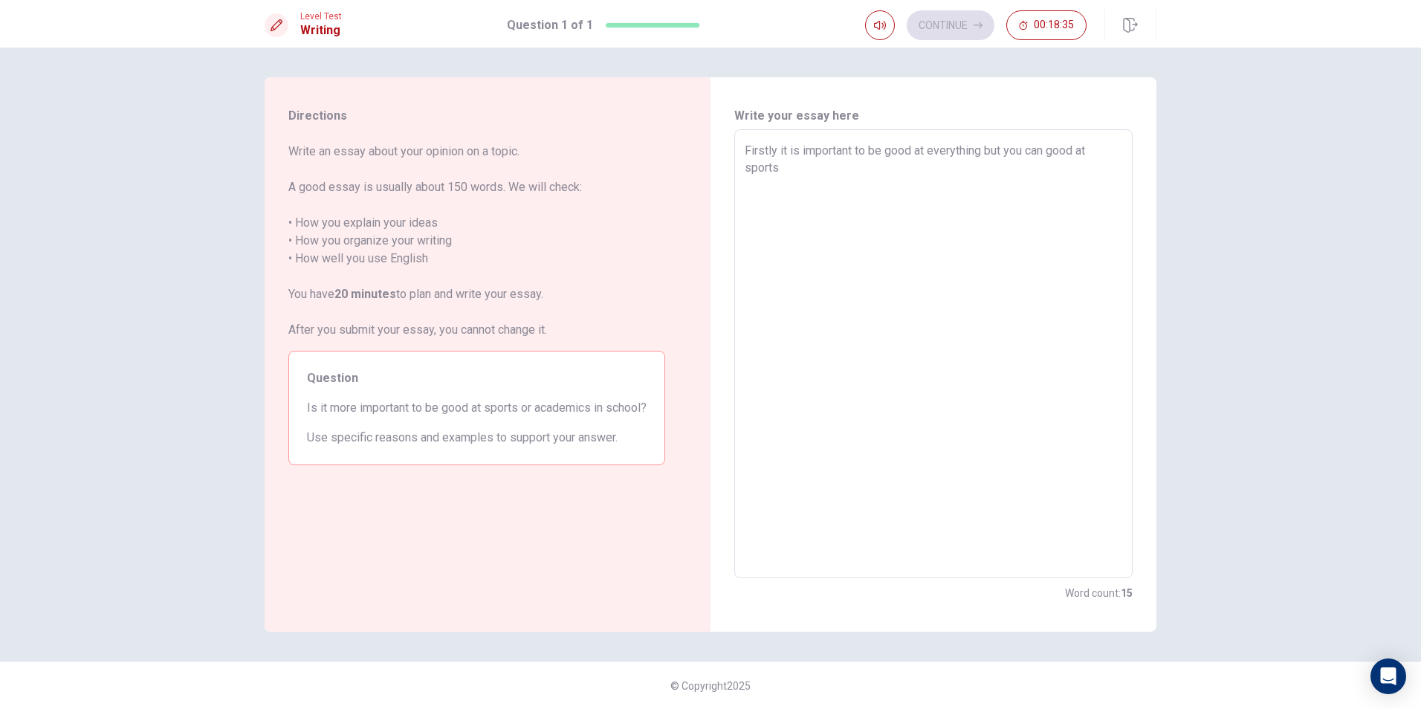
type textarea "Firstly it is important to be good at everything but you can good at sports"
type textarea "x"
type textarea "Firstly it is important to be good at everything but you can good at sports o"
type textarea "x"
type textarea "Firstly it is important to be good at everything but you can good at sports od"
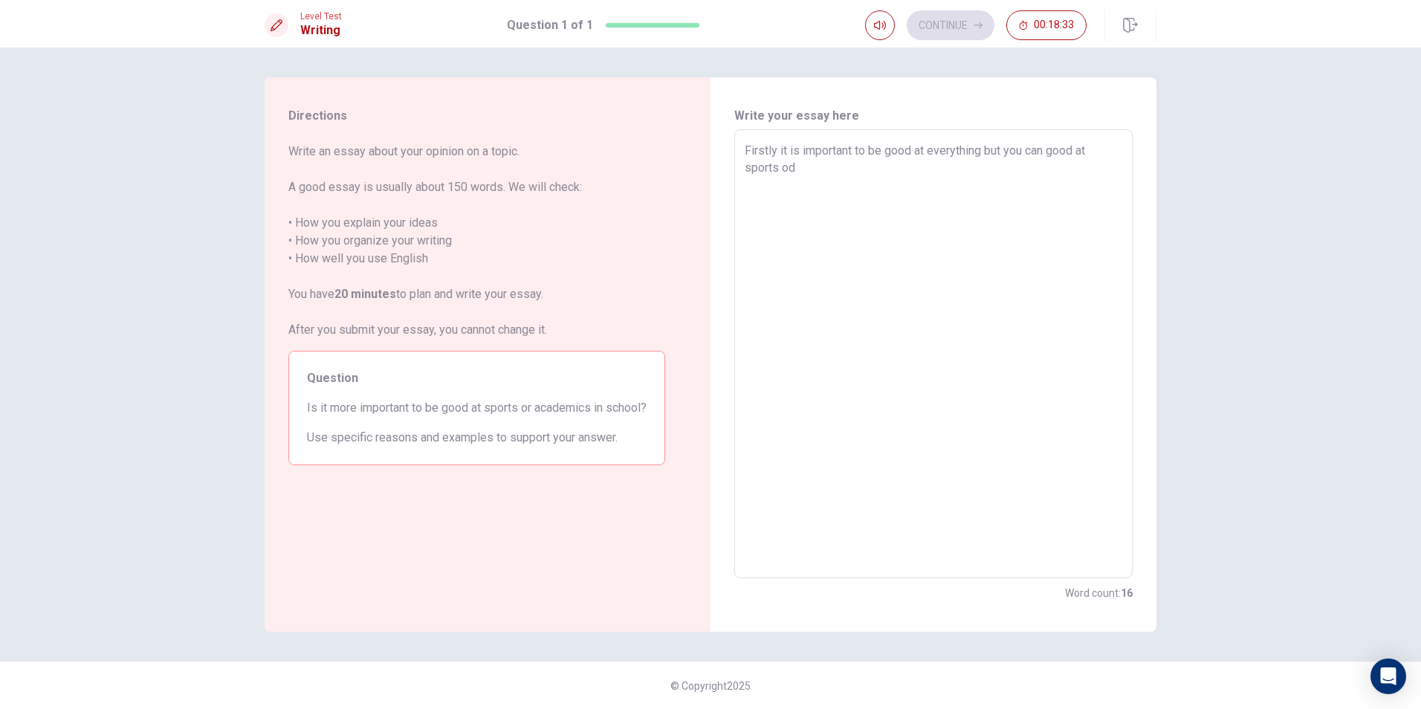
type textarea "x"
type textarea "Firstly it is important to be good at everything but you can good at sports o"
type textarea "x"
type textarea "Firstly it is important to be good at everything but you can good at sports or"
type textarea "x"
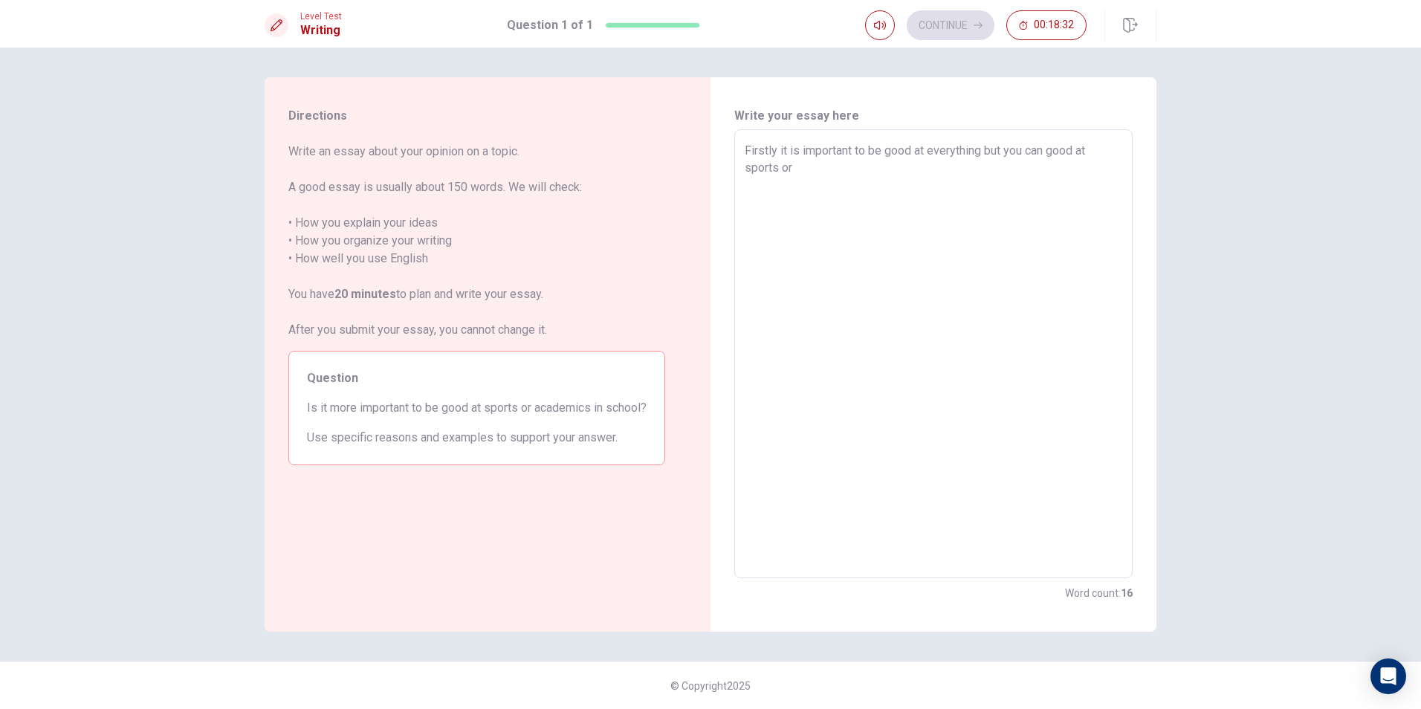
type textarea "Firstly it is important to be good at everything but you can good at sports or"
type textarea "x"
type textarea "Firstly it is important to be good at everything but you can good at sports or a"
type textarea "x"
type textarea "Firstly it is important to be good at everything but you can good at sports or …"
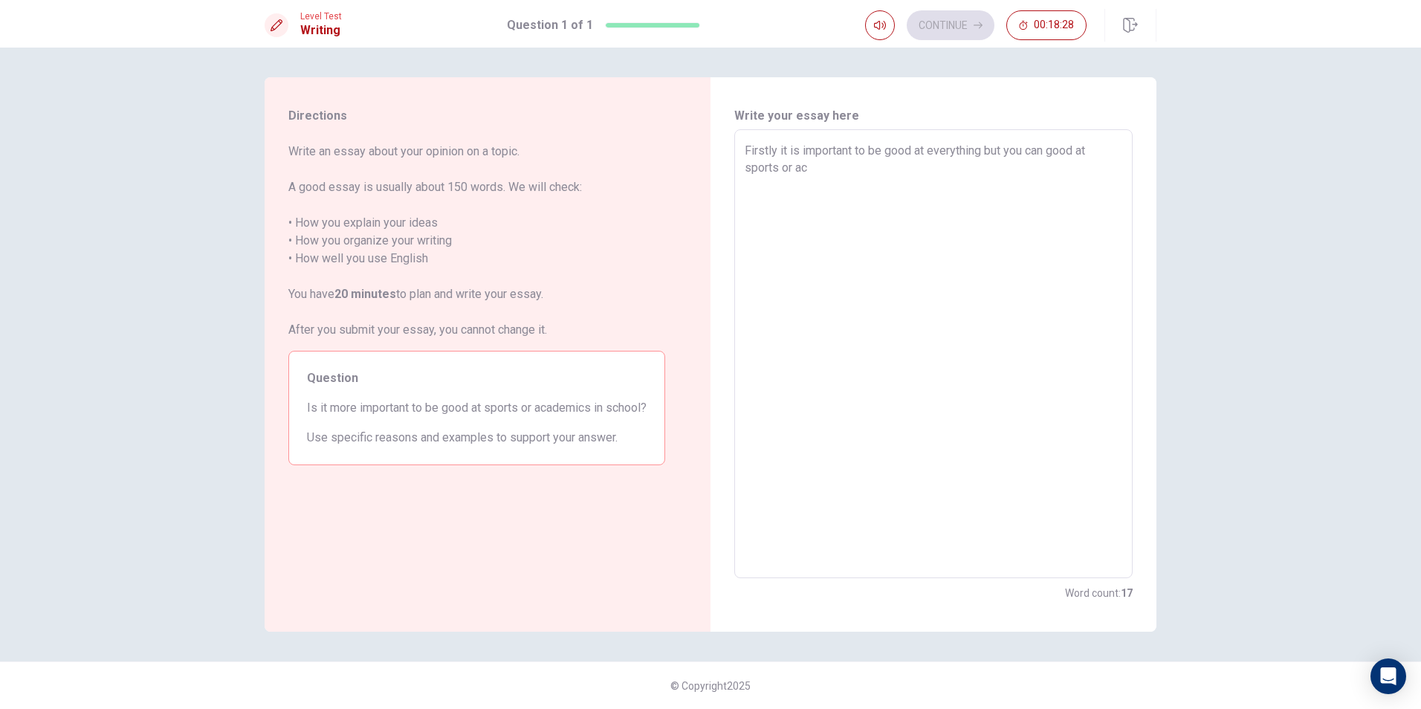
type textarea "x"
type textarea "Firstly it is important to be good at everything but you can good at sports or …"
type textarea "x"
type textarea "Firstly it is important to be good at everything but you can good at sports or …"
type textarea "x"
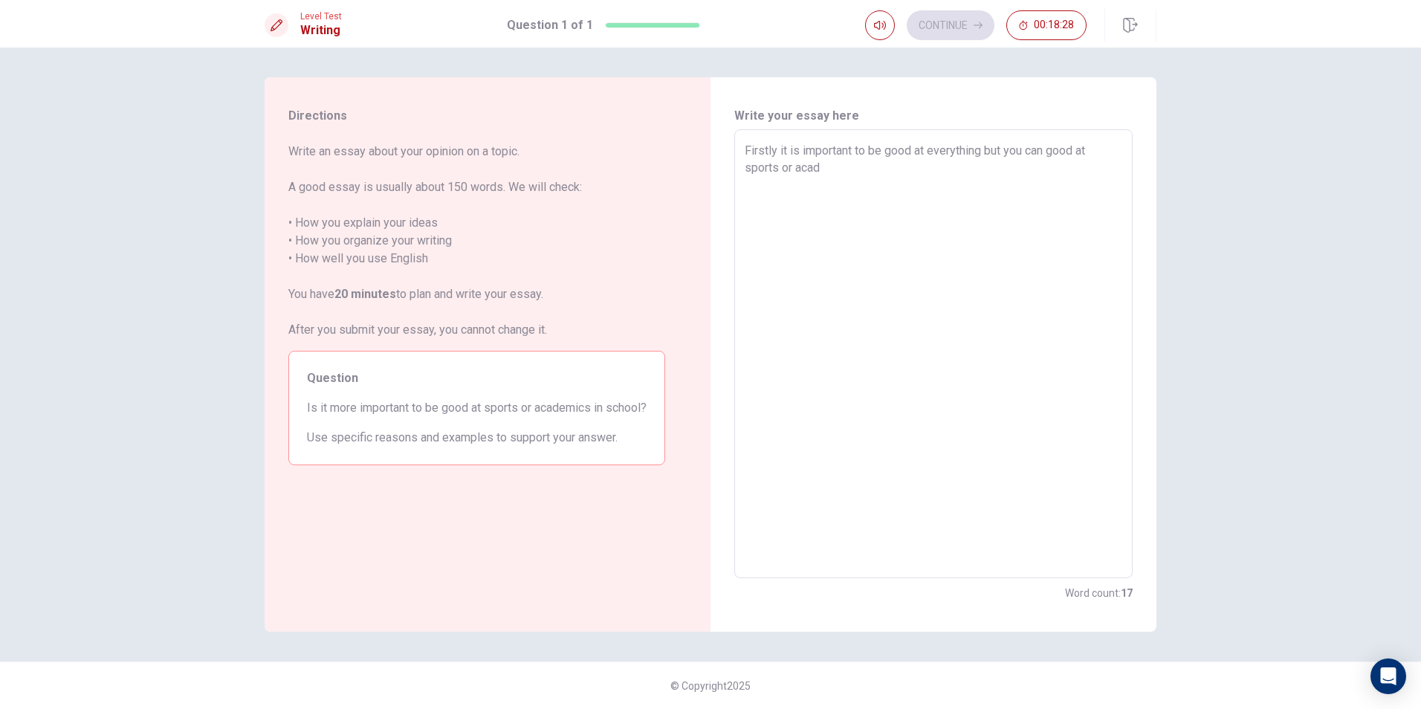
type textarea "Firstly it is important to be good at everything but you can good at sports or …"
type textarea "x"
type textarea "Firstly it is important to be good at everything but you can good at sports or …"
type textarea "x"
type textarea "Firstly it is important to be good at everything but you can good at sports or …"
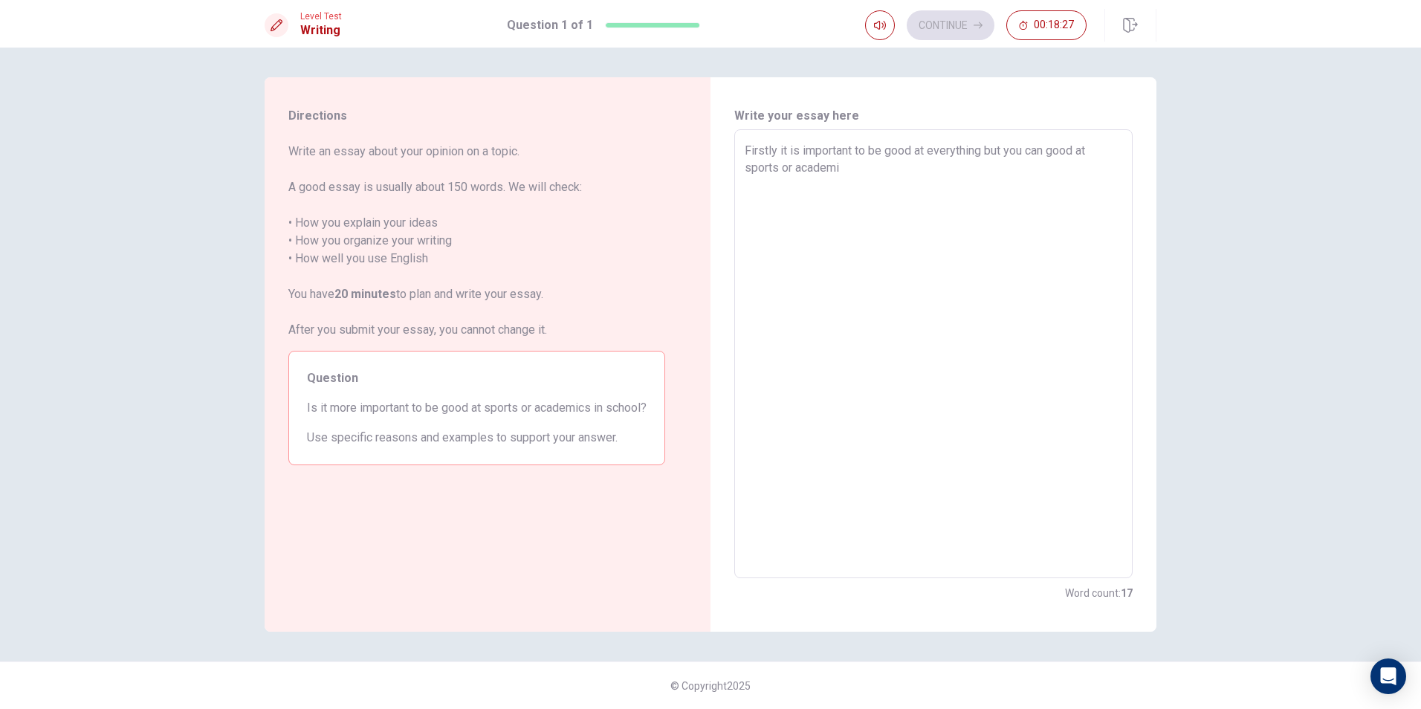
type textarea "x"
click at [743, 176] on div "Firstly it is important to be good at everything but you can good at sports or …" at bounding box center [933, 353] width 398 height 449
click at [744, 167] on div "Firstly it is important to be good at everything but you can good at sports or …" at bounding box center [933, 353] width 398 height 449
click at [742, 164] on div "Firstly it is important to be good at everything but you can good at sports or …" at bounding box center [933, 353] width 398 height 449
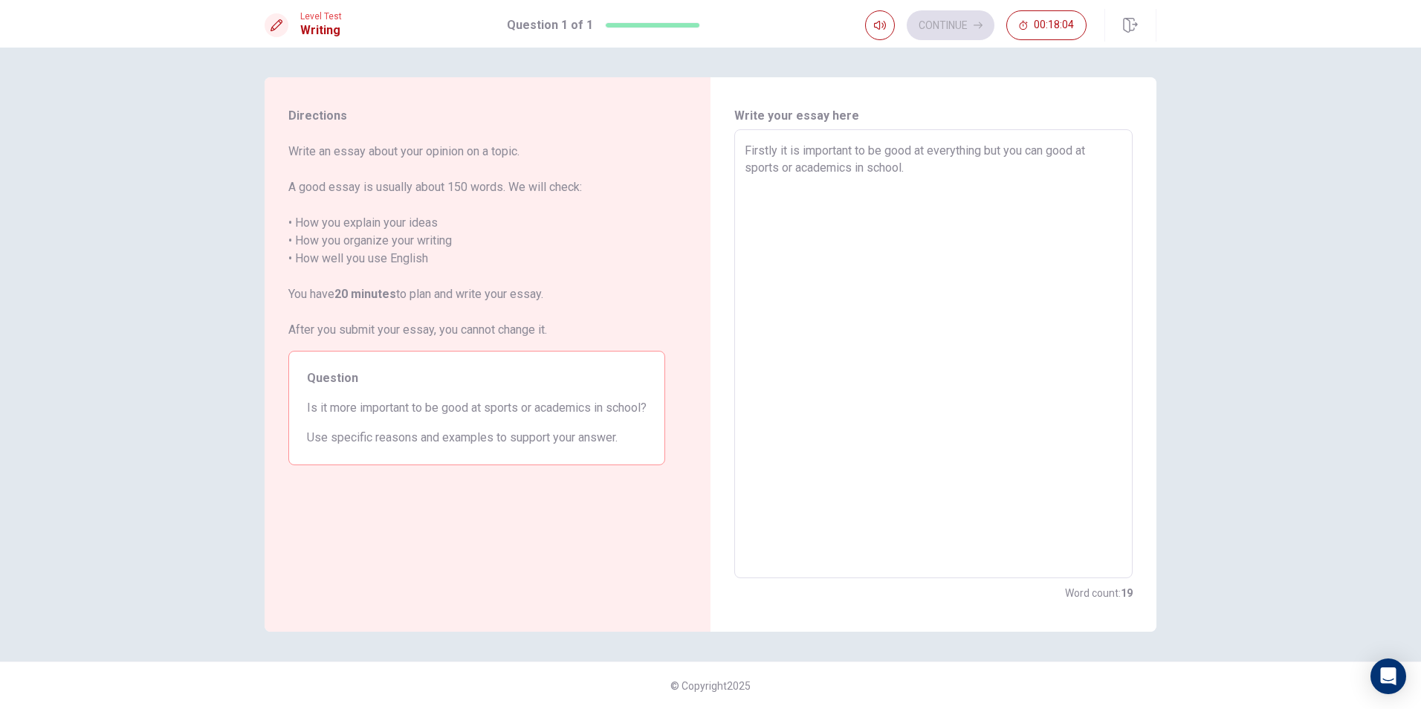
drag, startPoint x: 909, startPoint y: 166, endPoint x: 967, endPoint y: 161, distance: 58.2
click at [967, 161] on textarea "Firstly it is important to be good at everything but you can good at sports or …" at bounding box center [933, 354] width 377 height 424
click at [1106, 146] on textarea "Firstly it is important to be good at everything but you can good at sports or …" at bounding box center [933, 354] width 377 height 424
click at [1033, 175] on textarea "Firstly it is important to be good at everything but you can good at one thing …" at bounding box center [933, 354] width 377 height 424
click at [898, 192] on textarea "Firstly it is important to be good at everything but you can good at one thing …" at bounding box center [933, 354] width 377 height 424
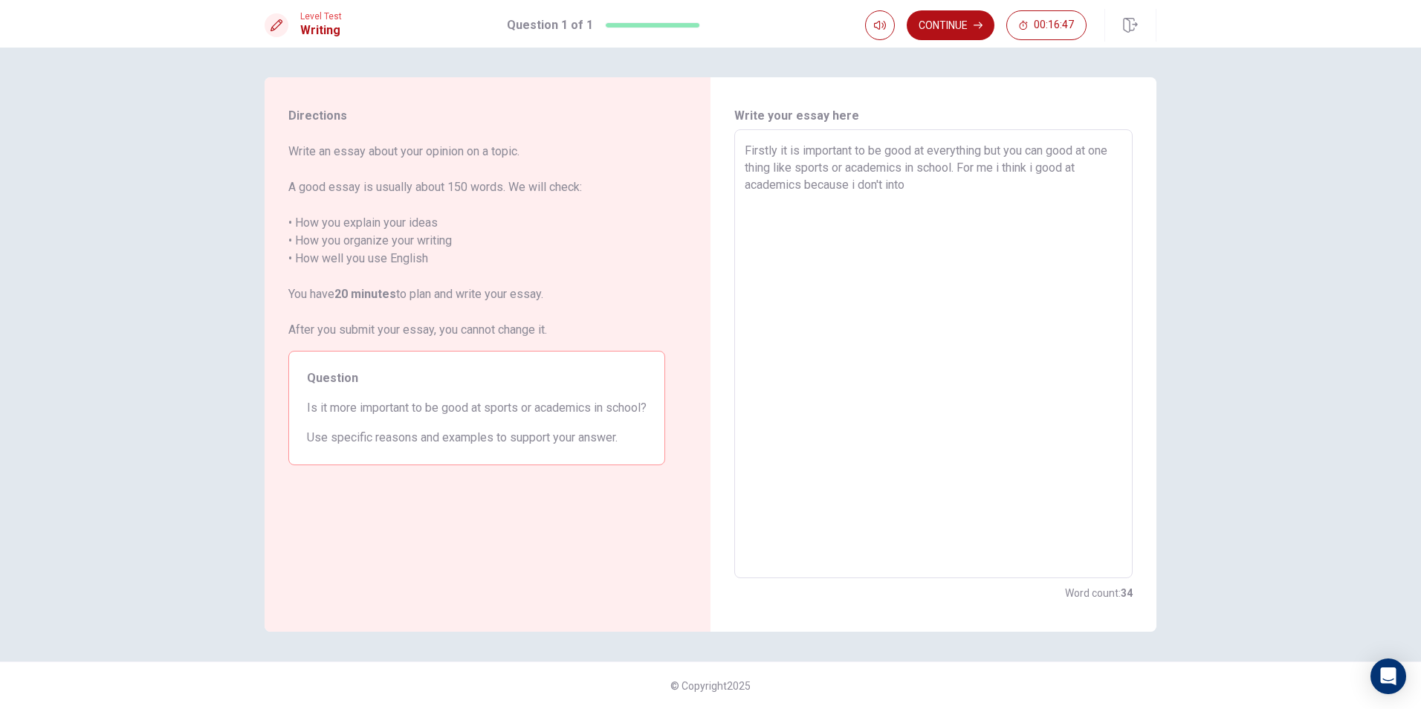
click at [934, 195] on textarea "Firstly it is important to be good at everything but you can good at one thing …" at bounding box center [933, 354] width 377 height 424
click at [894, 187] on textarea "Firstly it is important to be good at everything but you can good at one thing …" at bounding box center [933, 354] width 377 height 424
click at [925, 189] on textarea "Firstly it is important to be good at everything but you can good at one thing …" at bounding box center [933, 354] width 377 height 424
click at [976, 207] on textarea "Firstly it is important to be good at everything but you can good at one thing …" at bounding box center [933, 354] width 377 height 424
click at [1062, 211] on textarea "Firstly it is important to be good at everything but you can good at one thing …" at bounding box center [933, 354] width 377 height 424
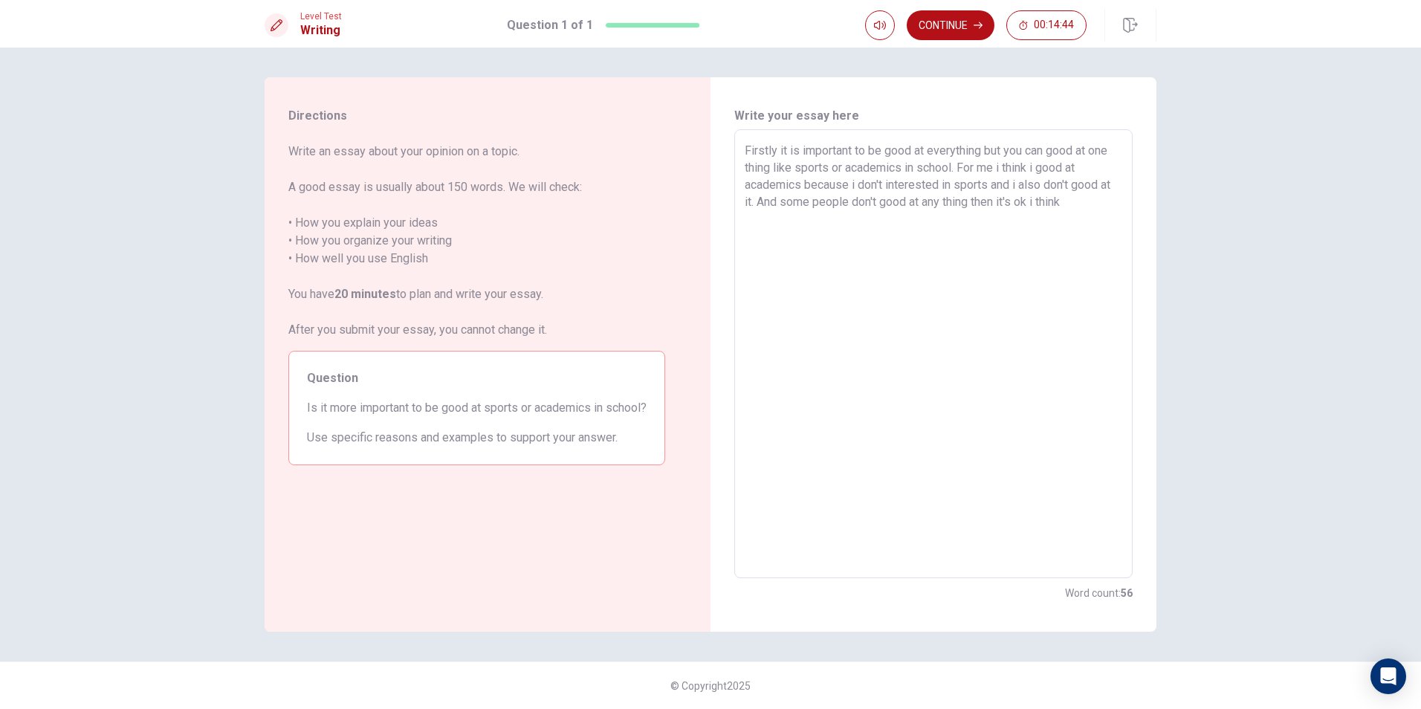
click at [947, 207] on textarea "Firstly it is important to be good at everything but you can good at one thing …" at bounding box center [933, 354] width 377 height 424
click at [993, 208] on textarea "Firstly it is important to be good at everything but you can good at one thing …" at bounding box center [933, 354] width 377 height 424
click at [1081, 214] on textarea "Firstly it is important to be good at everything but you can good at one thing …" at bounding box center [933, 354] width 377 height 424
click at [1027, 204] on textarea "Firstly it is important to be good at everything but you can good at one thing …" at bounding box center [933, 354] width 377 height 424
click at [1032, 207] on textarea "Firstly it is important to be good at everything but you can good at one thing …" at bounding box center [933, 354] width 377 height 424
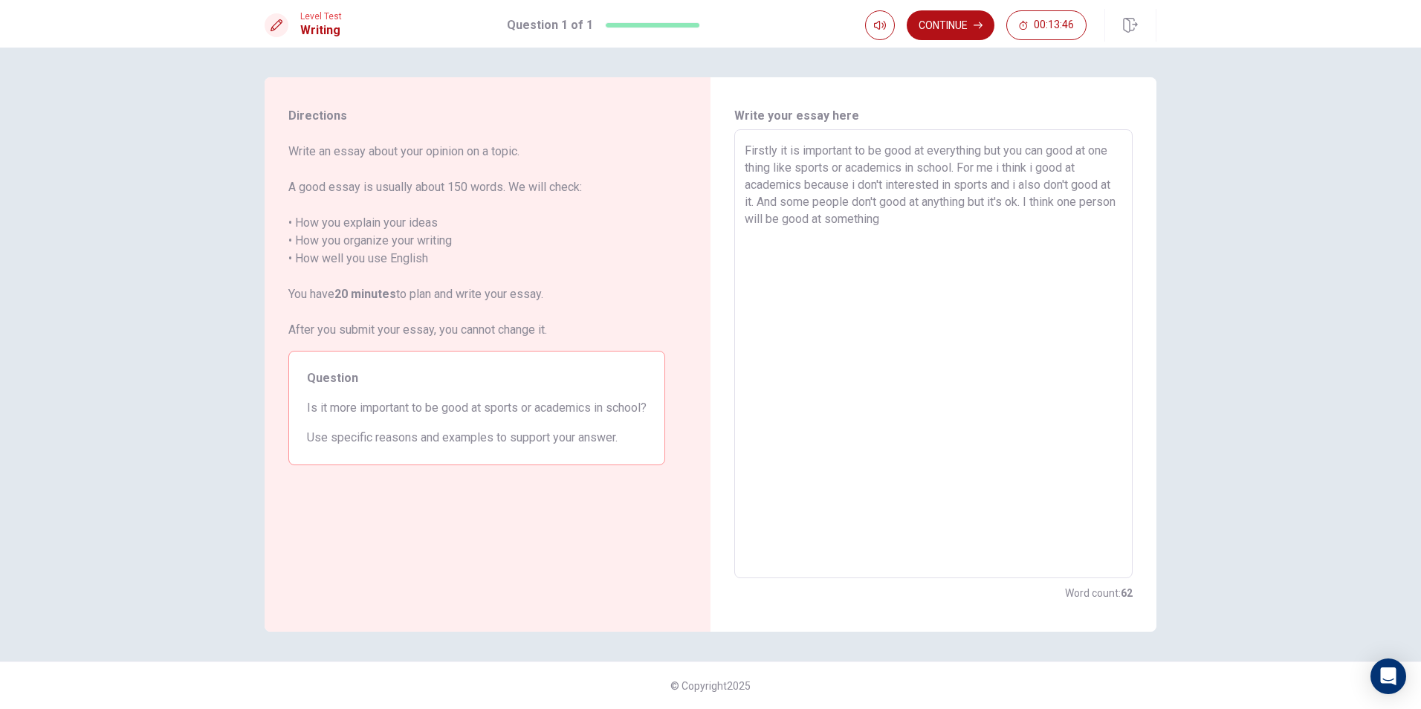
click at [961, 219] on textarea "Firstly it is important to be good at everything but you can good at one thing …" at bounding box center [933, 354] width 377 height 424
click at [976, 224] on textarea "Firstly it is important to be good at everything but you can good at one thing …" at bounding box center [933, 354] width 377 height 424
click at [1116, 222] on textarea "Firstly it is important to be good at everything but you can good at one thing …" at bounding box center [933, 354] width 377 height 424
click at [949, 25] on button "Continue" at bounding box center [951, 25] width 88 height 30
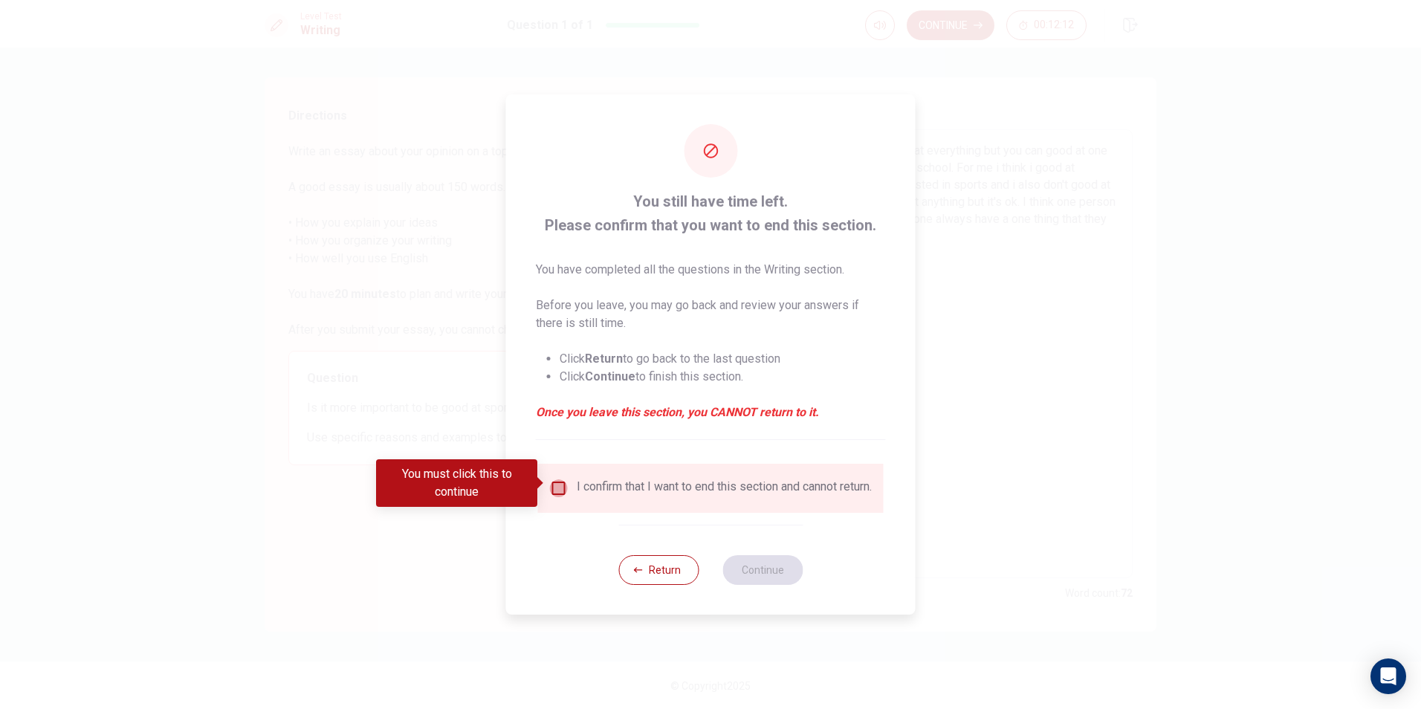
click at [554, 481] on input "You must click this to continue" at bounding box center [559, 488] width 18 height 18
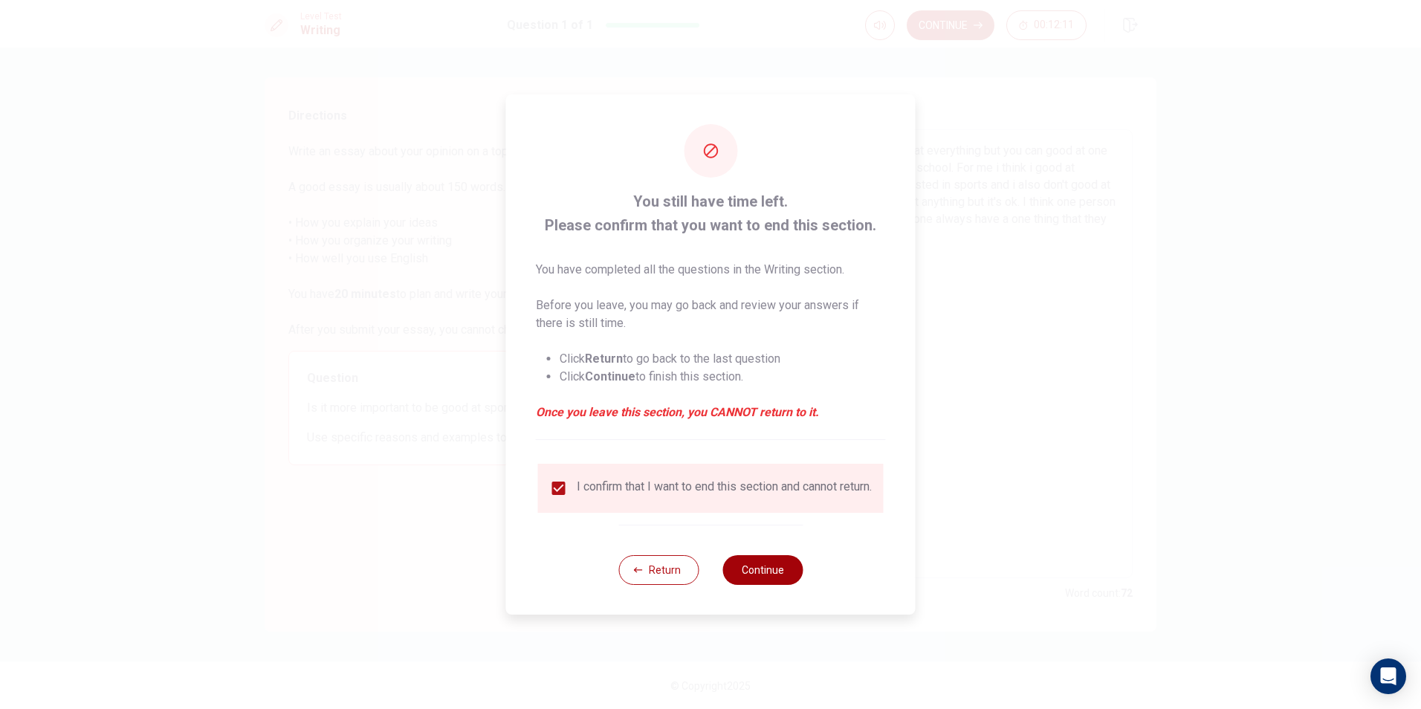
click at [781, 571] on button "Continue" at bounding box center [762, 570] width 80 height 30
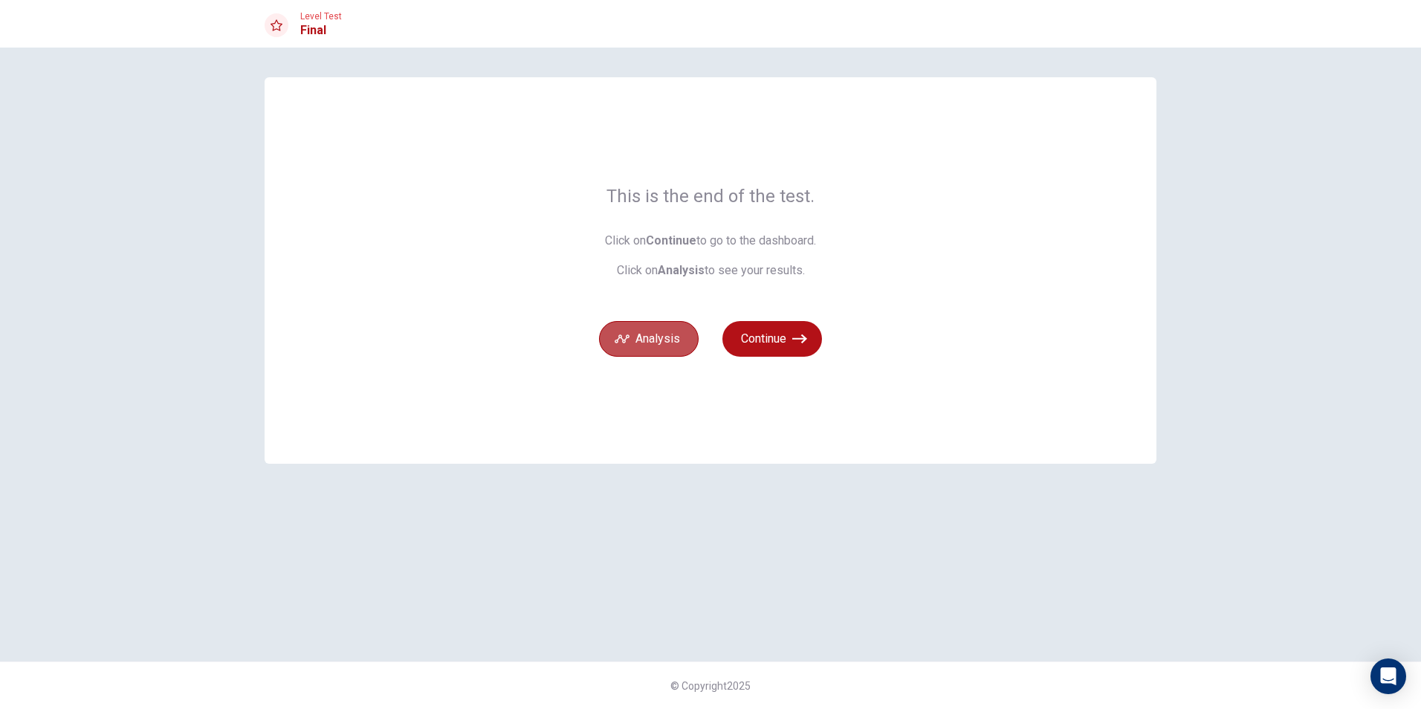
click at [637, 336] on button "Analysis" at bounding box center [649, 339] width 100 height 36
